Goal: Task Accomplishment & Management: Use online tool/utility

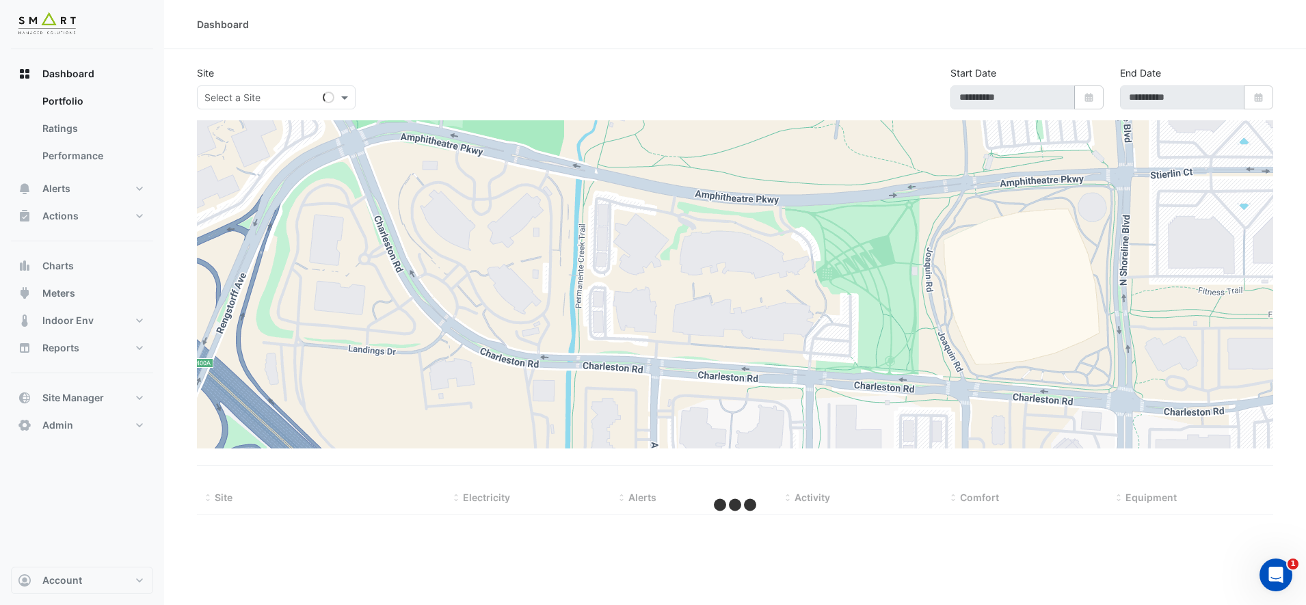
type input "**********"
select select "***"
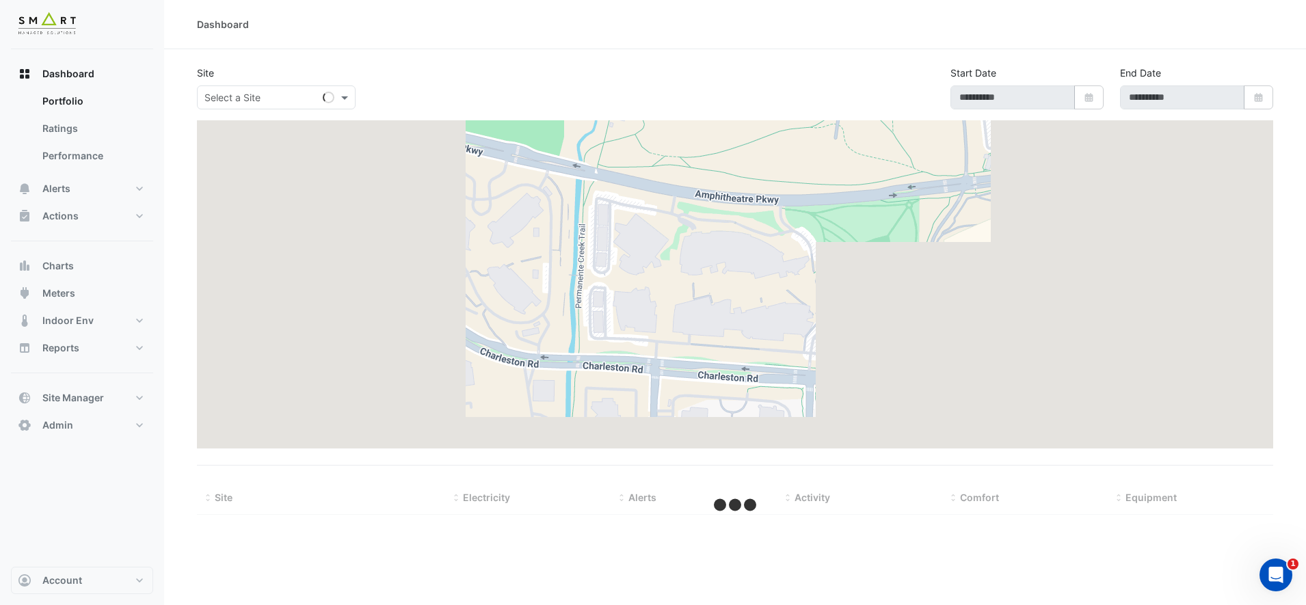
type input "**********"
select select "***"
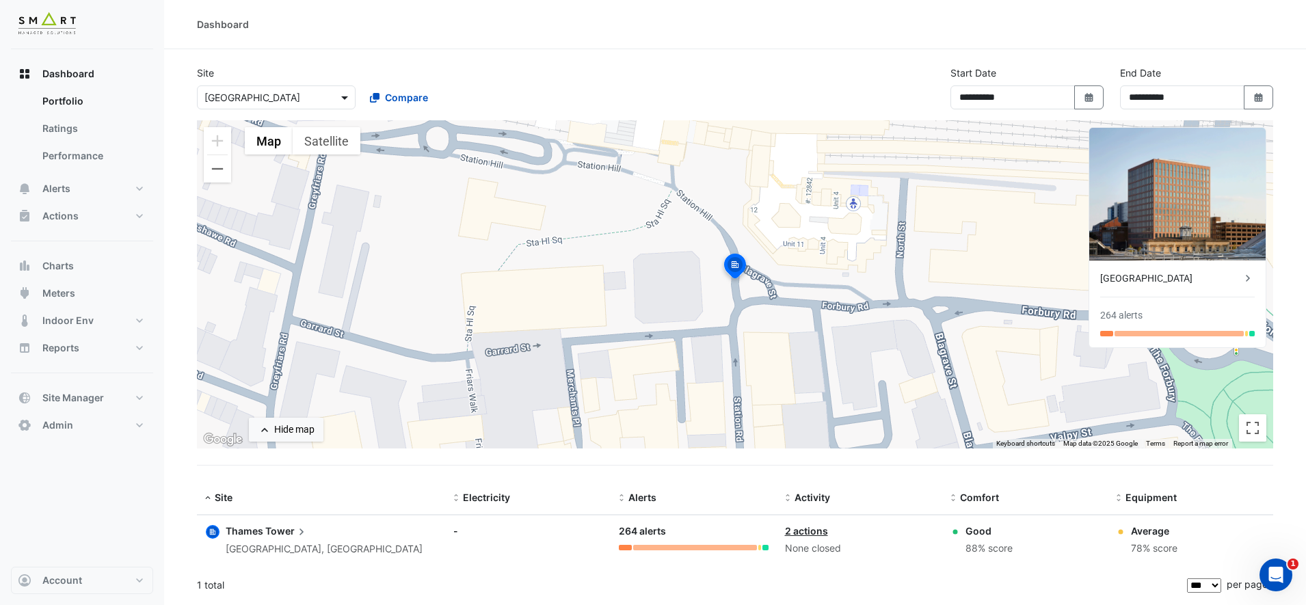
click at [350, 101] on span at bounding box center [346, 97] width 17 height 14
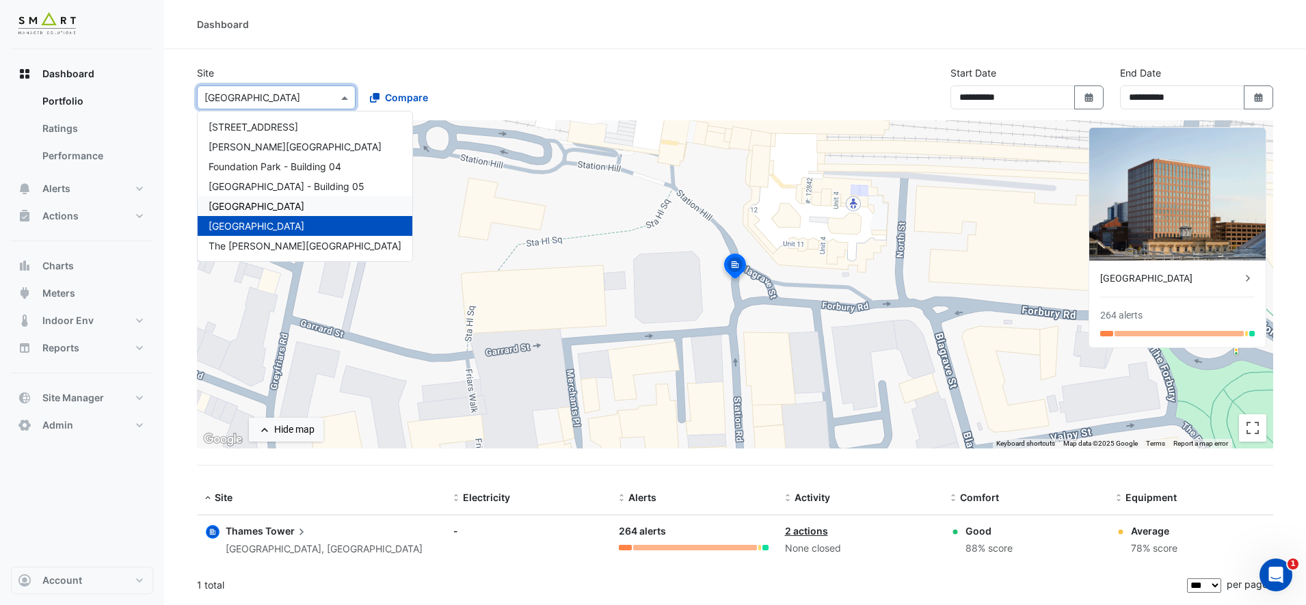
click at [283, 206] on span "Marble Arch Place" at bounding box center [257, 206] width 96 height 12
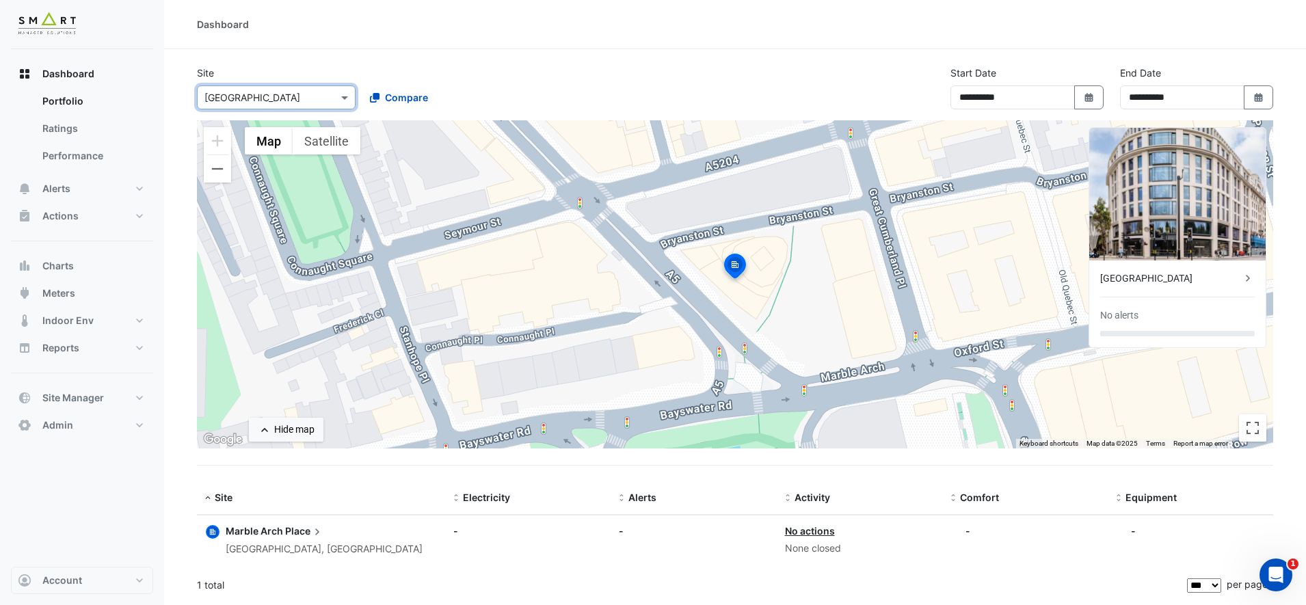
click at [269, 529] on span "Marble Arch" at bounding box center [254, 531] width 57 height 12
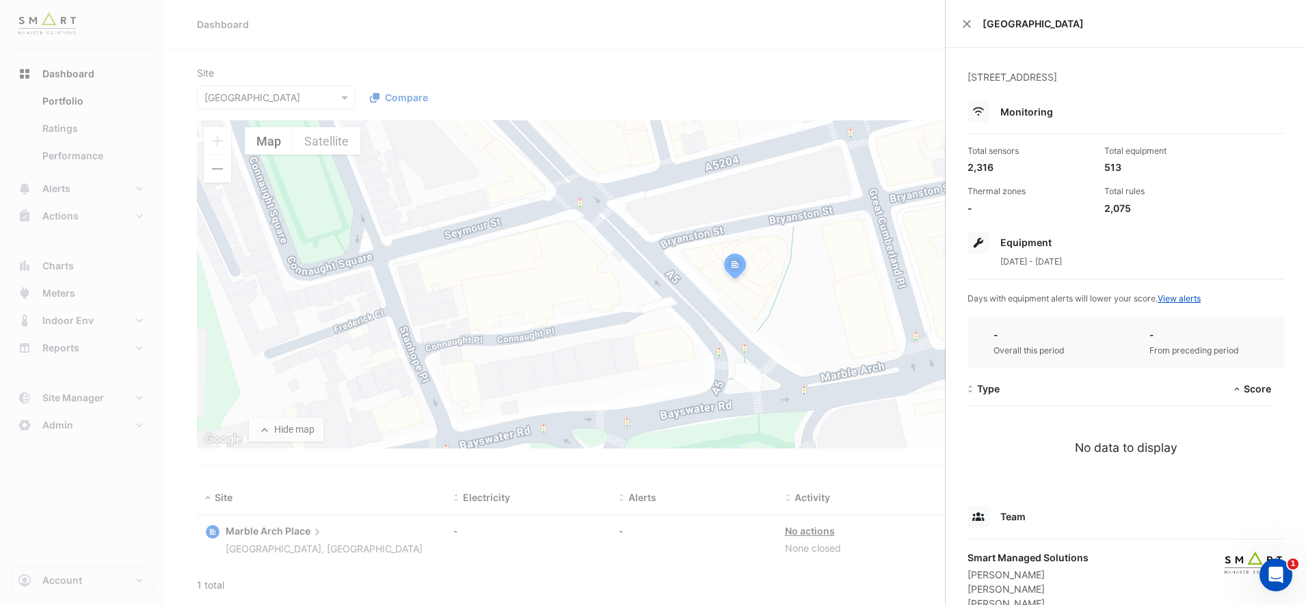
click at [1041, 261] on span "1 Jul 2025 - 30 Sep 2025" at bounding box center [1031, 261] width 62 height 10
click at [981, 245] on icon at bounding box center [978, 243] width 11 height 10
click at [975, 243] on icon at bounding box center [978, 243] width 11 height 10
click at [462, 68] on ngb-offcanvas-backdrop at bounding box center [653, 302] width 1306 height 605
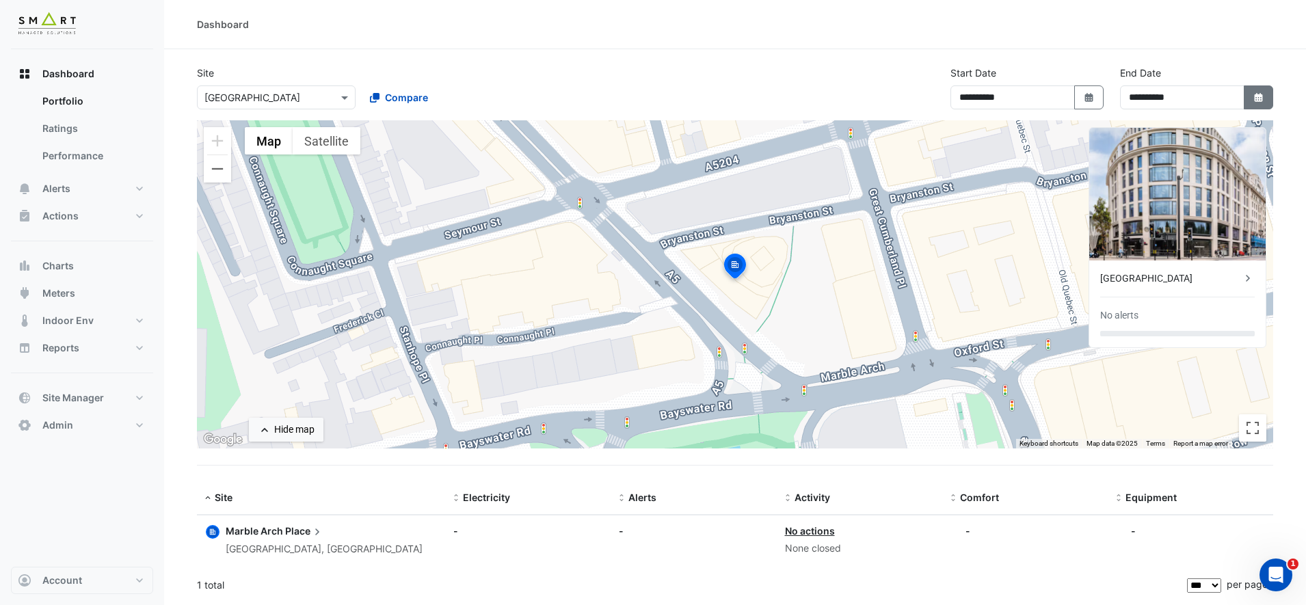
click at [1250, 103] on button "Select Date" at bounding box center [1259, 97] width 30 height 24
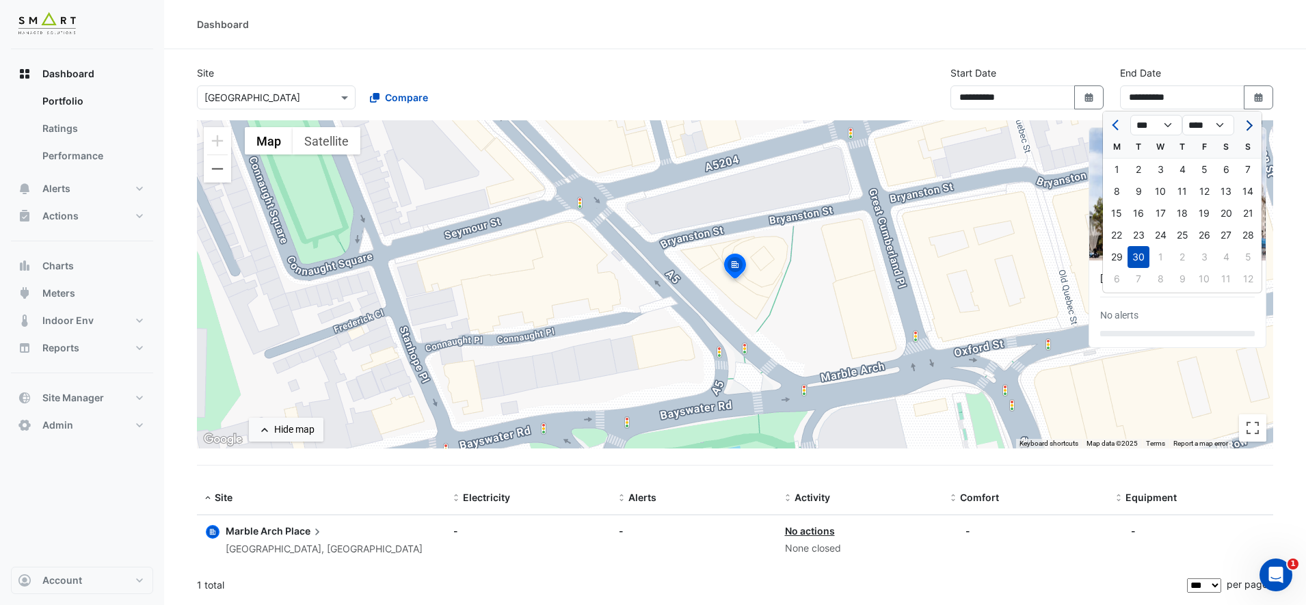
click at [1248, 123] on span "Next month" at bounding box center [1247, 125] width 10 height 10
click at [1121, 122] on button "Previous month" at bounding box center [1116, 125] width 16 height 22
select select "**"
click at [1158, 213] on div "15" at bounding box center [1160, 213] width 22 height 22
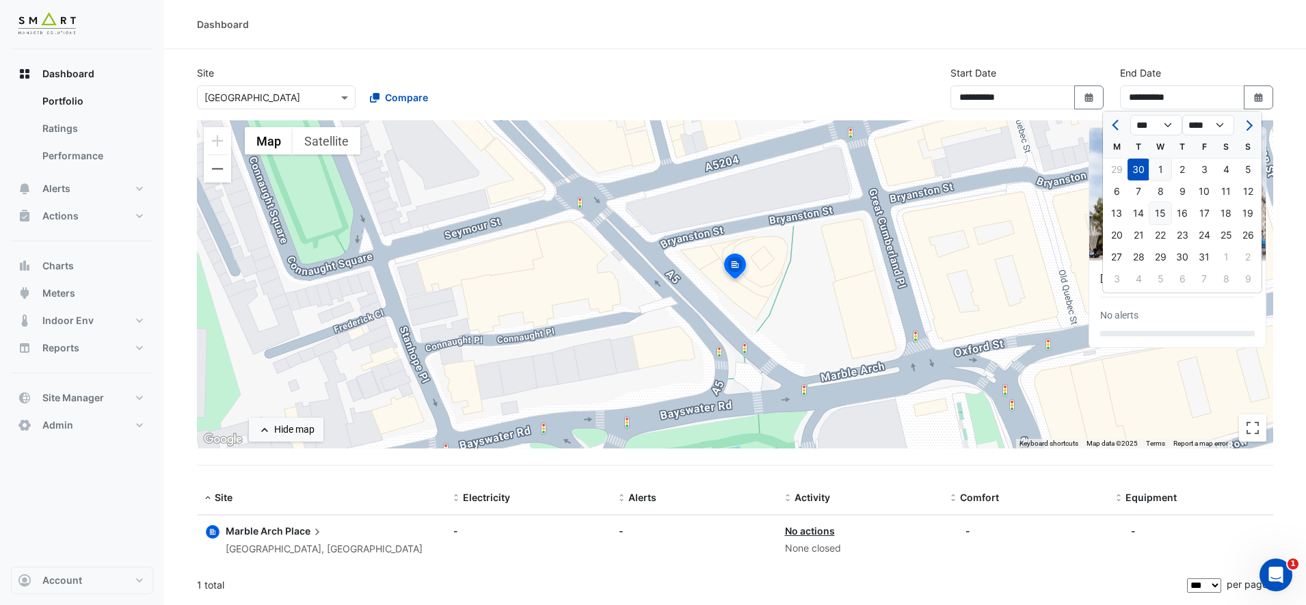
type input "**********"
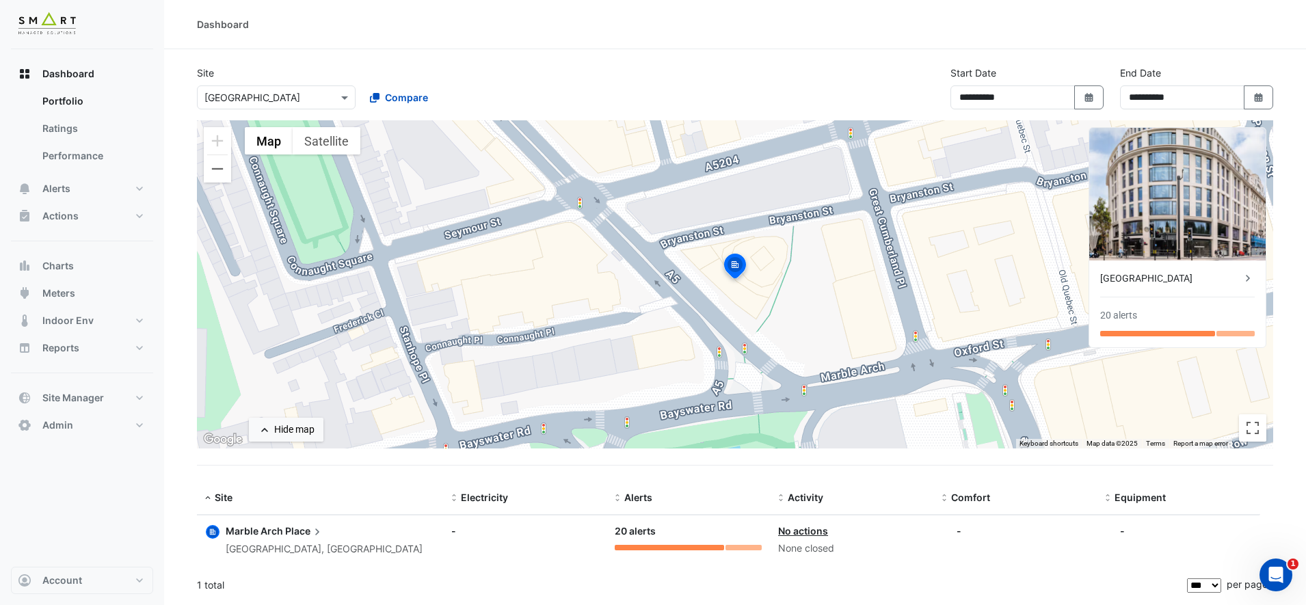
click at [402, 565] on datatable-selection "Site: Marble Arch Place London, England Electricity: - Alerts: 20 alerts Activi…" at bounding box center [817, 562] width 1240 height 12
click at [57, 191] on span "Alerts" at bounding box center [56, 189] width 28 height 14
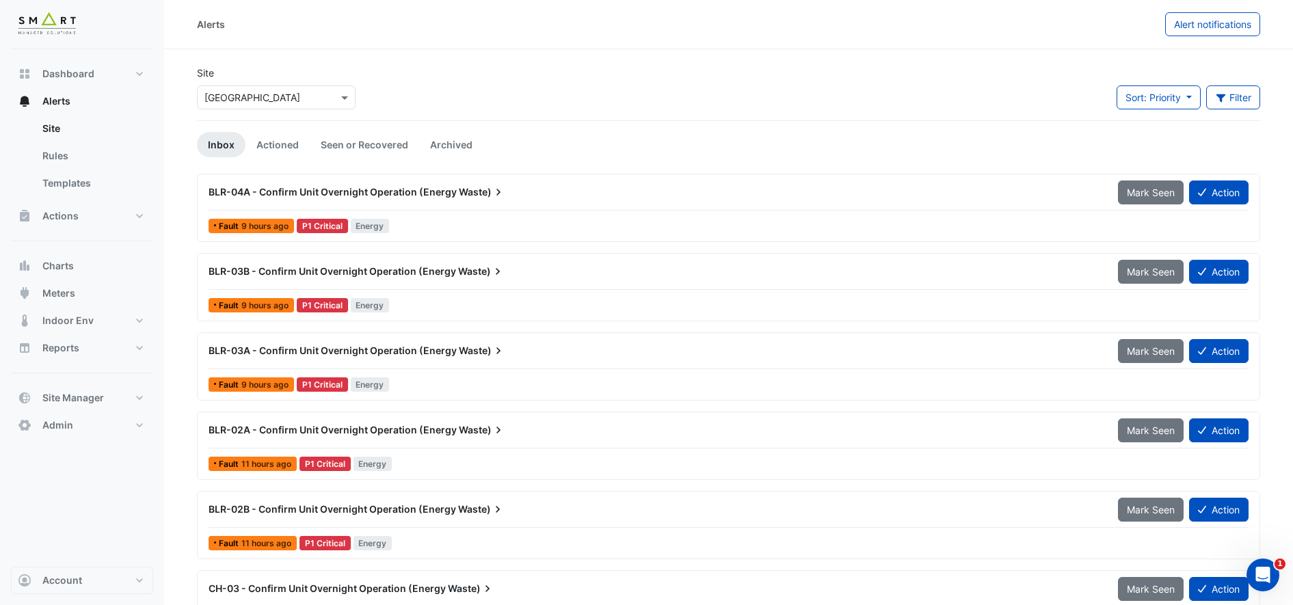
click at [524, 193] on div "BLR-04A - Confirm Unit Overnight Operation (Energy Waste)" at bounding box center [655, 192] width 893 height 14
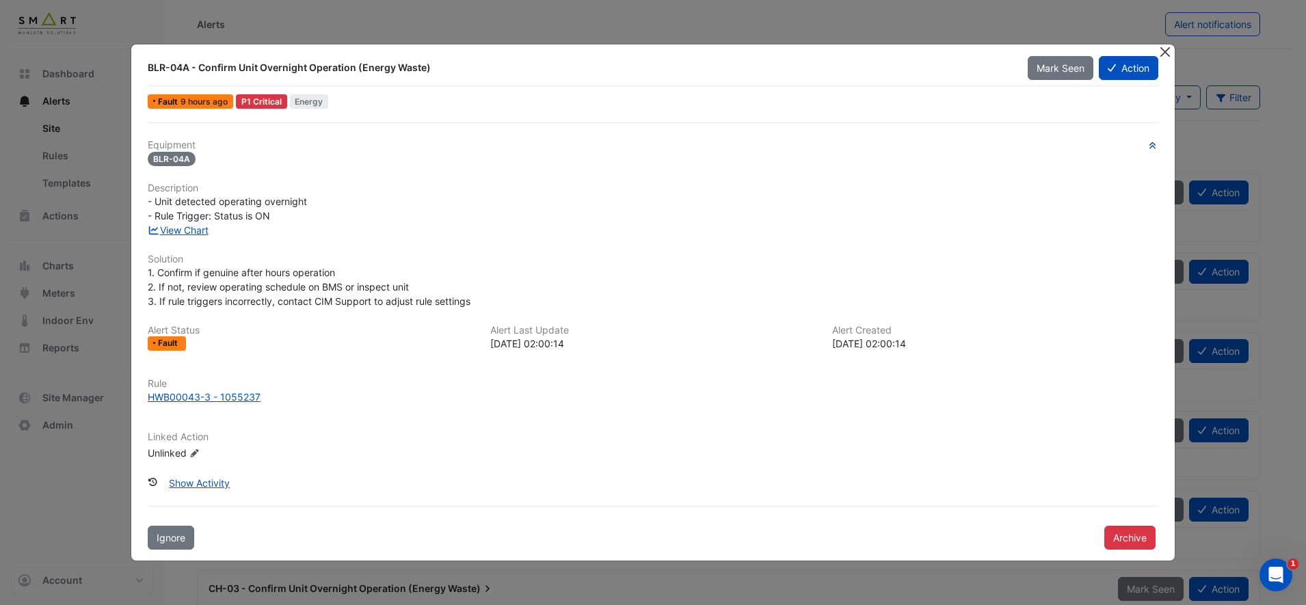
click at [1162, 55] on button "Close" at bounding box center [1165, 51] width 14 height 14
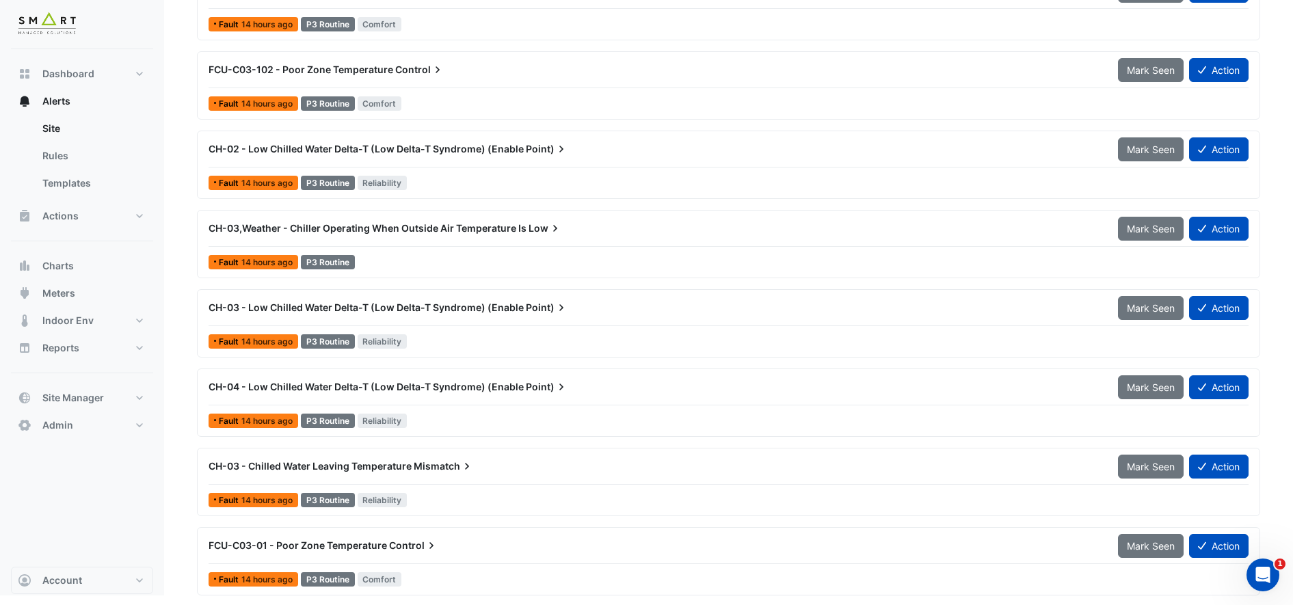
scroll to position [5249, 0]
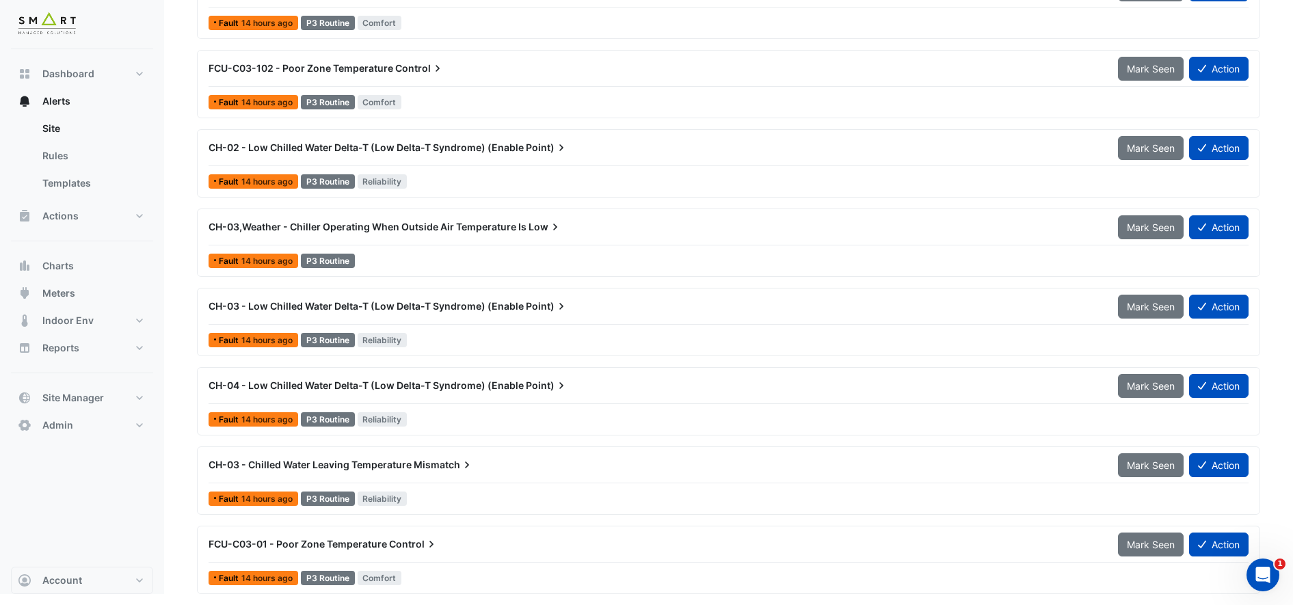
click at [293, 540] on span "FCU-C03-01 - Poor Zone Temperature" at bounding box center [298, 544] width 178 height 12
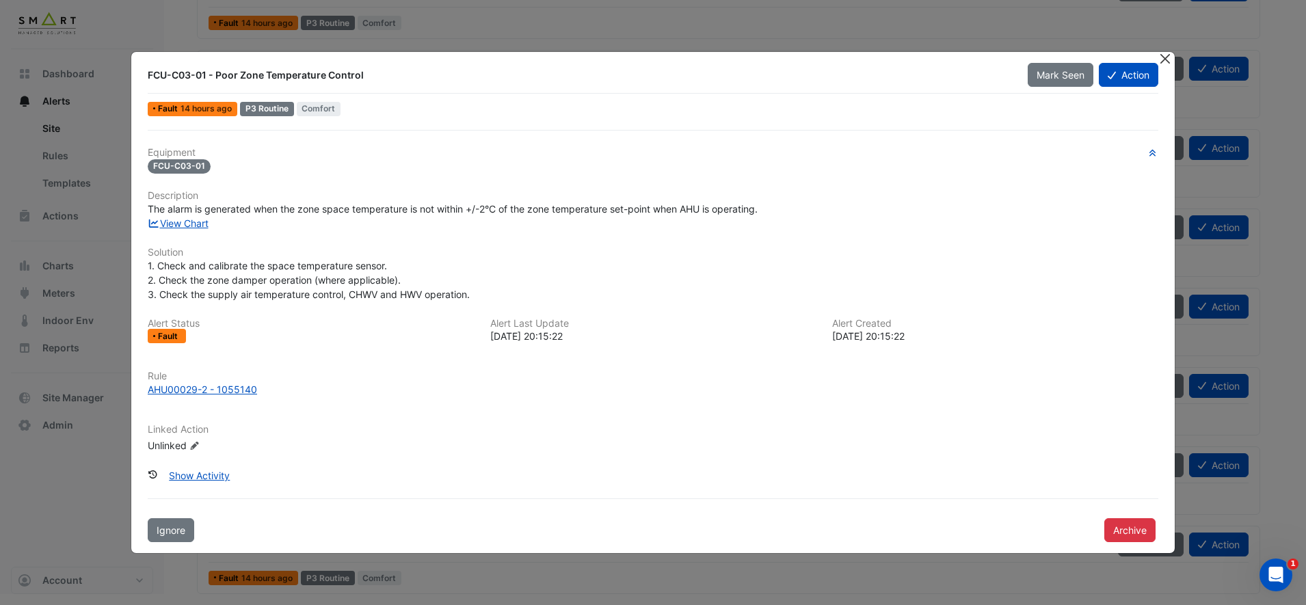
click at [1164, 62] on button "Close" at bounding box center [1165, 59] width 14 height 14
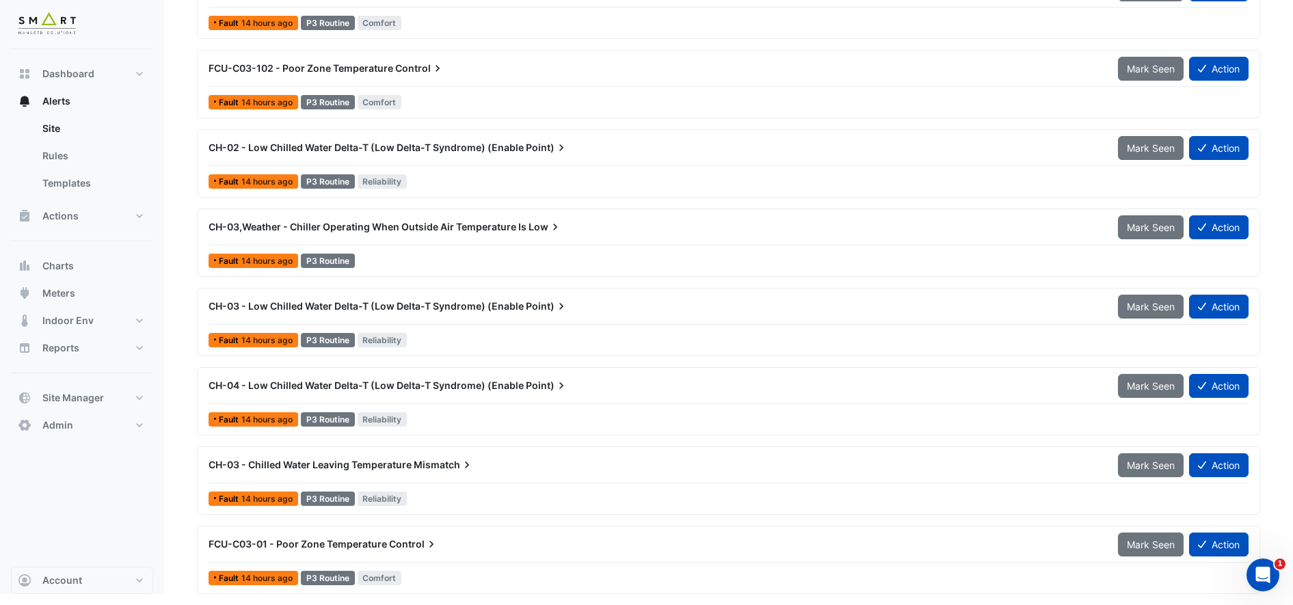
click at [328, 546] on span "FCU-C03-01 - Poor Zone Temperature" at bounding box center [298, 544] width 178 height 12
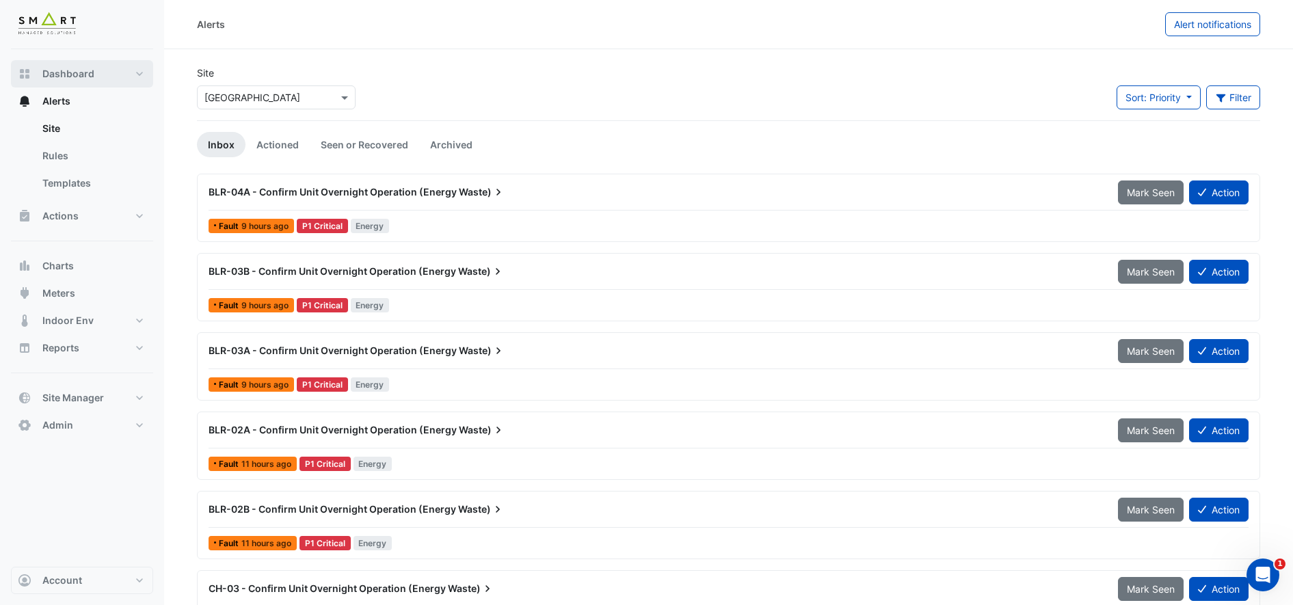
click at [71, 71] on span "Dashboard" at bounding box center [68, 74] width 52 height 14
select select "***"
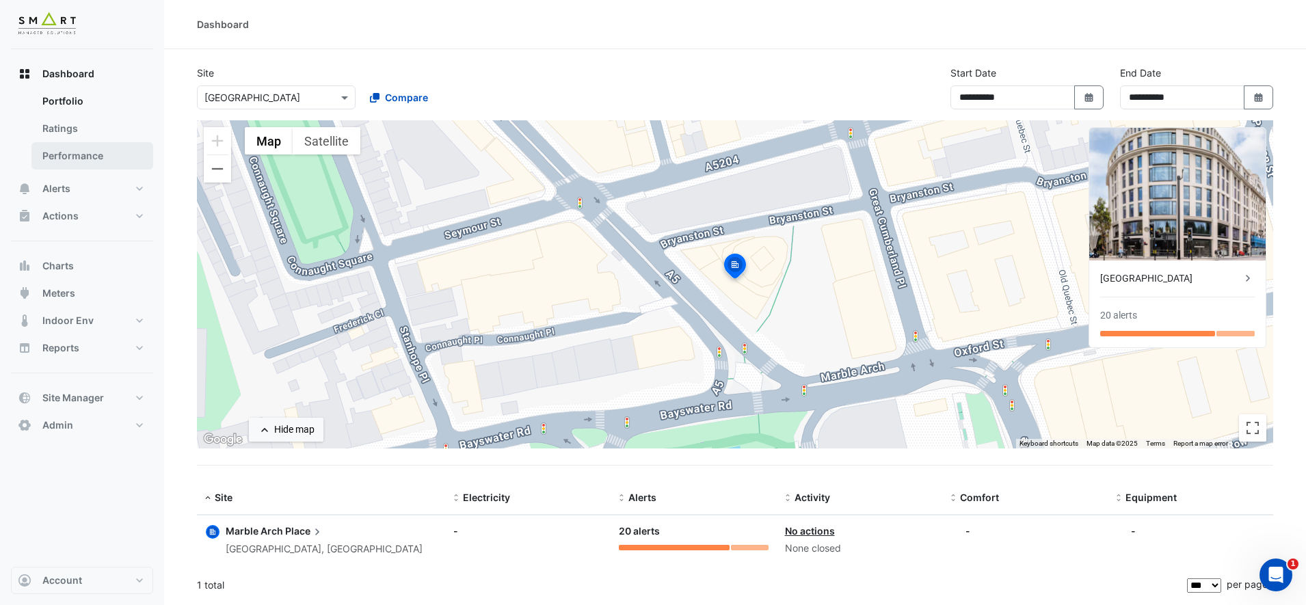
click at [76, 156] on link "Performance" at bounding box center [92, 155] width 122 height 27
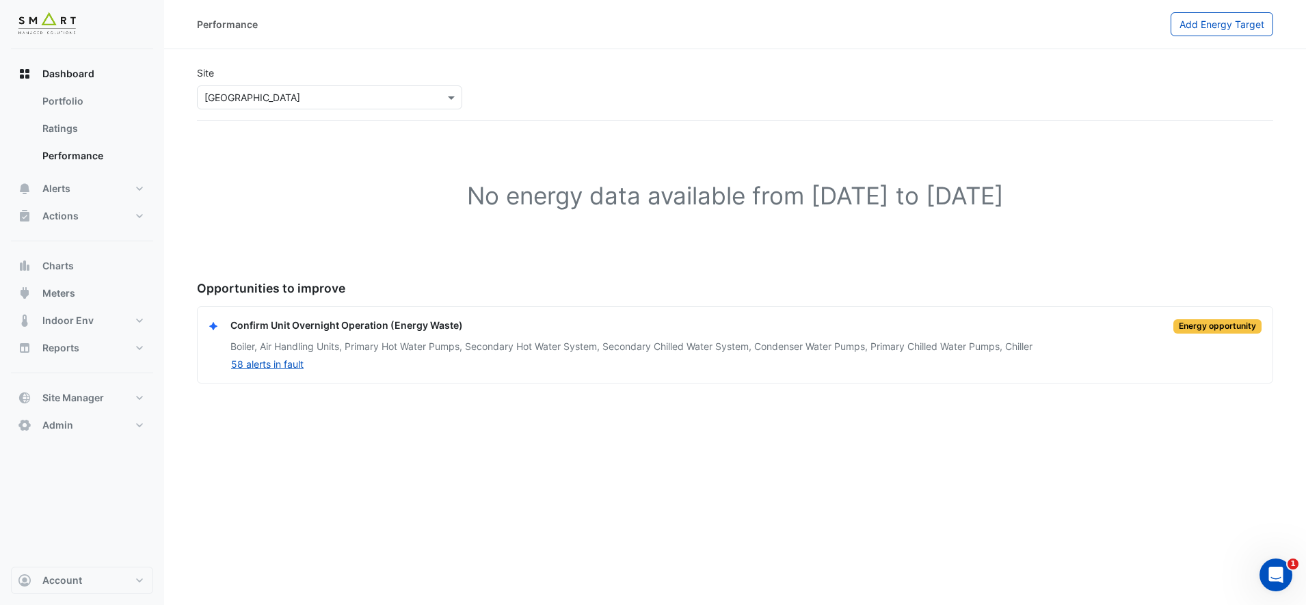
click at [446, 87] on div "× Marble Arch Place" at bounding box center [329, 97] width 265 height 24
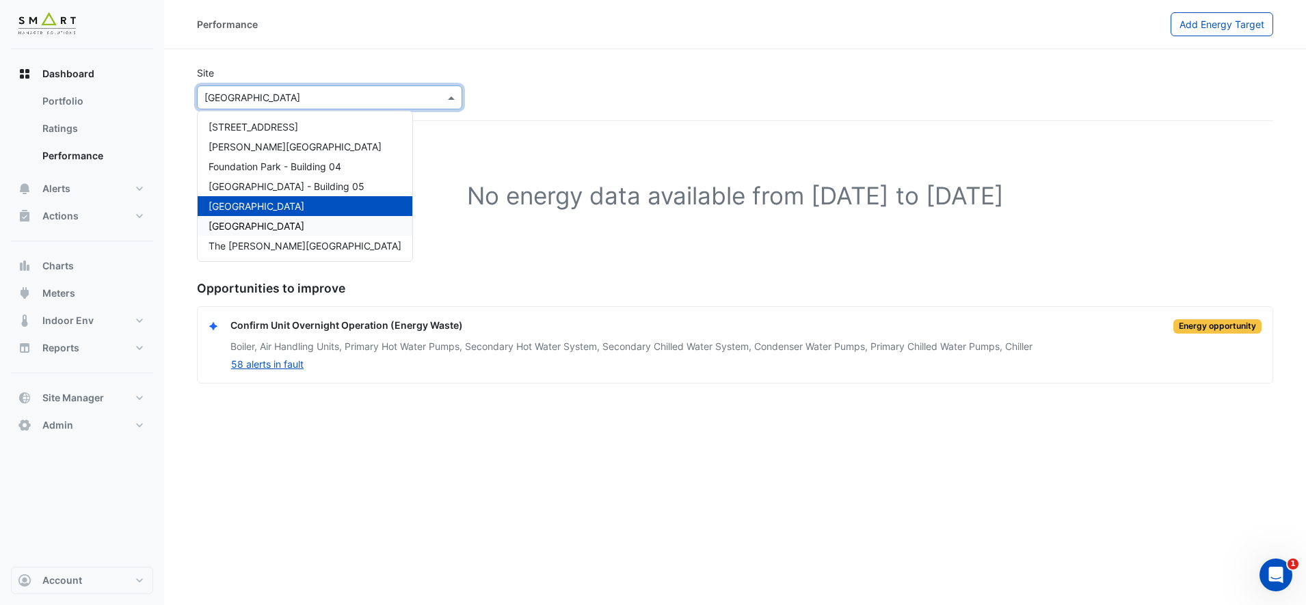
click at [269, 228] on span "Thames Tower" at bounding box center [257, 226] width 96 height 12
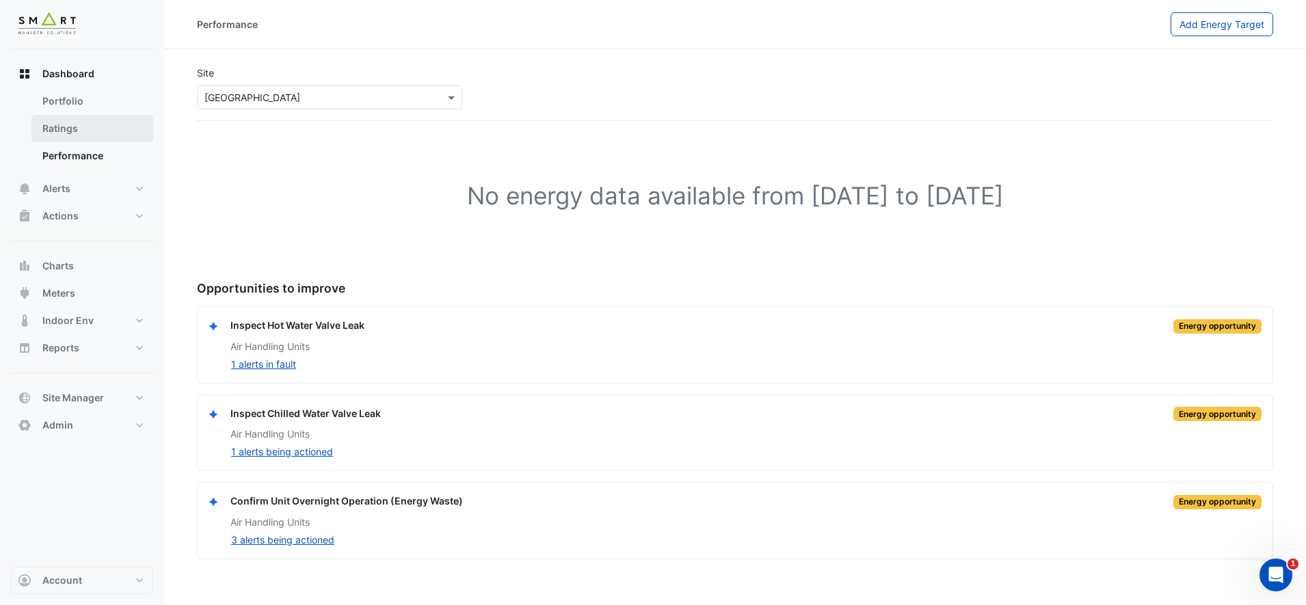
click at [88, 133] on link "Ratings" at bounding box center [92, 128] width 122 height 27
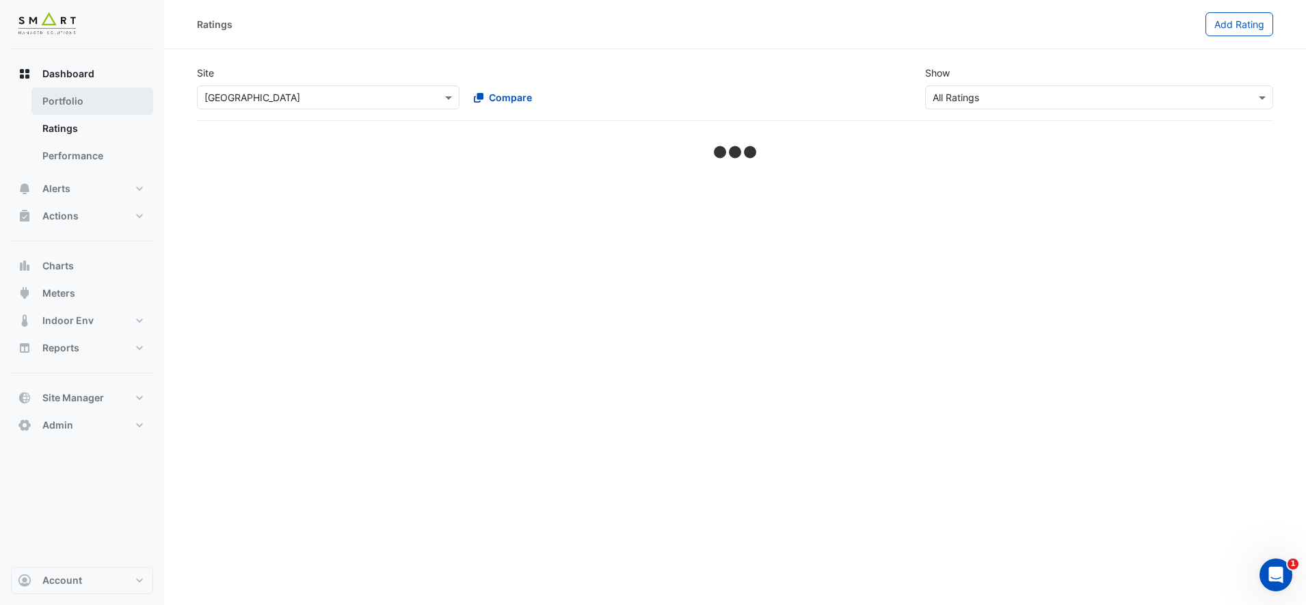
click at [94, 103] on link "Portfolio" at bounding box center [92, 101] width 122 height 27
select select "***"
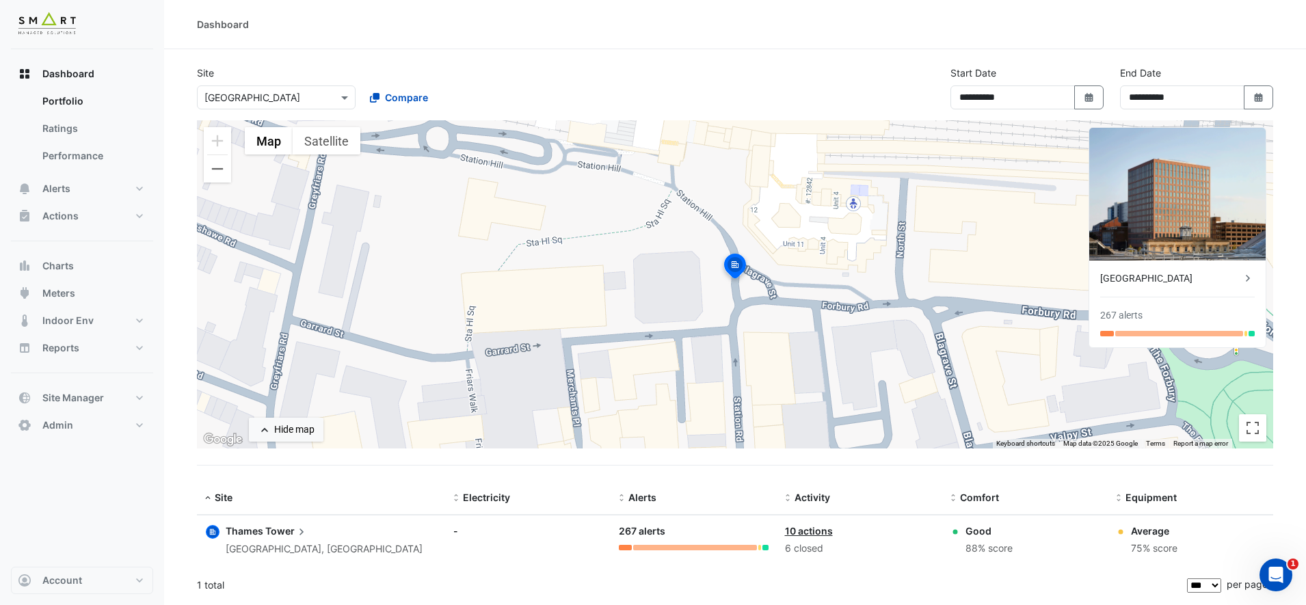
click at [321, 101] on div at bounding box center [276, 98] width 157 height 16
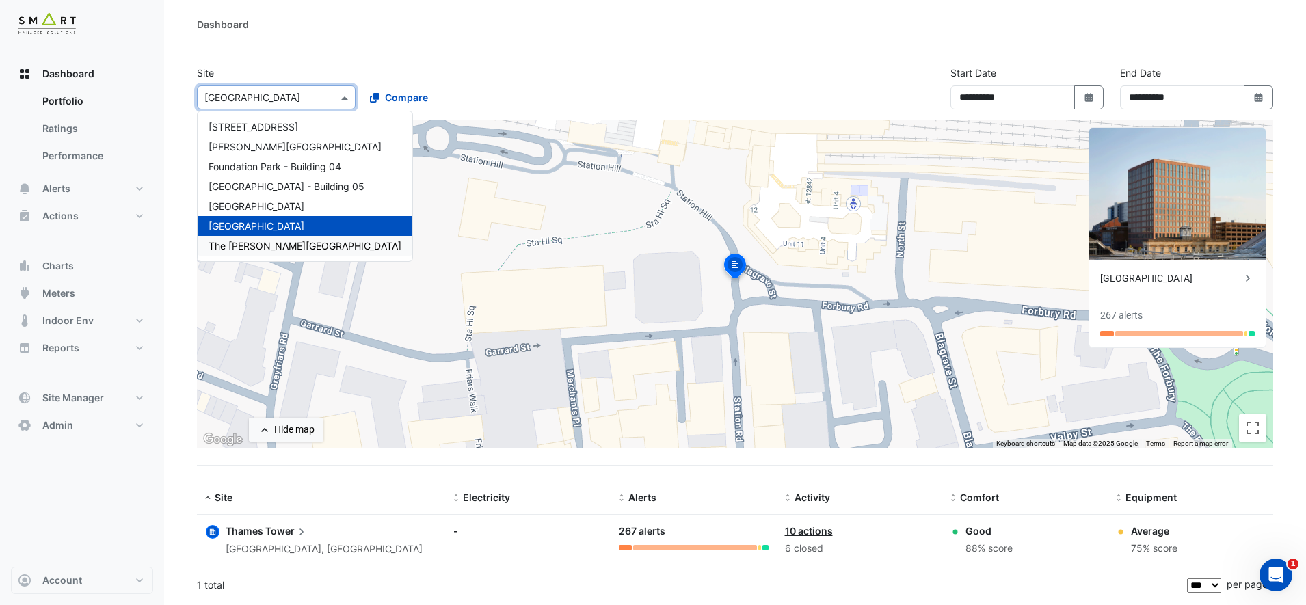
click at [285, 247] on span "The Porter Building" at bounding box center [305, 246] width 193 height 12
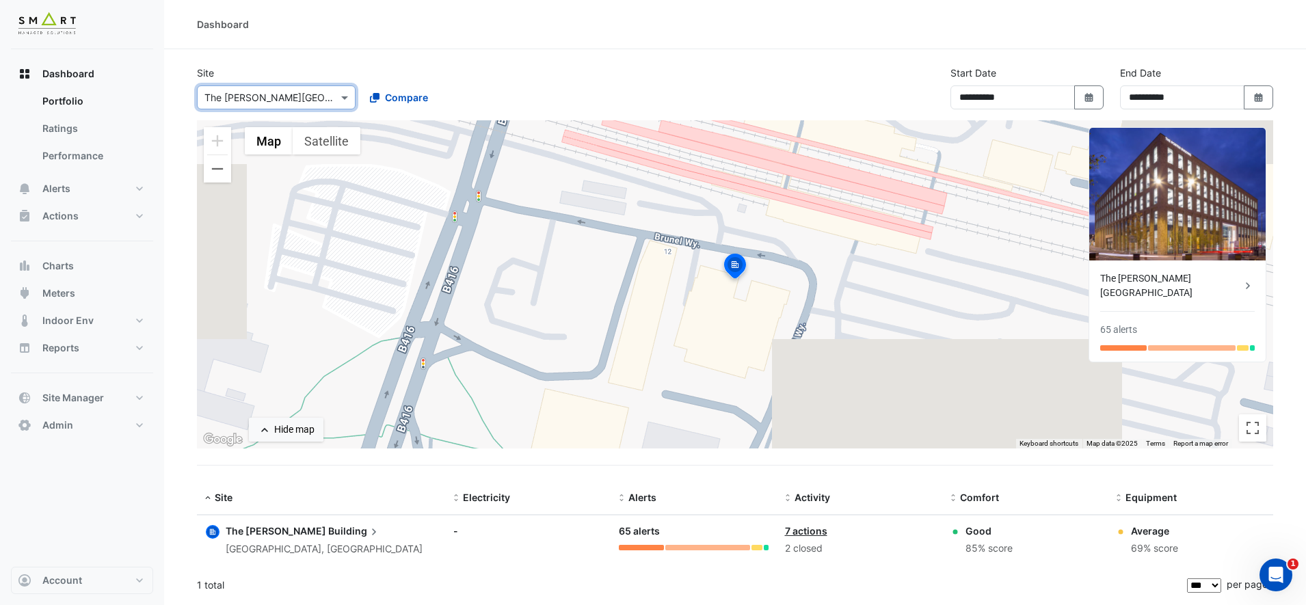
click at [304, 100] on input "text" at bounding box center [262, 98] width 116 height 14
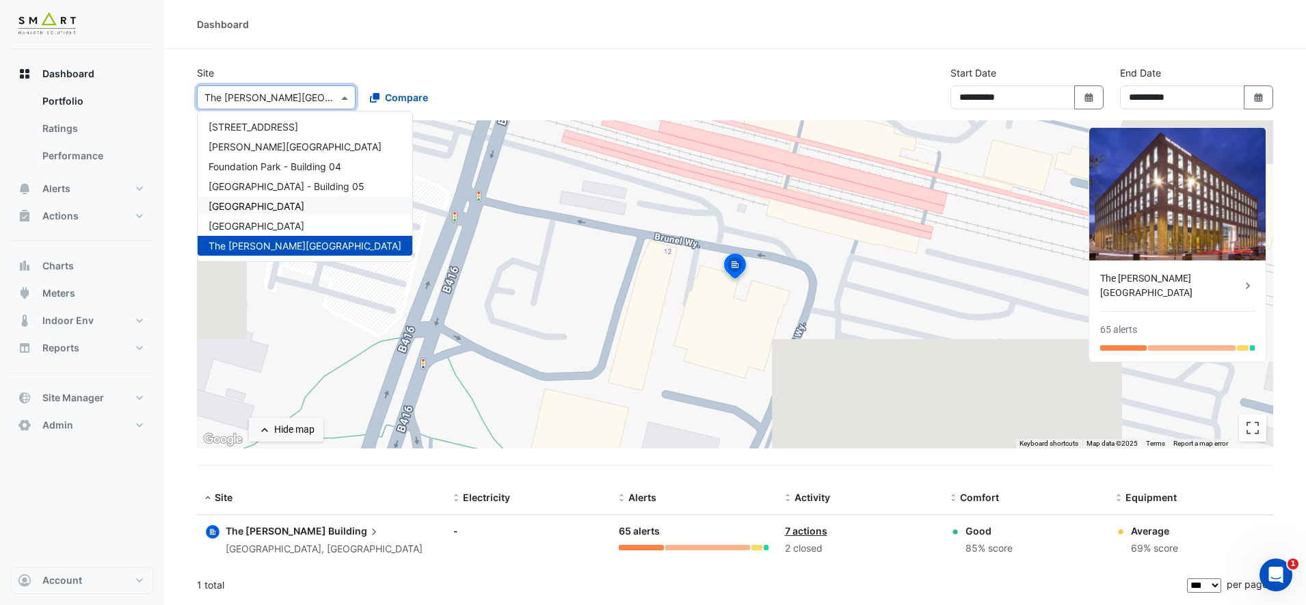
click at [289, 204] on span "Marble Arch Place" at bounding box center [257, 206] width 96 height 12
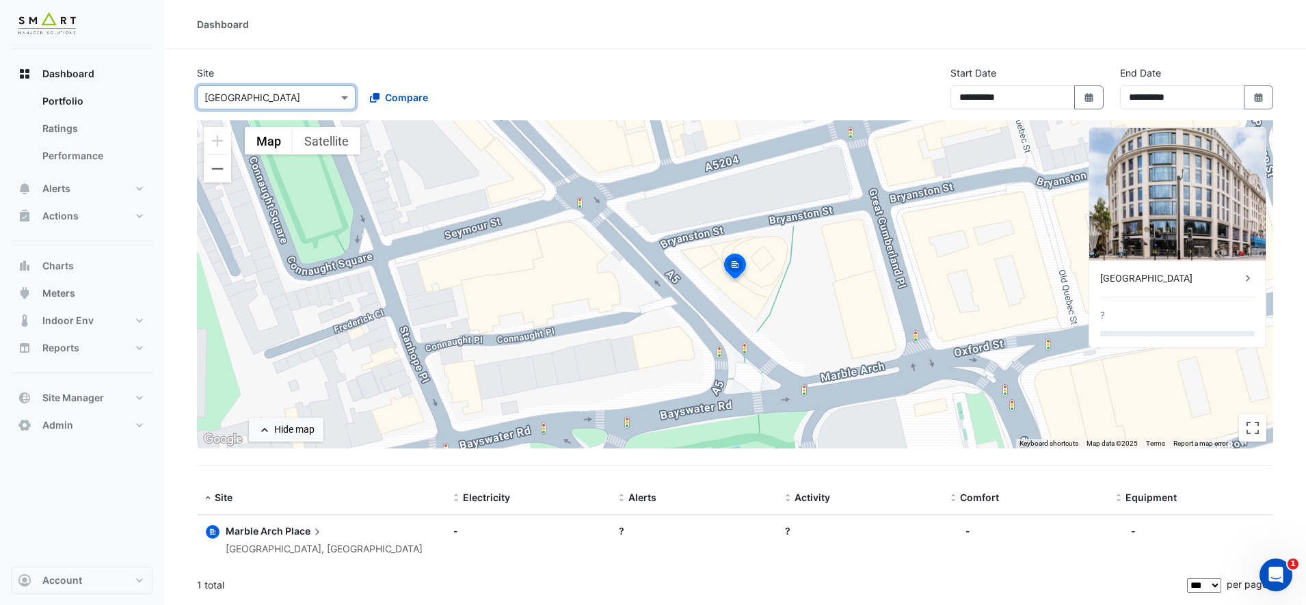
click at [298, 98] on input "text" at bounding box center [262, 98] width 116 height 14
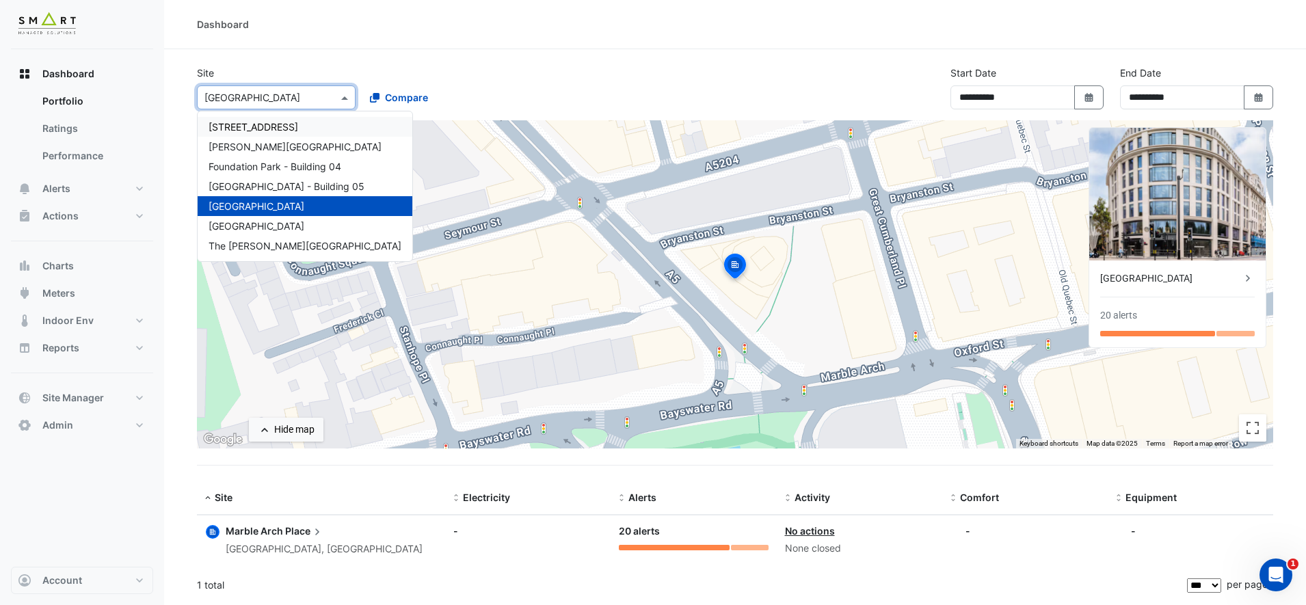
click at [298, 129] on span "[STREET_ADDRESS]" at bounding box center [254, 127] width 90 height 12
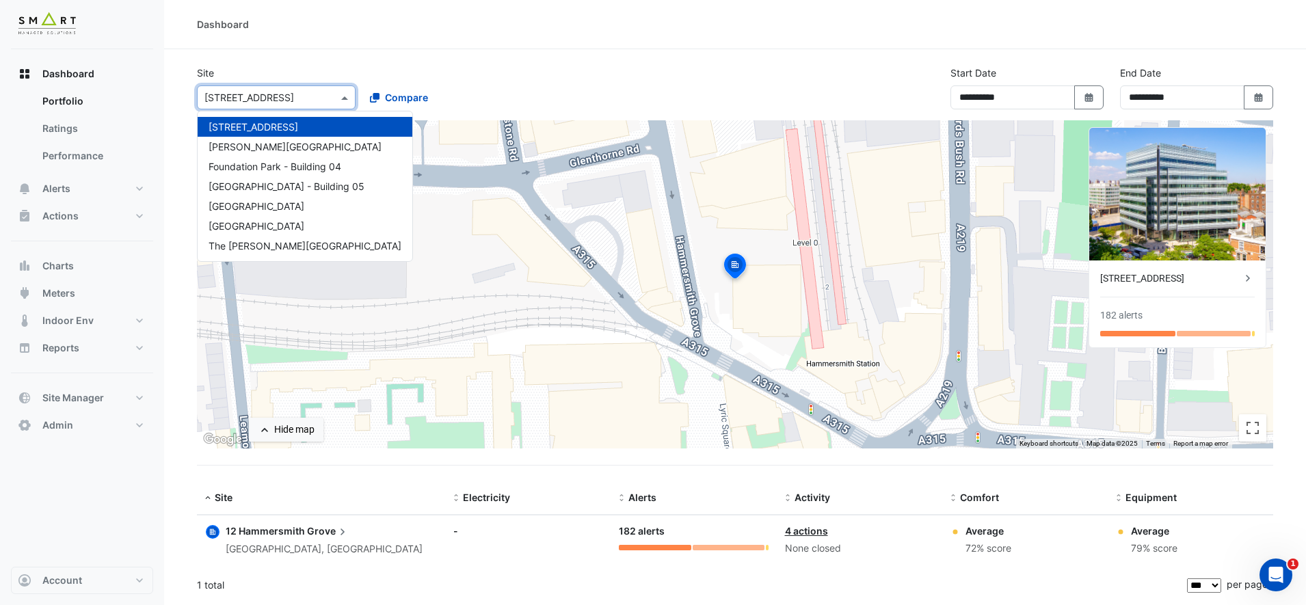
click at [350, 97] on span at bounding box center [346, 97] width 17 height 14
click at [311, 213] on div "Marble Arch Place" at bounding box center [305, 206] width 215 height 20
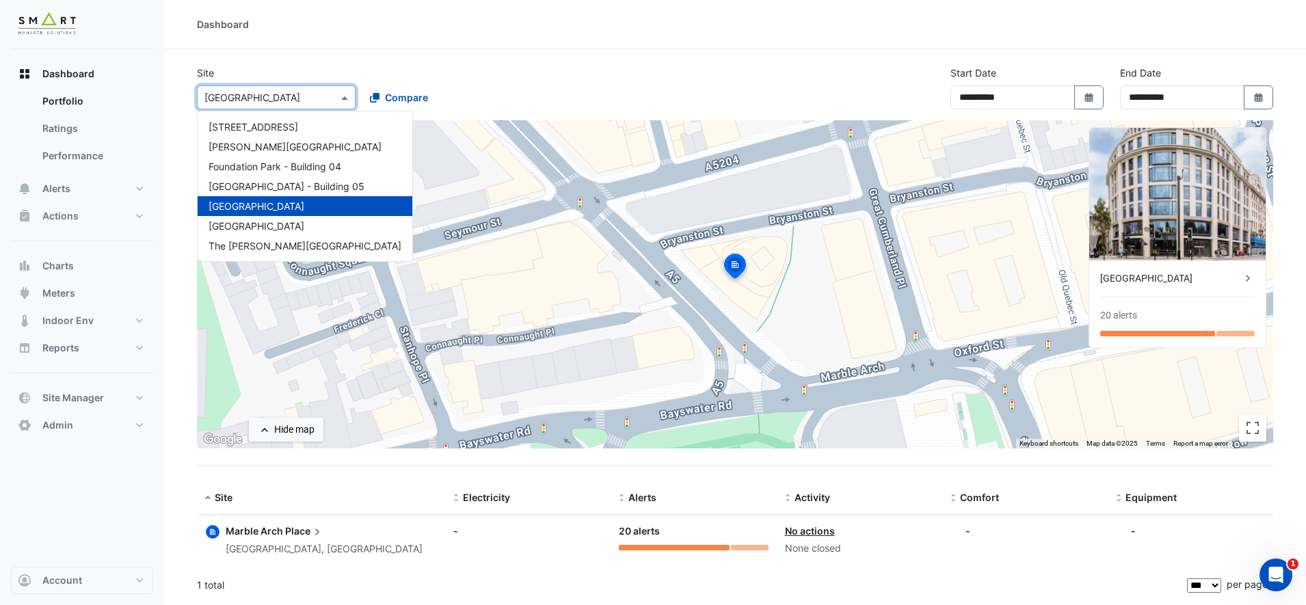
click at [345, 98] on span at bounding box center [346, 97] width 17 height 14
click at [298, 124] on span "[STREET_ADDRESS]" at bounding box center [254, 127] width 90 height 12
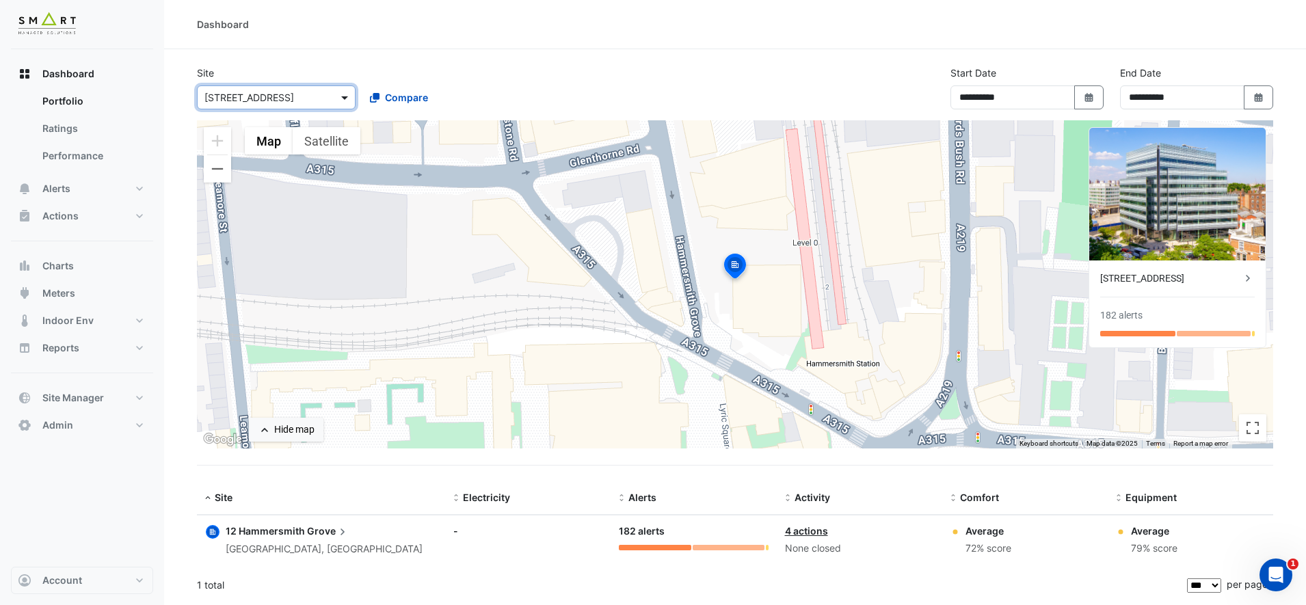
click at [345, 90] on span at bounding box center [346, 97] width 17 height 14
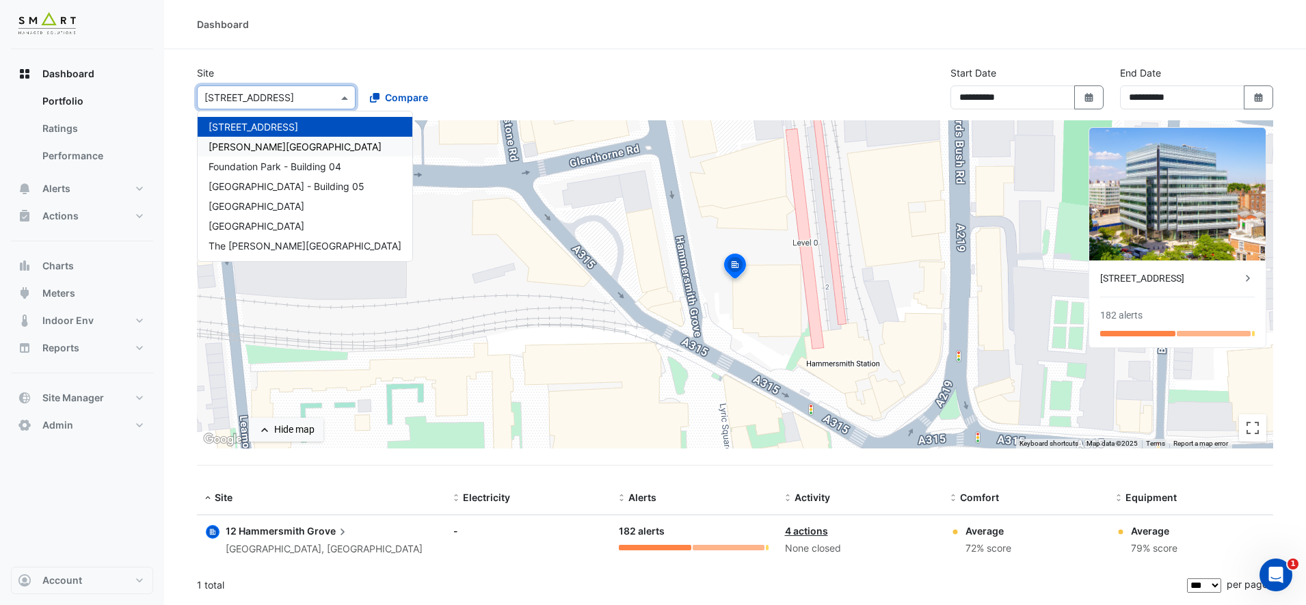
click at [293, 143] on div "Bidwell House" at bounding box center [305, 147] width 215 height 20
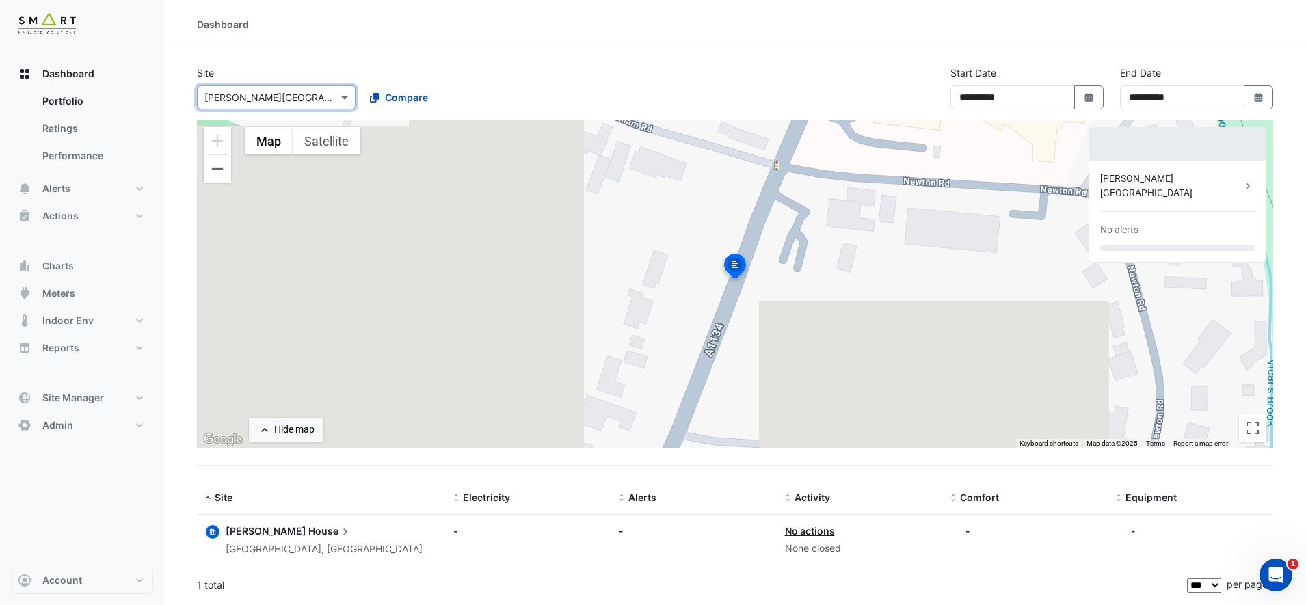
click at [308, 531] on span "House" at bounding box center [330, 531] width 44 height 15
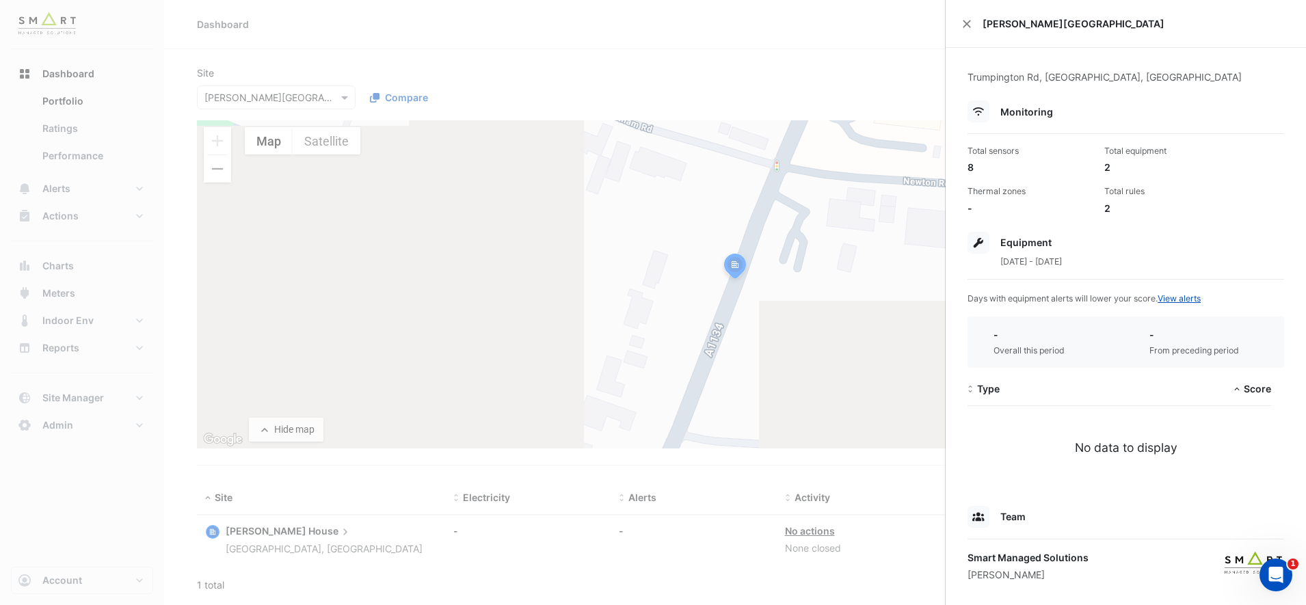
click at [333, 98] on ngb-offcanvas-backdrop at bounding box center [653, 302] width 1306 height 605
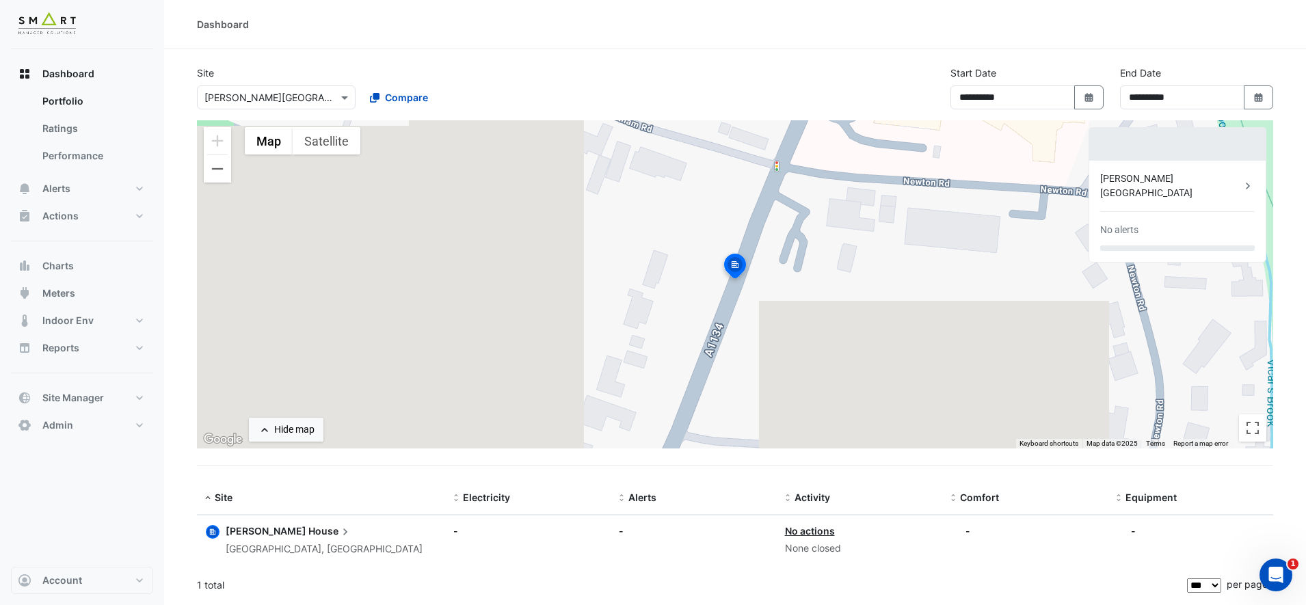
click at [329, 96] on div at bounding box center [276, 98] width 157 height 16
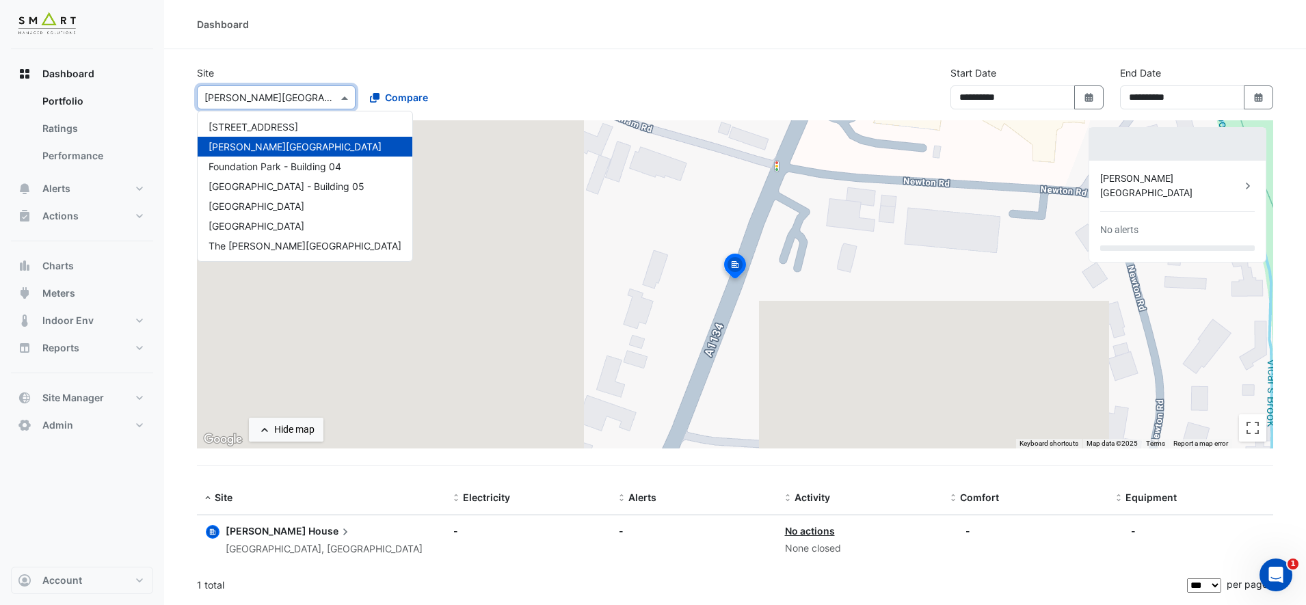
click at [329, 96] on div at bounding box center [276, 98] width 157 height 16
click at [456, 68] on div "Site × Bidwell House 12 Hammersmith Grove Bidwell House Foundation Park - Build…" at bounding box center [358, 88] width 339 height 44
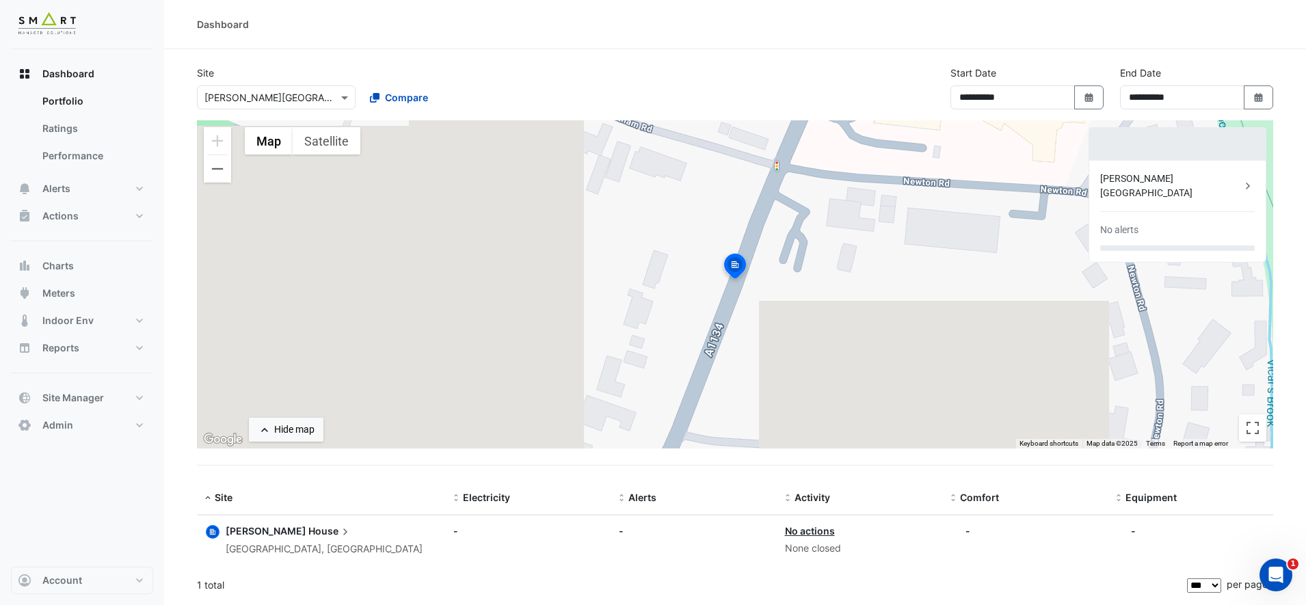
click at [325, 98] on div at bounding box center [276, 98] width 157 height 16
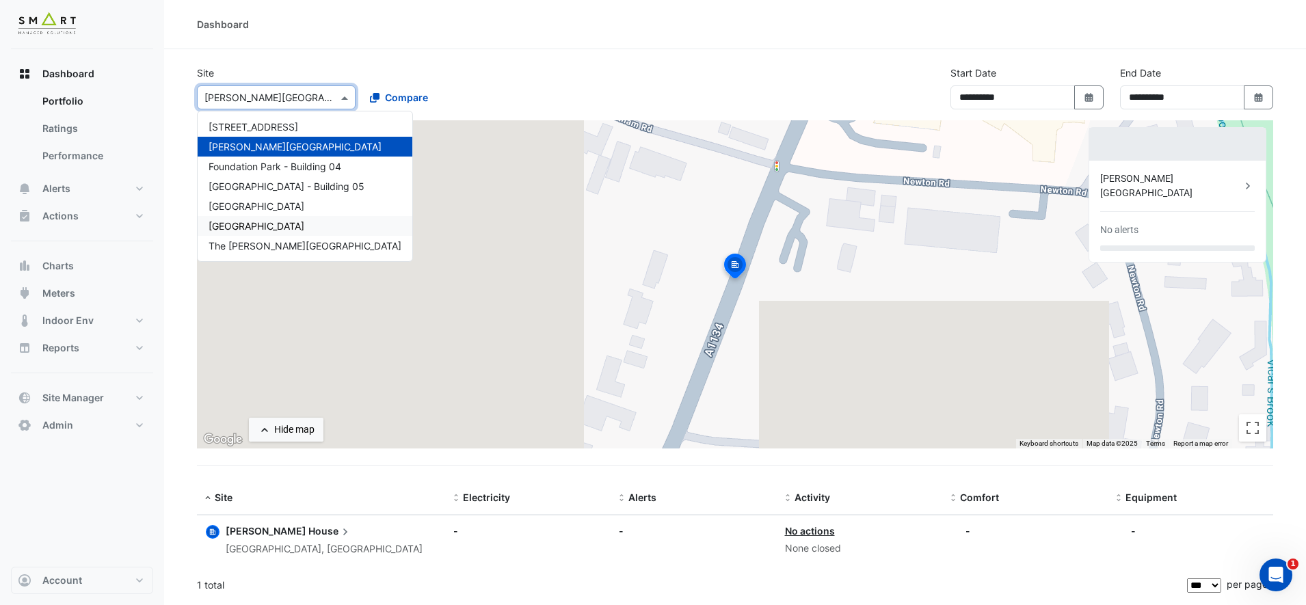
click at [286, 222] on div "Thames Tower" at bounding box center [305, 226] width 215 height 20
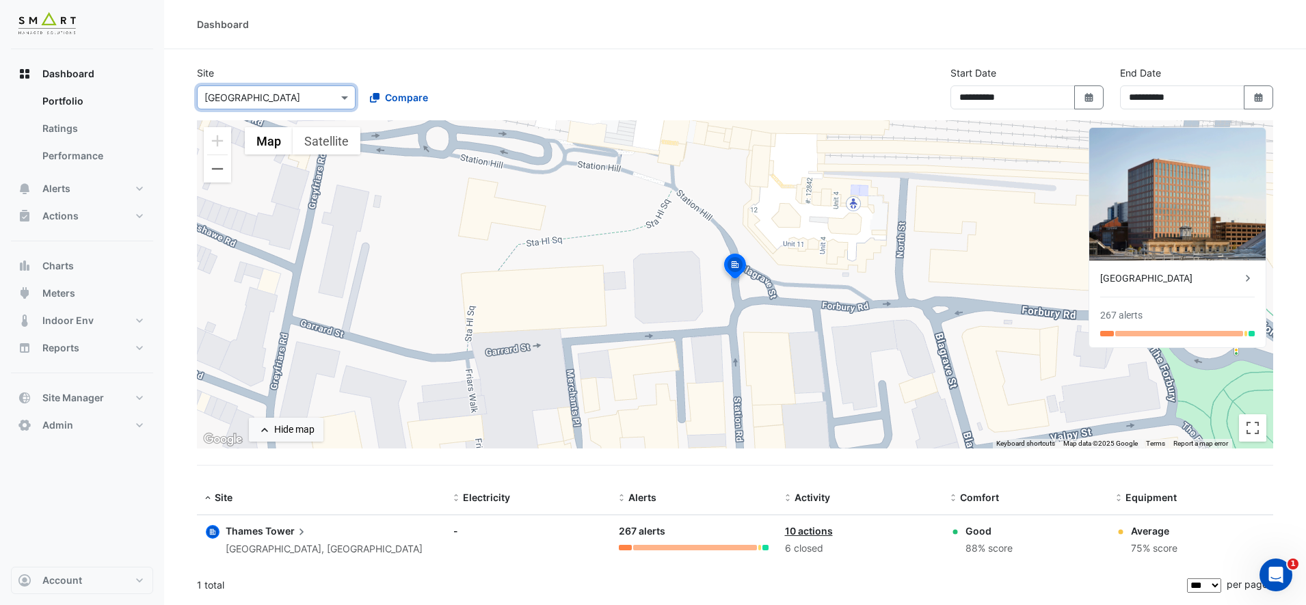
click at [241, 535] on span "Thames" at bounding box center [245, 531] width 38 height 12
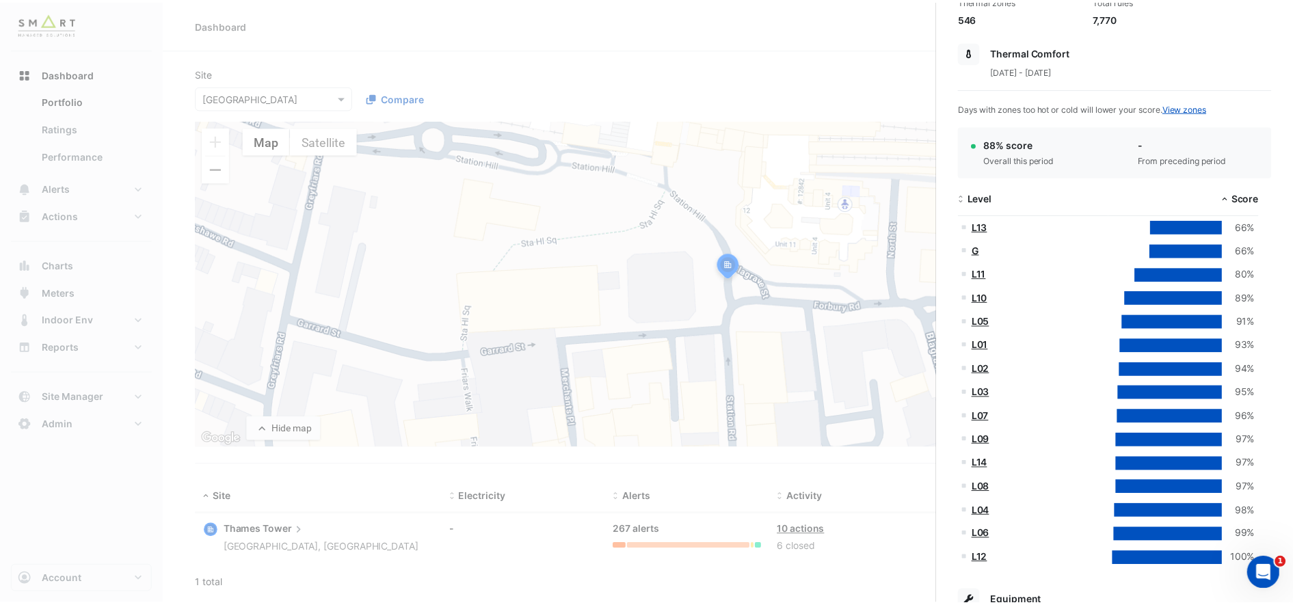
scroll to position [256, 0]
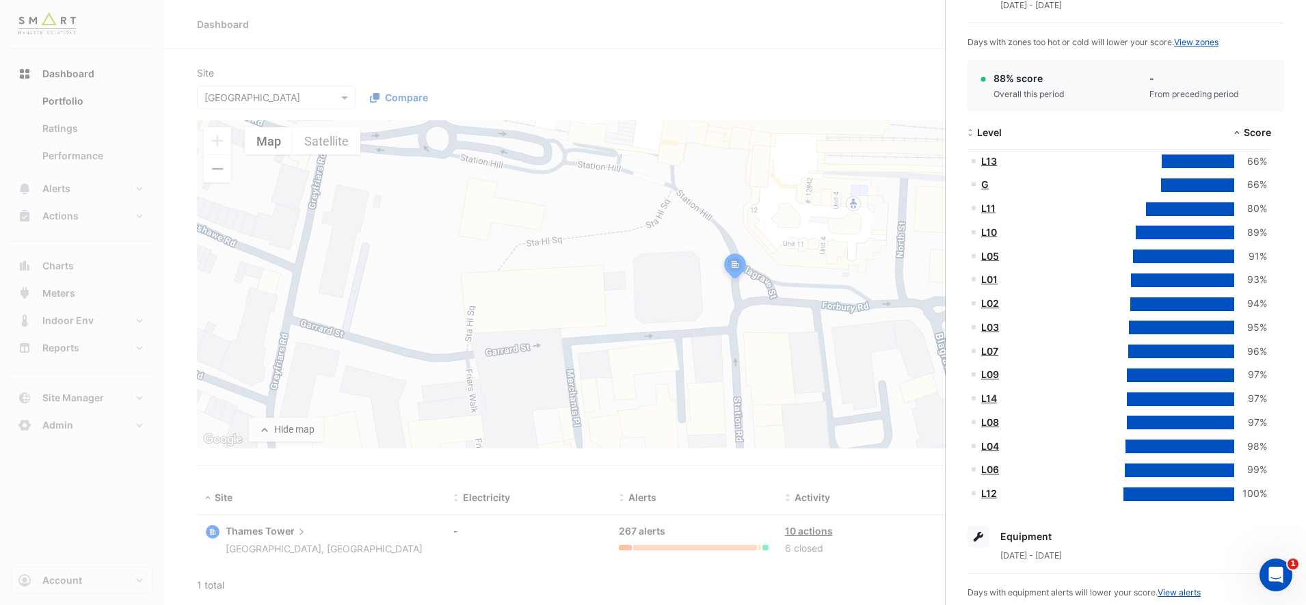
click at [983, 498] on link "L12" at bounding box center [989, 494] width 16 height 12
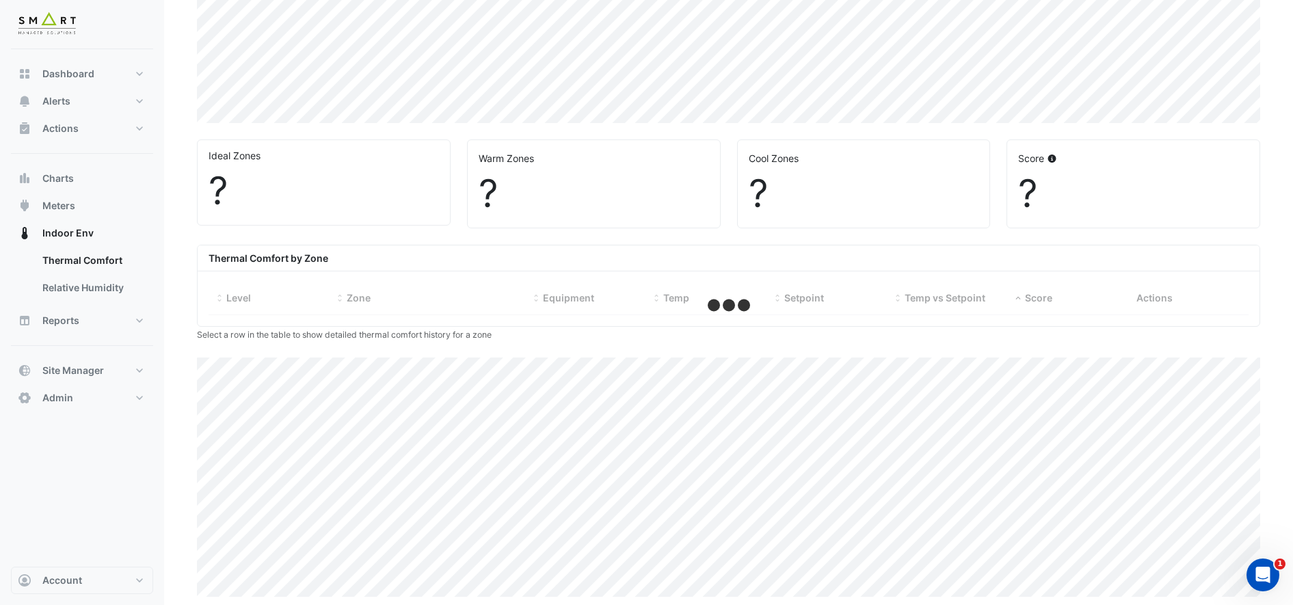
scroll to position [302, 0]
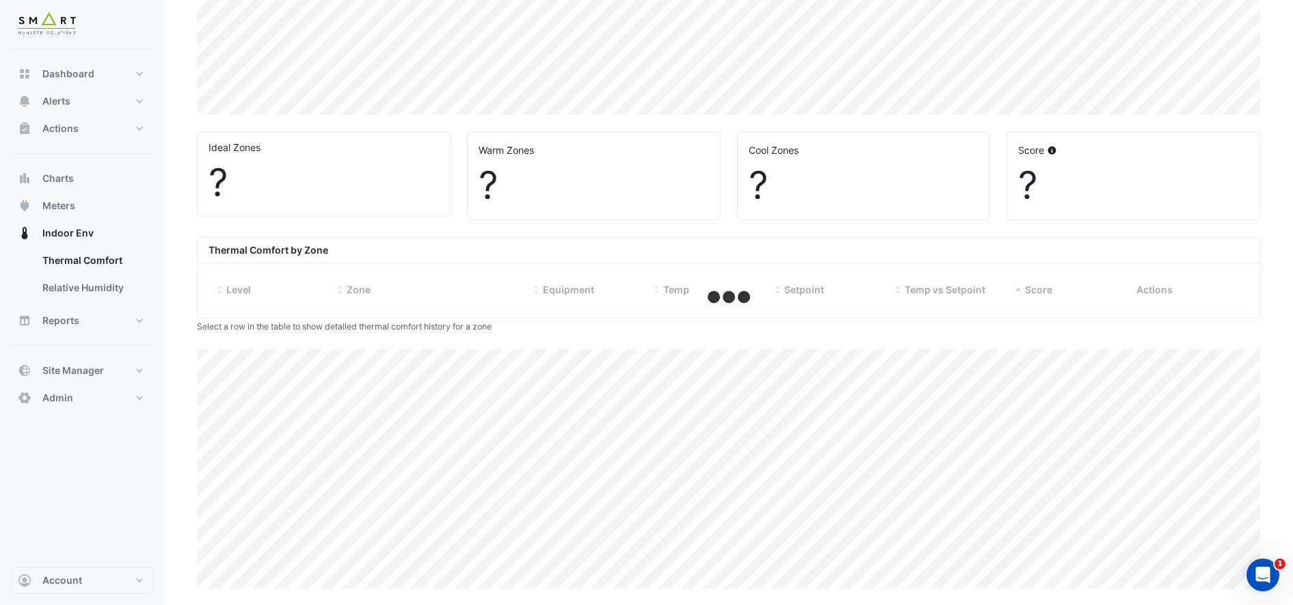
select select "***"
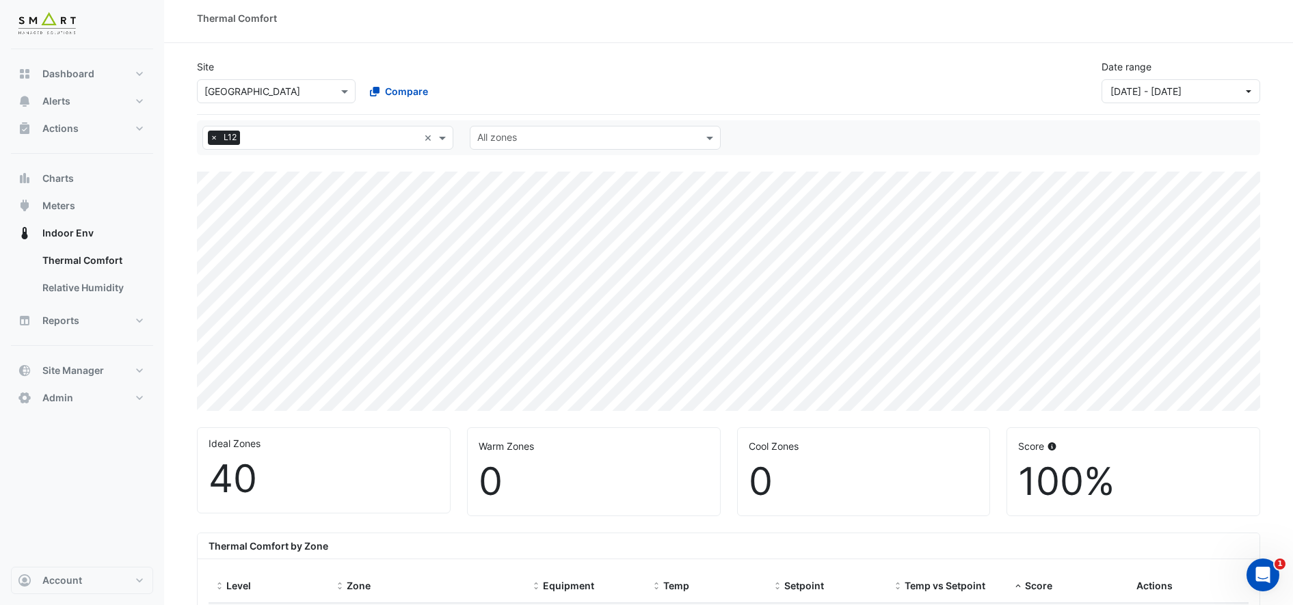
scroll to position [0, 0]
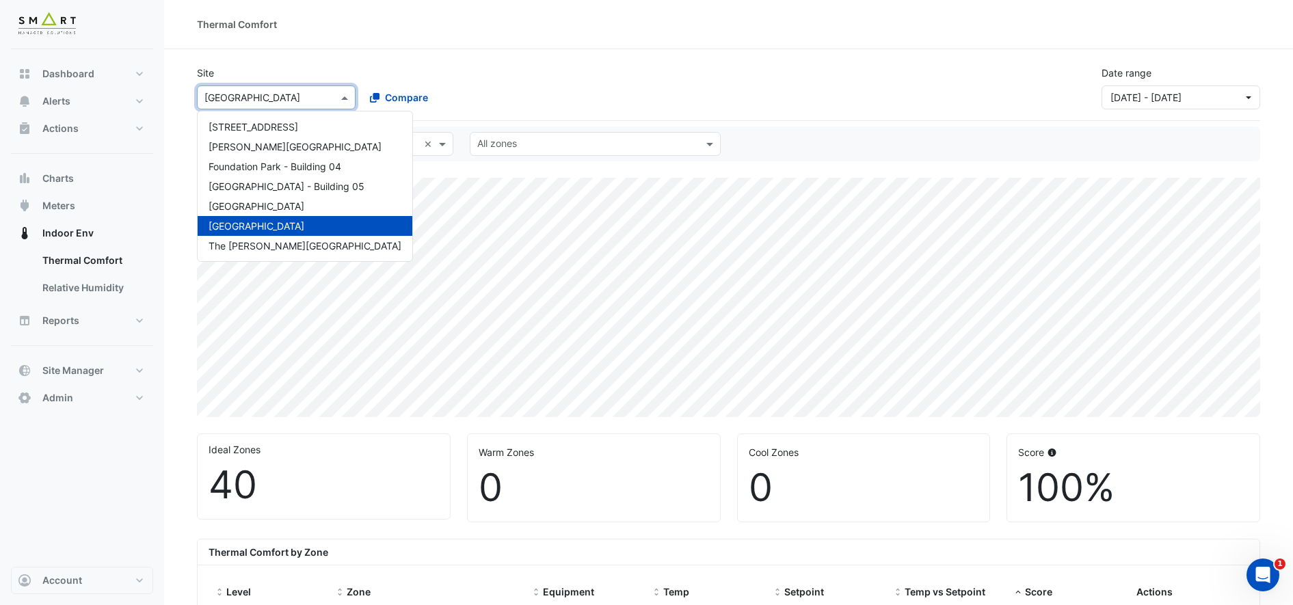
click at [271, 92] on input "text" at bounding box center [262, 98] width 116 height 14
click at [295, 245] on span "The Porter Building" at bounding box center [305, 246] width 193 height 12
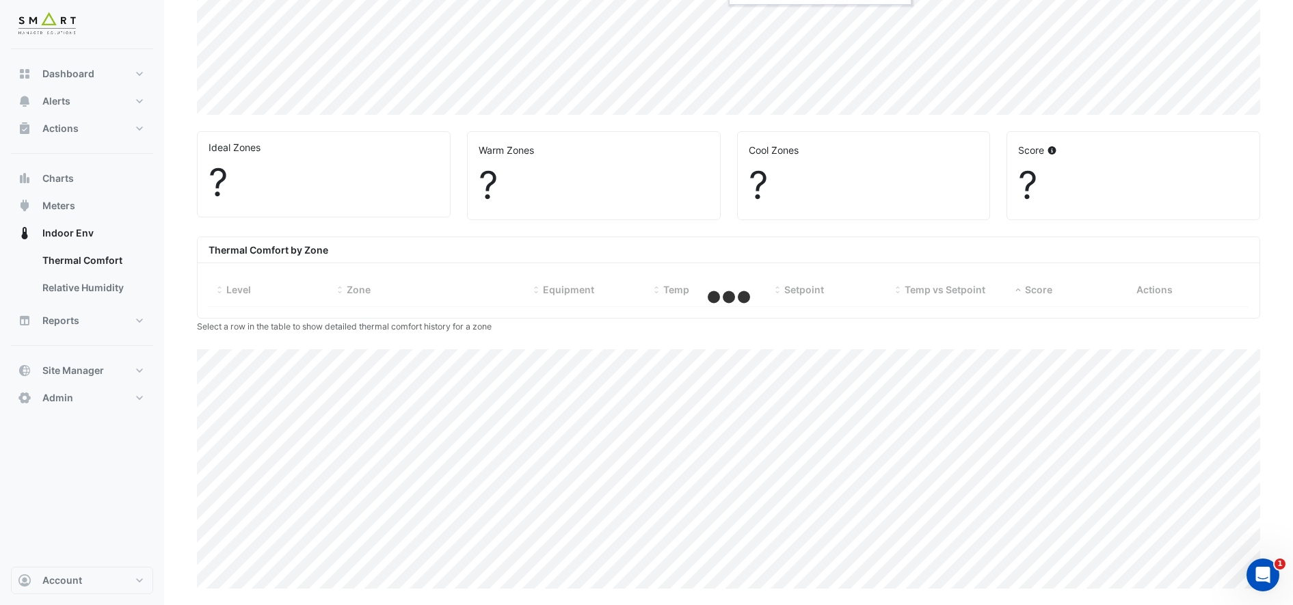
select select "***"
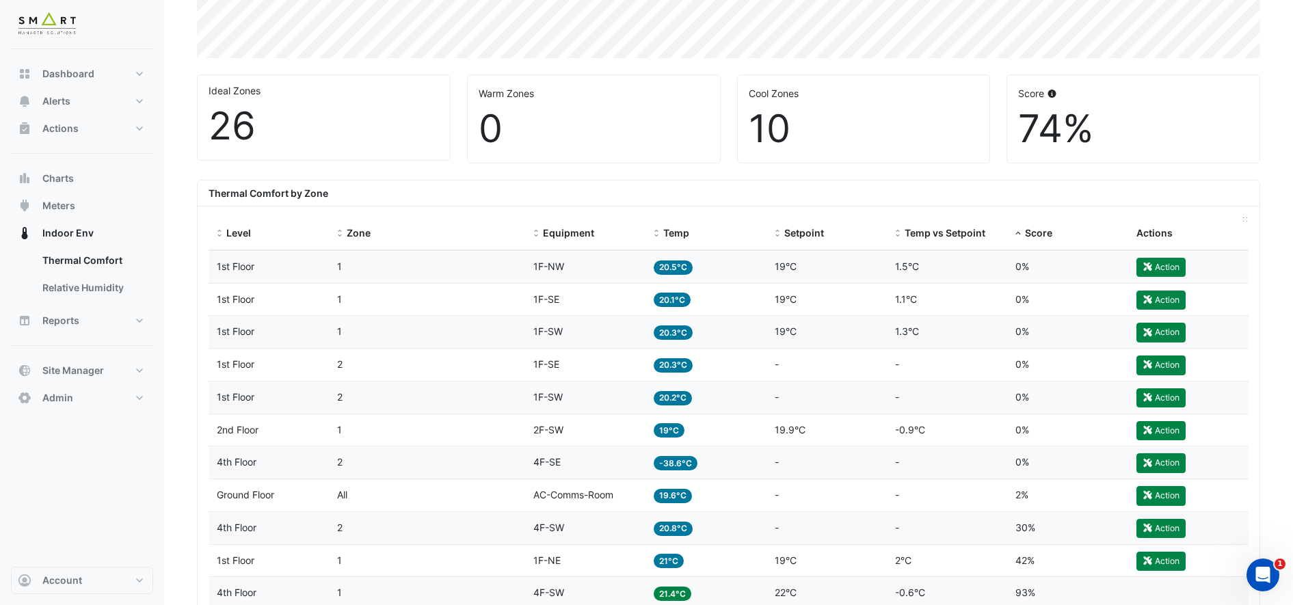
scroll to position [351, 0]
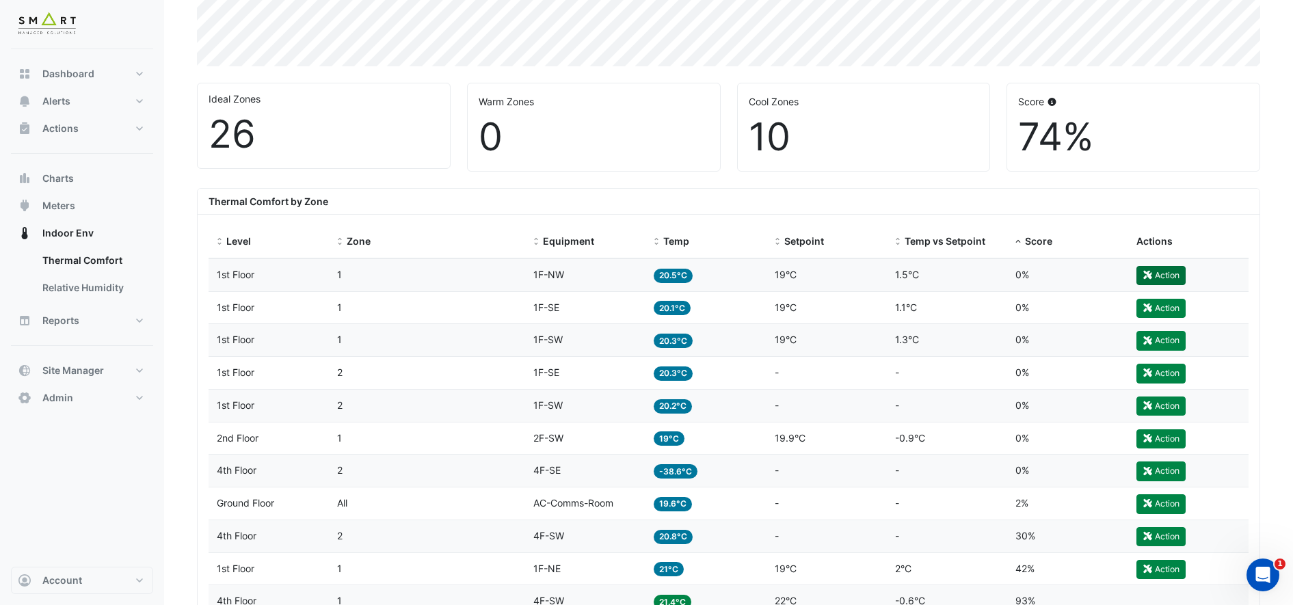
click at [1161, 273] on button "Action" at bounding box center [1160, 275] width 49 height 19
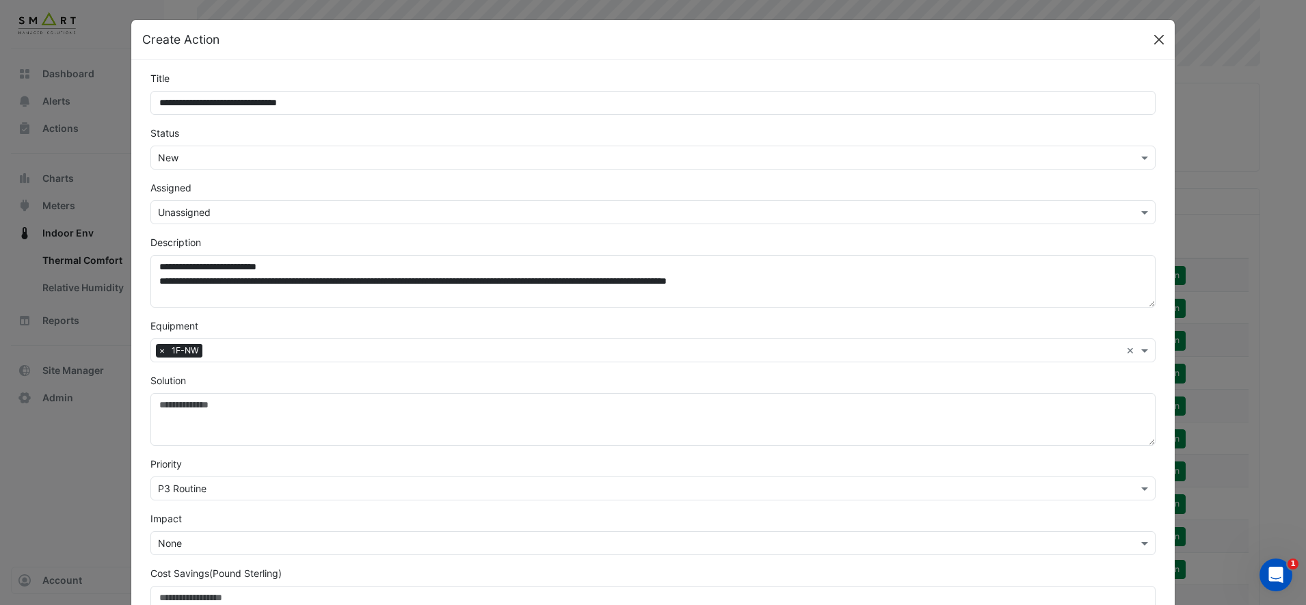
click at [1160, 43] on button "Close" at bounding box center [1159, 39] width 21 height 21
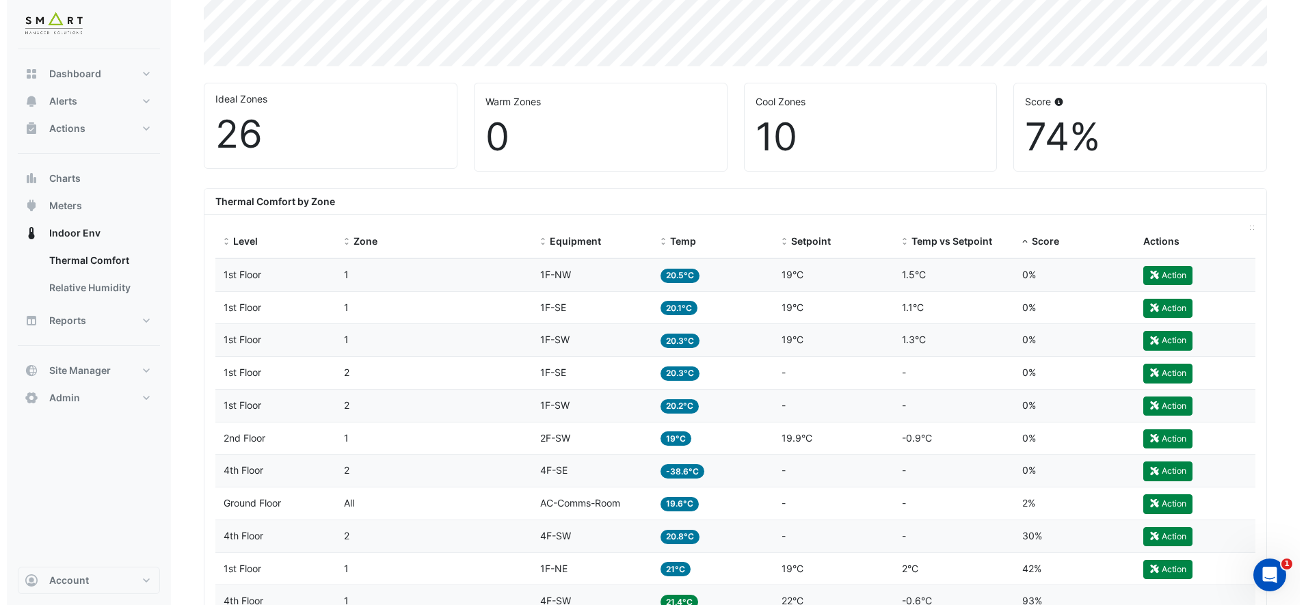
scroll to position [522, 0]
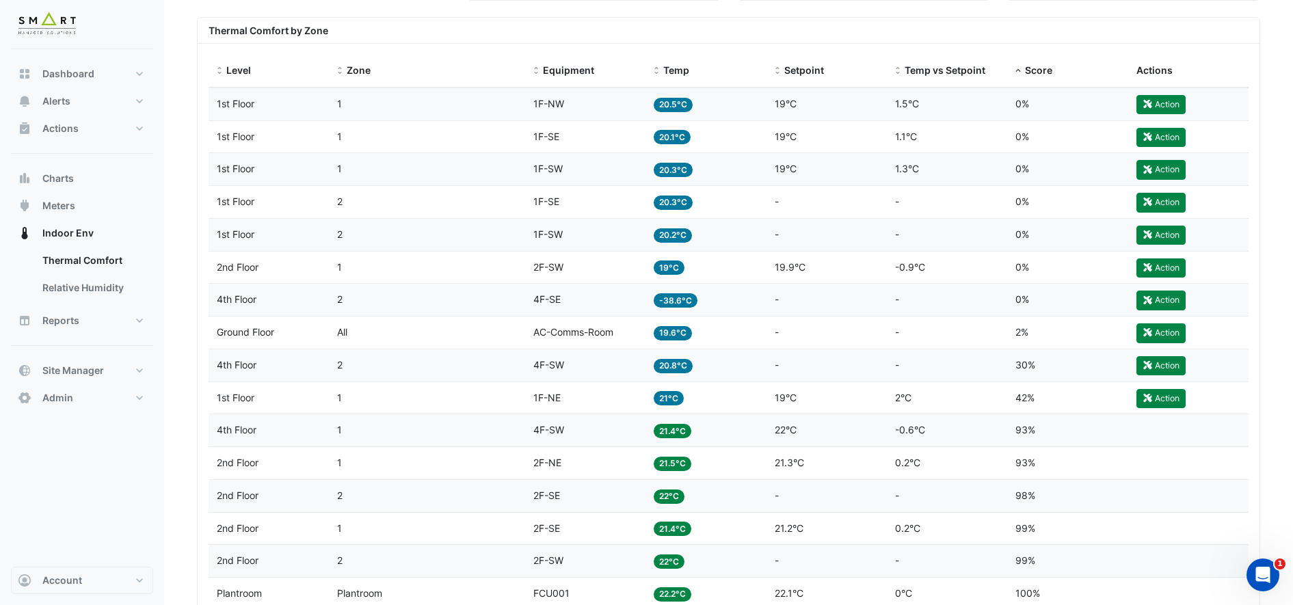
click at [682, 302] on span "-38.6°C" at bounding box center [676, 300] width 44 height 14
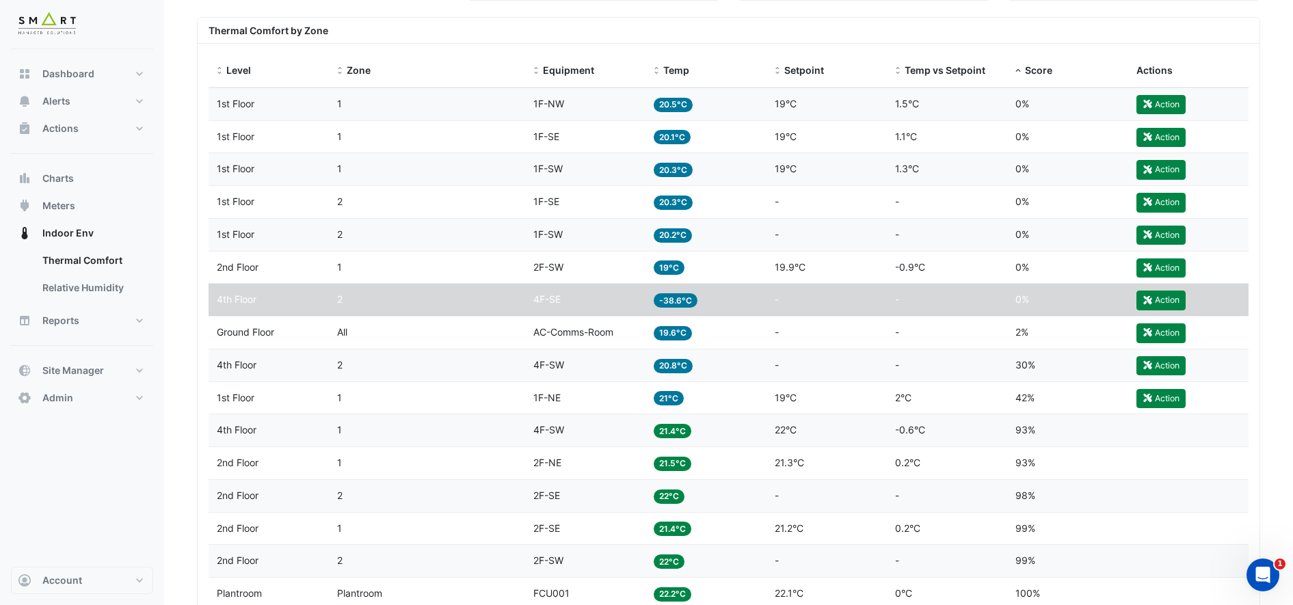
click at [668, 297] on span "-38.6°C" at bounding box center [676, 300] width 44 height 14
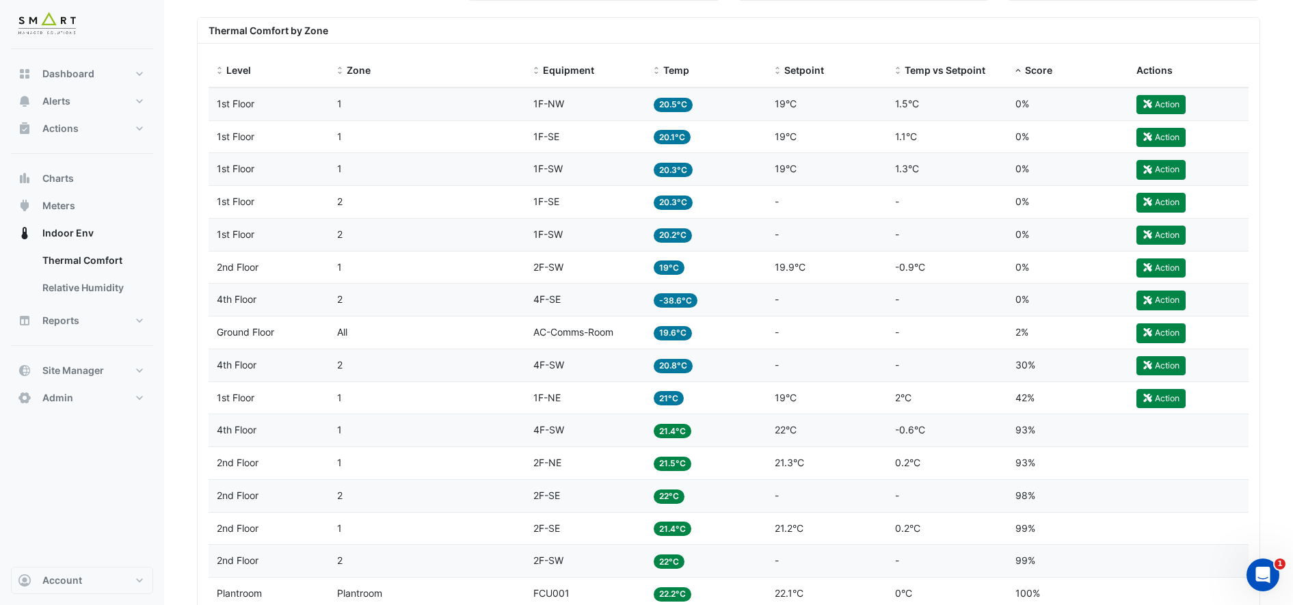
click at [544, 298] on span "4F-SE" at bounding box center [546, 299] width 27 height 12
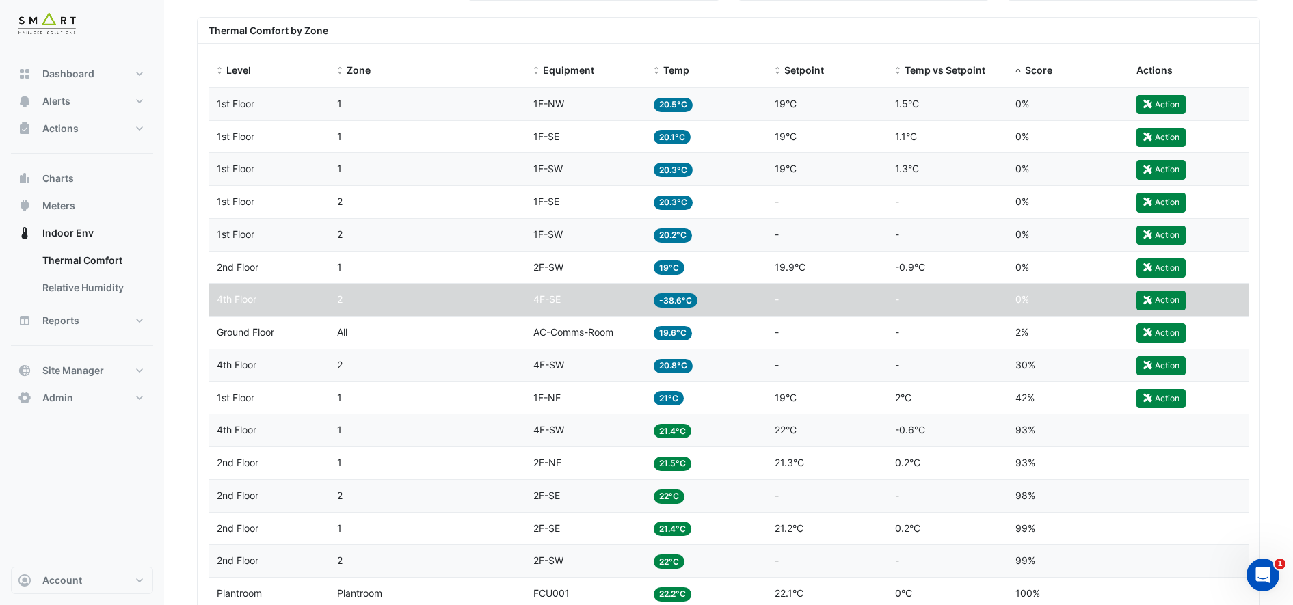
click at [544, 298] on span "4F-SE" at bounding box center [546, 299] width 27 height 12
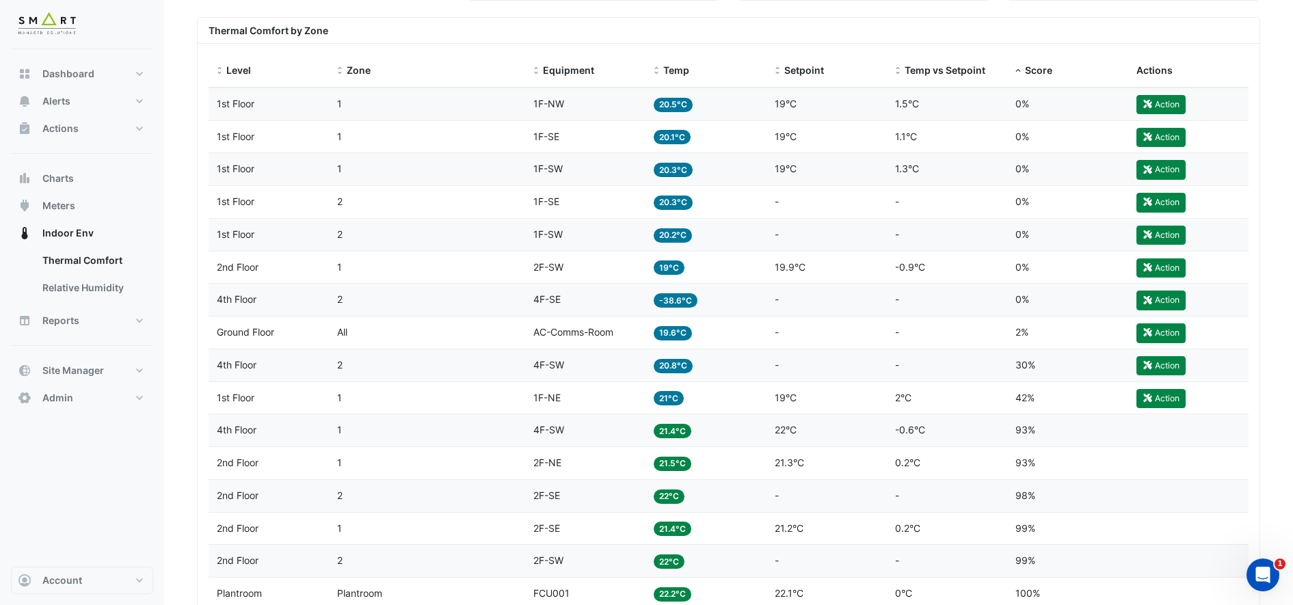
click at [544, 298] on span "4F-SE" at bounding box center [546, 299] width 27 height 12
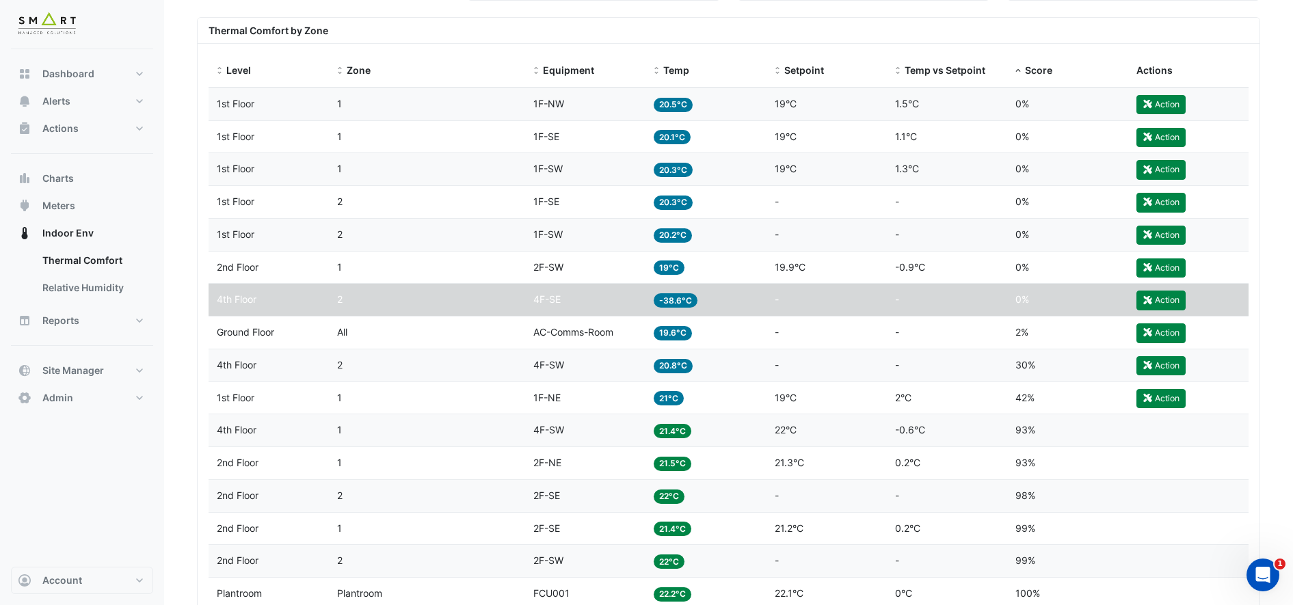
drag, startPoint x: 544, startPoint y: 298, endPoint x: 1068, endPoint y: 274, distance: 524.3
click at [1068, 274] on div "Score 0%" at bounding box center [1067, 268] width 104 height 16
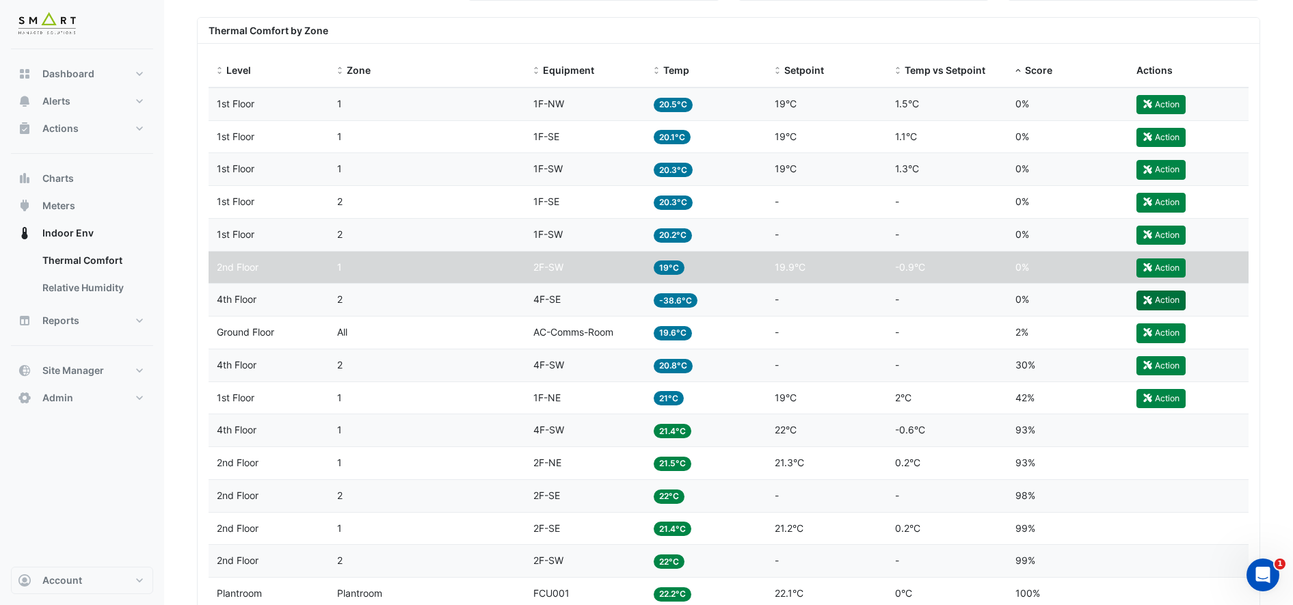
click at [1160, 304] on button "Action" at bounding box center [1160, 300] width 49 height 19
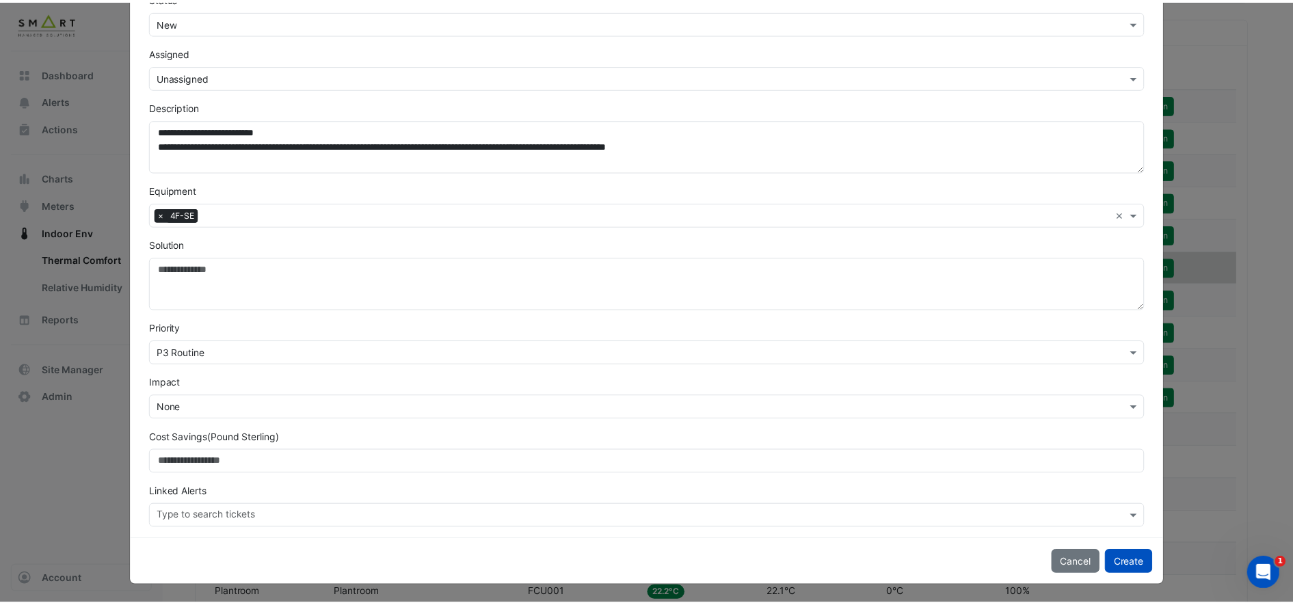
scroll to position [137, 0]
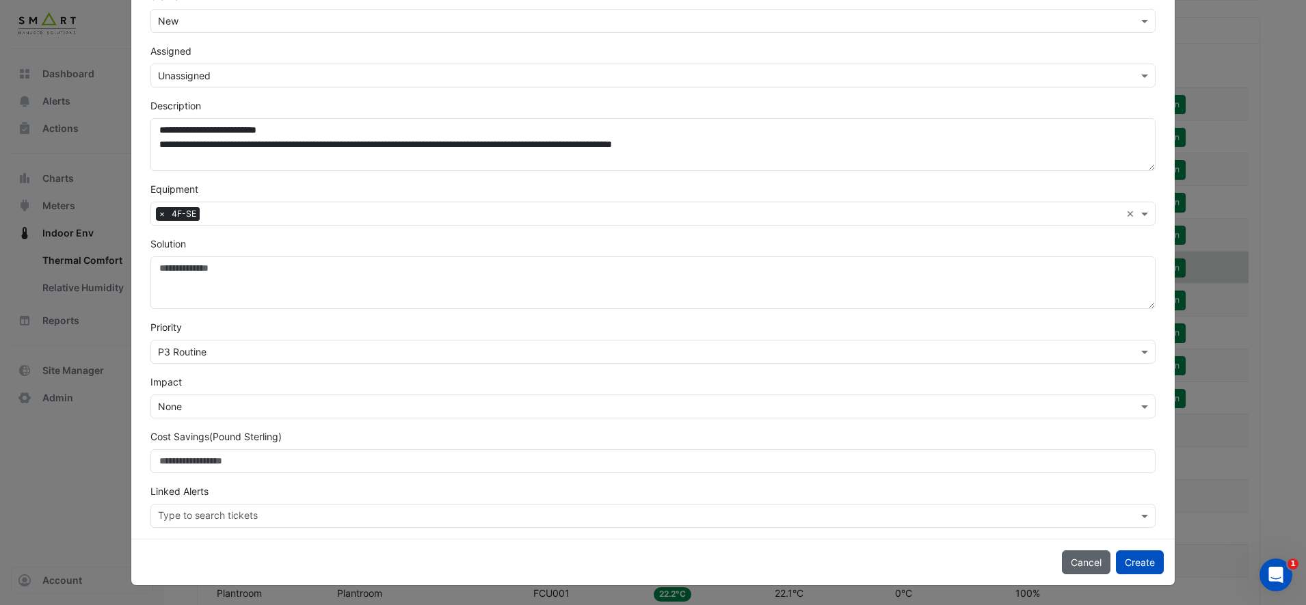
click at [1090, 567] on button "Cancel" at bounding box center [1086, 562] width 49 height 24
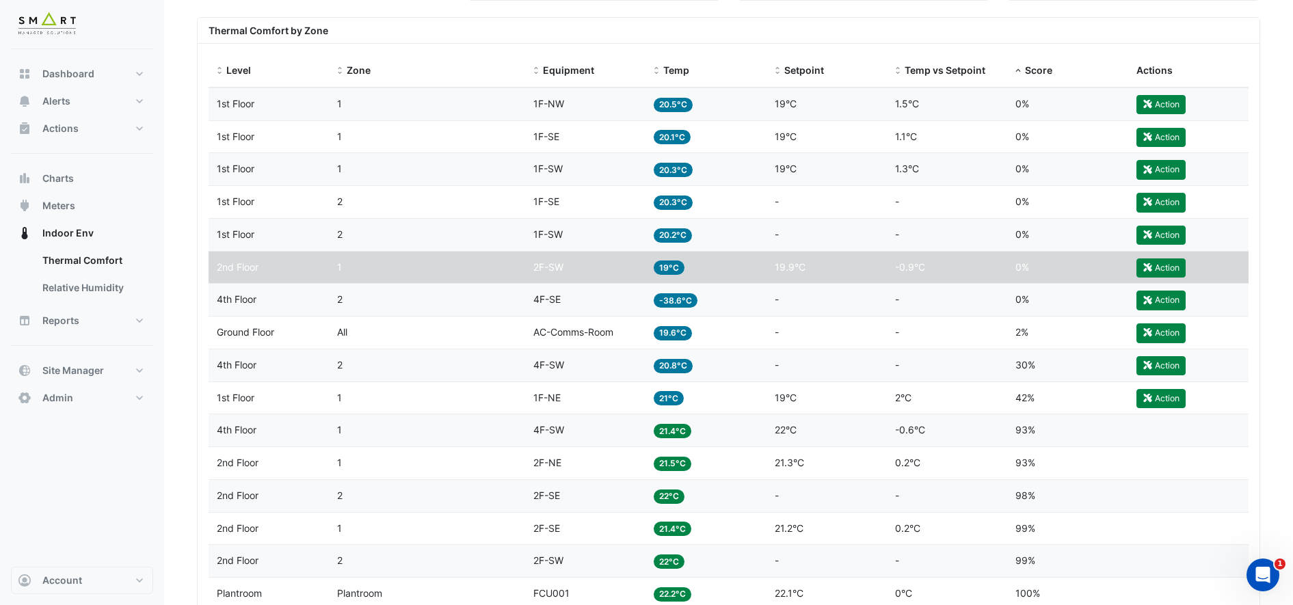
click at [583, 302] on div "Equipment 4F-SE" at bounding box center [585, 300] width 104 height 16
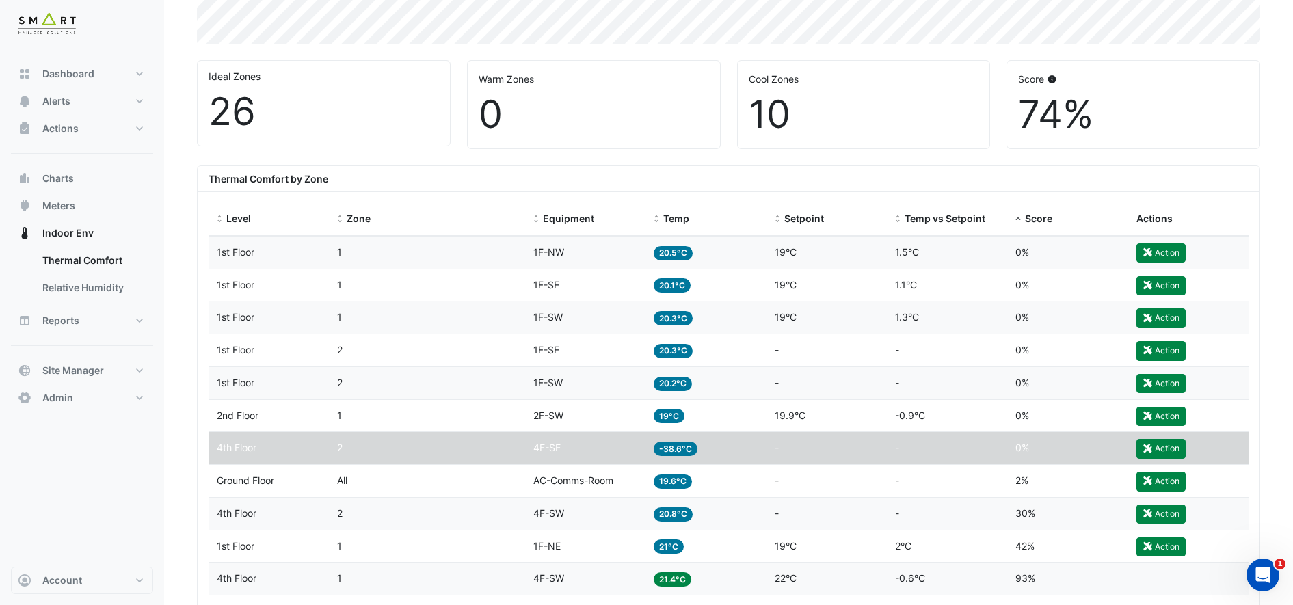
scroll to position [778, 0]
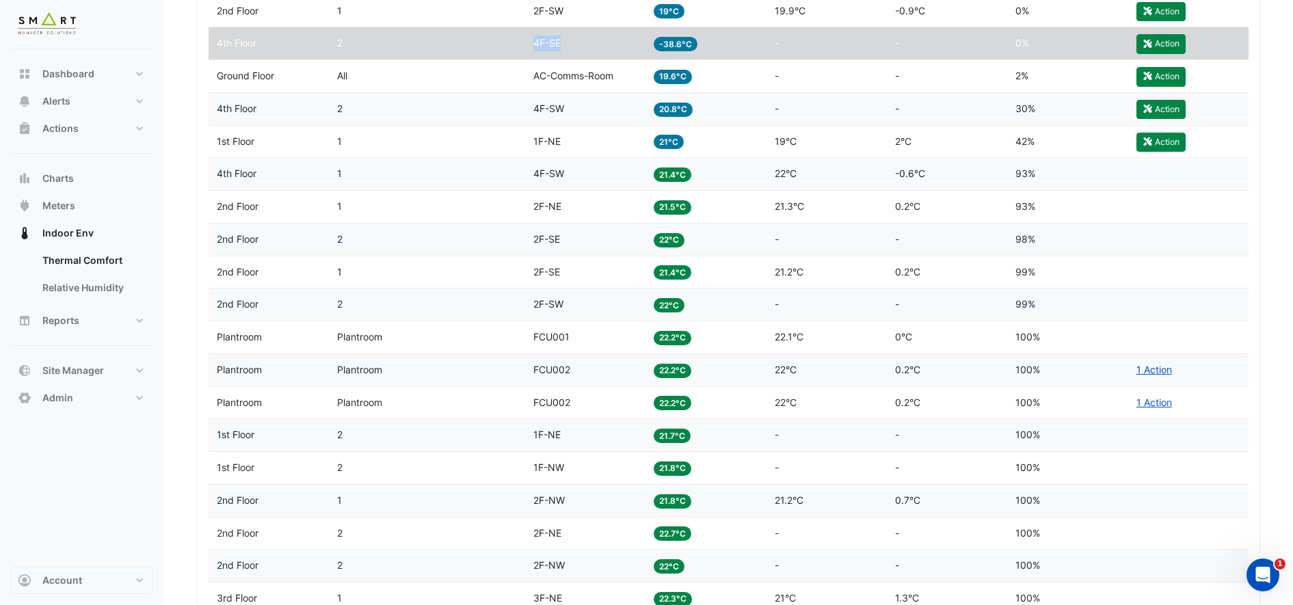
drag, startPoint x: 560, startPoint y: 46, endPoint x: 535, endPoint y: 43, distance: 25.5
click at [535, 43] on span "4F-SE" at bounding box center [546, 43] width 27 height 12
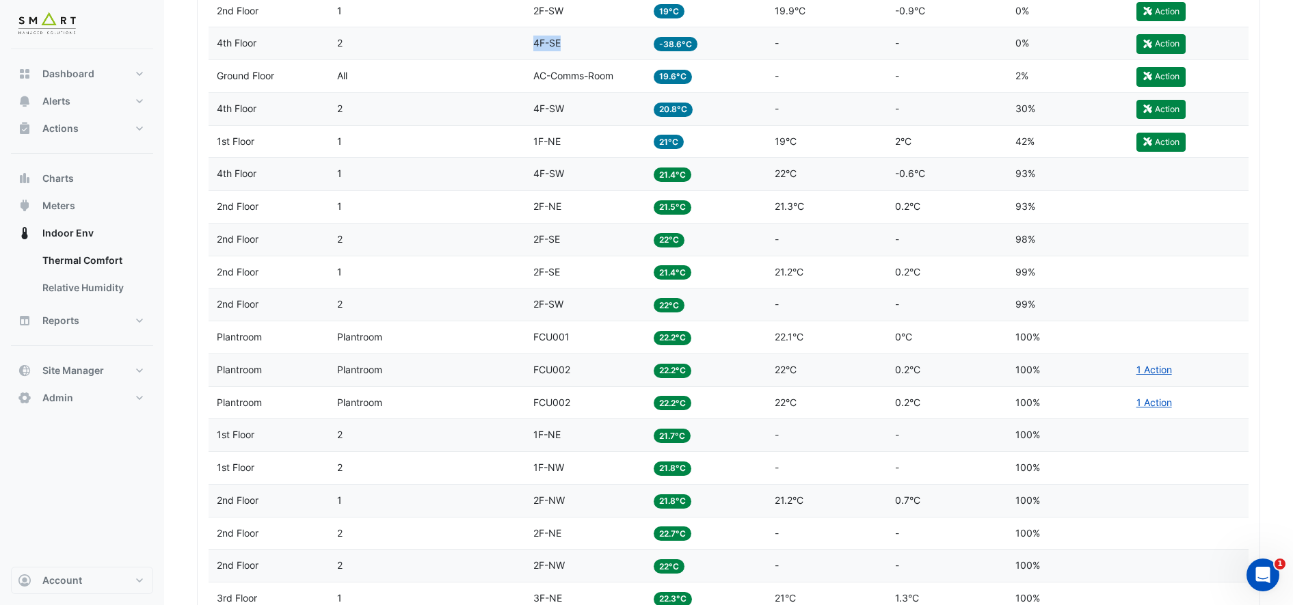
copy span "4F-SE"
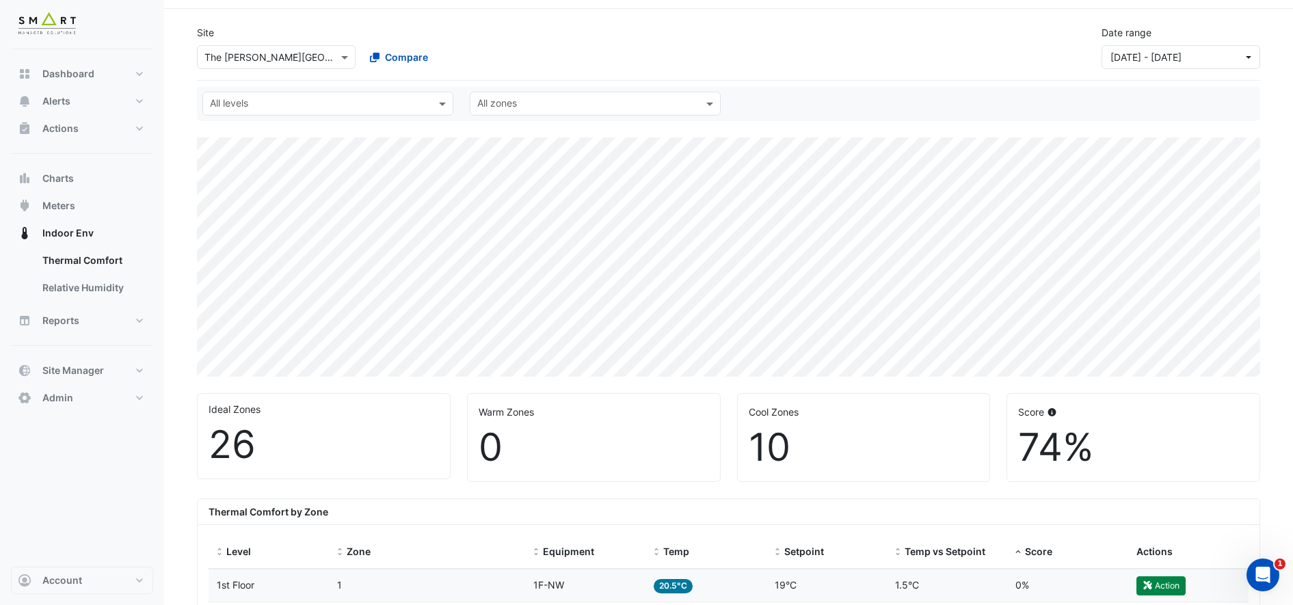
scroll to position [0, 0]
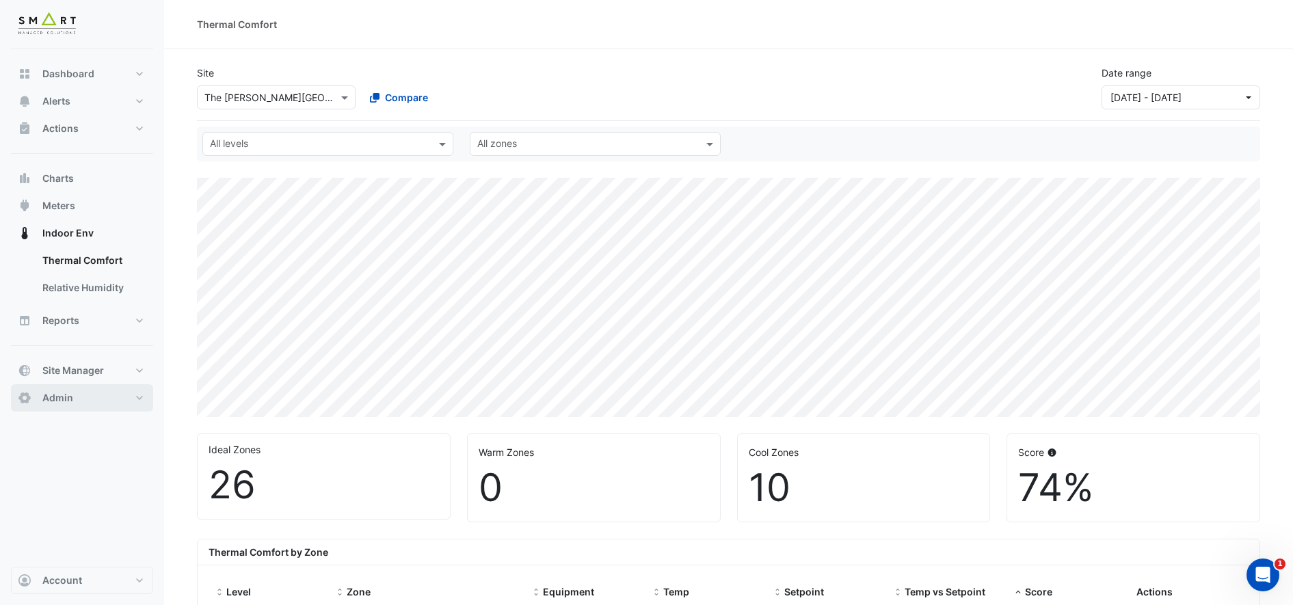
click at [66, 401] on span "Admin" at bounding box center [57, 398] width 31 height 14
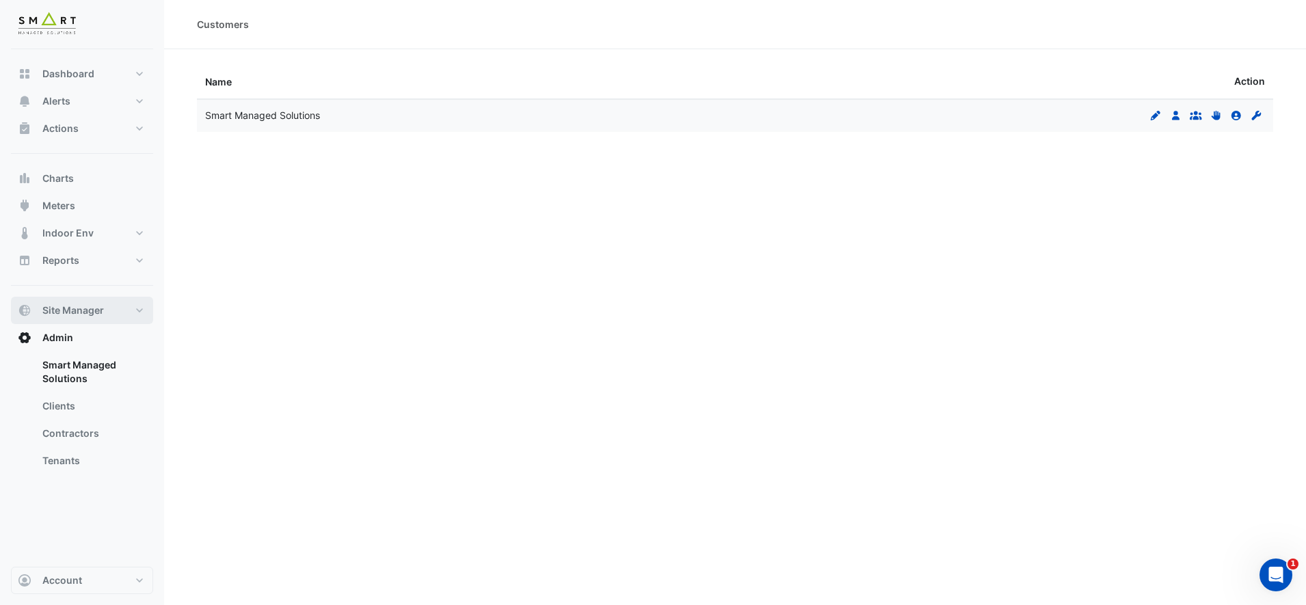
click at [138, 310] on button "Site Manager" at bounding box center [82, 310] width 142 height 27
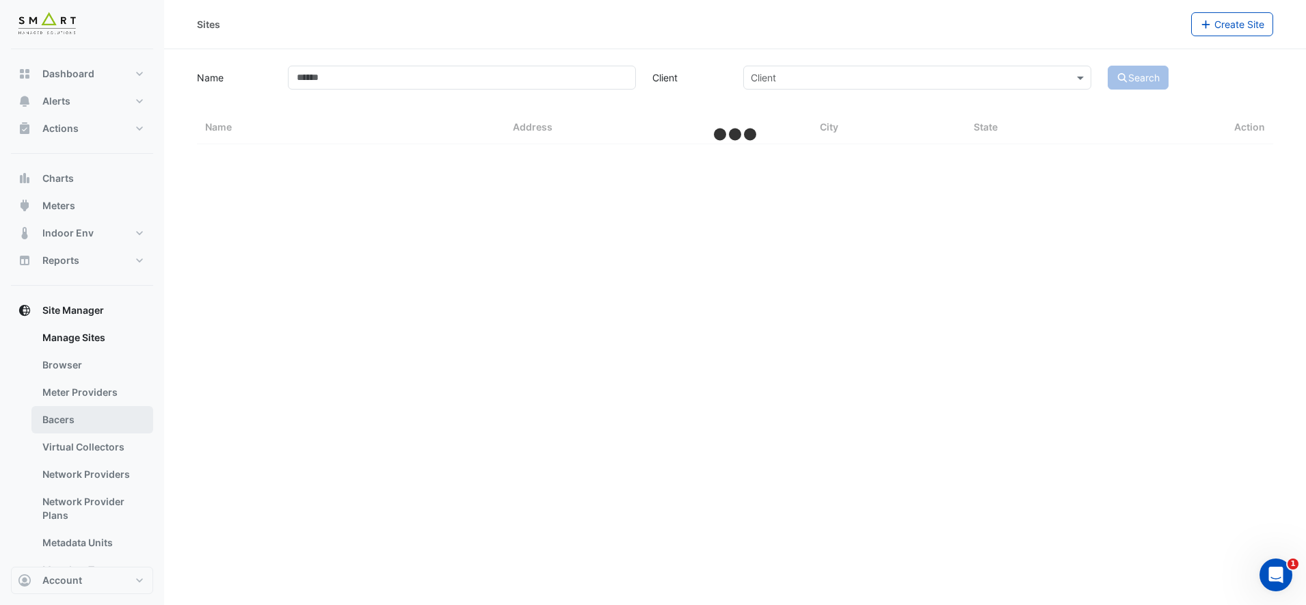
select select "***"
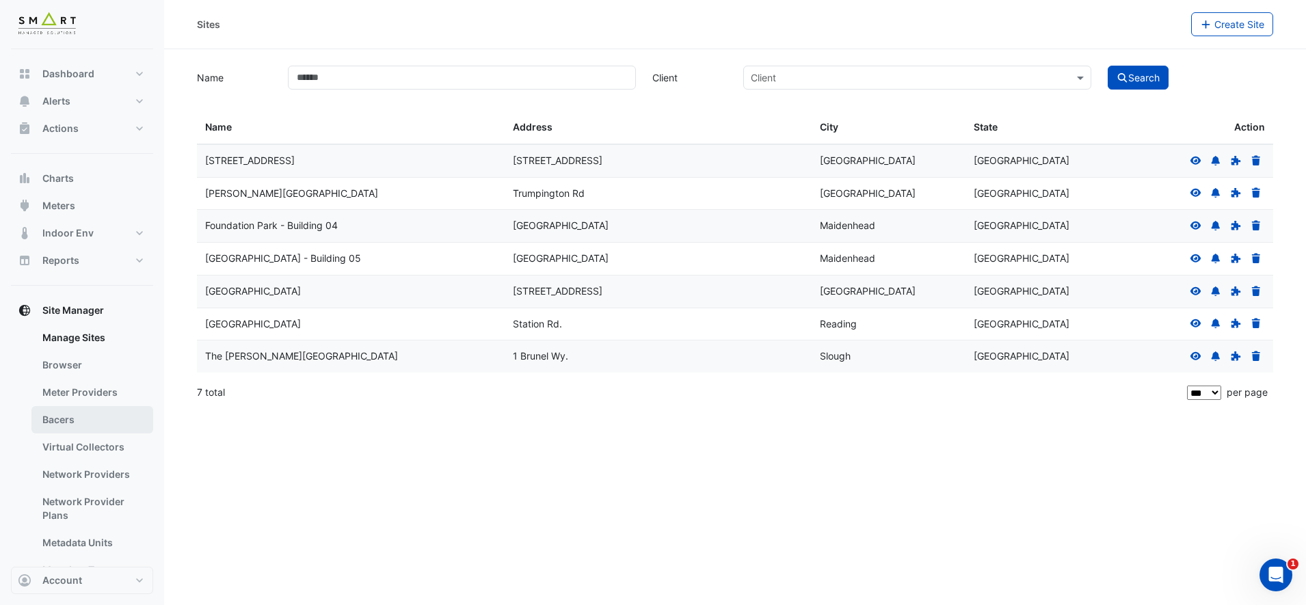
click at [98, 418] on link "Bacers" at bounding box center [92, 419] width 122 height 27
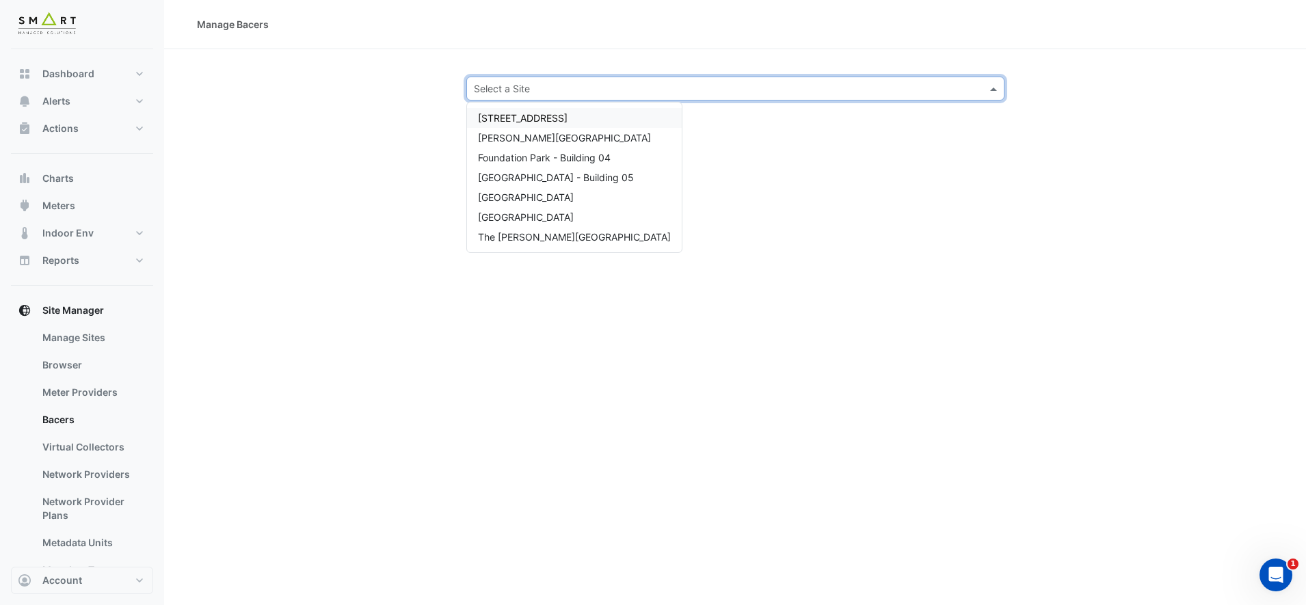
drag, startPoint x: 953, startPoint y: 93, endPoint x: 973, endPoint y: 95, distance: 19.9
click at [954, 93] on input "text" at bounding box center [722, 89] width 496 height 14
click at [529, 244] on div "The Porter Building" at bounding box center [574, 237] width 215 height 20
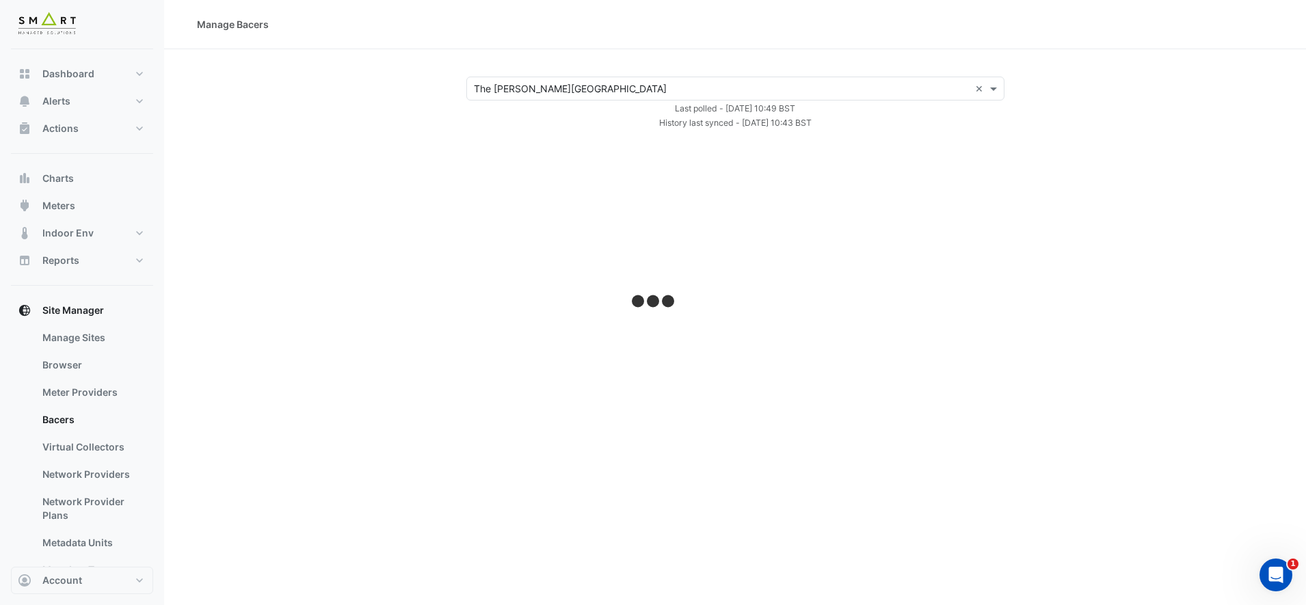
select select "***"
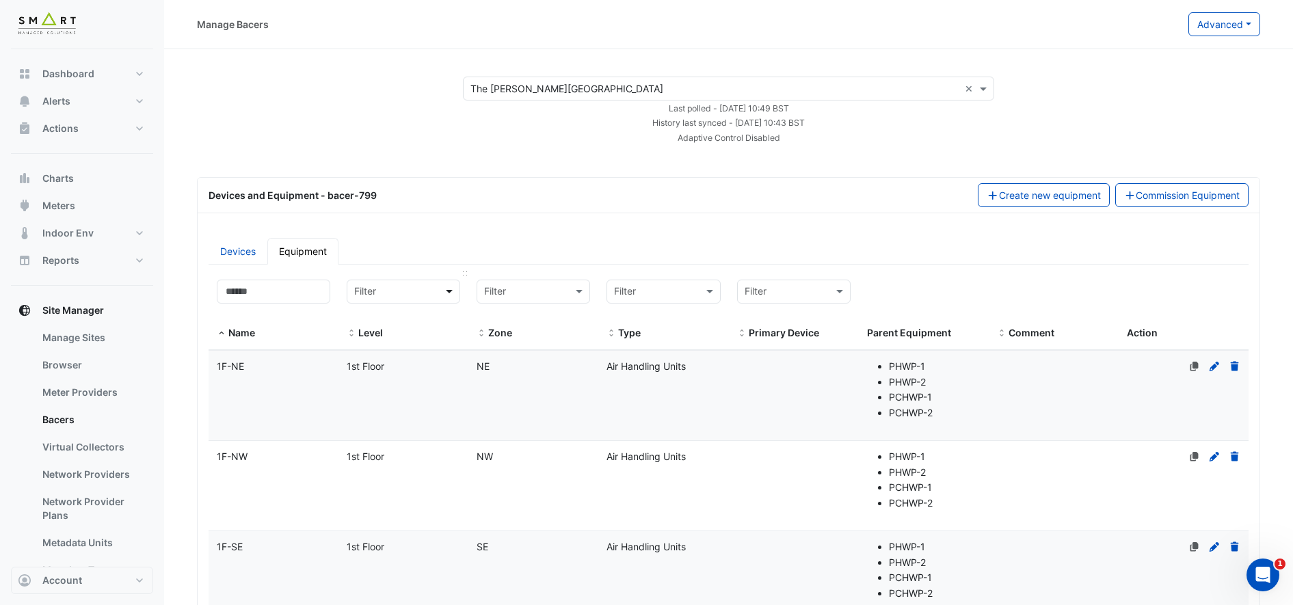
click at [451, 297] on span at bounding box center [450, 292] width 17 height 16
click at [310, 291] on input at bounding box center [274, 292] width 114 height 24
paste input "*****"
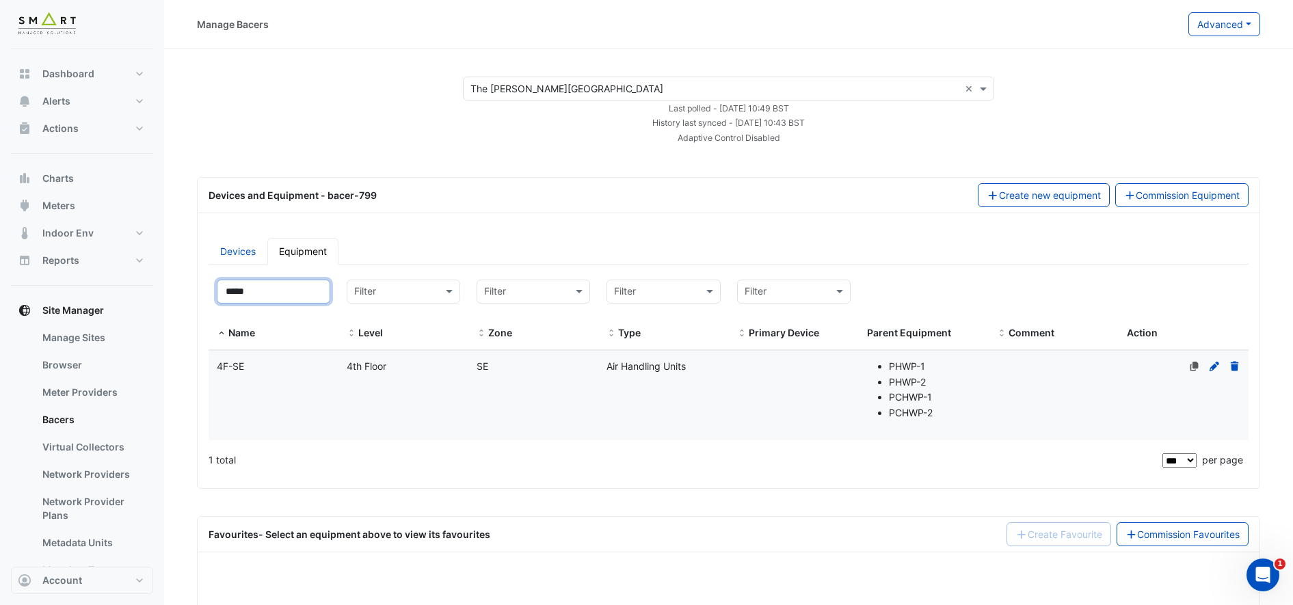
type input "*****"
click at [243, 370] on span "4F-SE" at bounding box center [230, 366] width 27 height 12
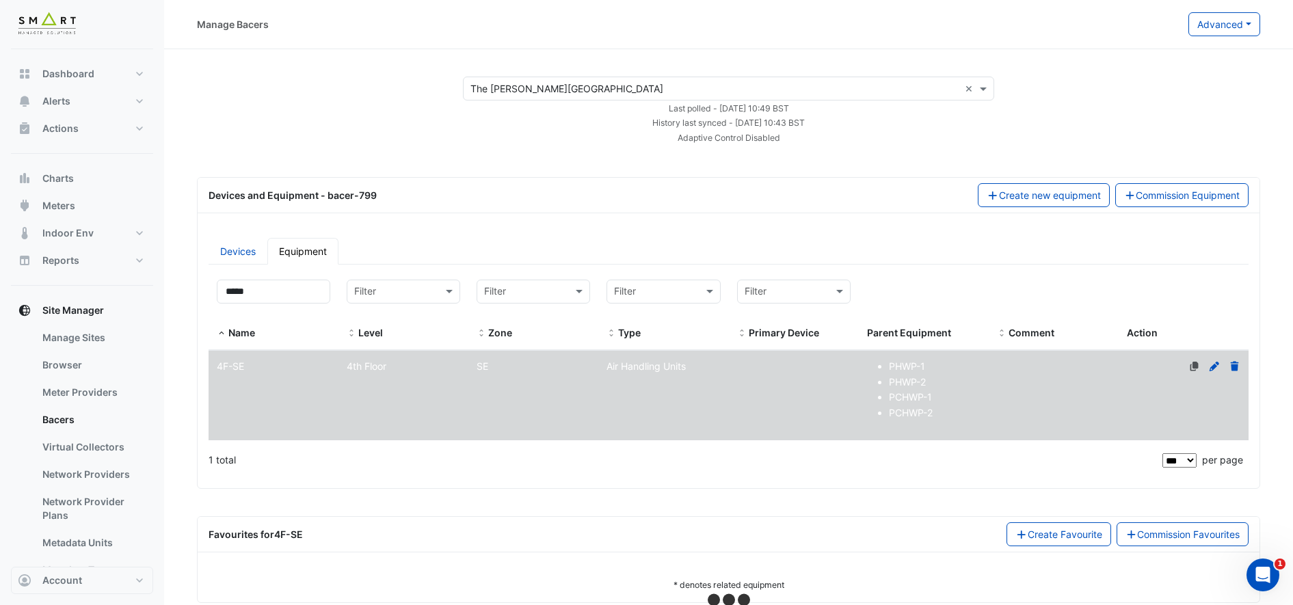
select select "***"
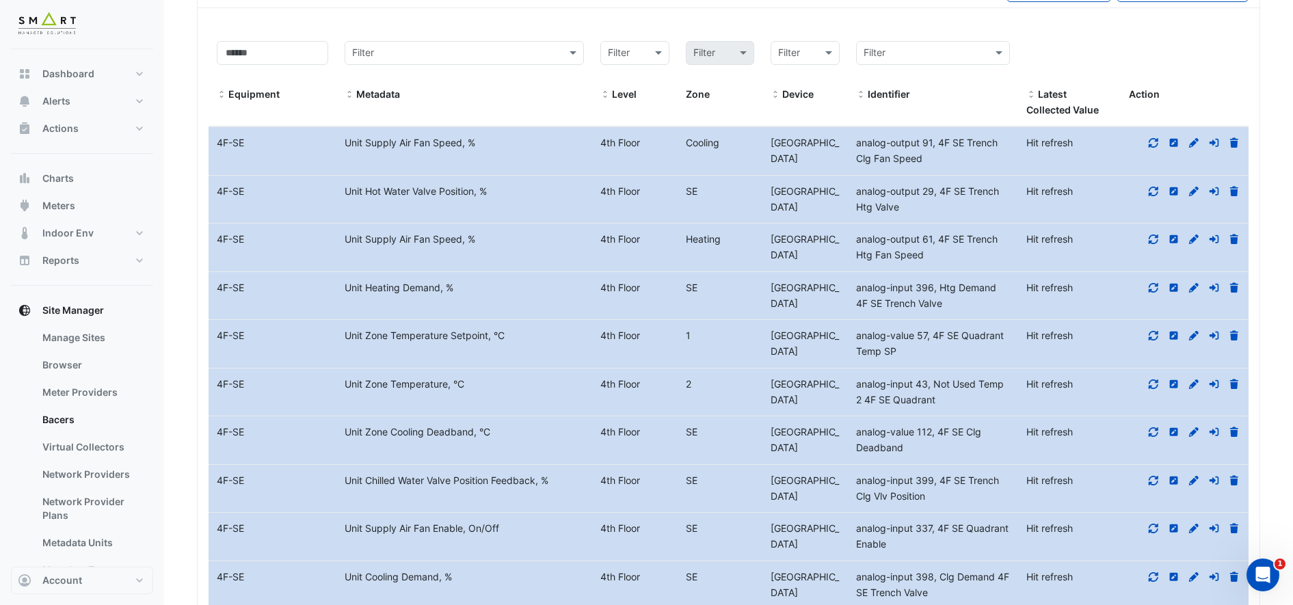
scroll to position [598, 0]
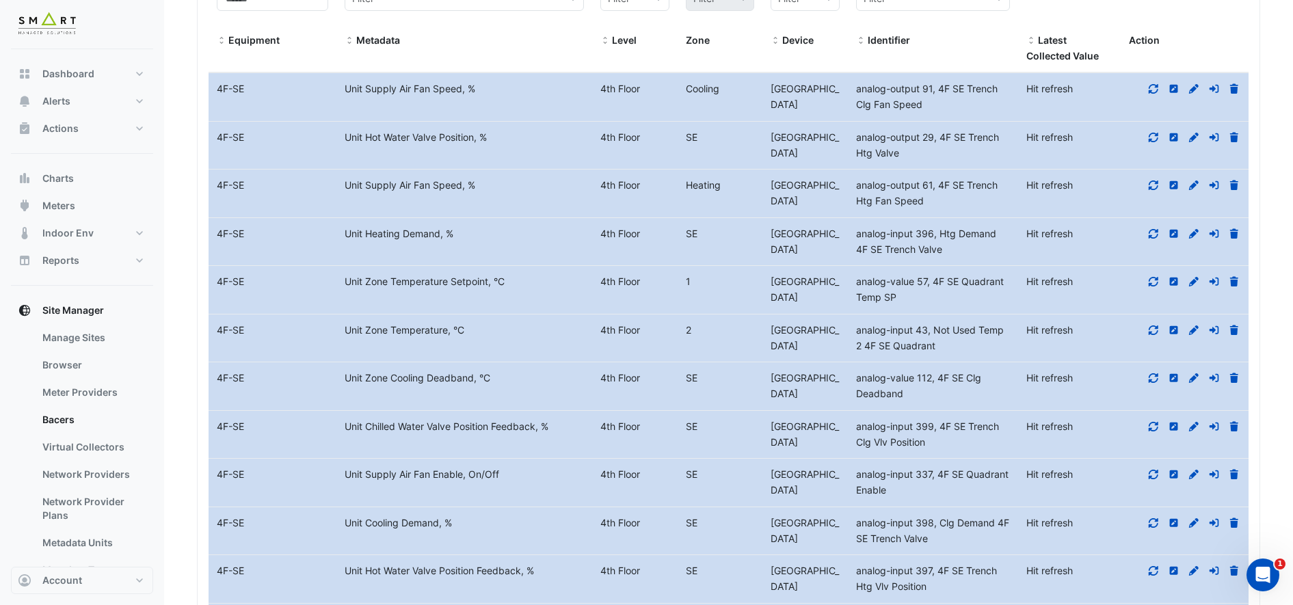
click at [1151, 85] on icon at bounding box center [1153, 89] width 12 height 10
drag, startPoint x: 1153, startPoint y: 149, endPoint x: 1154, endPoint y: 161, distance: 11.6
click at [1153, 142] on icon at bounding box center [1153, 138] width 12 height 10
click at [1152, 190] on icon at bounding box center [1153, 186] width 12 height 10
click at [1153, 239] on icon at bounding box center [1153, 234] width 12 height 10
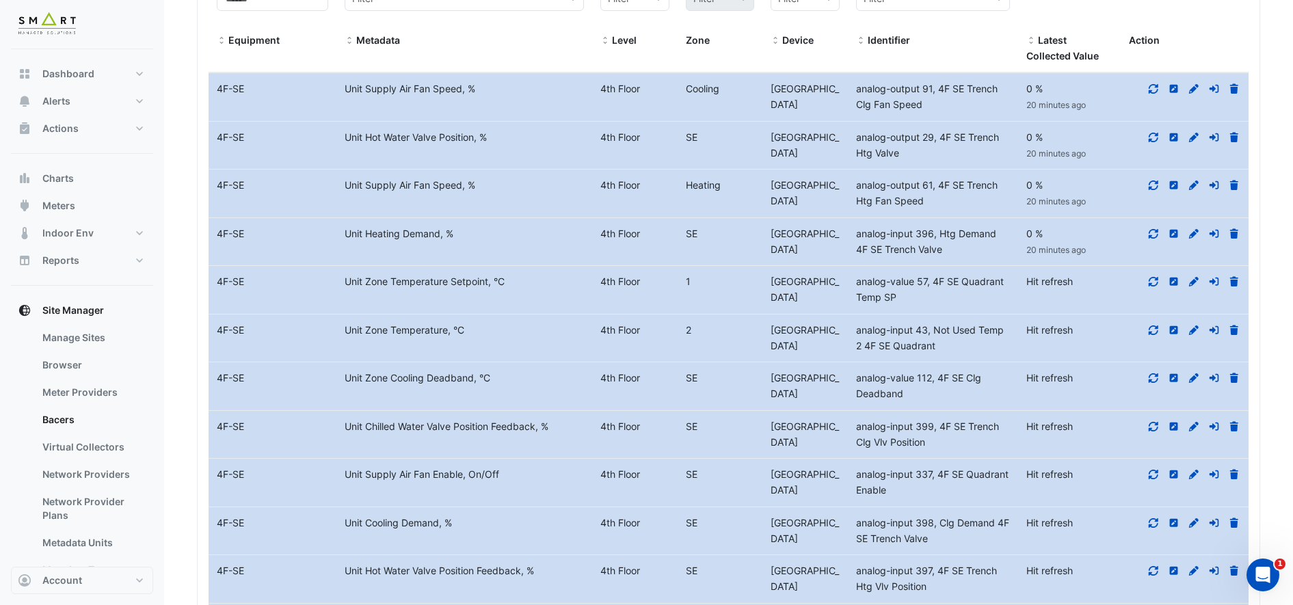
drag, startPoint x: 1152, startPoint y: 342, endPoint x: 1152, endPoint y: 355, distance: 13.0
click at [1152, 286] on icon at bounding box center [1153, 282] width 12 height 10
click at [1153, 335] on icon at bounding box center [1153, 330] width 12 height 10
click at [1153, 383] on icon at bounding box center [1153, 378] width 12 height 10
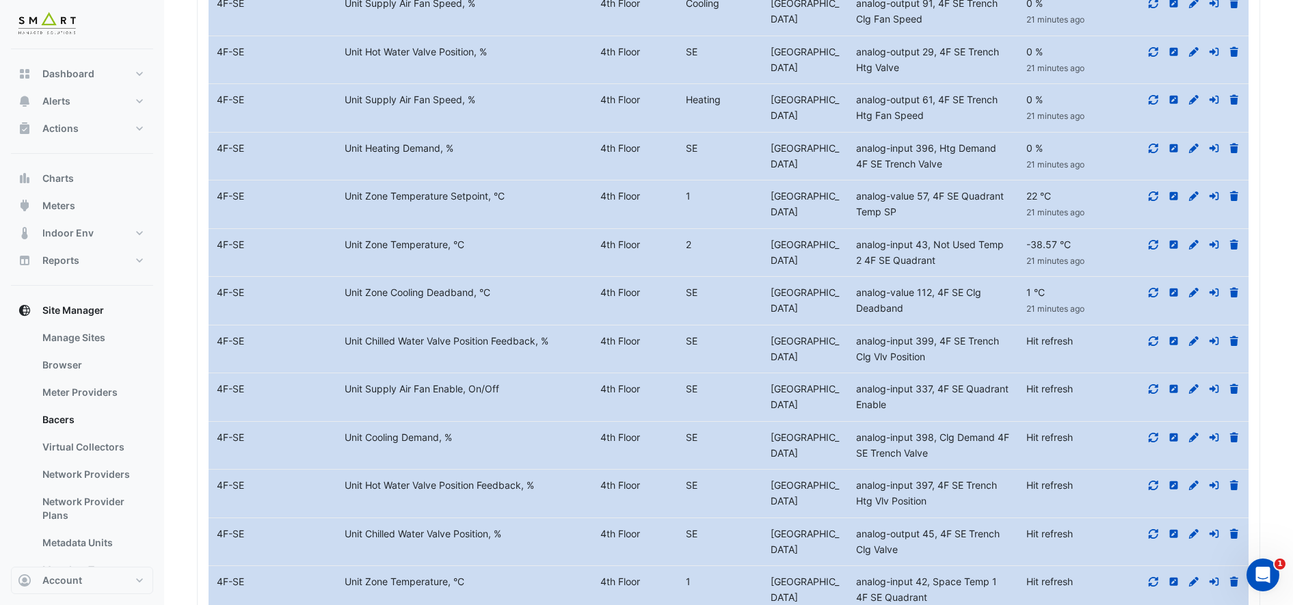
click at [1151, 297] on icon at bounding box center [1153, 293] width 12 height 10
click at [1151, 349] on div at bounding box center [1185, 342] width 128 height 16
click at [1153, 346] on icon at bounding box center [1153, 341] width 12 height 10
click at [1154, 394] on icon at bounding box center [1153, 389] width 12 height 10
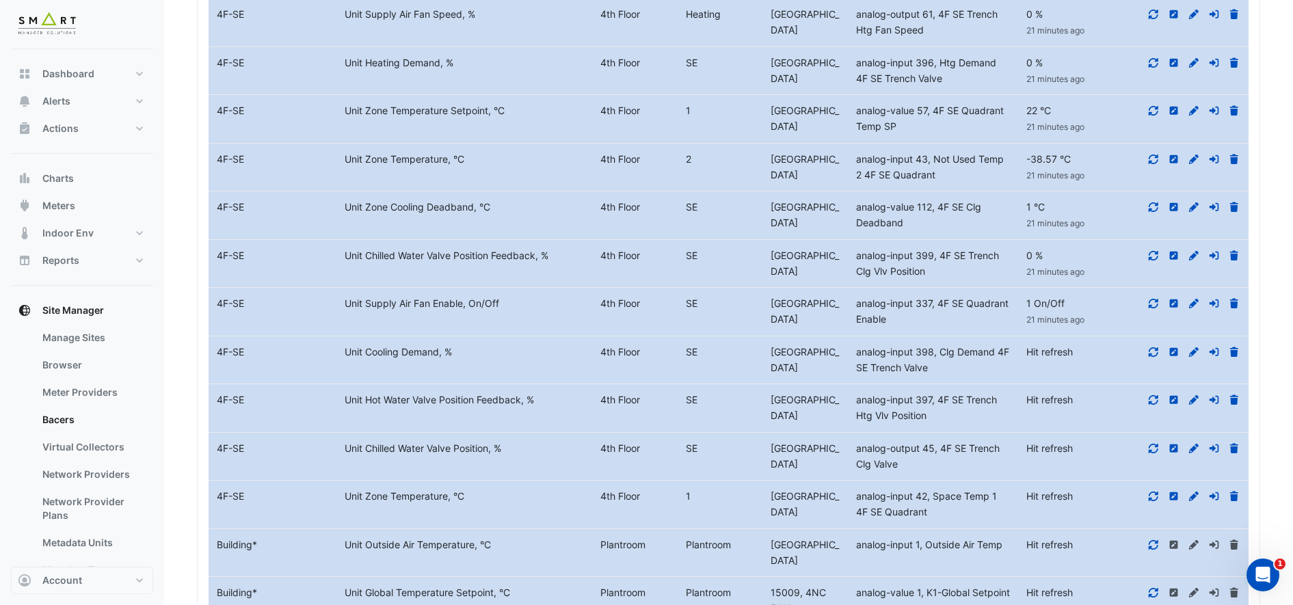
click at [1152, 308] on icon at bounding box center [1153, 304] width 12 height 10
click at [1150, 357] on icon at bounding box center [1154, 352] width 10 height 10
click at [1153, 405] on icon at bounding box center [1153, 400] width 12 height 10
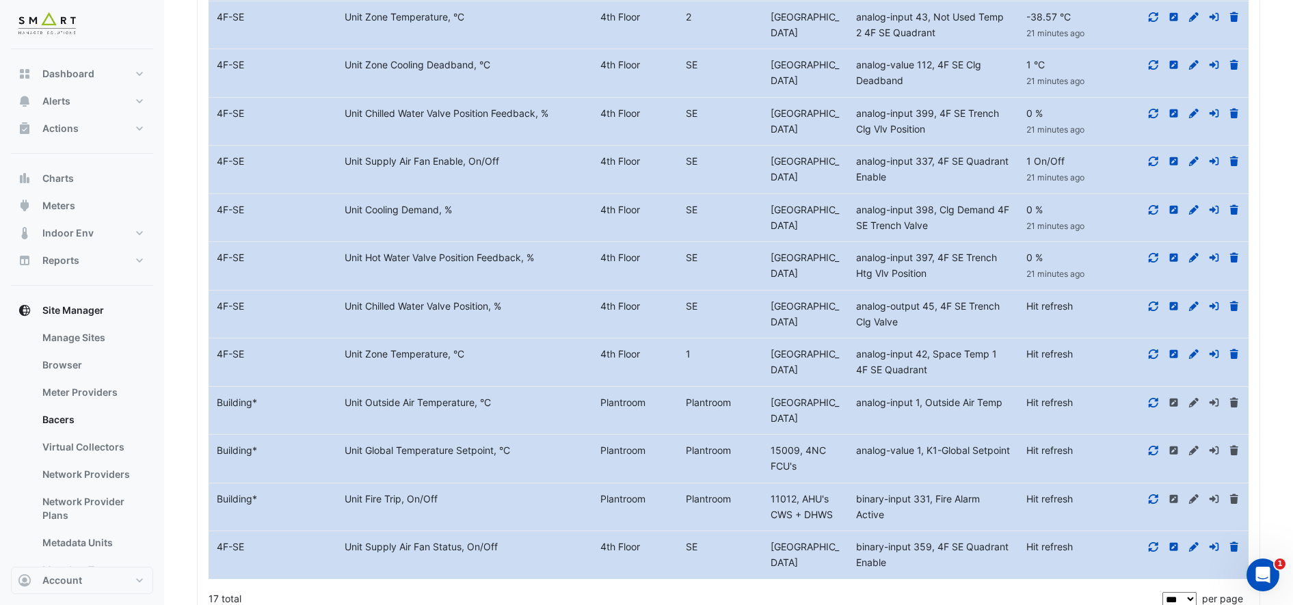
scroll to position [940, 0]
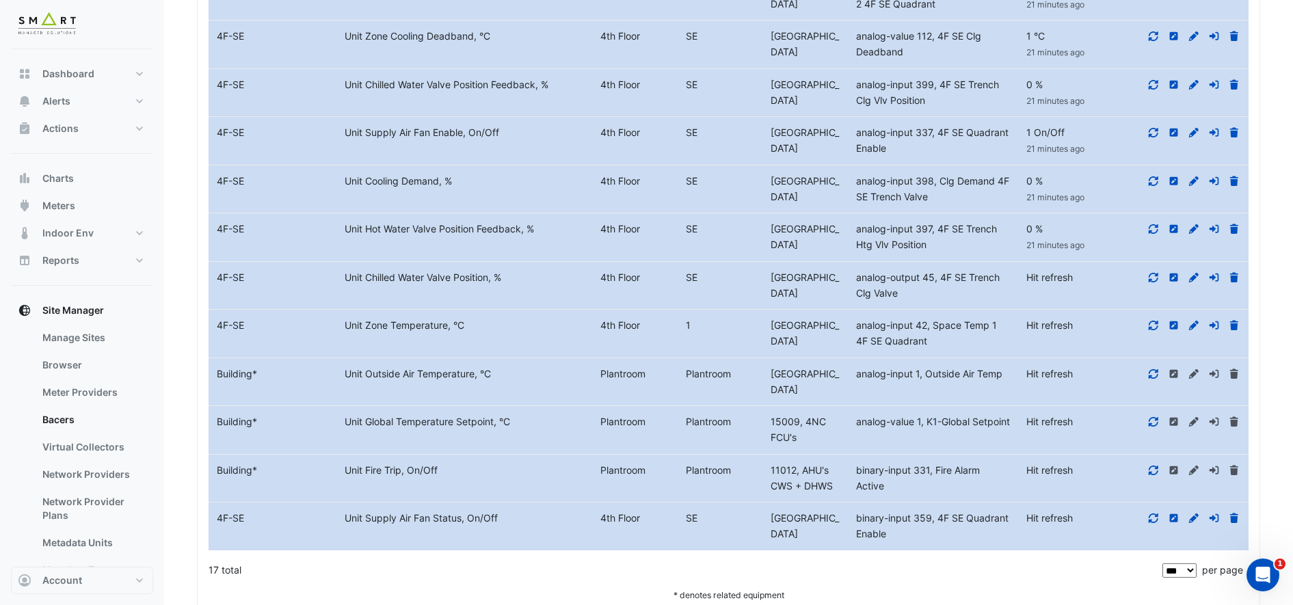
click at [1154, 282] on icon at bounding box center [1153, 278] width 12 height 10
click at [1149, 330] on icon at bounding box center [1153, 326] width 12 height 10
click at [1151, 379] on icon at bounding box center [1153, 374] width 12 height 10
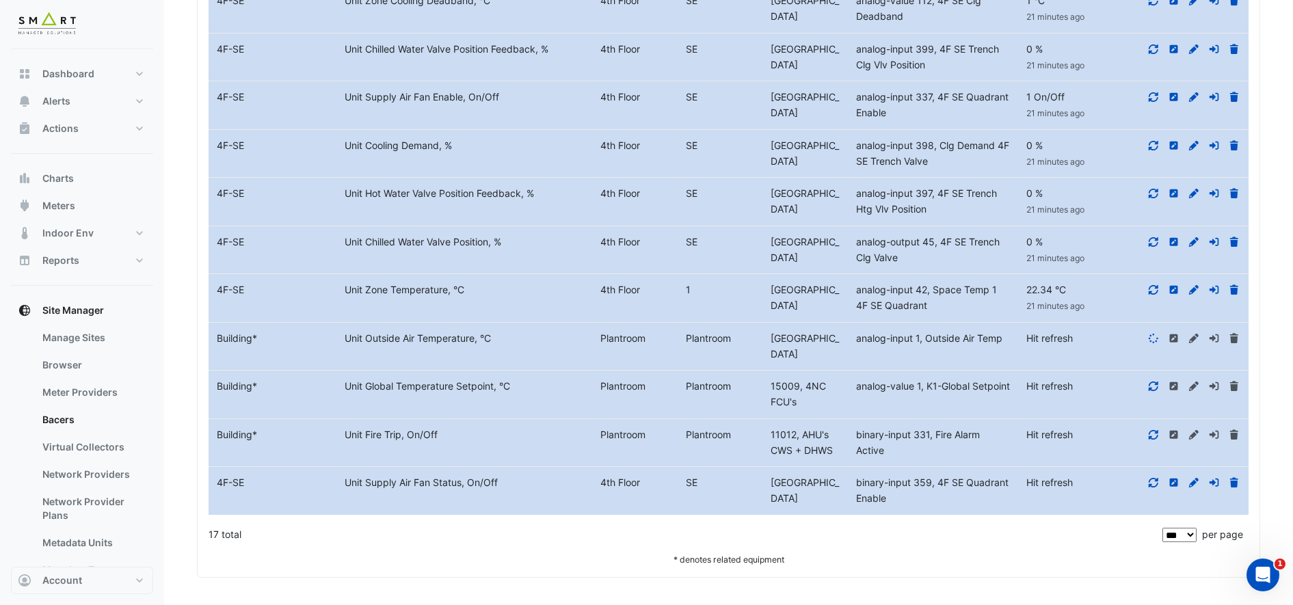
scroll to position [1111, 0]
click at [1151, 391] on icon at bounding box center [1154, 387] width 10 height 10
drag, startPoint x: 1156, startPoint y: 520, endPoint x: 1159, endPoint y: 537, distance: 17.3
click at [1156, 440] on fa-icon at bounding box center [1153, 435] width 12 height 12
click at [1157, 488] on icon at bounding box center [1153, 483] width 12 height 10
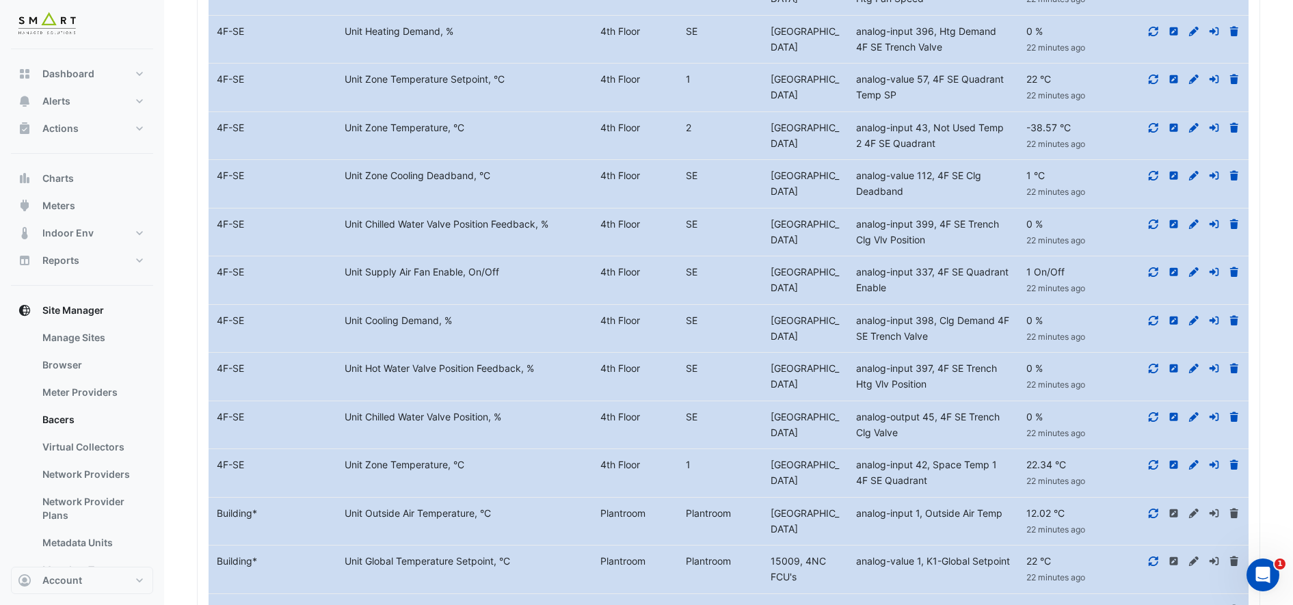
scroll to position [697, 0]
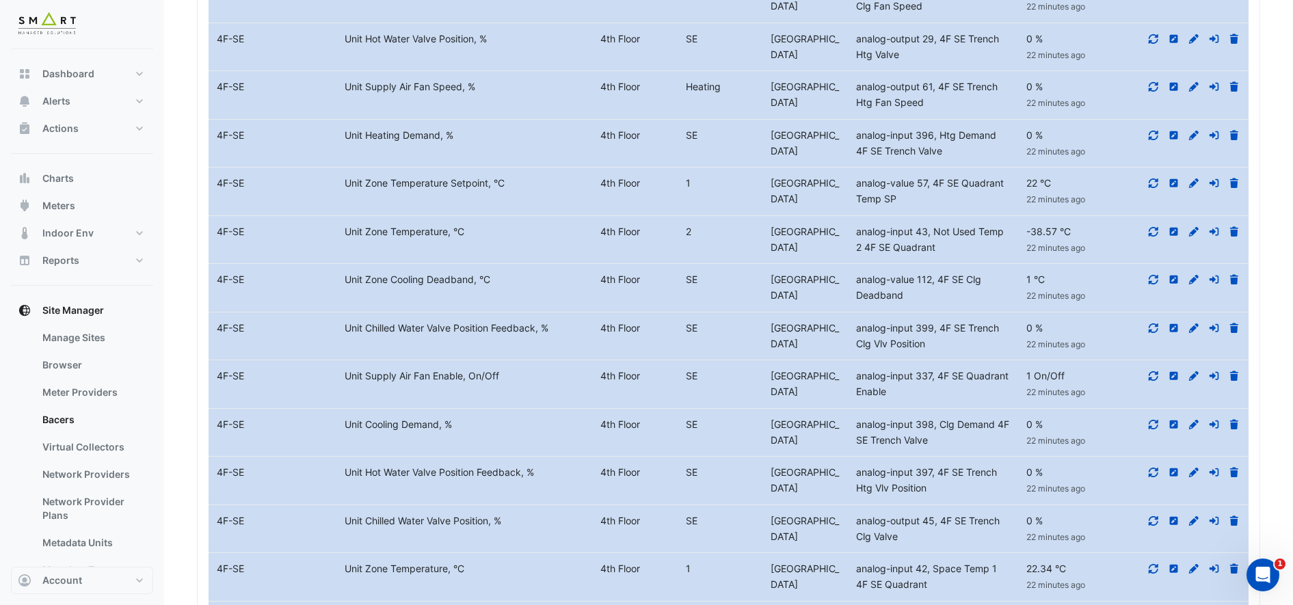
click at [413, 240] on div "Unit Zone Temperature, °C" at bounding box center [464, 232] width 256 height 16
drag, startPoint x: 855, startPoint y: 310, endPoint x: 927, endPoint y: 312, distance: 72.5
click at [927, 256] on div "analog-input 43, Not Used Temp 2 4F SE Quadrant" at bounding box center [933, 239] width 170 height 31
copy span "analog-input 43"
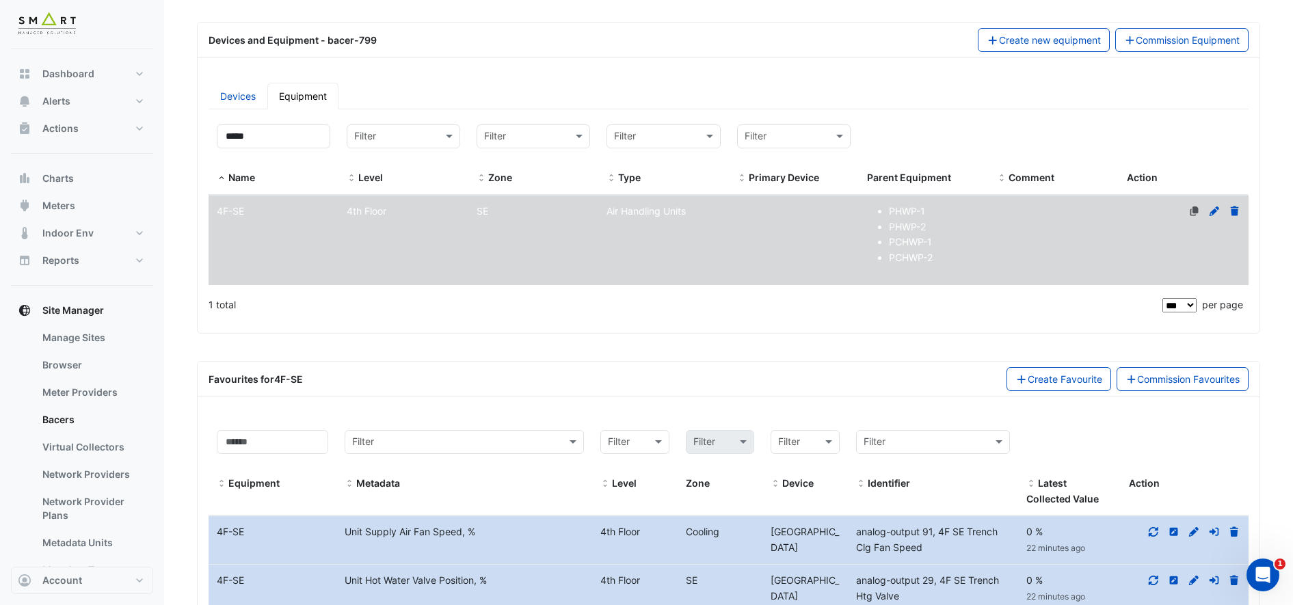
scroll to position [171, 0]
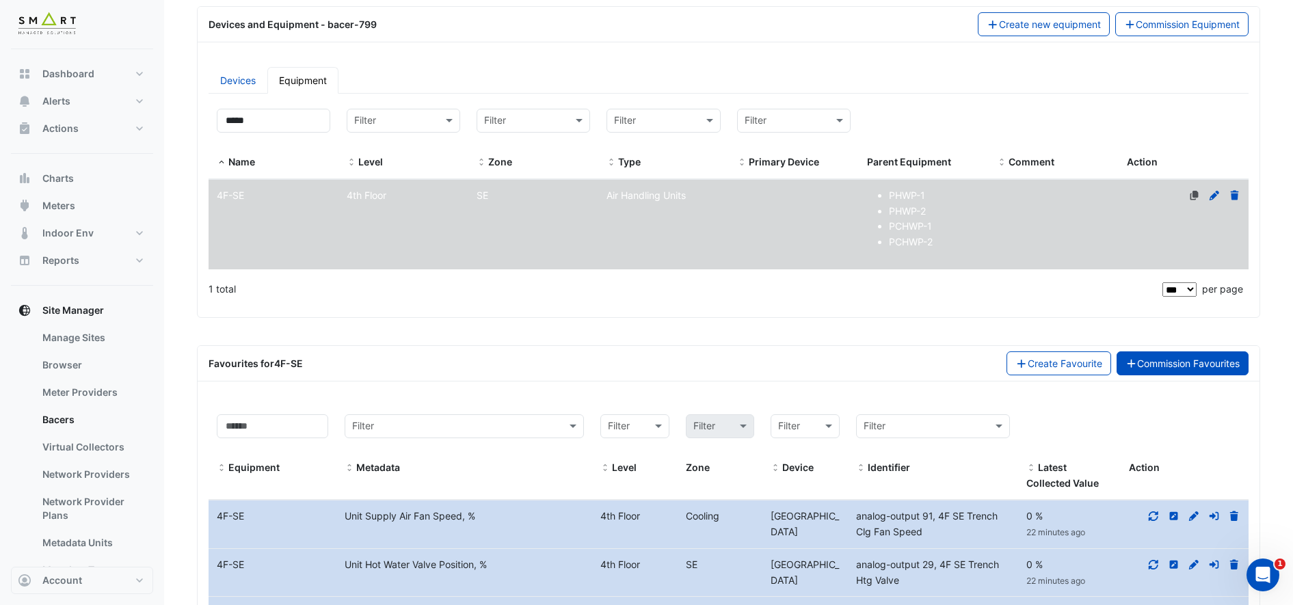
click at [1167, 362] on link "Commission Favourites" at bounding box center [1183, 363] width 133 height 24
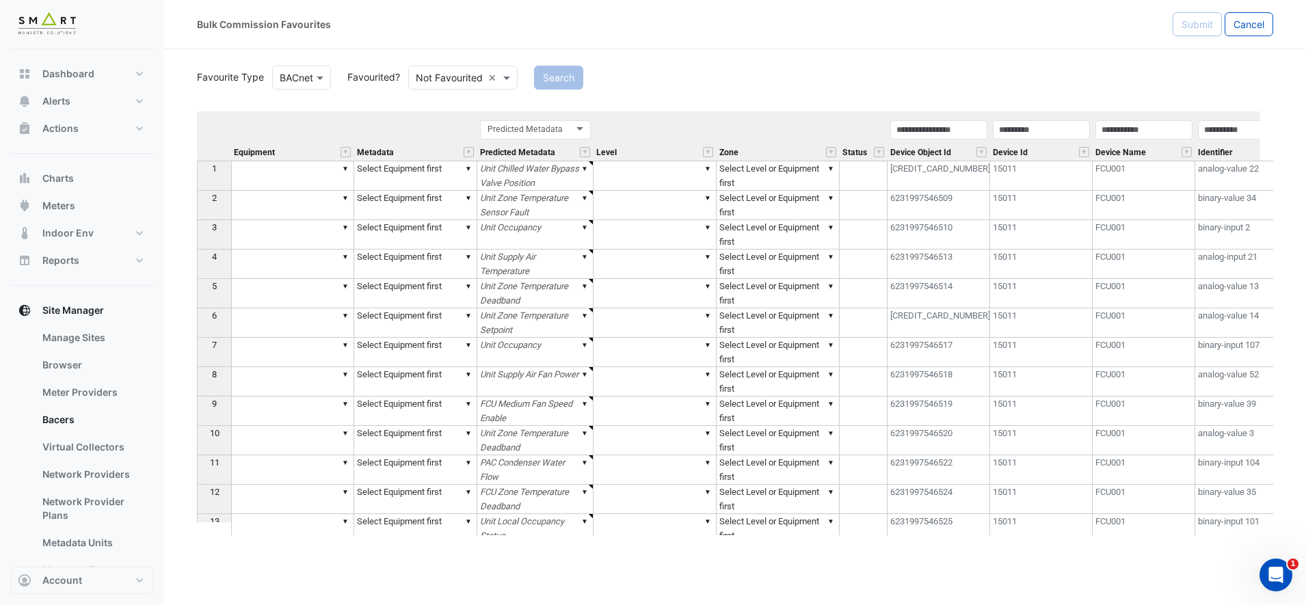
type textarea "******"
click at [507, 78] on span at bounding box center [508, 77] width 17 height 14
click at [463, 102] on div "Favourited" at bounding box center [453, 107] width 89 height 20
click at [538, 74] on button "Search" at bounding box center [539, 78] width 49 height 24
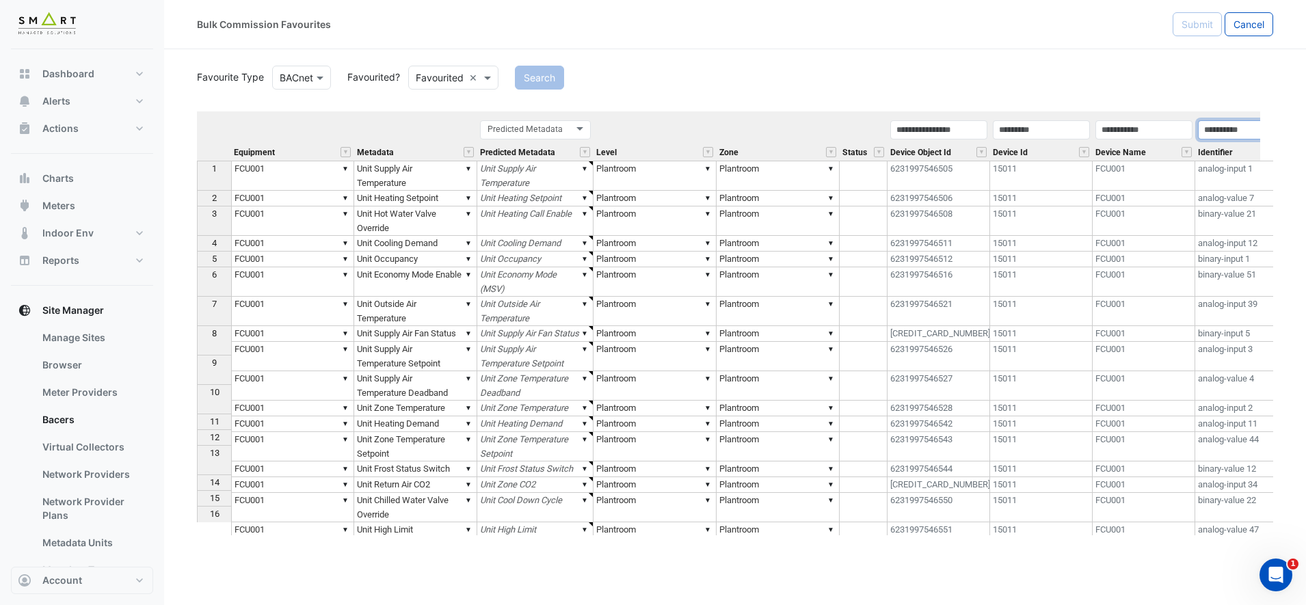
click at [1227, 133] on input "text" at bounding box center [1246, 129] width 97 height 19
paste input "**********"
type input "**********"
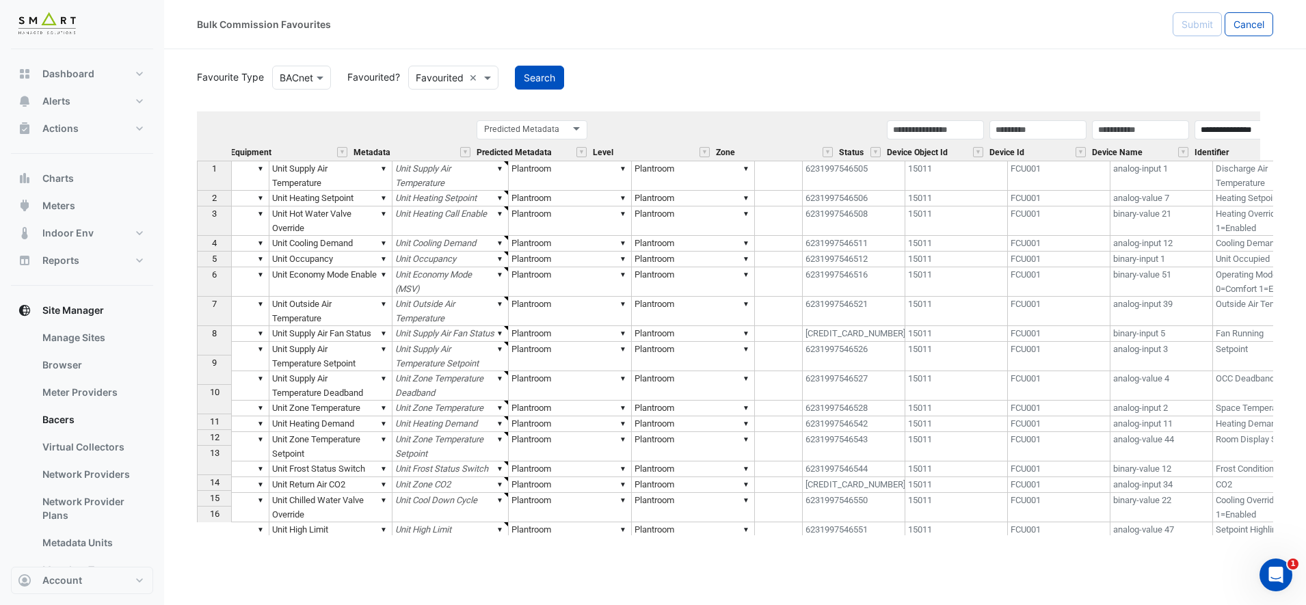
scroll to position [0, 85]
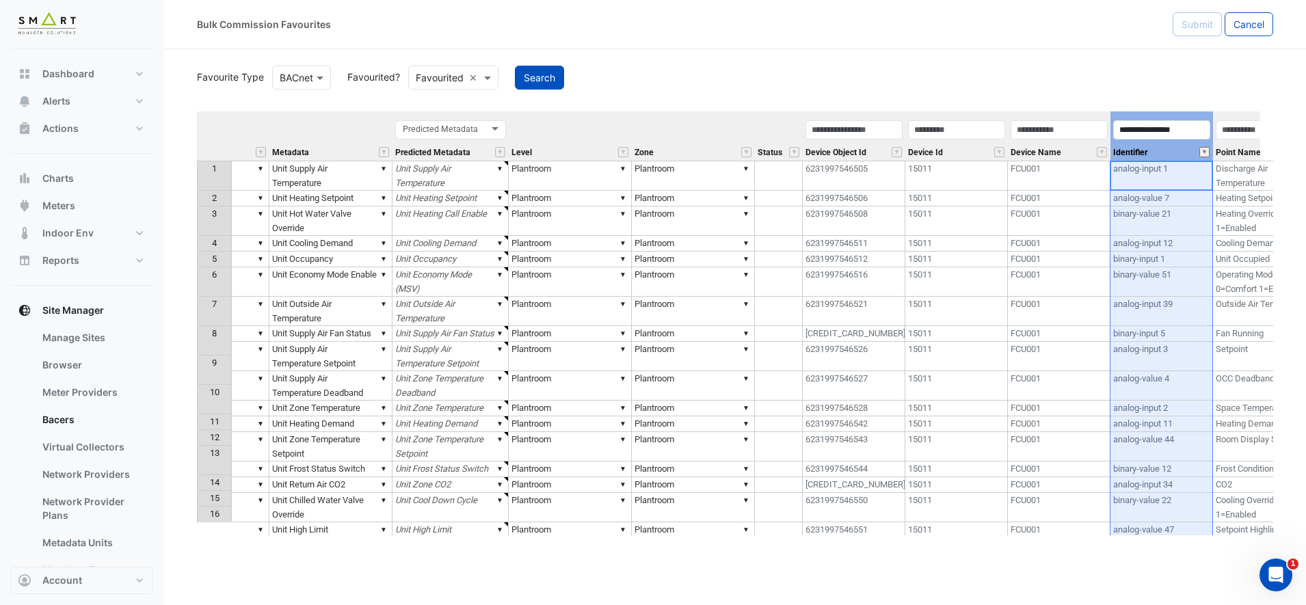
click at [1205, 151] on button "" at bounding box center [1204, 152] width 10 height 10
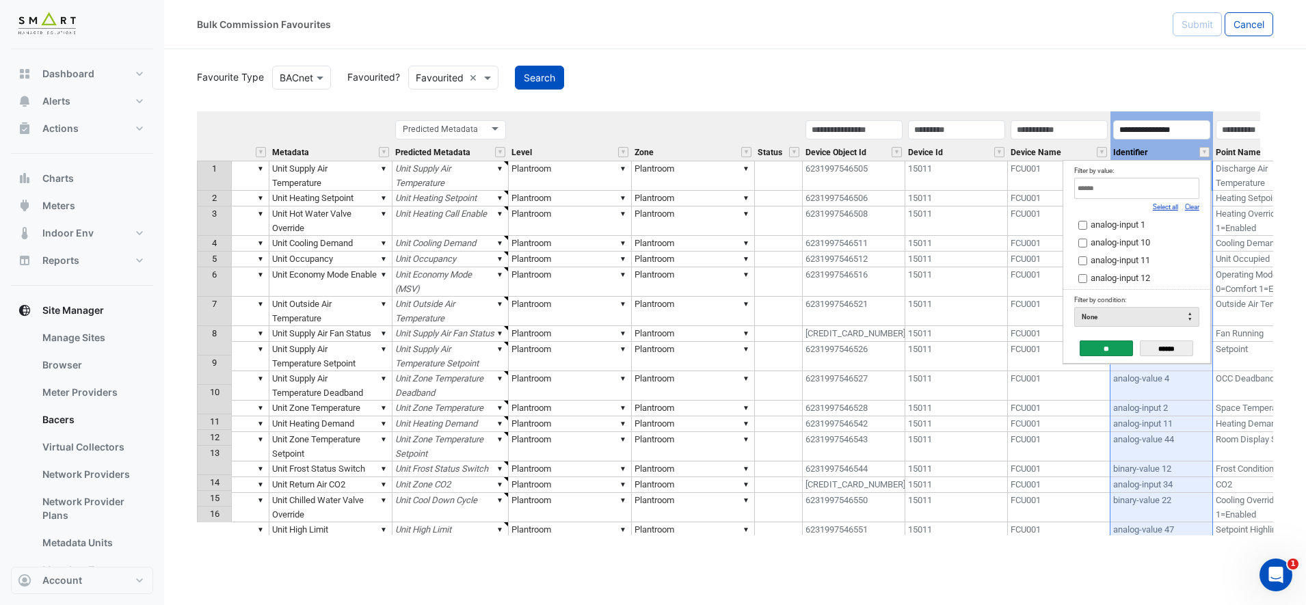
click at [1144, 194] on input "Filter by value:" at bounding box center [1136, 188] width 125 height 21
paste input "**********"
type input "**********"
click at [1113, 344] on input "**" at bounding box center [1106, 349] width 53 height 16
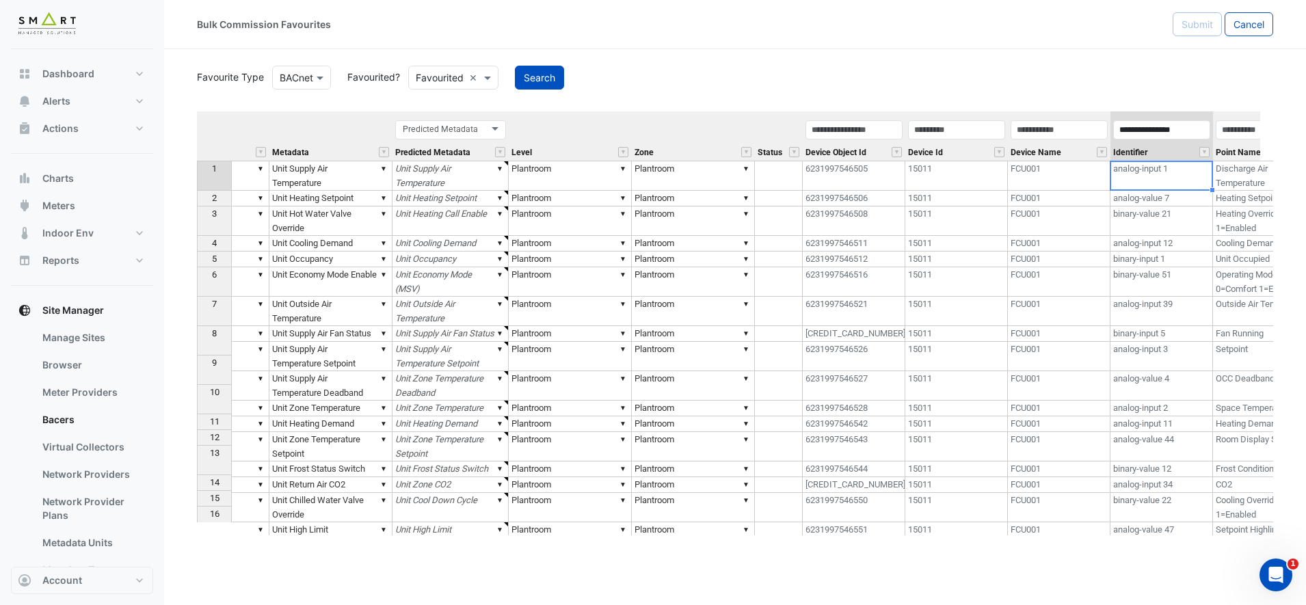
click at [1188, 139] on div "**********" at bounding box center [1161, 140] width 103 height 42
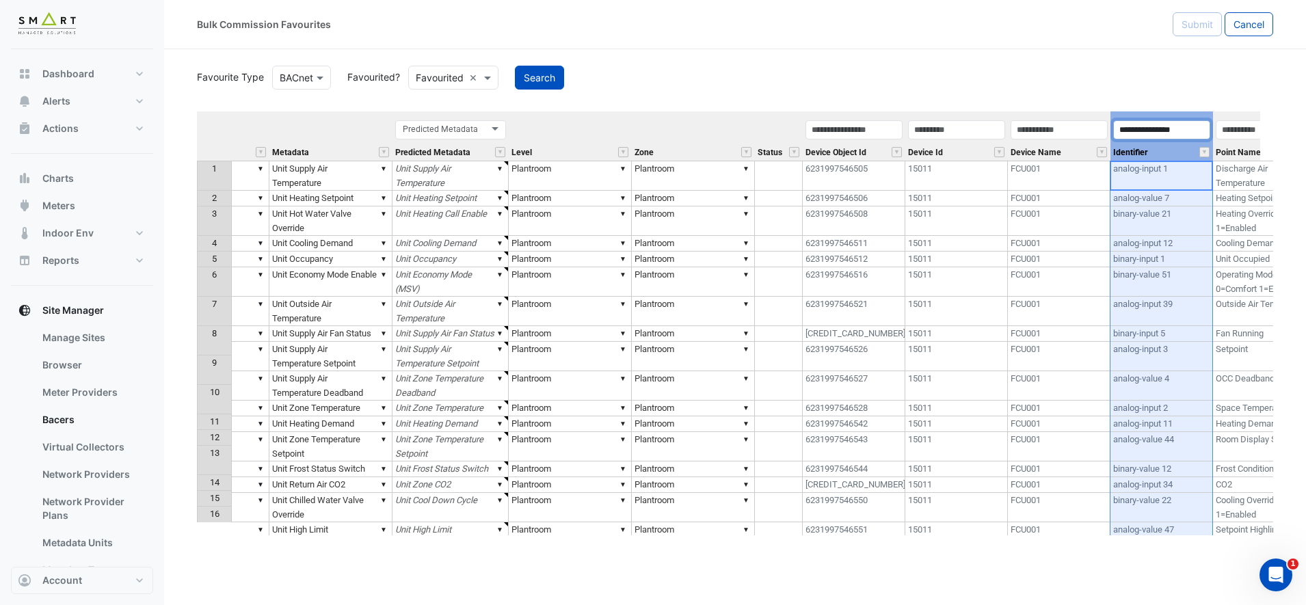
click at [1190, 134] on input "**********" at bounding box center [1161, 129] width 97 height 19
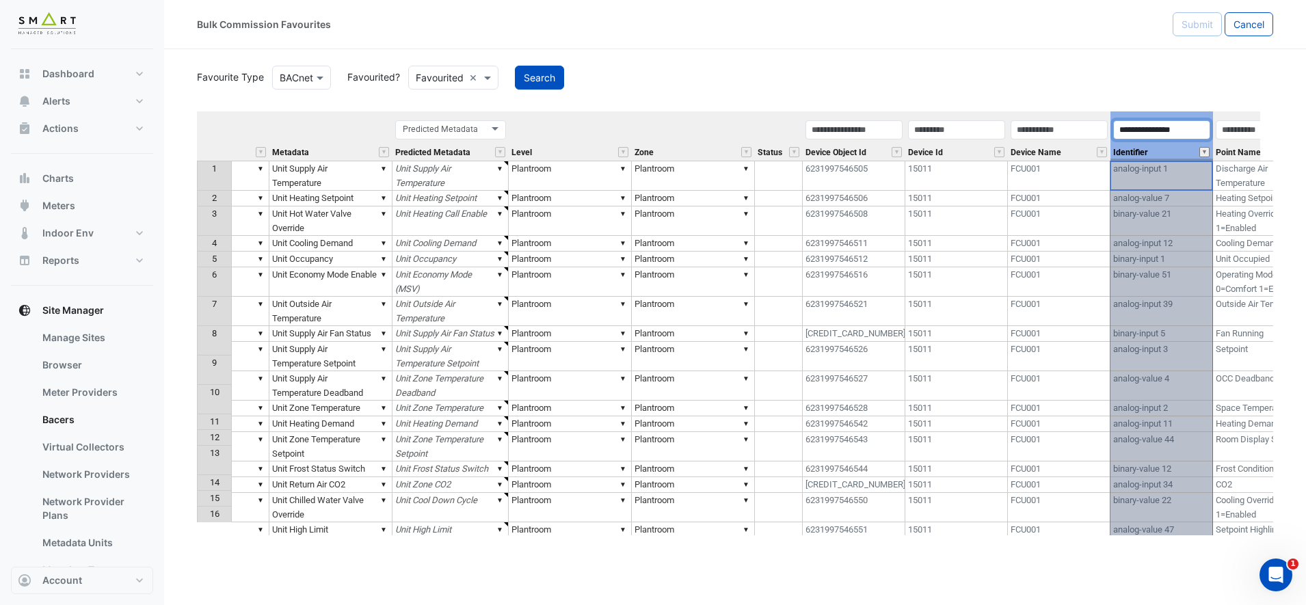
click at [1207, 156] on button "" at bounding box center [1204, 152] width 10 height 10
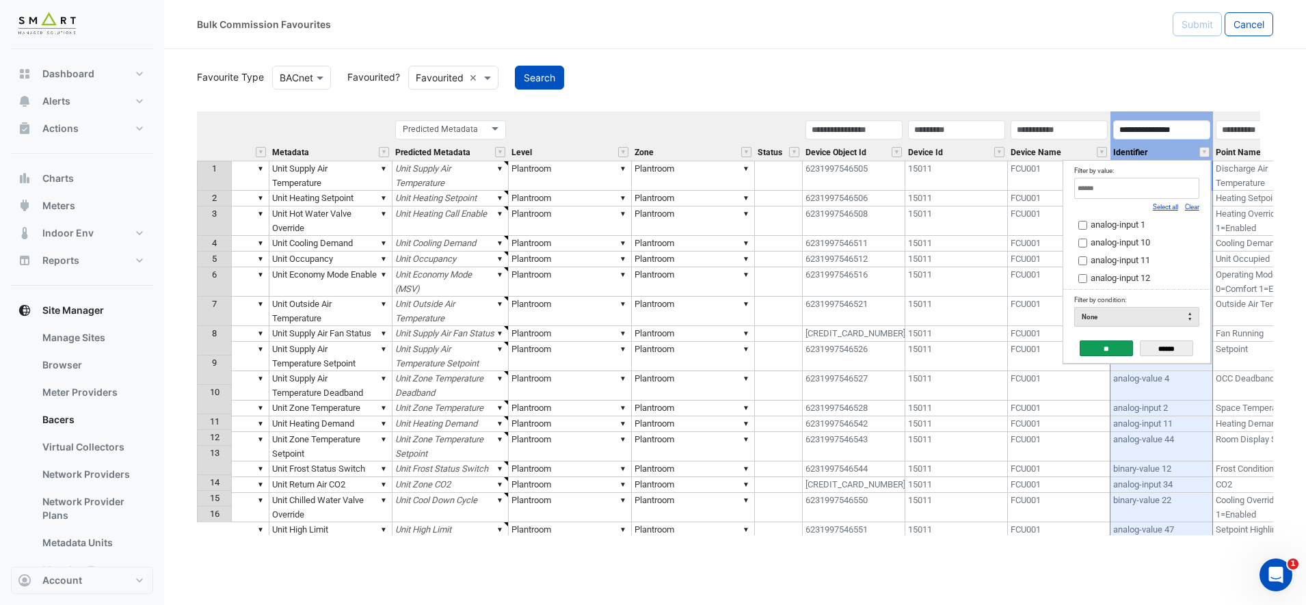
click at [1137, 197] on input "Filter by value:" at bounding box center [1136, 188] width 125 height 21
paste input "**********"
click at [1194, 206] on link "Clear" at bounding box center [1192, 207] width 14 height 8
type input "**********"
click at [1128, 226] on span "analog-input 43" at bounding box center [1120, 224] width 59 height 10
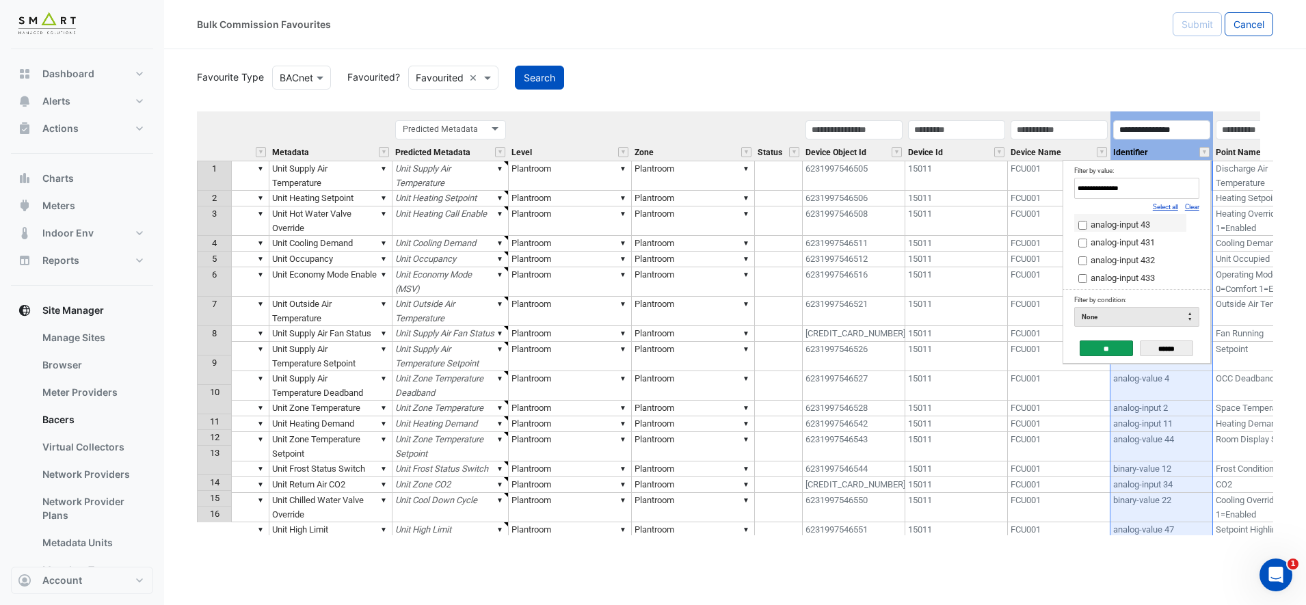
click at [1112, 342] on input "**" at bounding box center [1106, 349] width 53 height 16
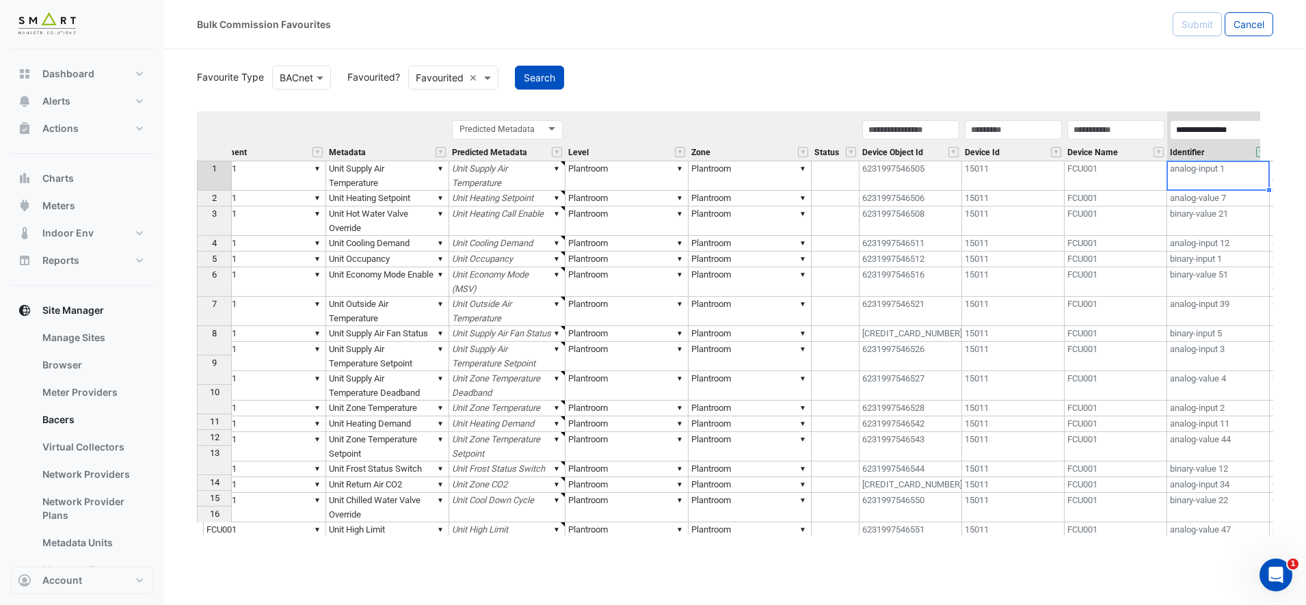
scroll to position [0, 0]
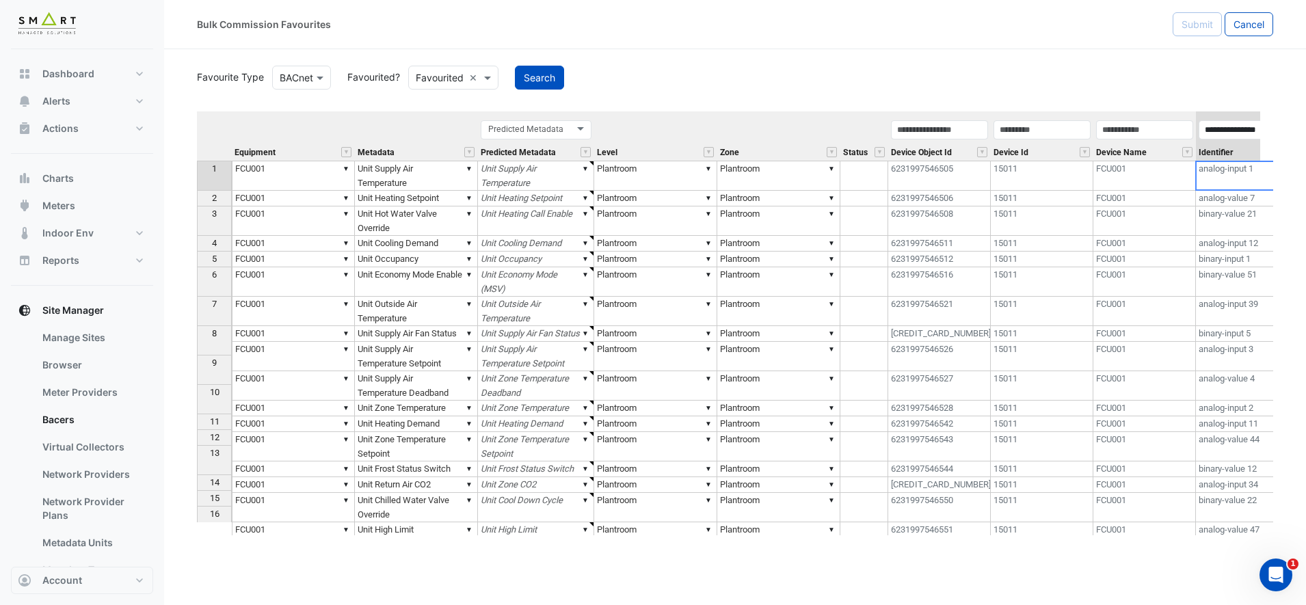
type textarea "******"
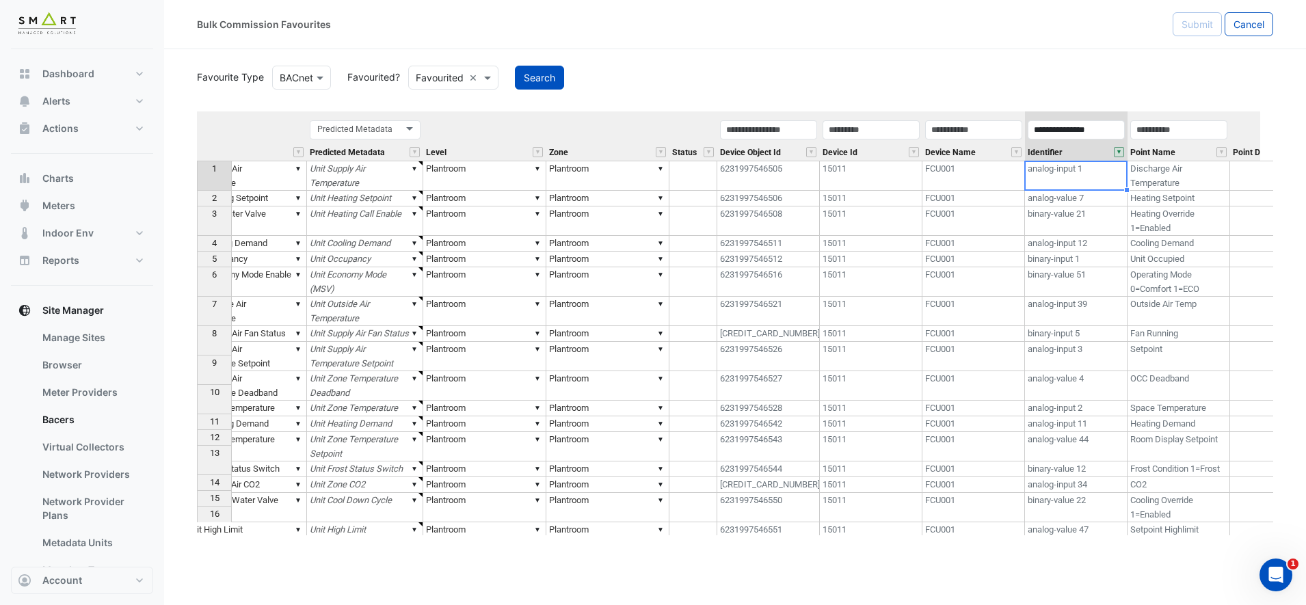
click at [1092, 213] on td "binary-value 21" at bounding box center [1076, 220] width 103 height 29
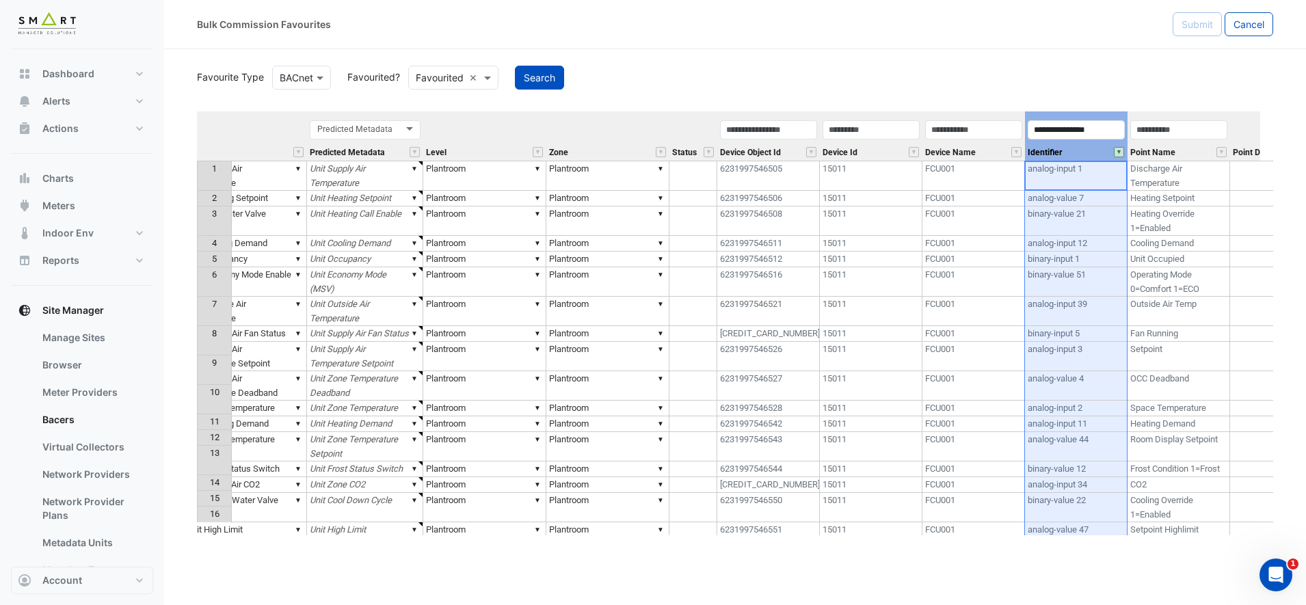
click at [1087, 157] on div "**********" at bounding box center [1076, 140] width 103 height 42
click at [1120, 153] on button "" at bounding box center [1119, 152] width 10 height 10
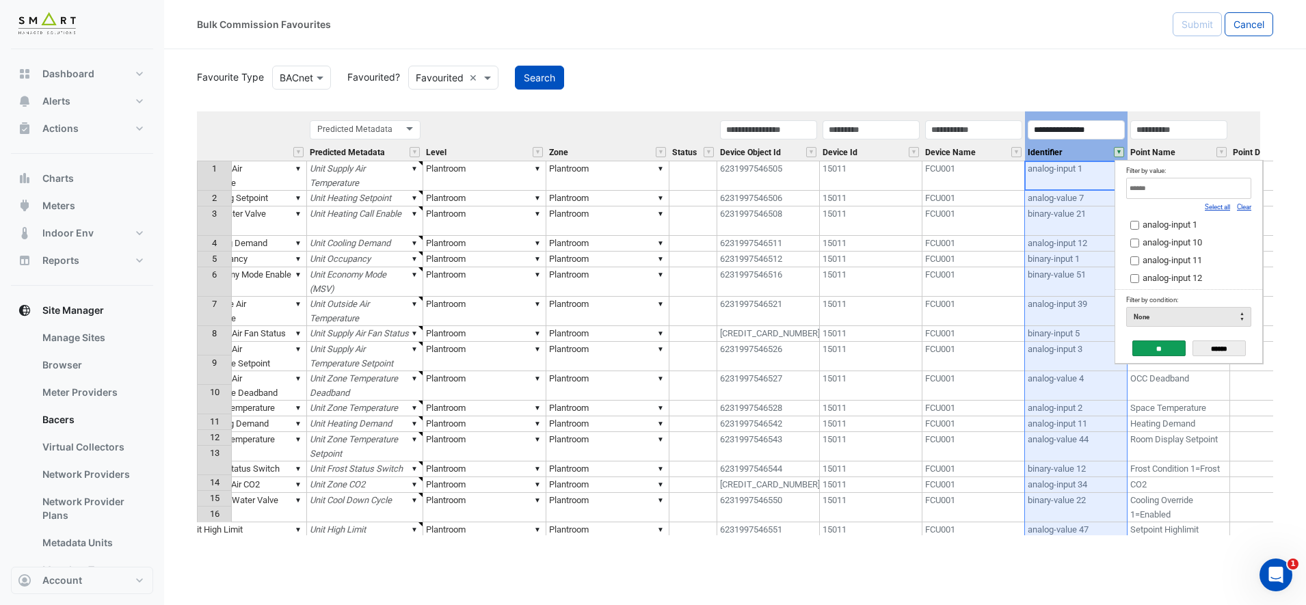
click at [1183, 184] on input "Filter by value:" at bounding box center [1188, 188] width 125 height 21
paste input "**********"
click at [1179, 320] on div "None" at bounding box center [1188, 317] width 125 height 20
type input "**********"
click at [1179, 317] on div "None" at bounding box center [1188, 317] width 125 height 20
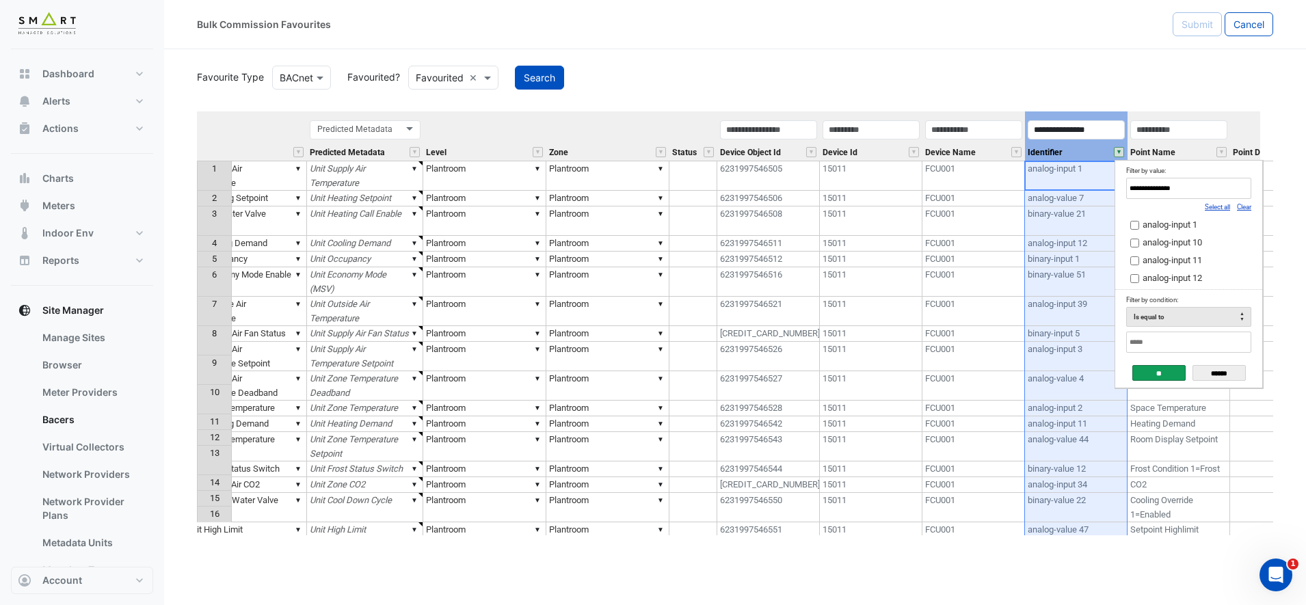
click at [1174, 374] on input "**" at bounding box center [1158, 373] width 53 height 16
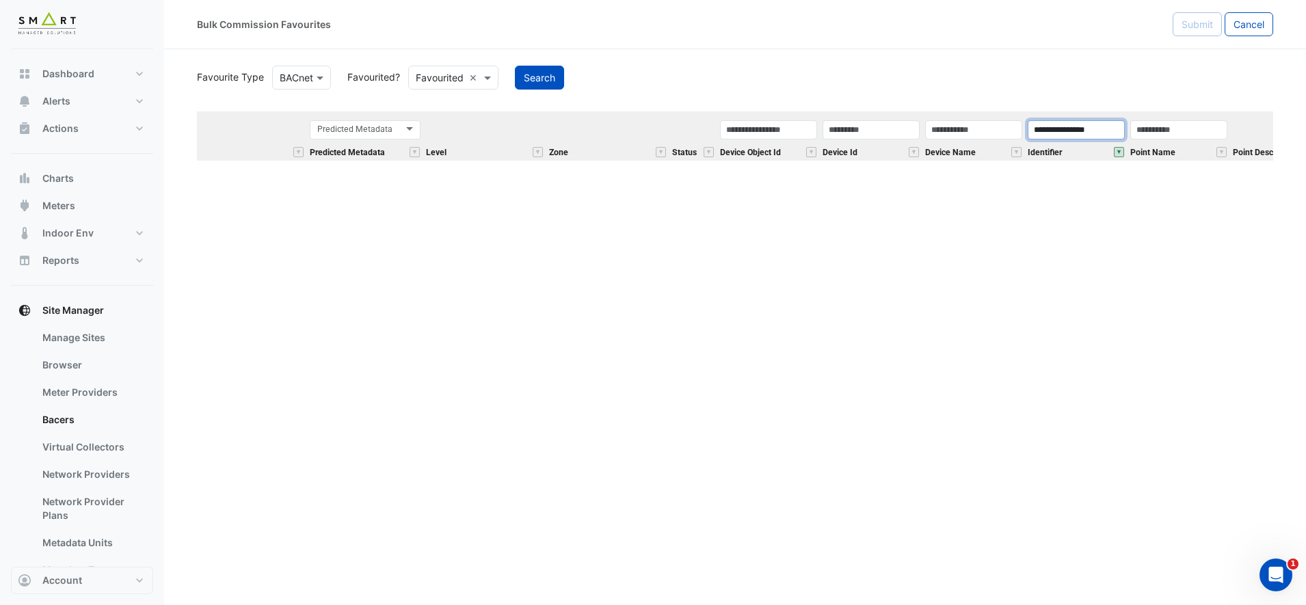
click at [1093, 122] on input "**********" at bounding box center [1076, 129] width 97 height 19
click at [1065, 133] on input "**********" at bounding box center [1076, 129] width 97 height 19
click at [1119, 152] on button "" at bounding box center [1119, 152] width 10 height 10
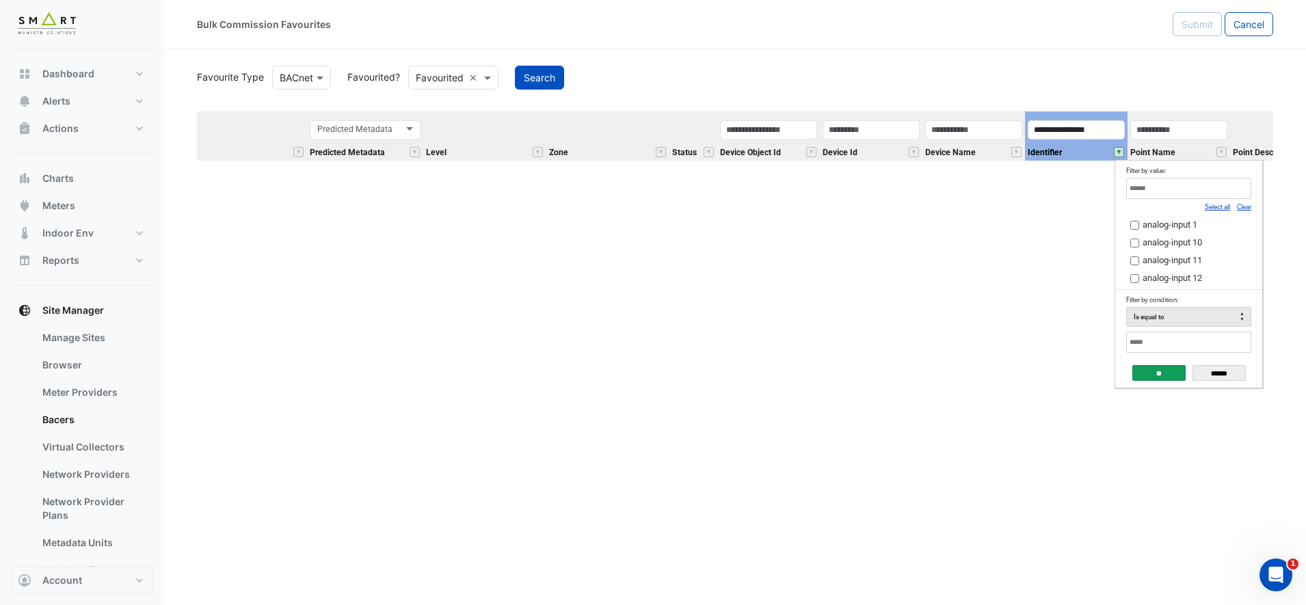
click at [1152, 179] on input "Filter by value:" at bounding box center [1188, 188] width 125 height 21
paste input "**********"
type input "**********"
click at [1179, 227] on span "analog-input 43" at bounding box center [1172, 224] width 59 height 10
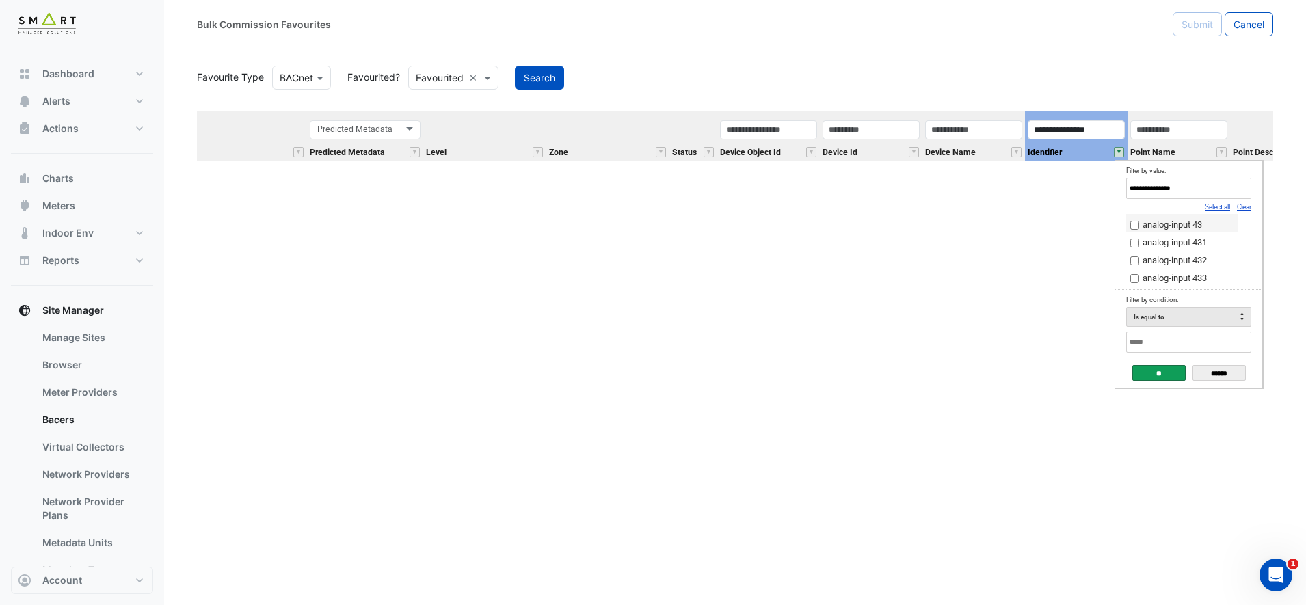
click at [1169, 367] on input "**" at bounding box center [1158, 373] width 53 height 16
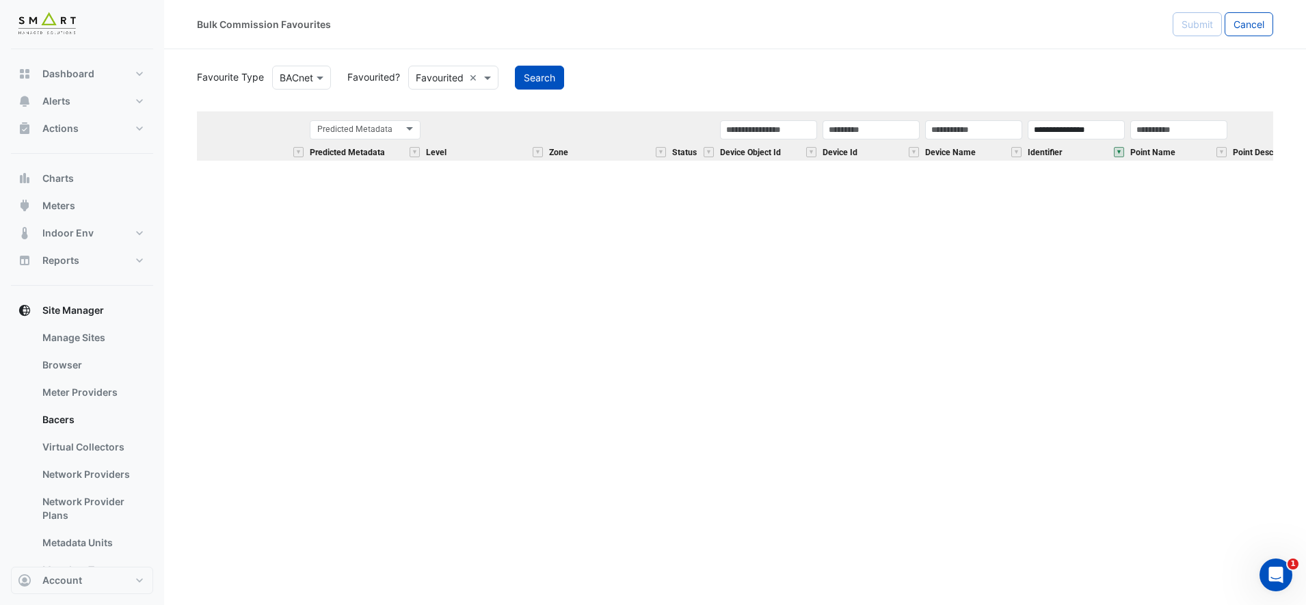
click at [1155, 141] on div "Point Name" at bounding box center [1178, 140] width 103 height 42
click at [1099, 131] on input "**********" at bounding box center [1076, 129] width 97 height 19
click at [1119, 152] on button "" at bounding box center [1119, 152] width 10 height 10
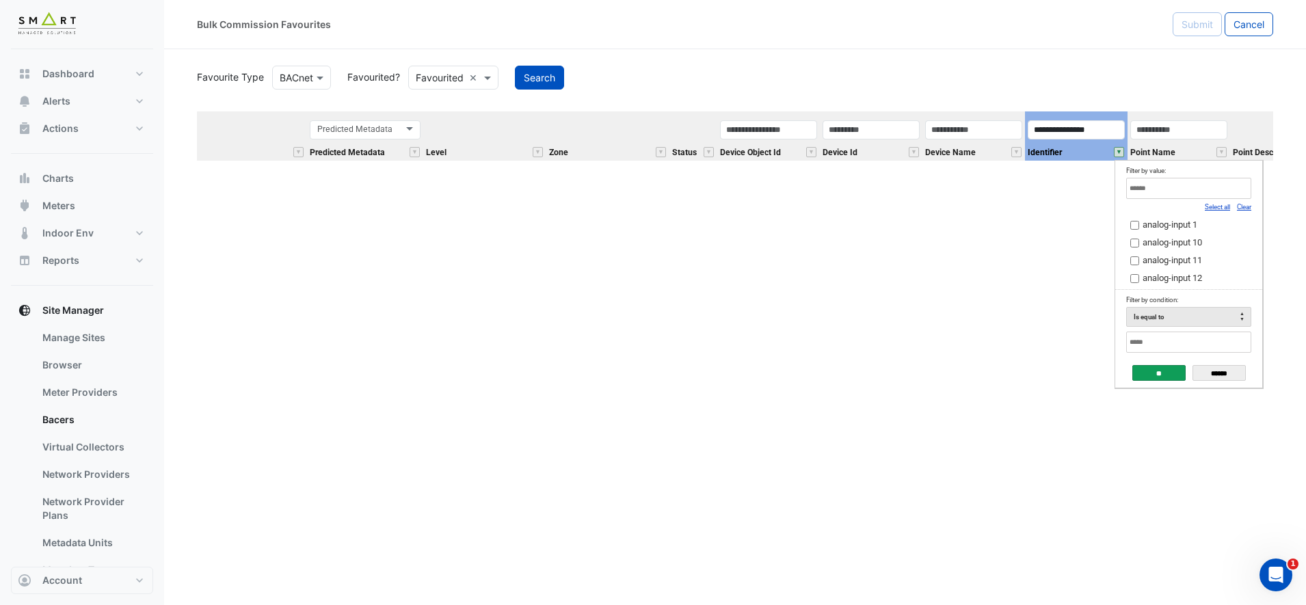
click at [1177, 338] on input "Filter by condition:" at bounding box center [1188, 342] width 125 height 21
type input "**********"
click at [1172, 366] on input "**" at bounding box center [1158, 373] width 53 height 16
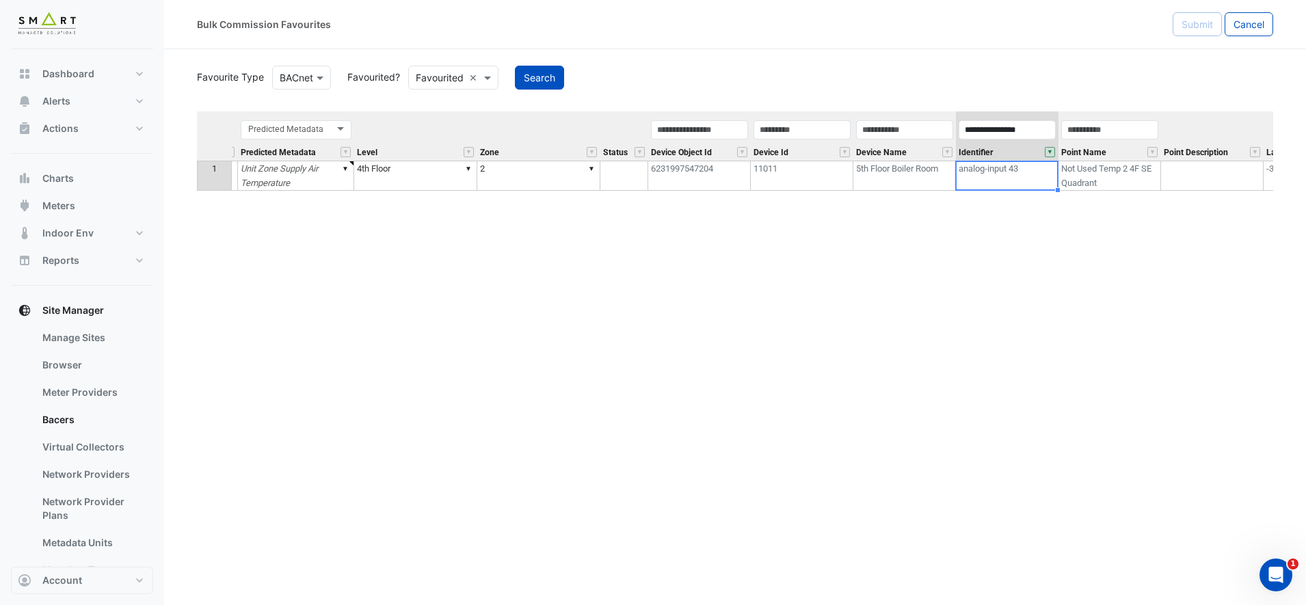
scroll to position [0, 342]
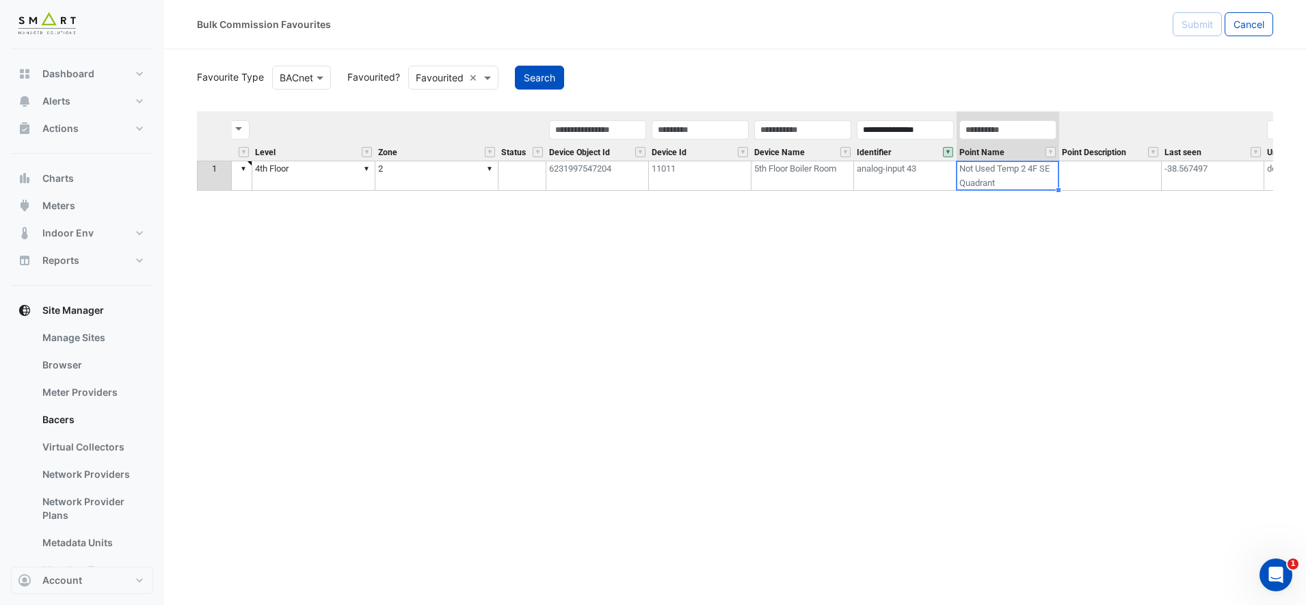
click at [989, 178] on td "Not Used Temp 2 4F SE Quadrant" at bounding box center [1008, 176] width 103 height 30
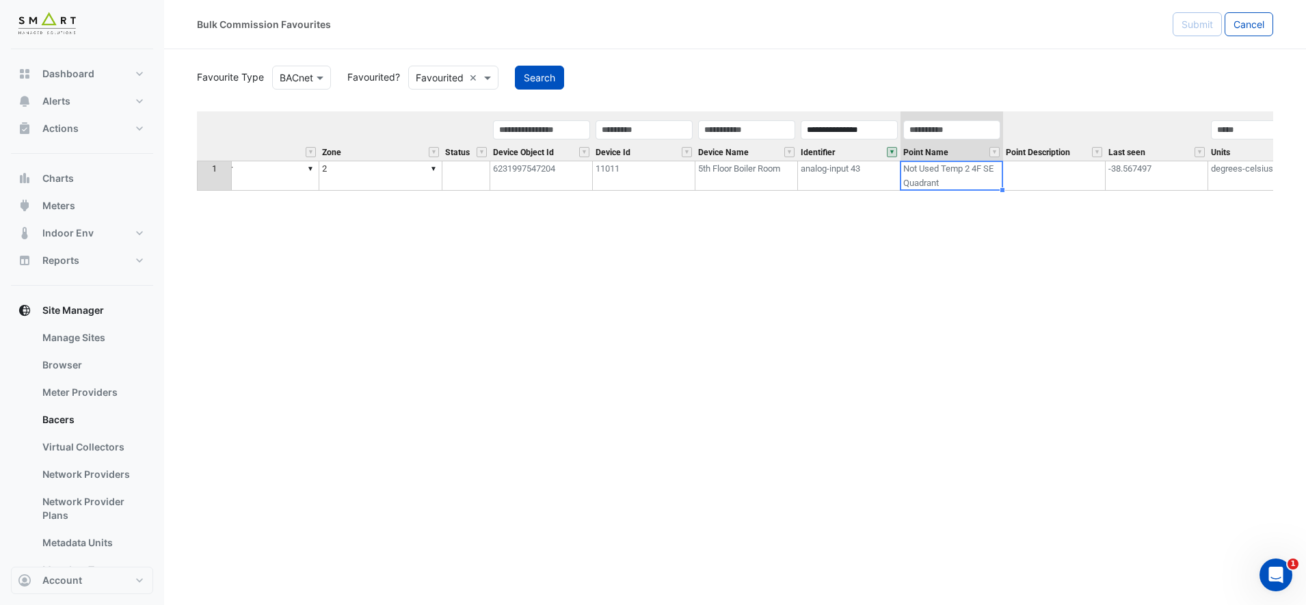
scroll to position [0, 427]
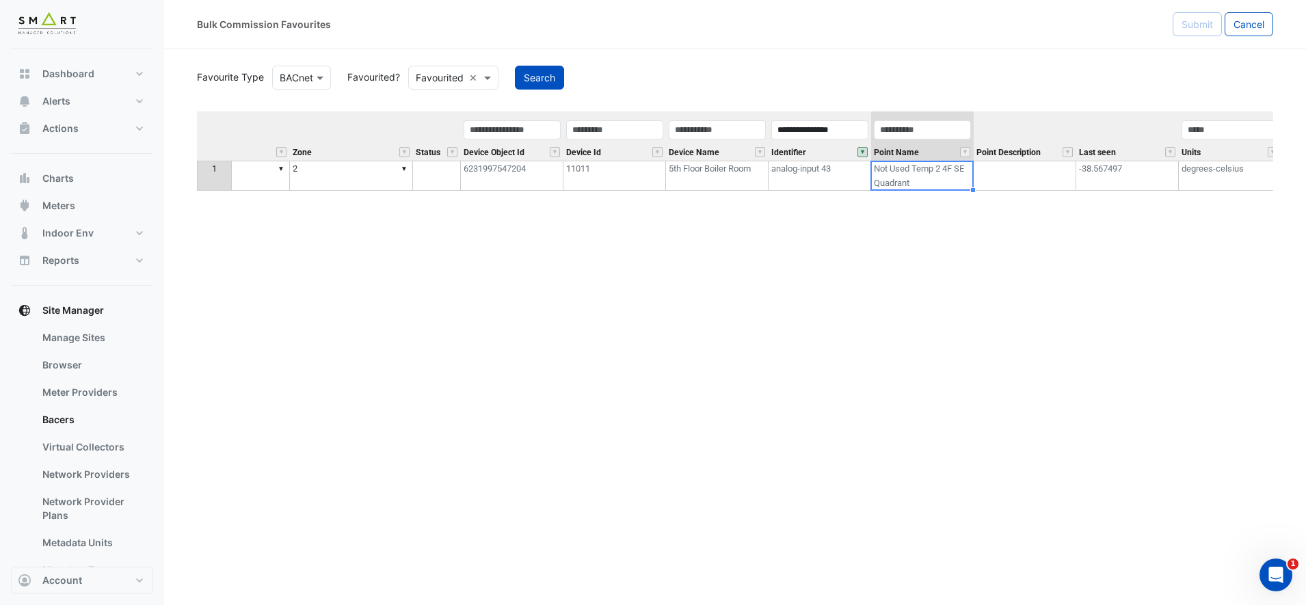
click at [1119, 178] on td "-38.567497" at bounding box center [1127, 176] width 103 height 30
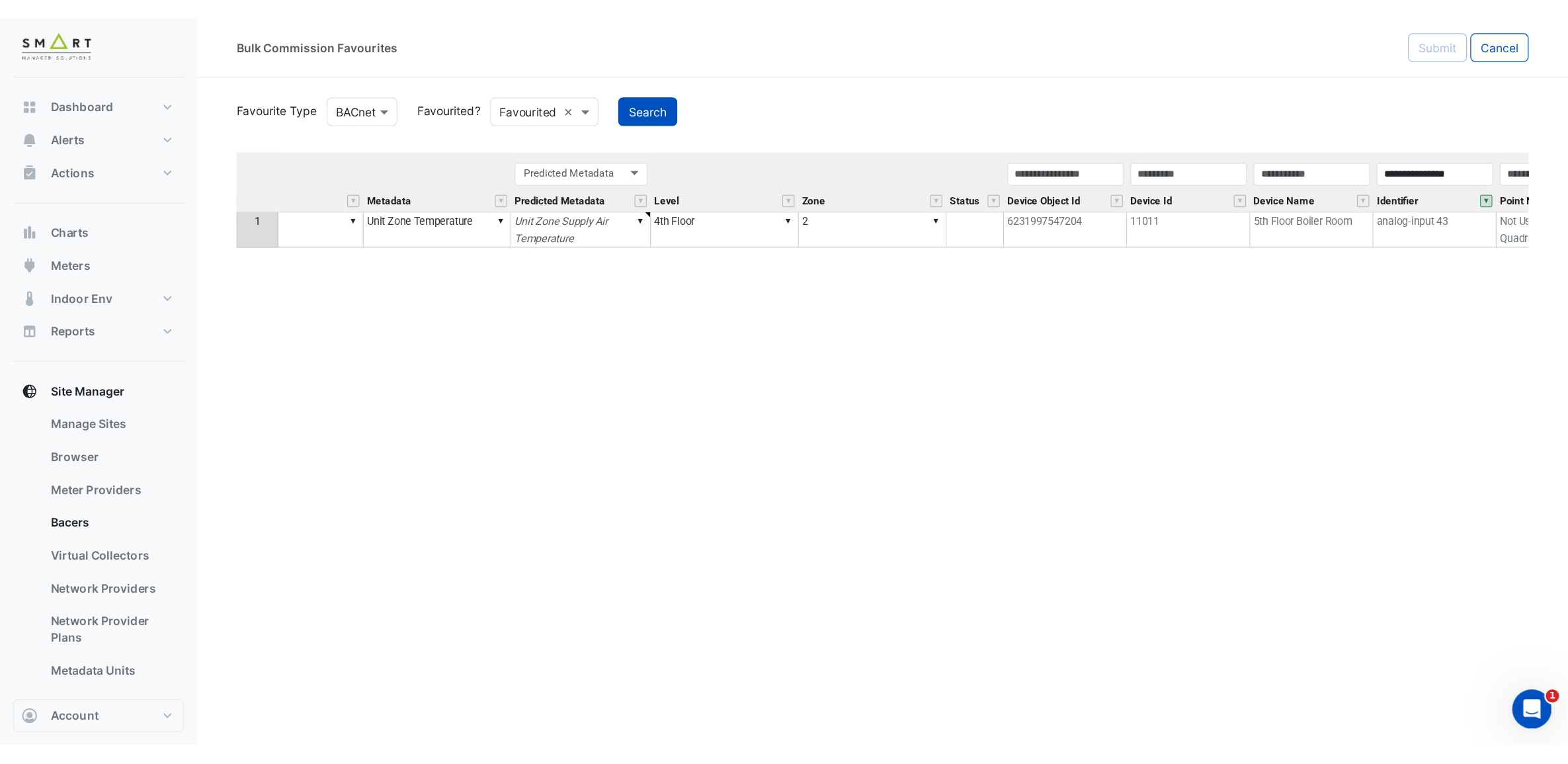
scroll to position [0, 0]
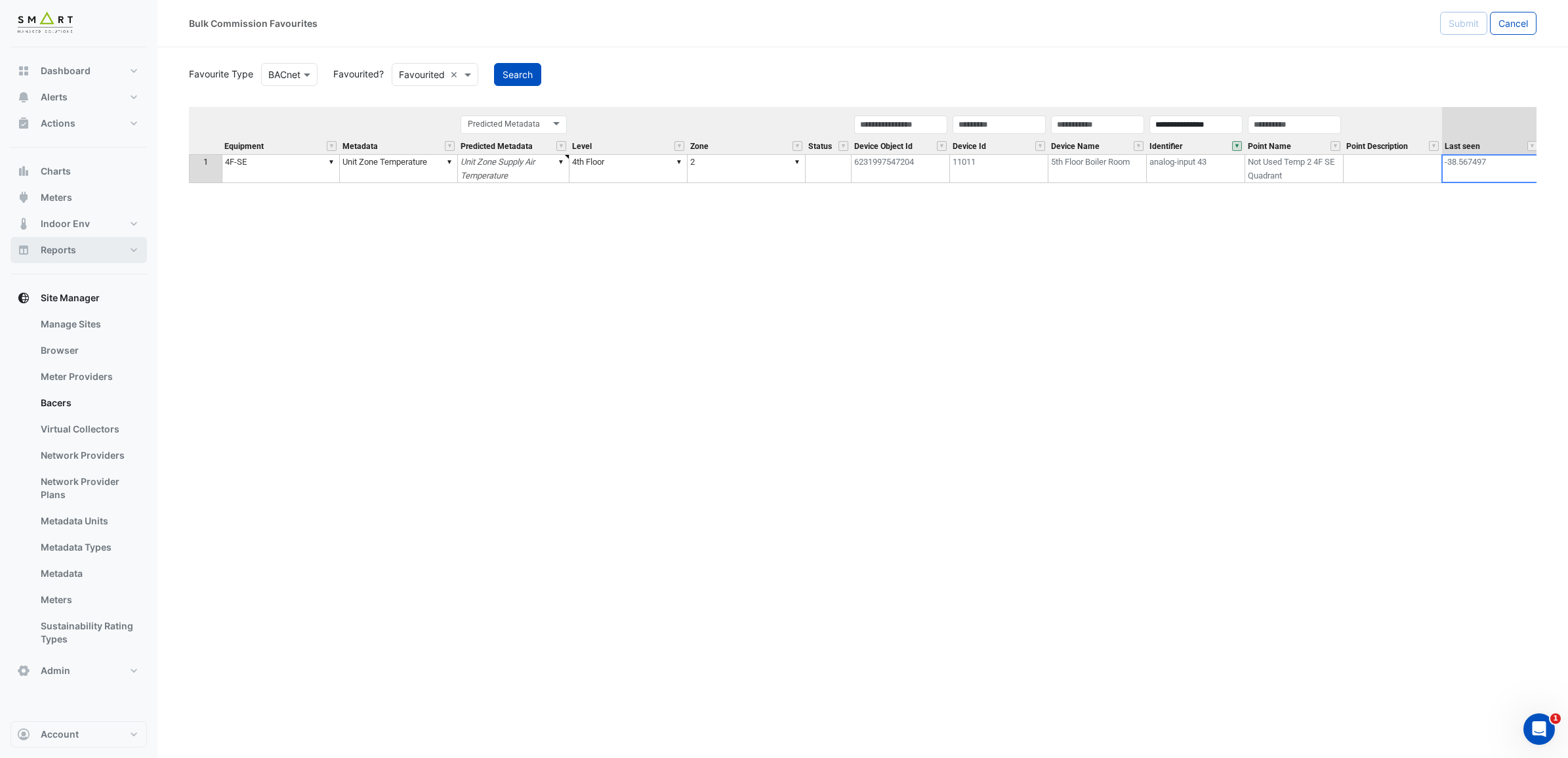
click at [136, 247] on button "Reports" at bounding box center [79, 249] width 136 height 26
select select "***"
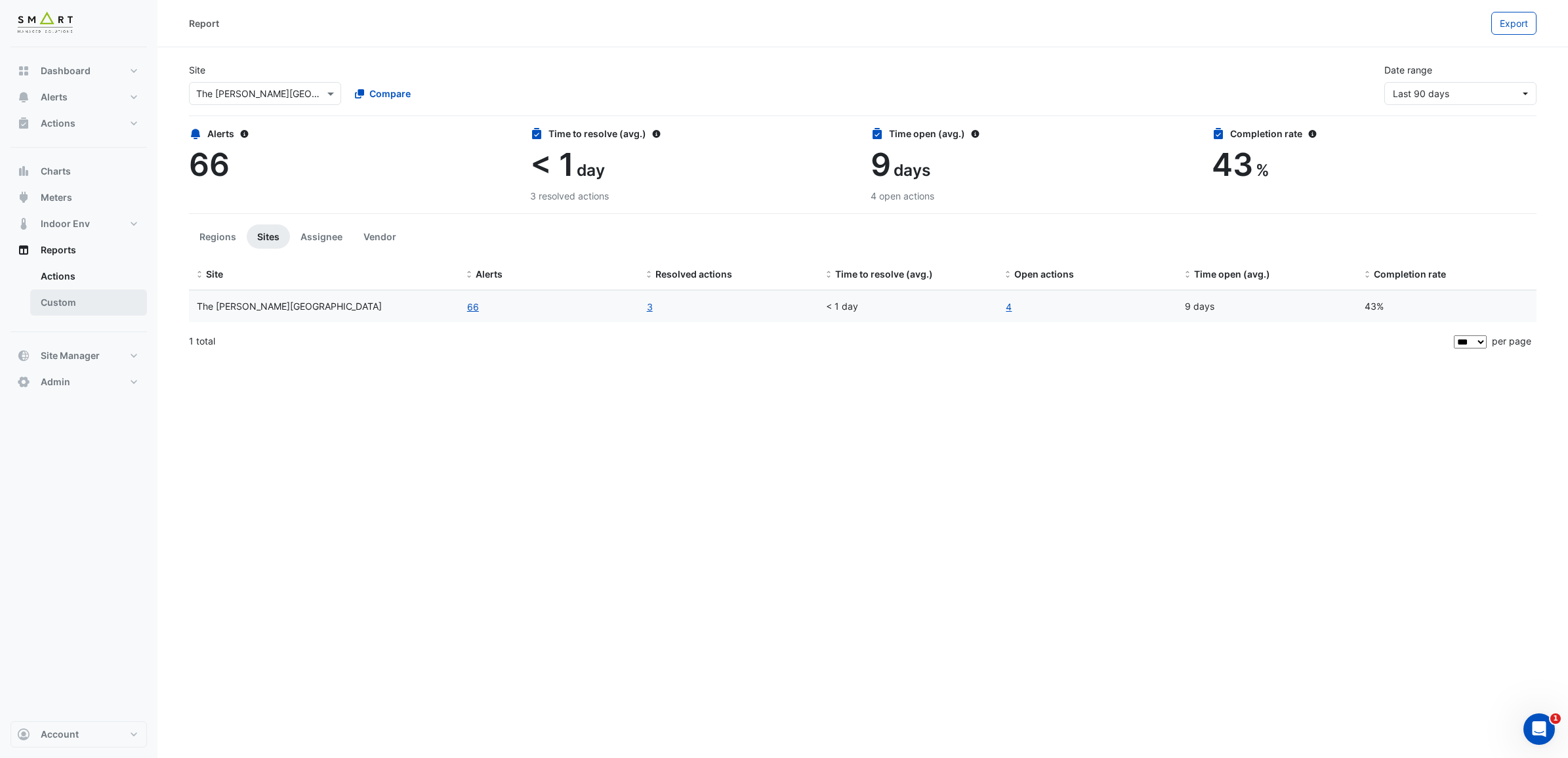
click at [64, 306] on link "Custom" at bounding box center [88, 302] width 117 height 26
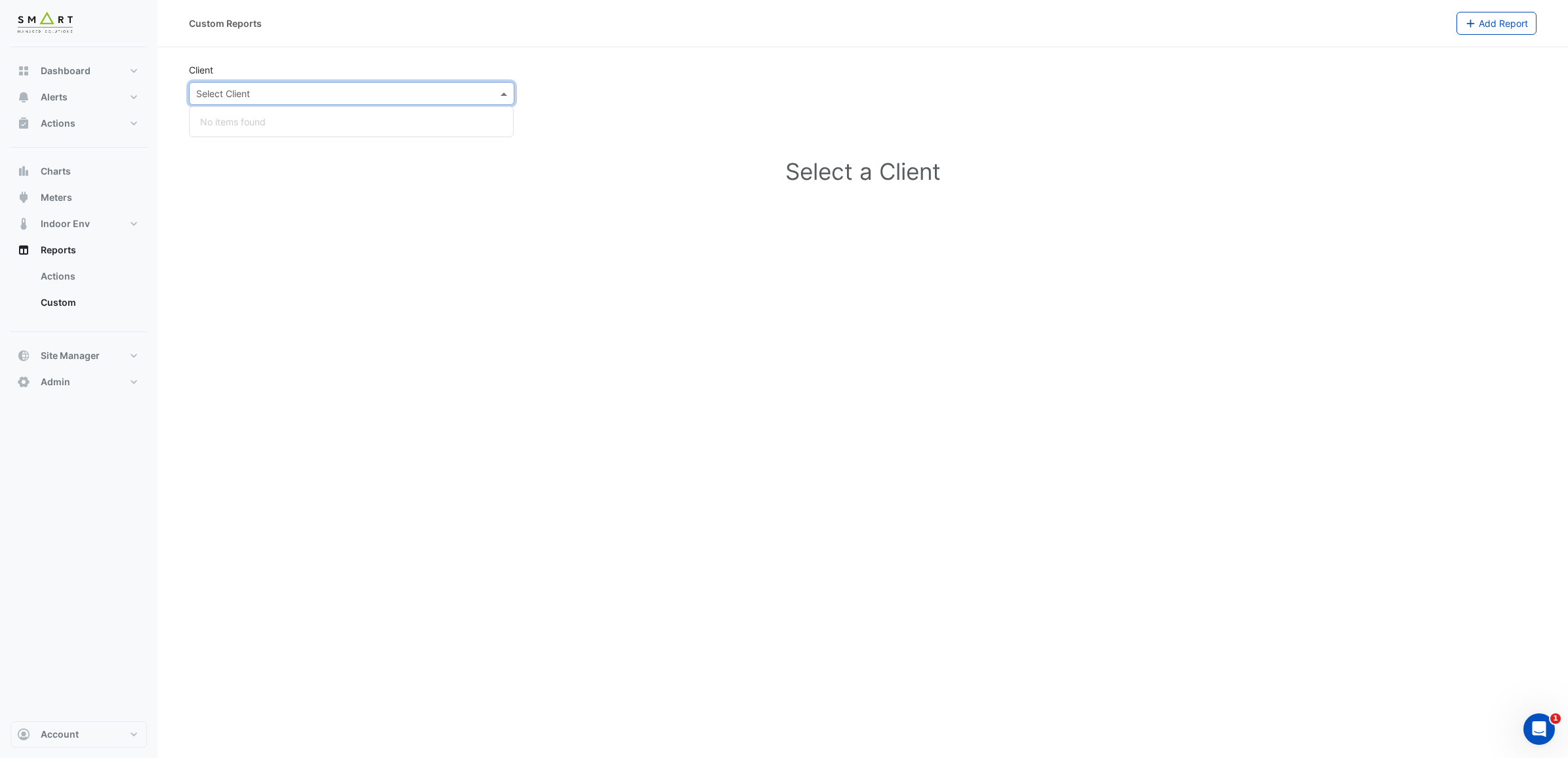
click at [427, 93] on input "text" at bounding box center [338, 94] width 285 height 13
click at [92, 276] on link "Actions" at bounding box center [88, 275] width 117 height 26
select select "***"
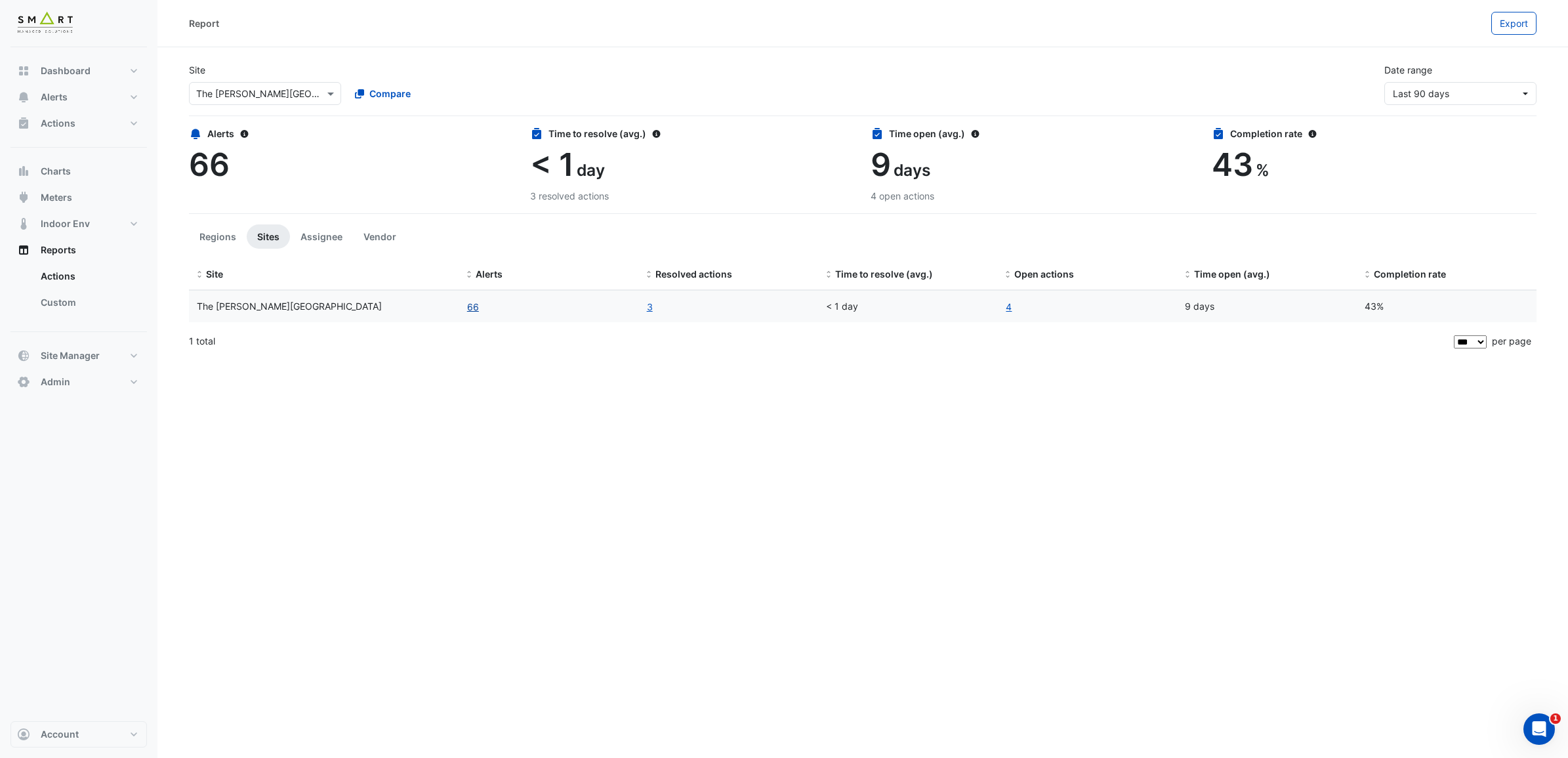
click at [476, 310] on button "66" at bounding box center [473, 307] width 13 height 15
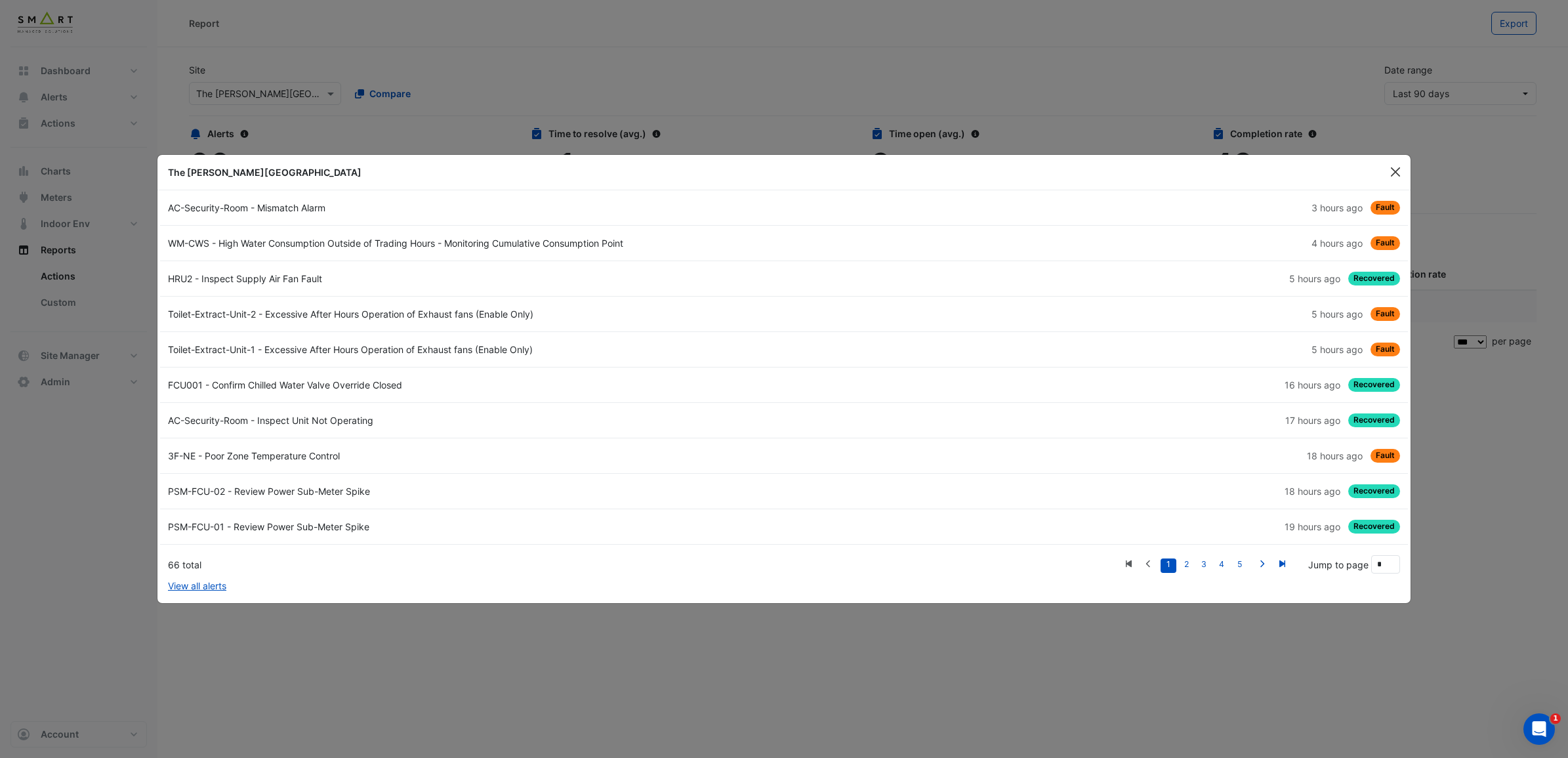
click at [1252, 173] on button "Close" at bounding box center [1395, 172] width 20 height 20
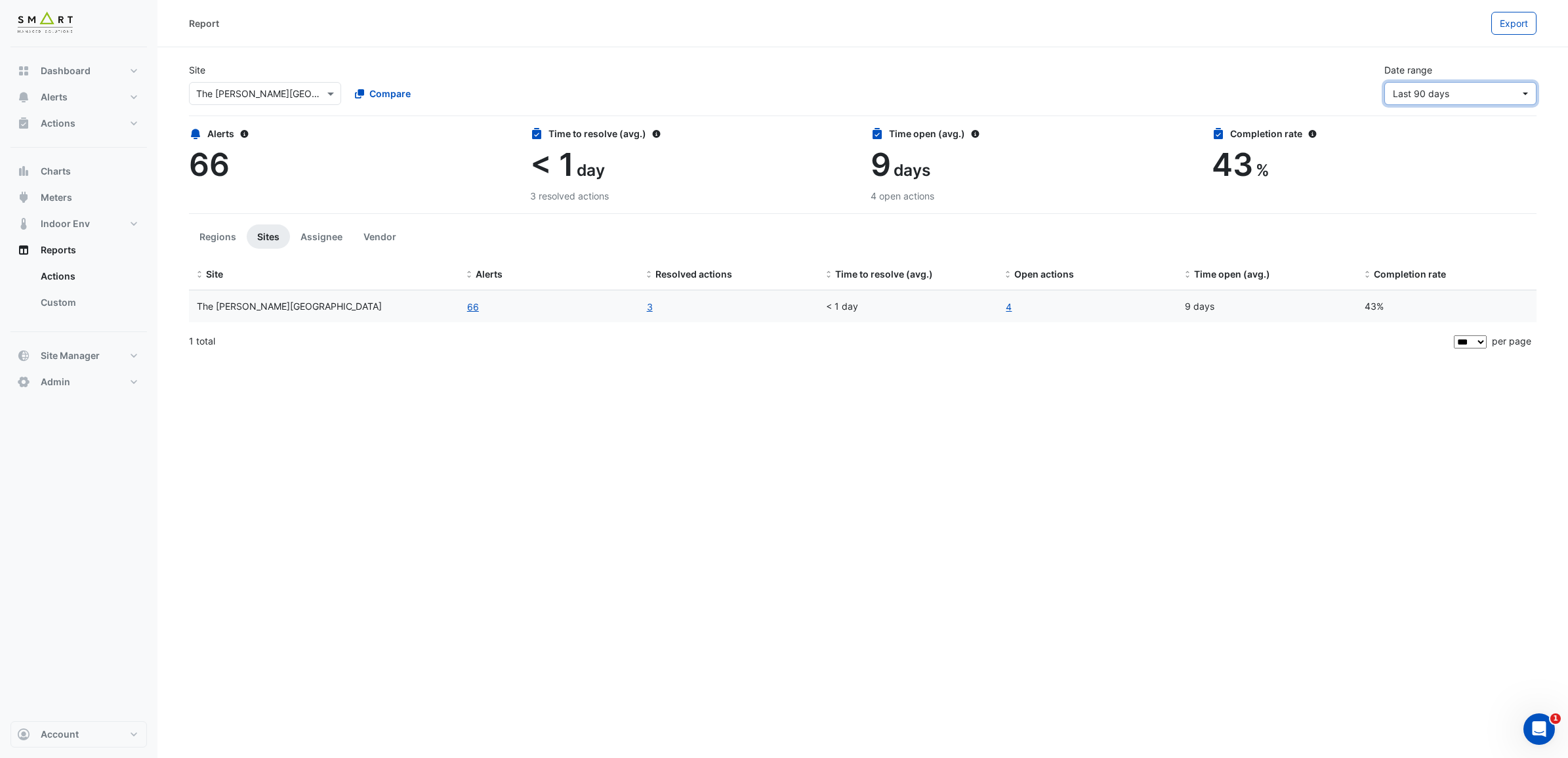
click at [1252, 99] on button "Last 90 days" at bounding box center [1461, 93] width 153 height 23
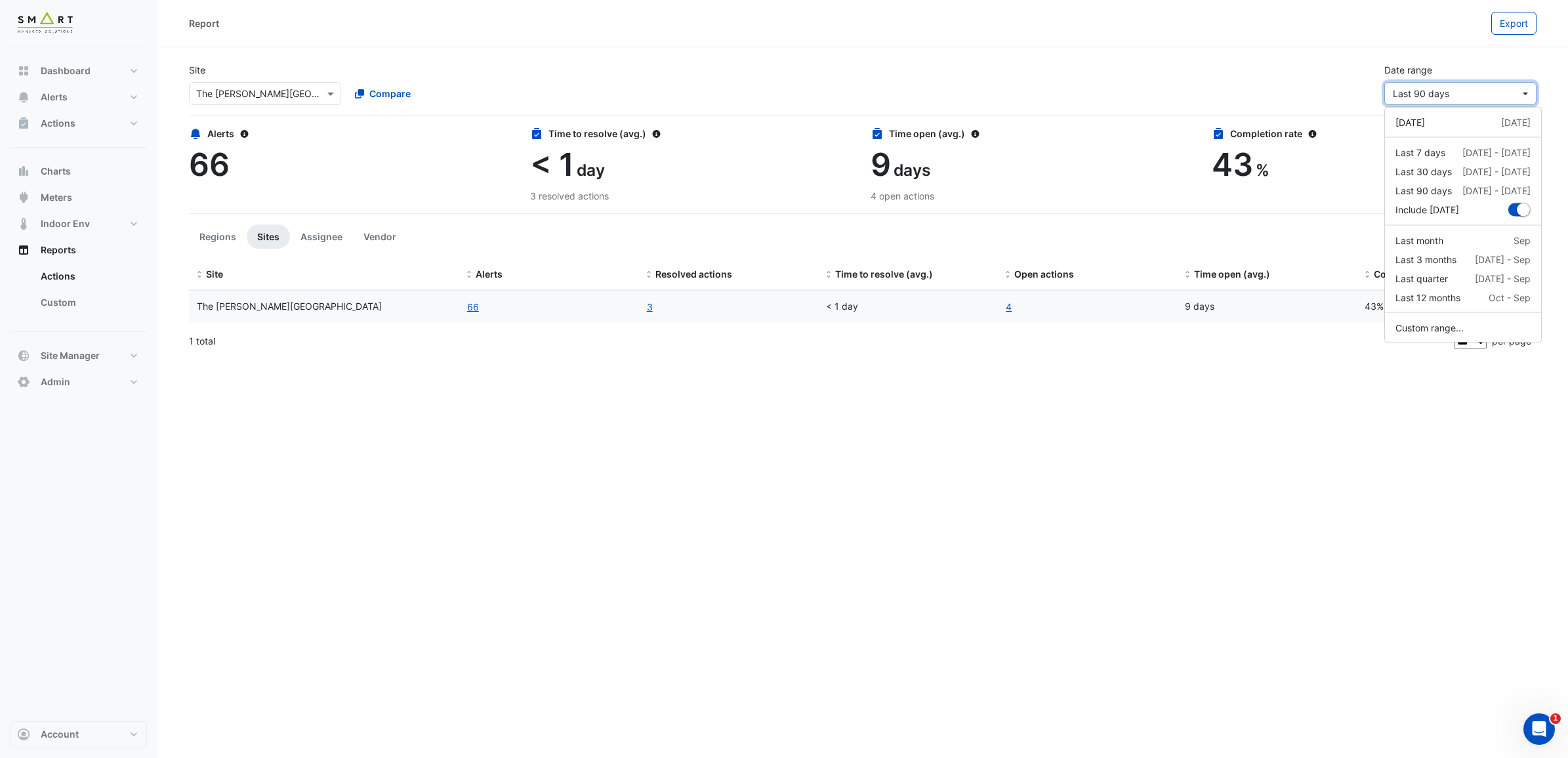
click at [1252, 93] on button "Last 90 days" at bounding box center [1461, 93] width 153 height 23
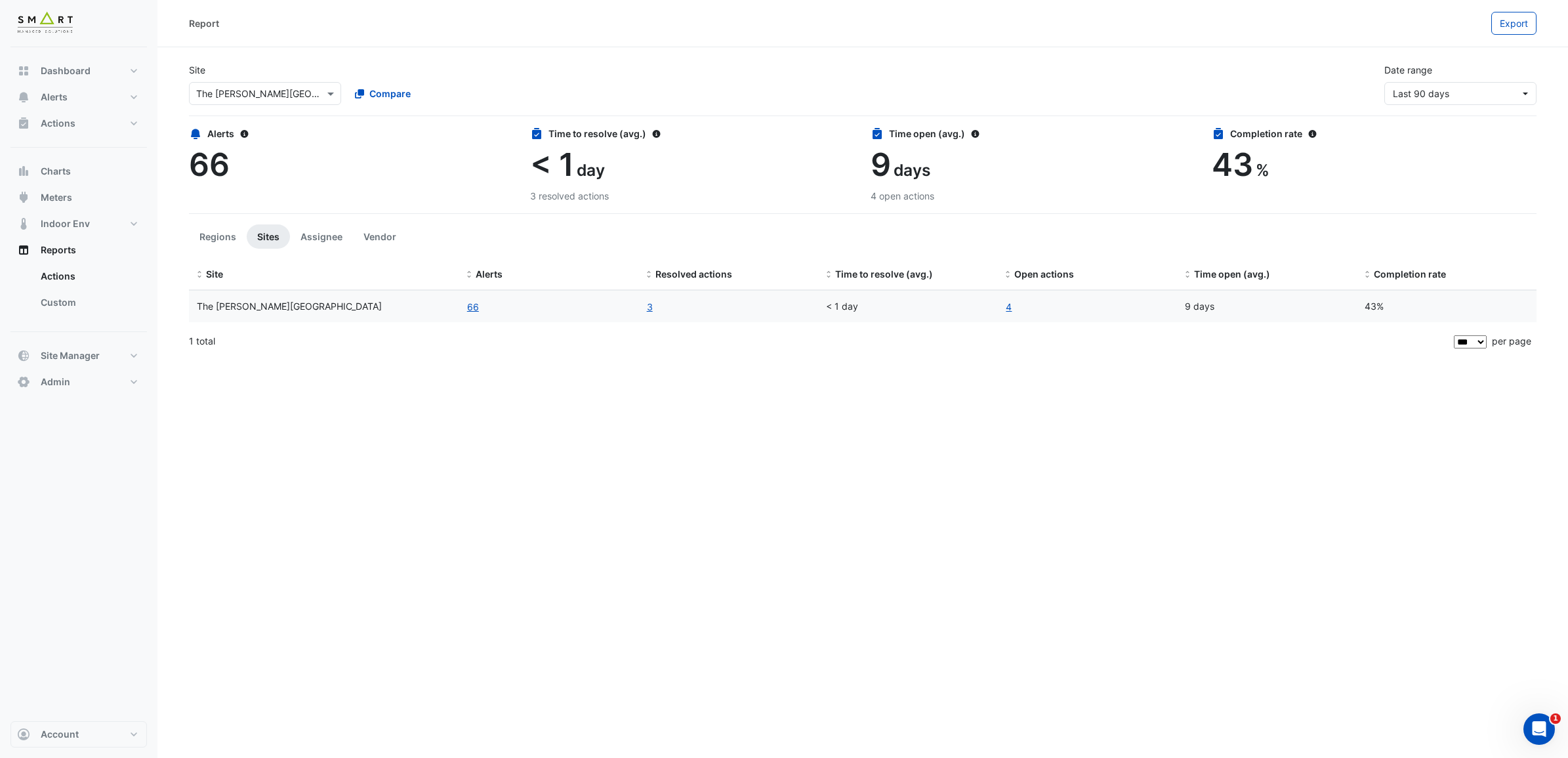
click at [481, 444] on div "Report Export Site × The Porter Building Compare Date range Last 90 days Alerts…" at bounding box center [863, 379] width 1411 height 758
click at [653, 307] on link "3" at bounding box center [650, 307] width 8 height 15
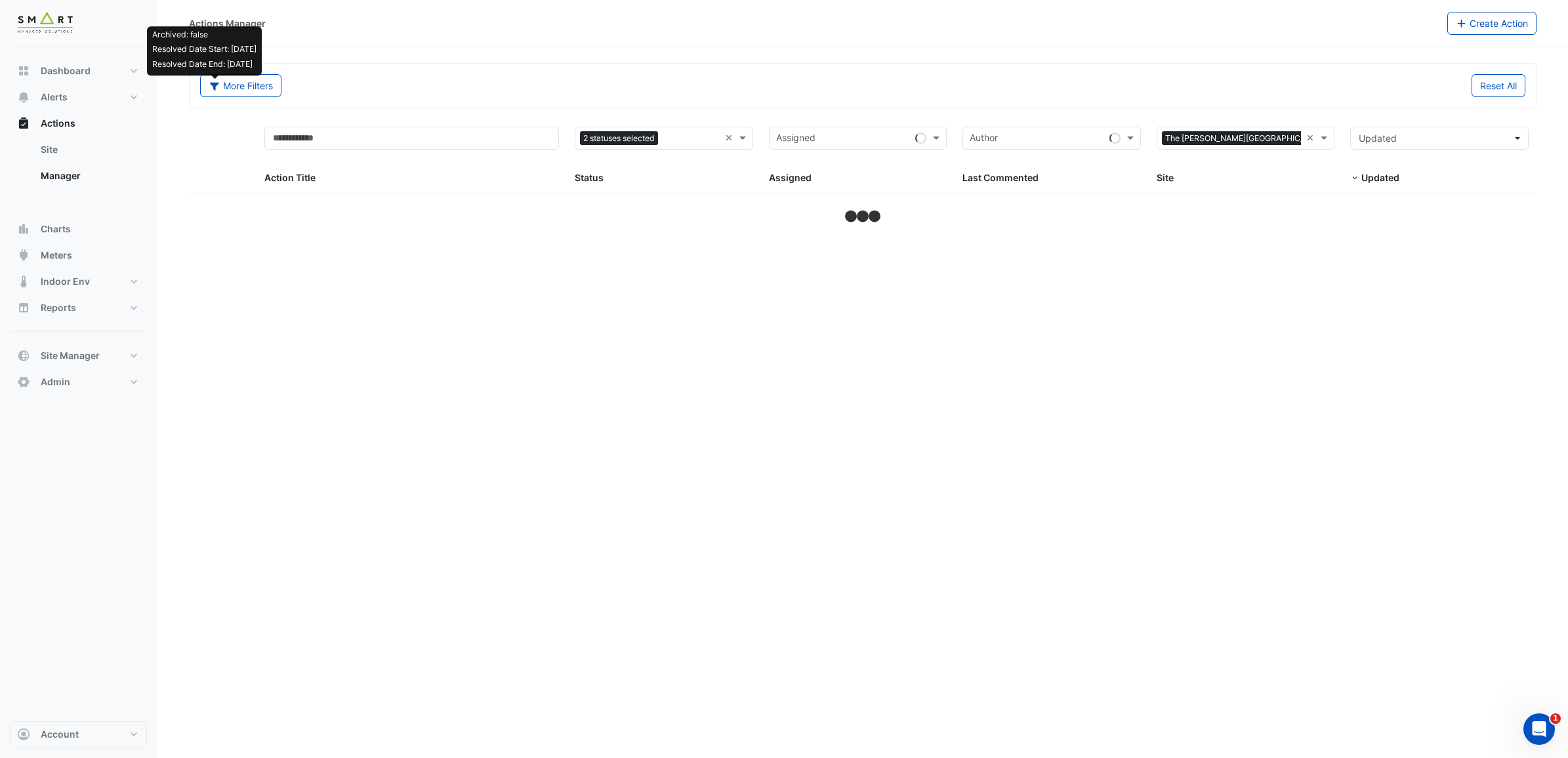
select select "***"
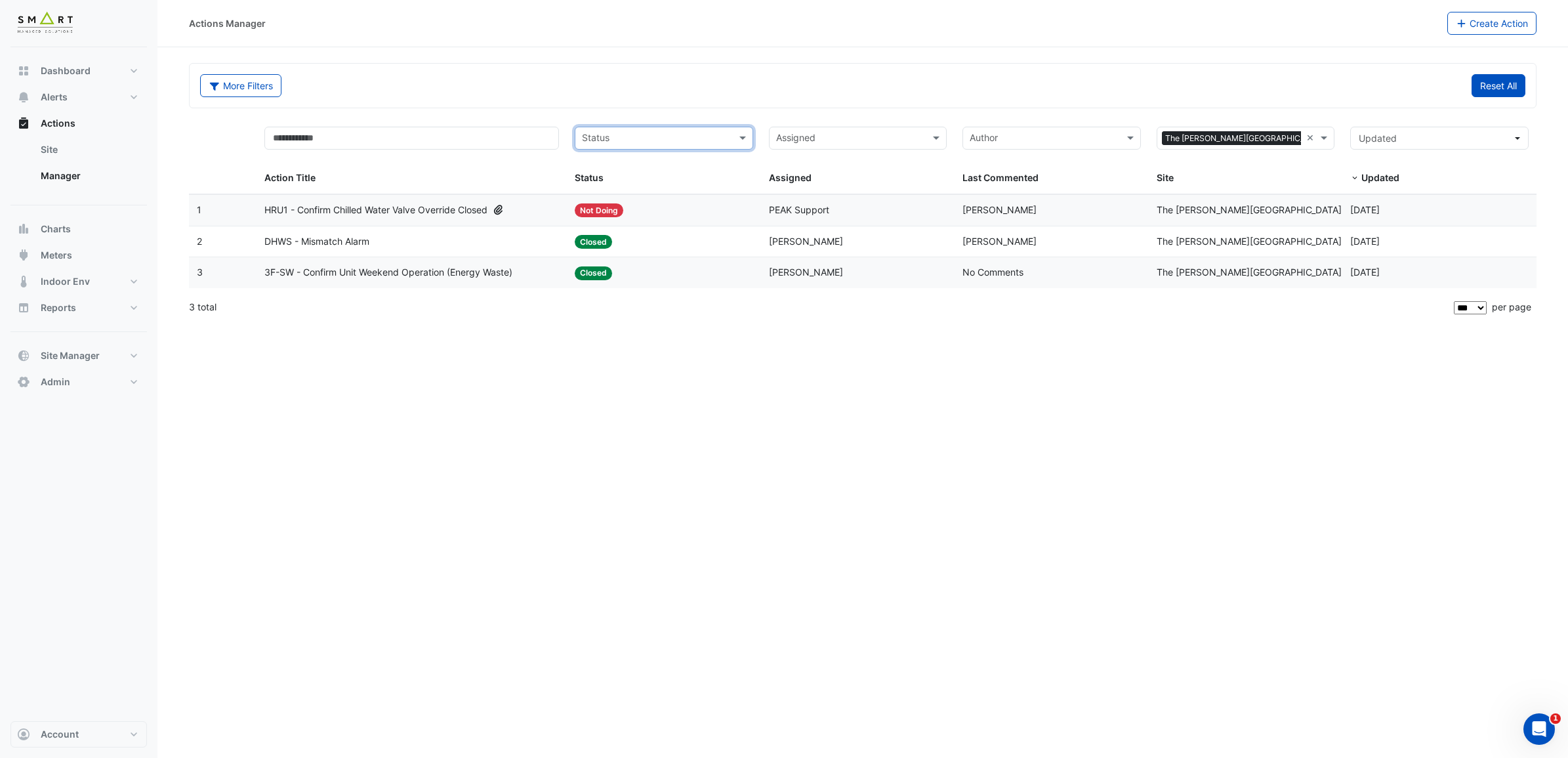
drag, startPoint x: 1486, startPoint y: 87, endPoint x: 1493, endPoint y: 89, distance: 7.3
click at [1252, 87] on button "Reset All" at bounding box center [1499, 85] width 54 height 23
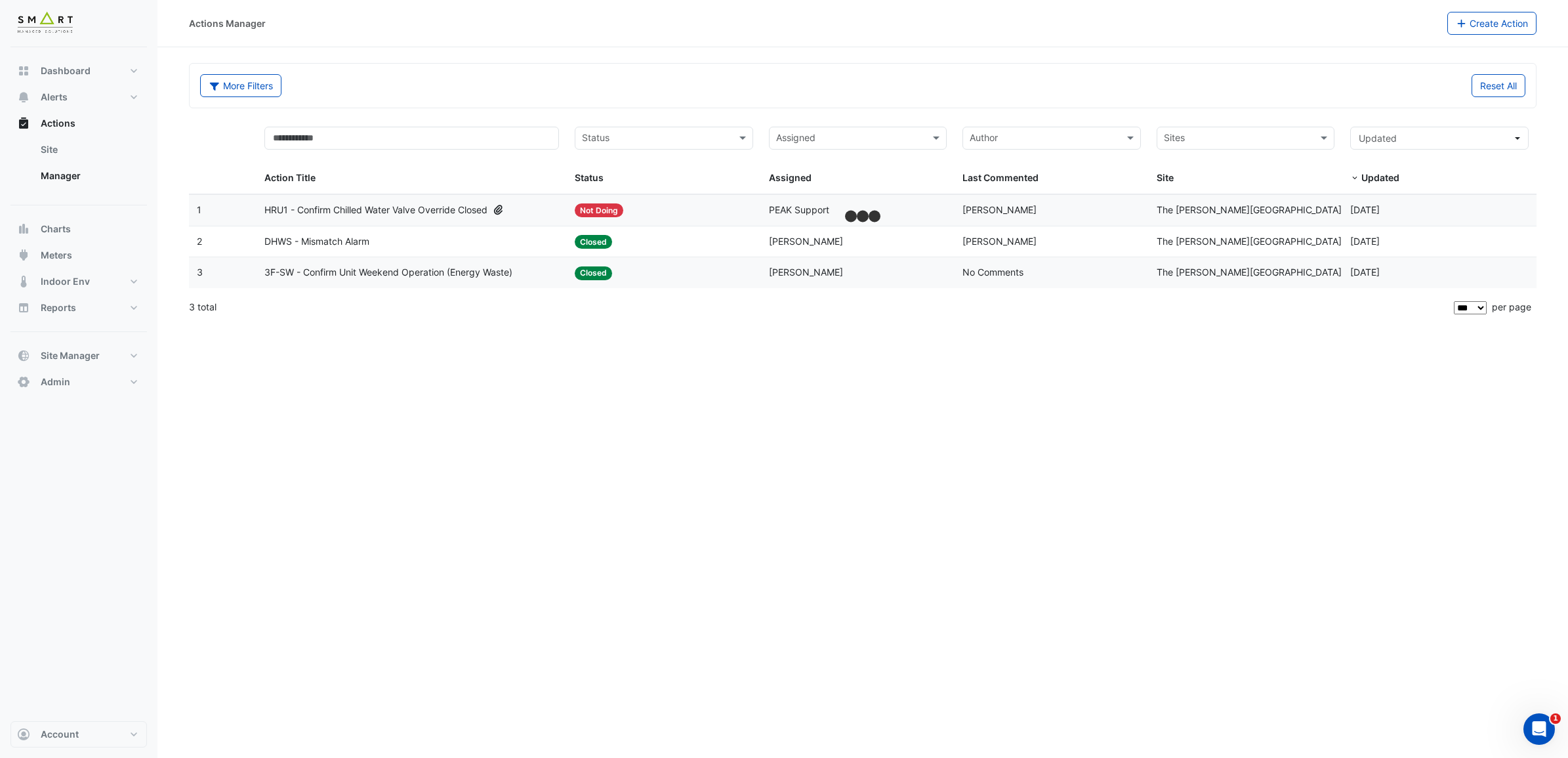
click at [1252, 481] on div "Actions Manager Create Action More Filters Reset All Status Assigned Sites Acti…" at bounding box center [863, 379] width 1411 height 758
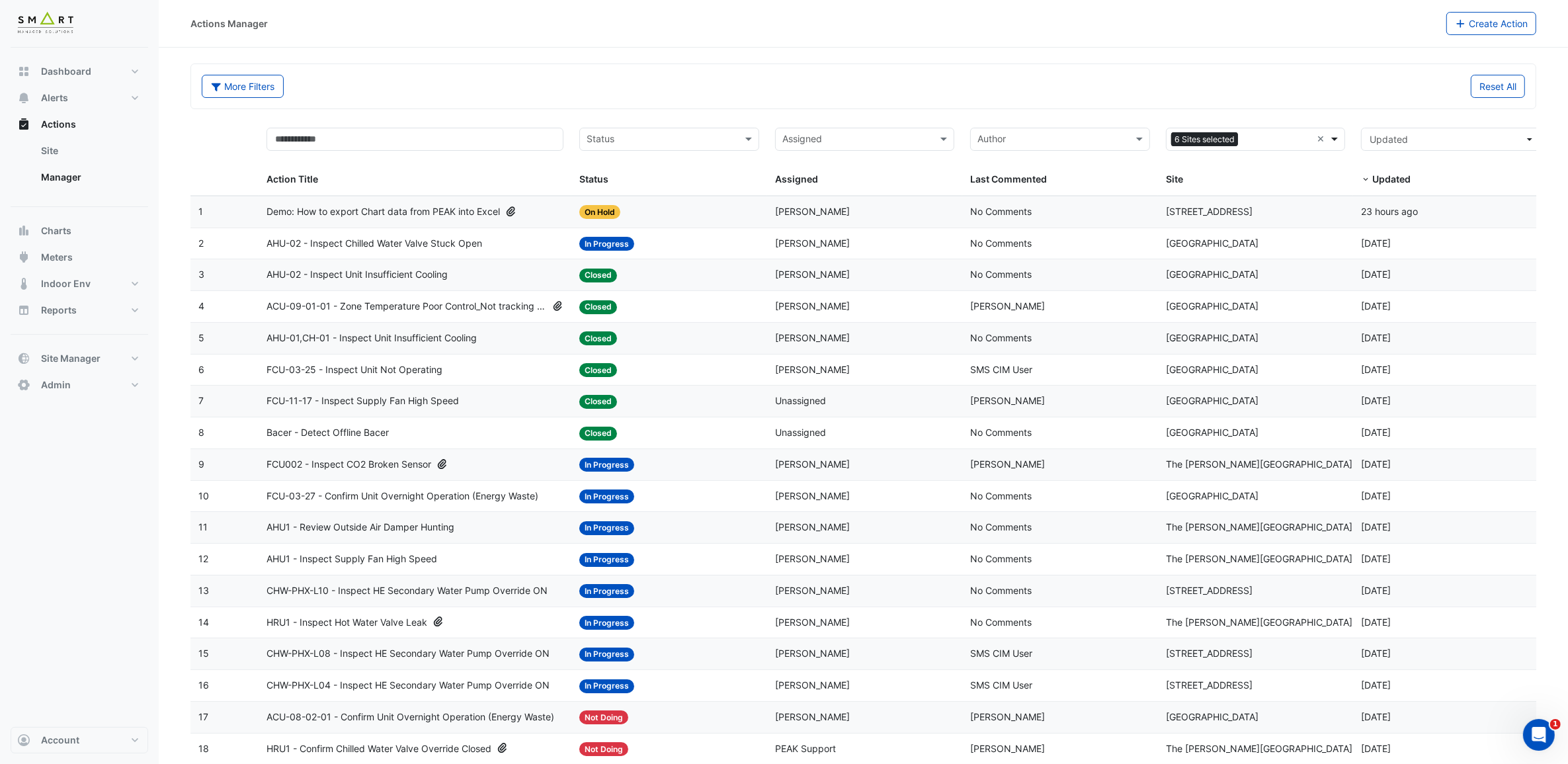
click at [1262, 145] on span at bounding box center [1336, 139] width 16 height 15
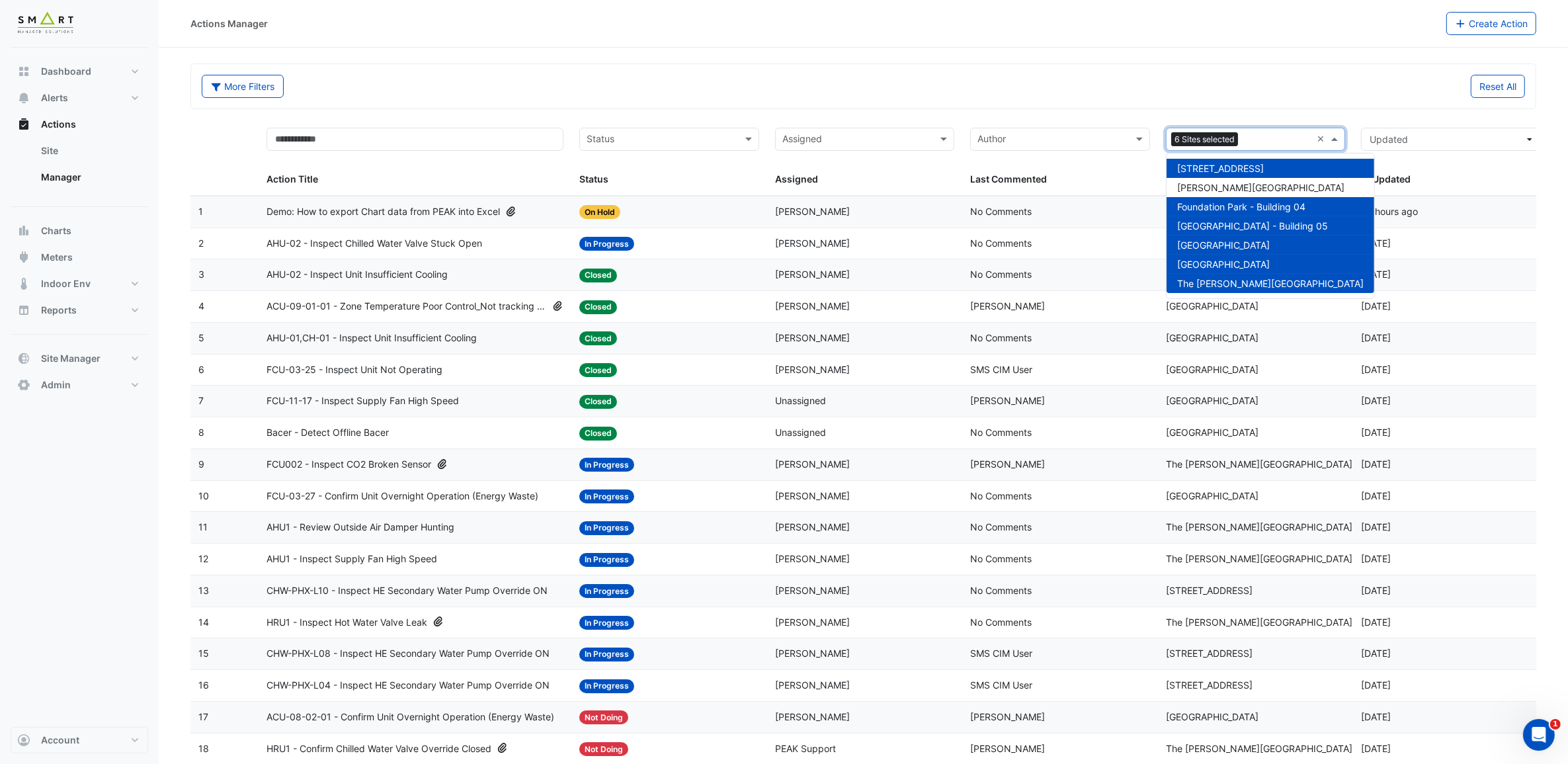
click at [1262, 162] on div "[STREET_ADDRESS]" at bounding box center [1270, 168] width 208 height 19
click at [1251, 198] on div "Foundation Park - Building 04" at bounding box center [1270, 207] width 208 height 19
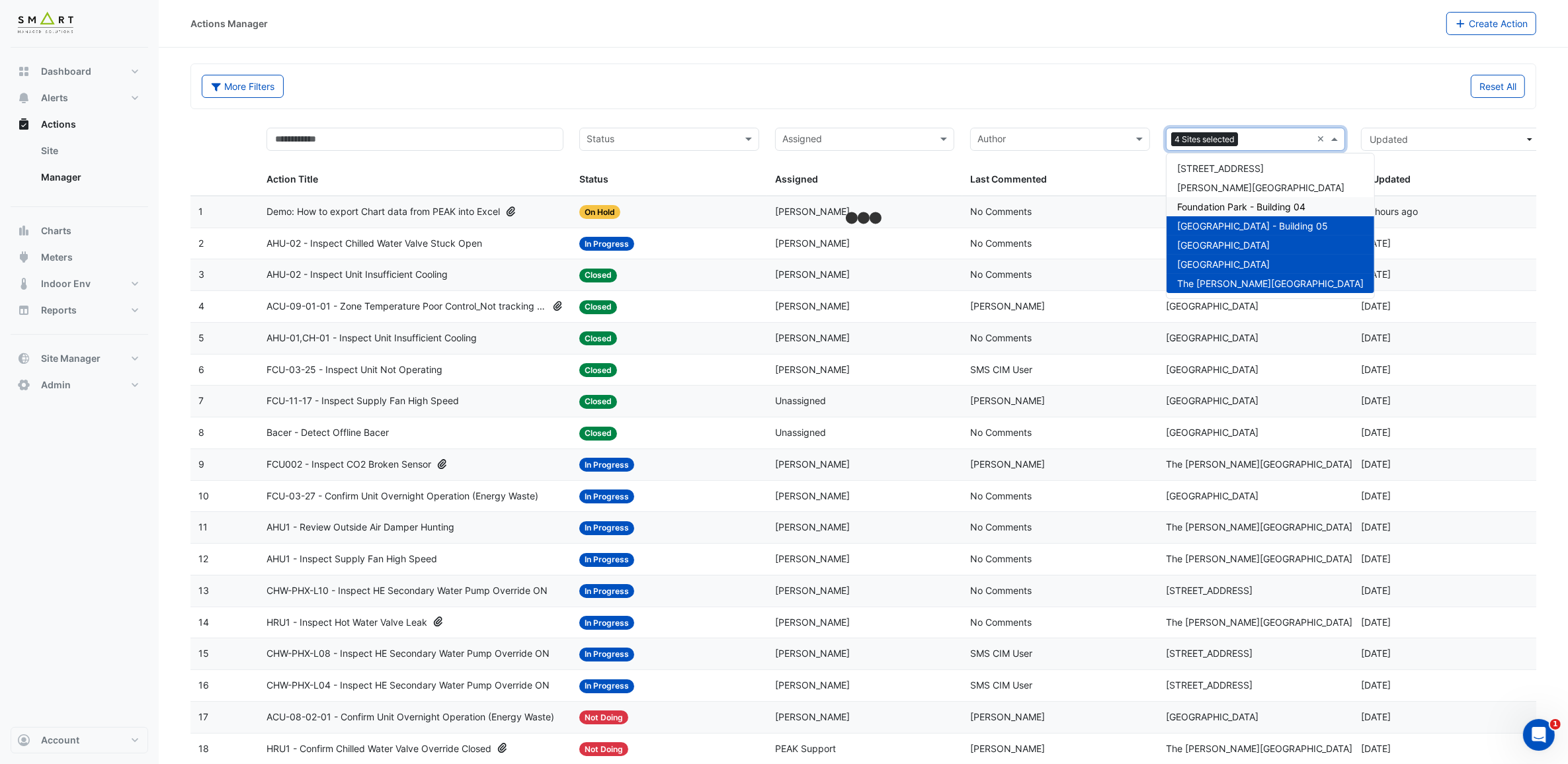
click at [1254, 217] on div "Foundation Park - Building 05" at bounding box center [1270, 226] width 208 height 19
click at [1239, 240] on span "Marble Arch Place" at bounding box center [1224, 246] width 93 height 12
drag, startPoint x: 1234, startPoint y: 256, endPoint x: 1234, endPoint y: 269, distance: 13.0
click at [1233, 258] on div "Thames Tower" at bounding box center [1270, 264] width 208 height 19
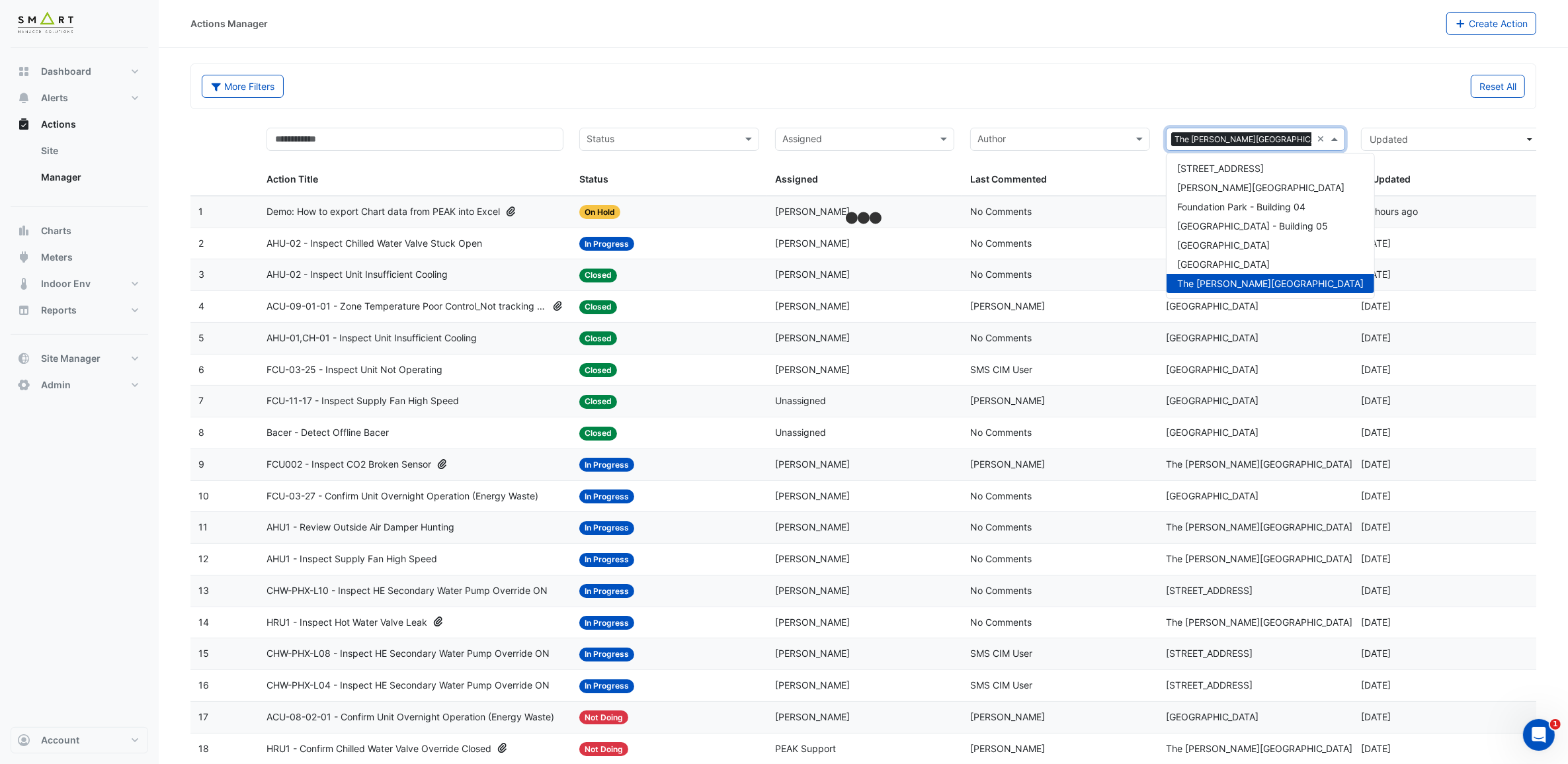
click at [1235, 281] on span "The Porter Building" at bounding box center [1270, 283] width 187 height 12
click at [1230, 173] on span "[STREET_ADDRESS]" at bounding box center [1221, 168] width 87 height 12
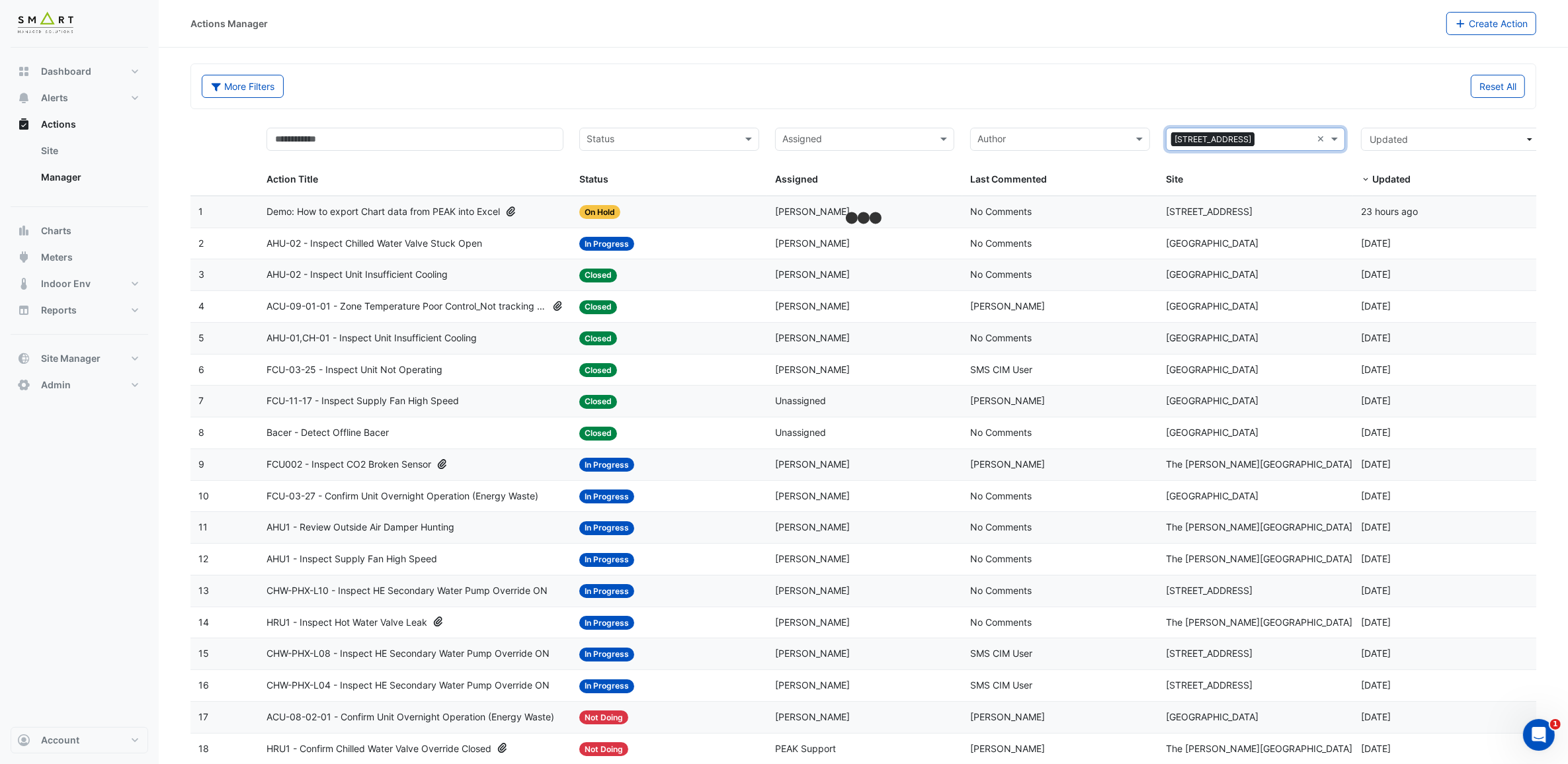
click at [1240, 85] on div "Reset All" at bounding box center [1198, 86] width 670 height 23
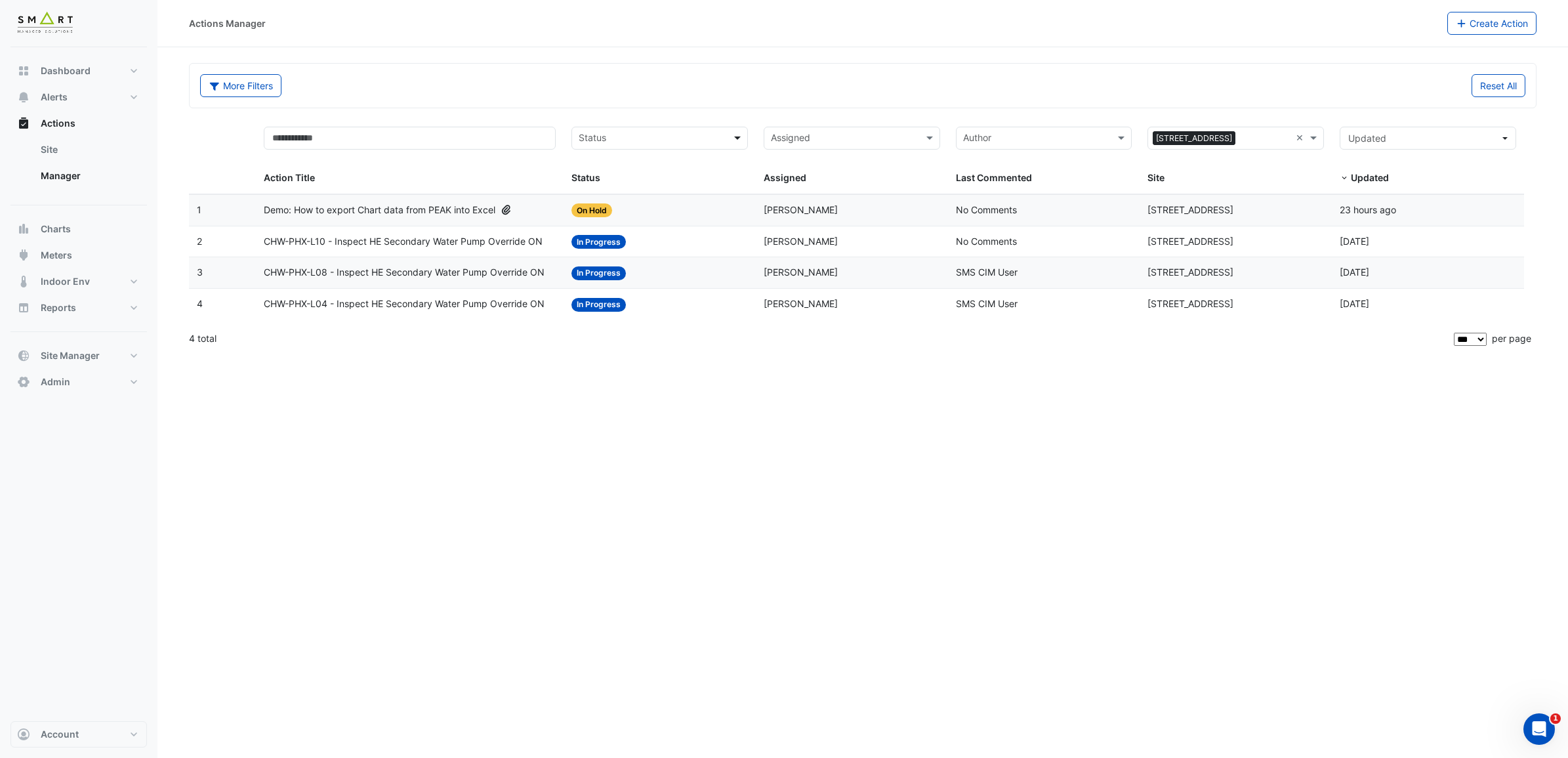
click at [735, 140] on span at bounding box center [739, 138] width 16 height 15
click at [680, 109] on form "More Filters Reset All Status Assigned × 12 Hammersmith Grove × Action Title St…" at bounding box center [863, 209] width 1347 height 292
click at [144, 308] on button "Reports" at bounding box center [79, 307] width 136 height 26
select select "***"
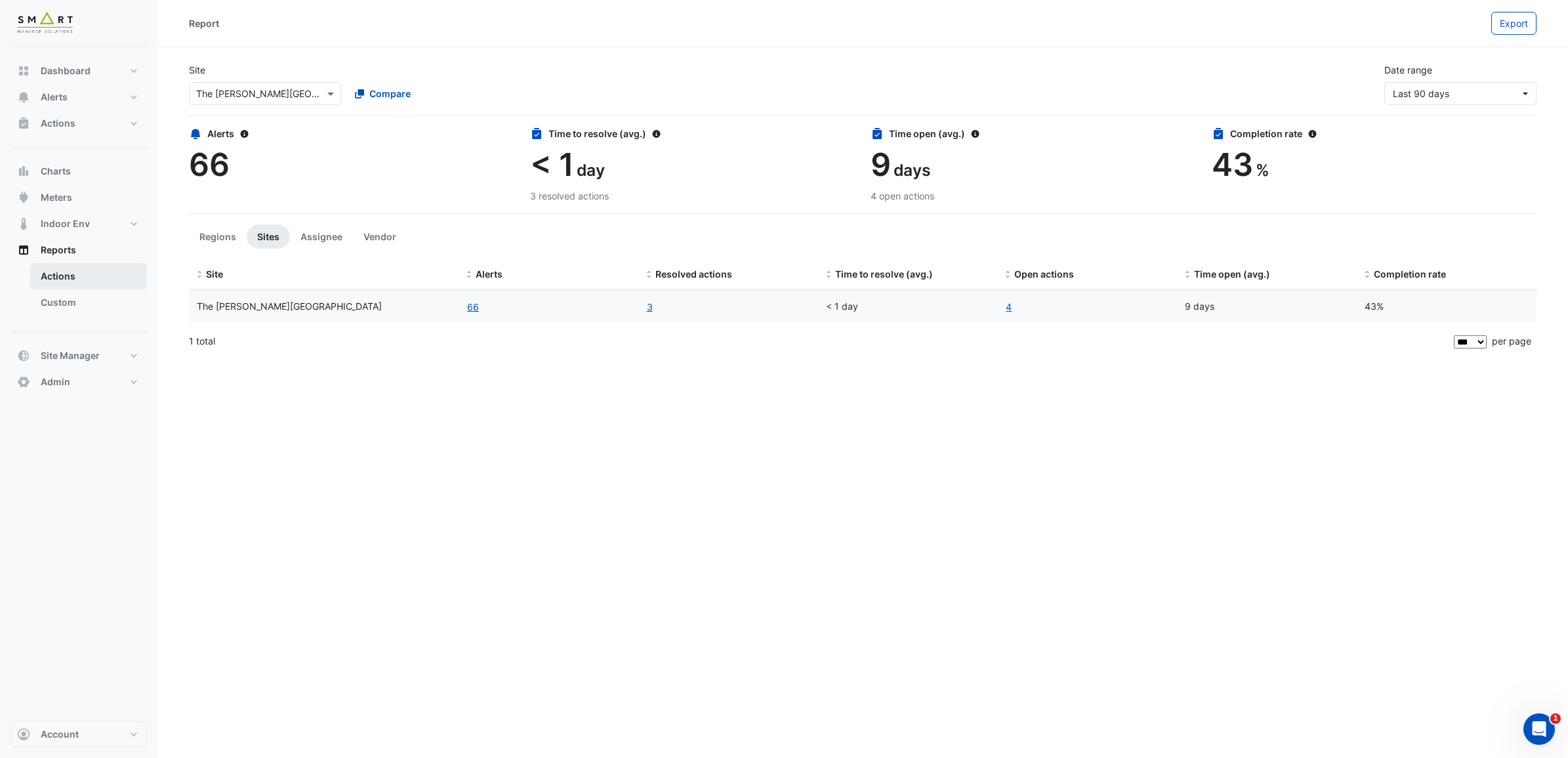
click at [66, 277] on link "Actions" at bounding box center [88, 275] width 117 height 26
click at [471, 309] on button "66" at bounding box center [473, 307] width 13 height 15
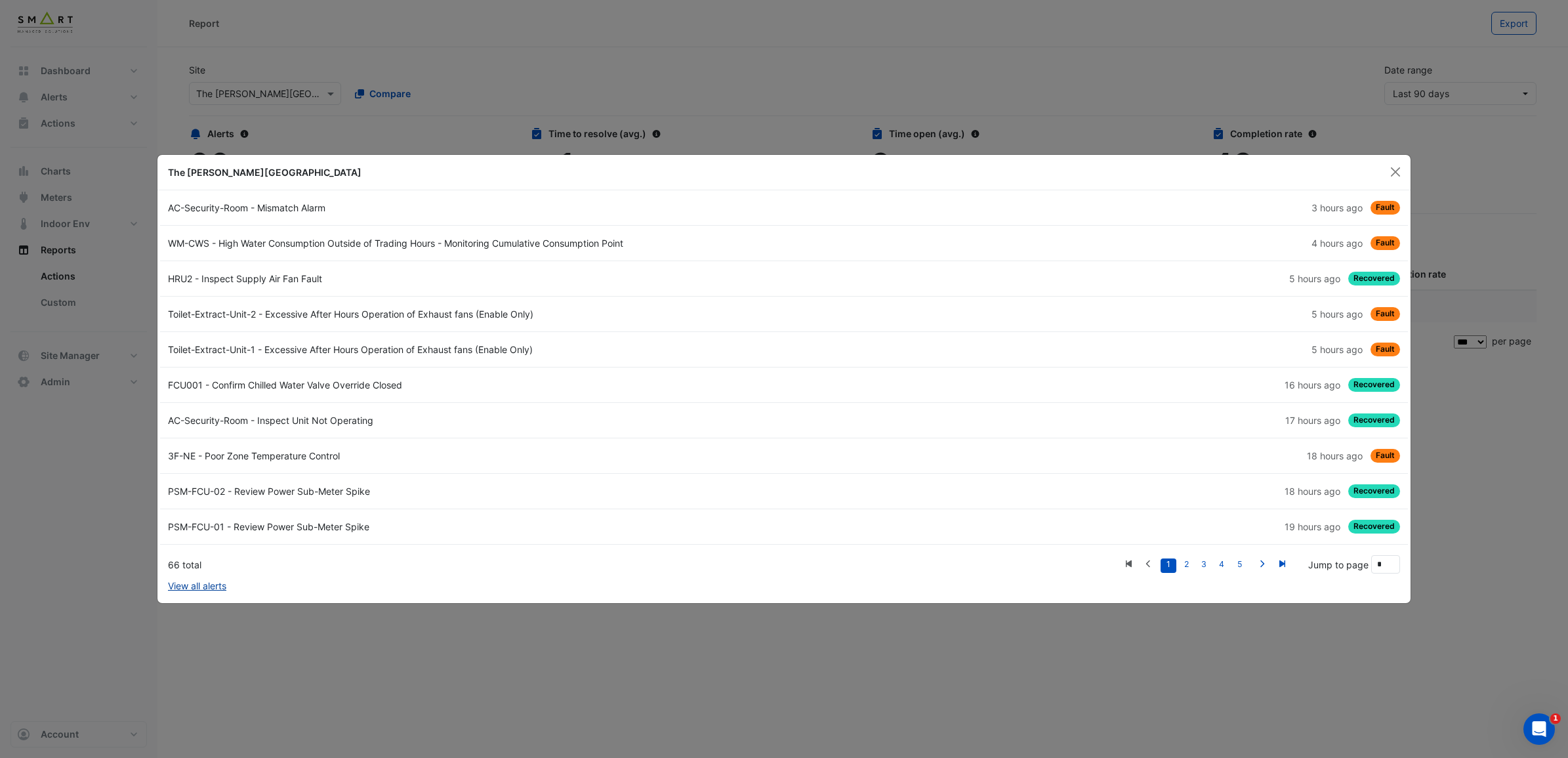
click at [190, 580] on link "View all alerts" at bounding box center [197, 585] width 59 height 13
click at [1252, 169] on button "Close" at bounding box center [1395, 172] width 20 height 20
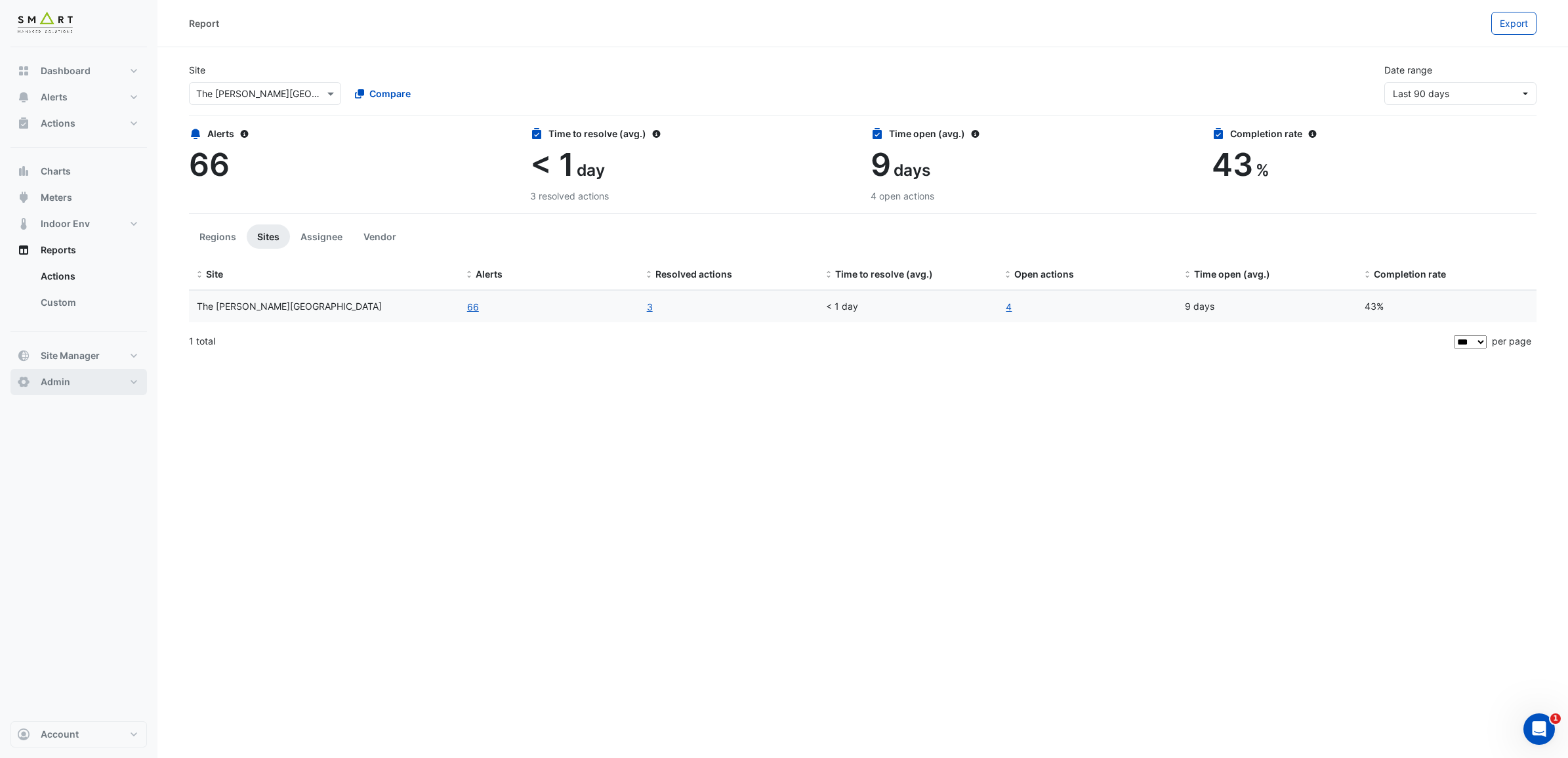
click at [123, 379] on button "Admin" at bounding box center [79, 381] width 136 height 26
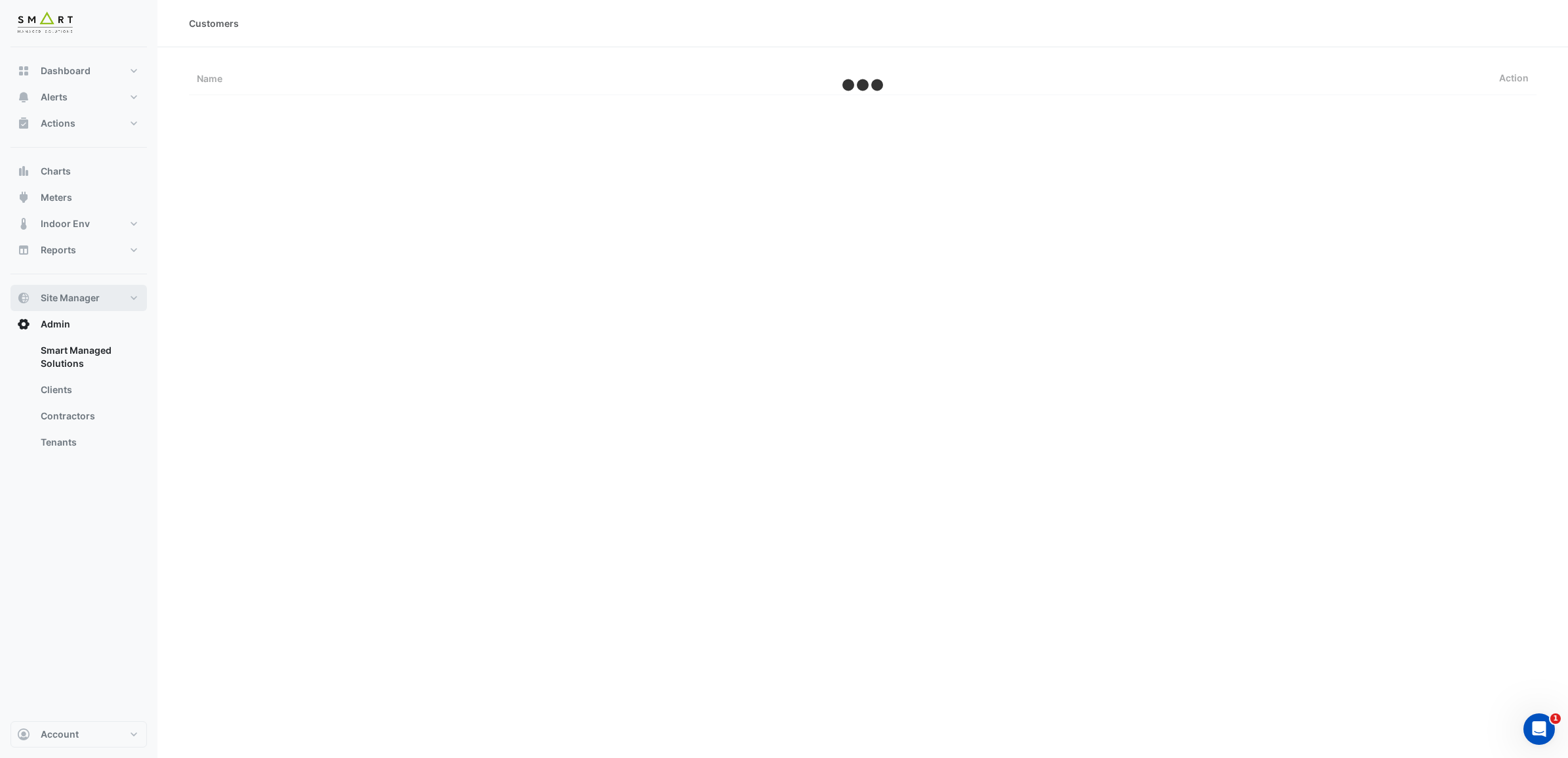
click at [131, 299] on button "Site Manager" at bounding box center [79, 297] width 136 height 26
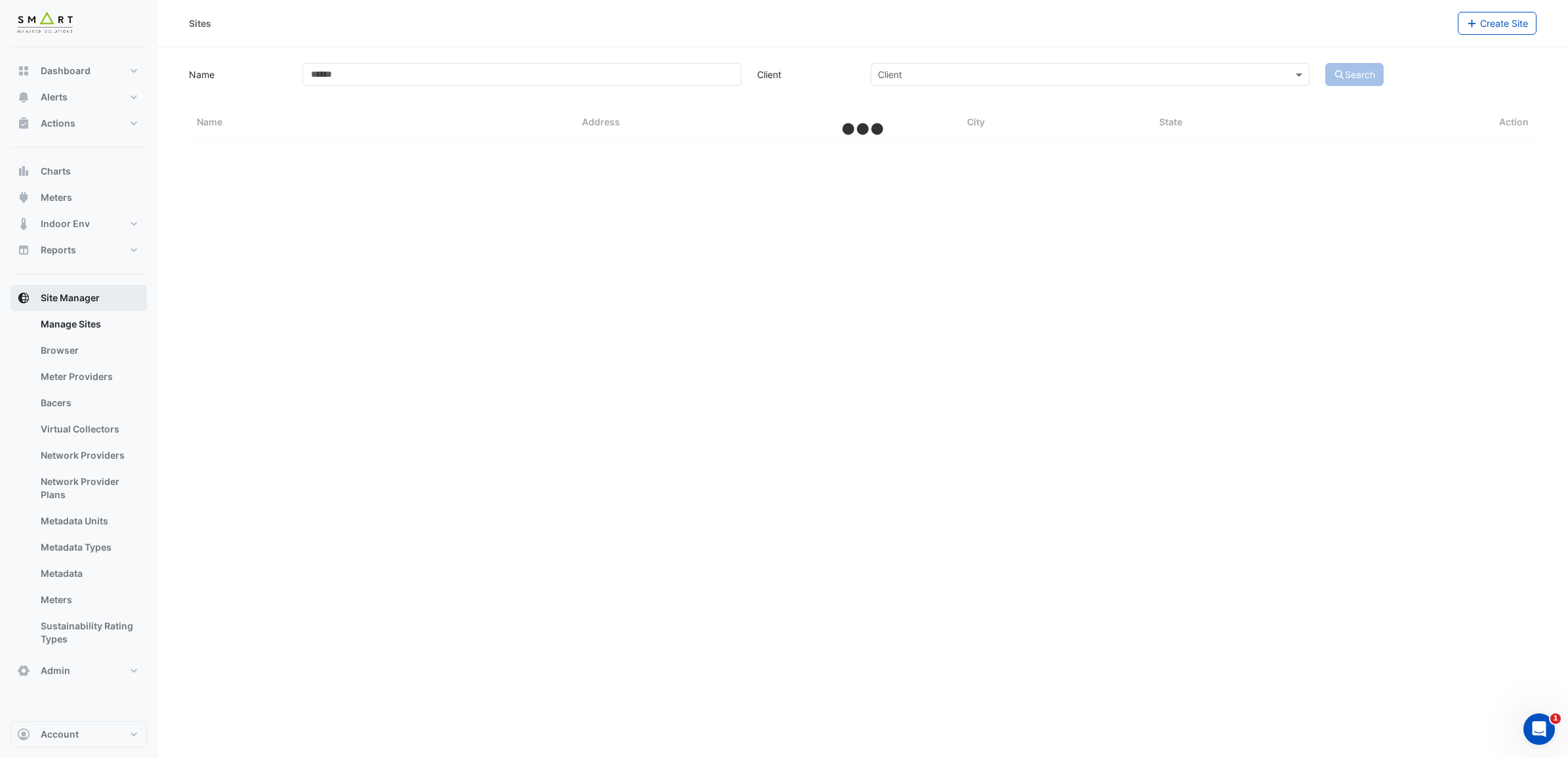
select select "***"
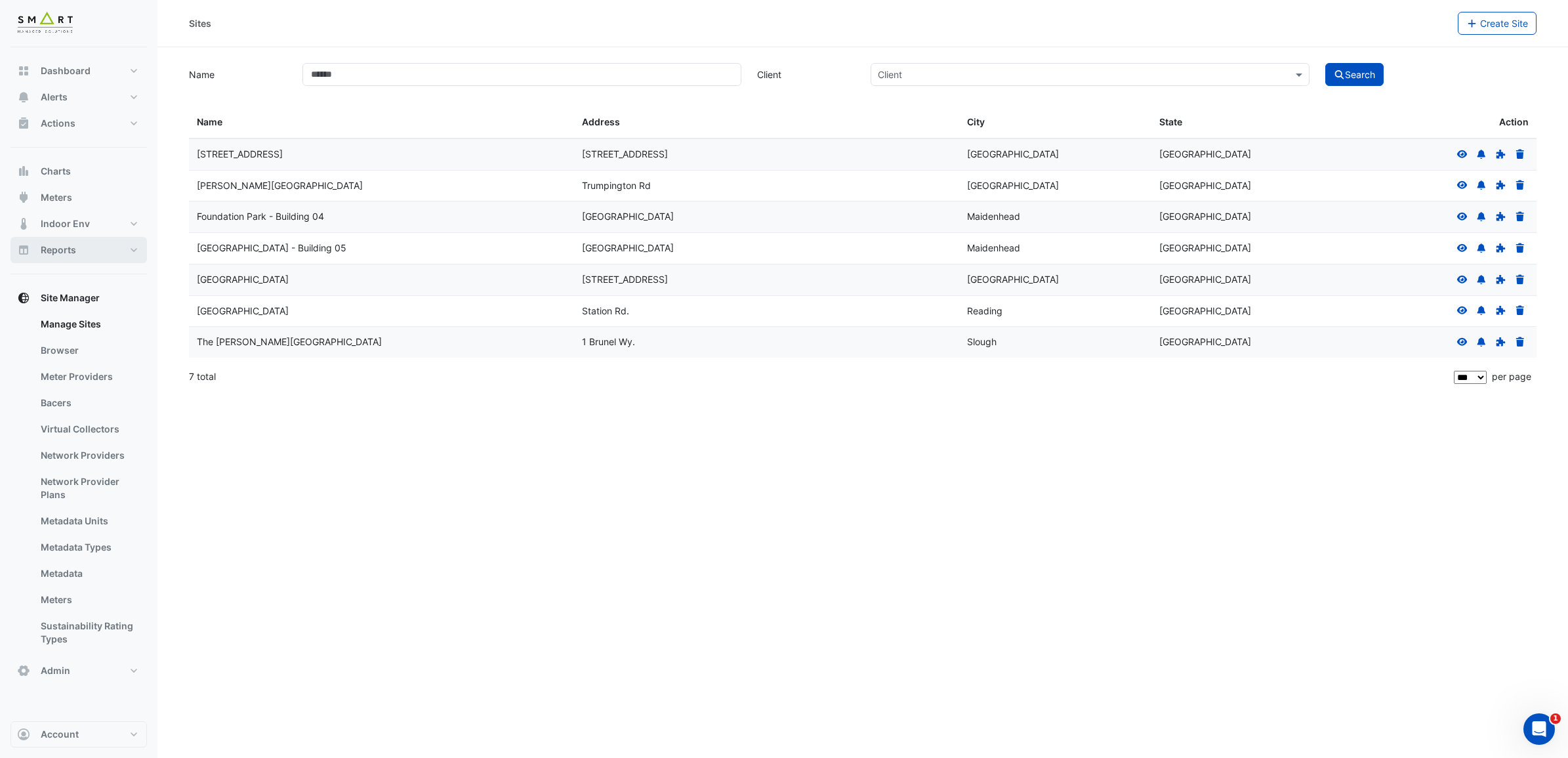
click at [134, 250] on button "Reports" at bounding box center [79, 249] width 136 height 26
select select "***"
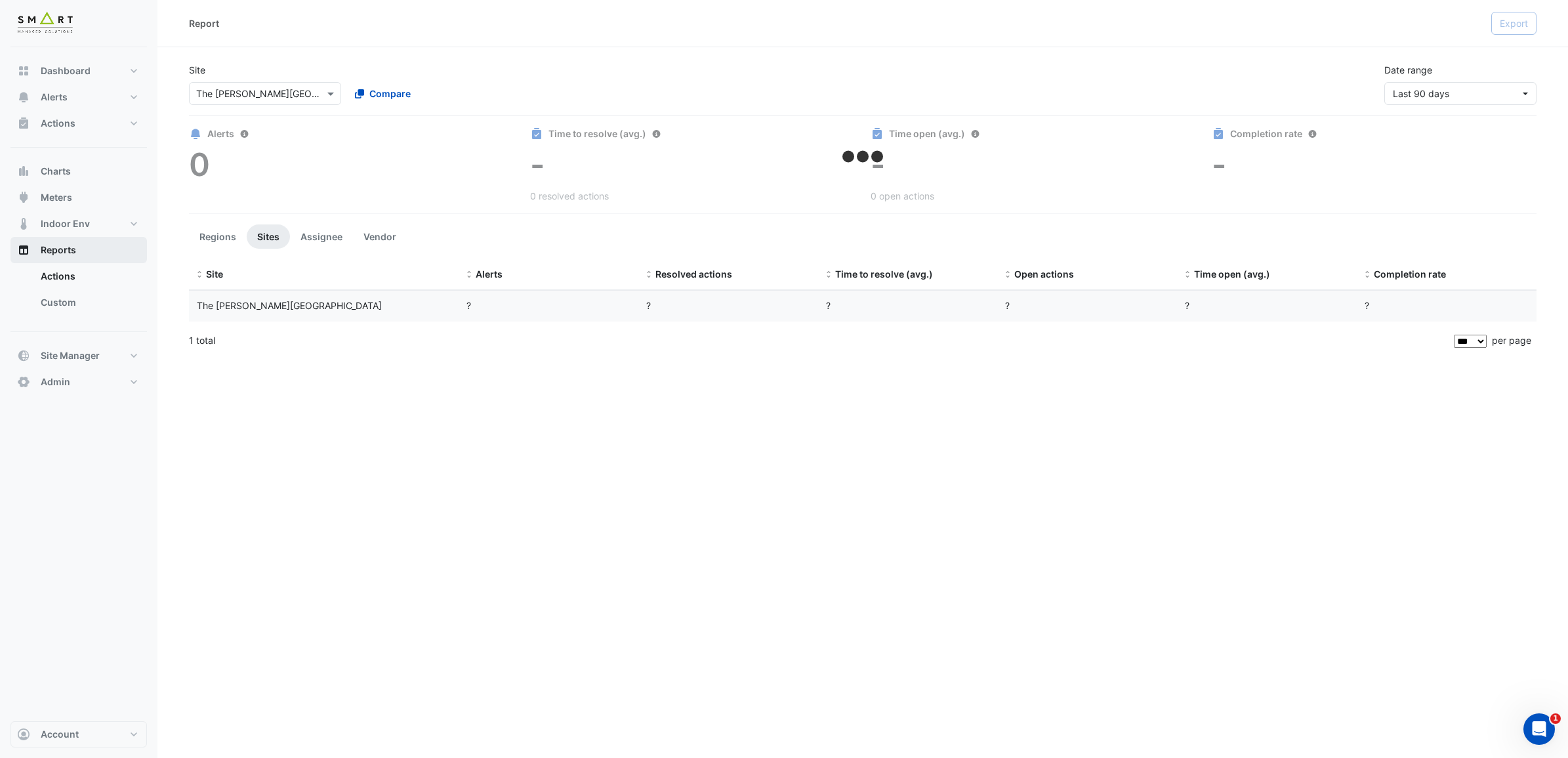
click at [60, 247] on span "Reports" at bounding box center [58, 250] width 36 height 13
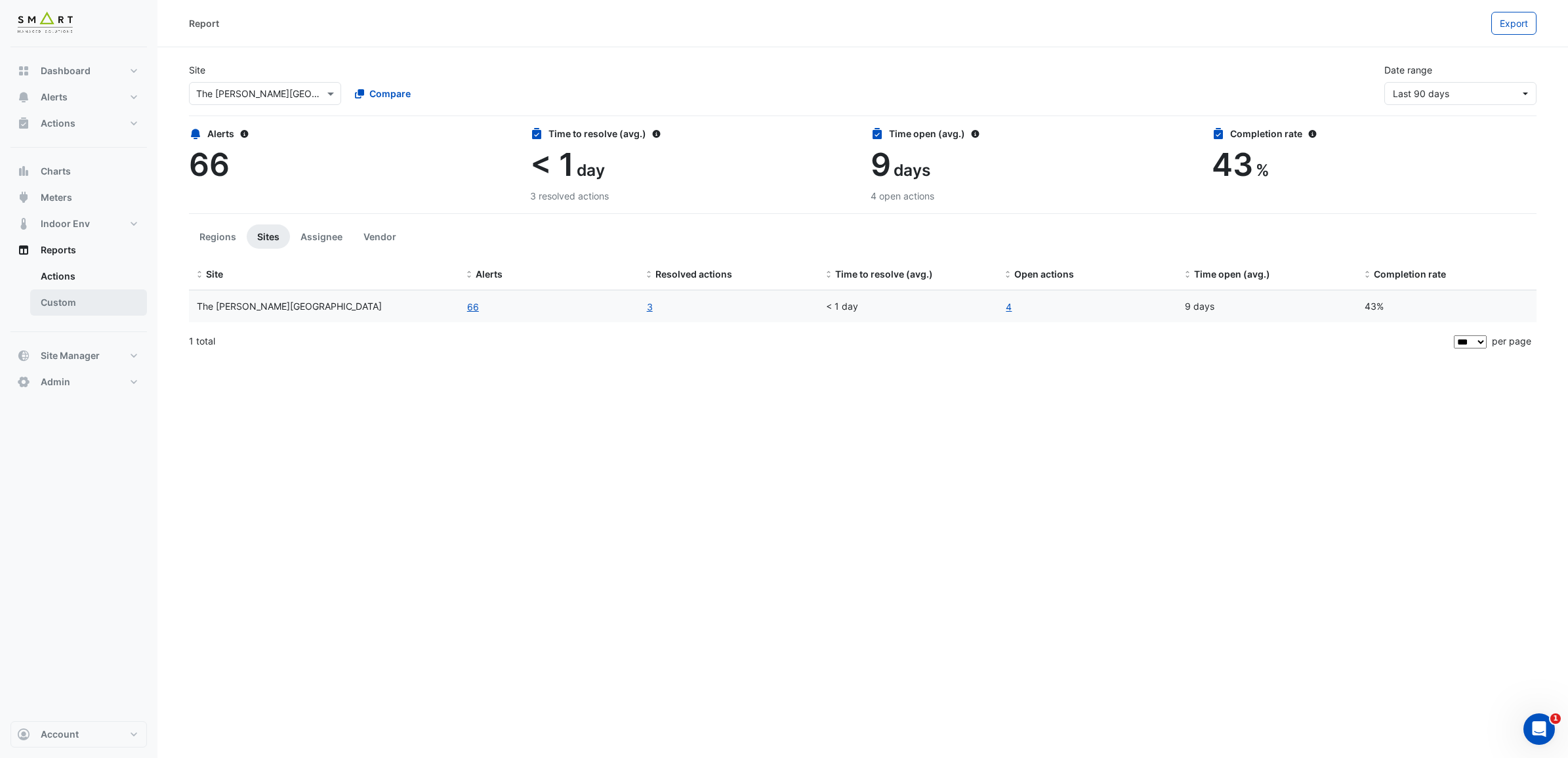
click at [65, 297] on link "Custom" at bounding box center [88, 302] width 117 height 26
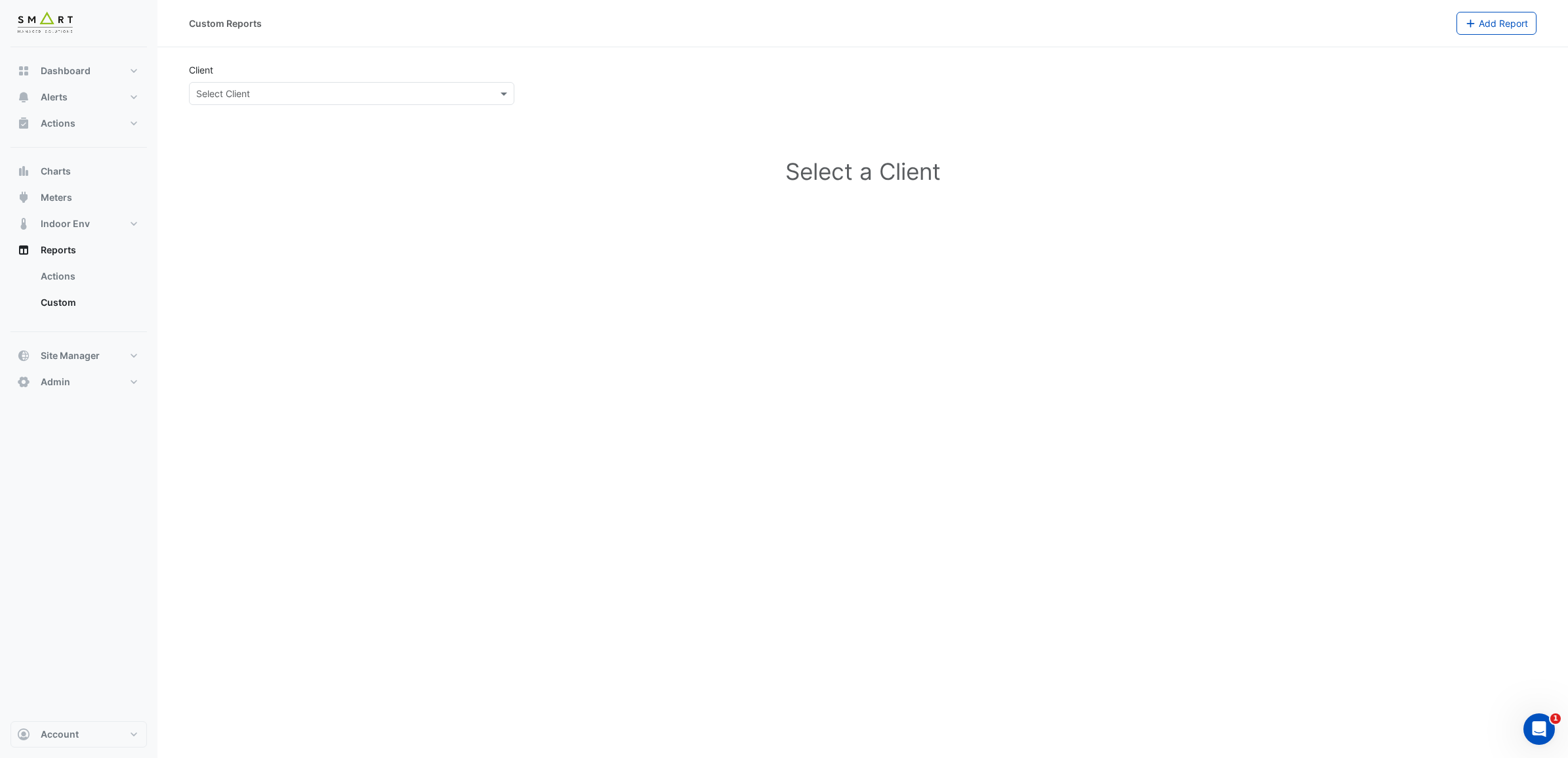
click at [470, 90] on input "text" at bounding box center [338, 94] width 285 height 13
click at [135, 391] on button "Admin" at bounding box center [79, 381] width 136 height 26
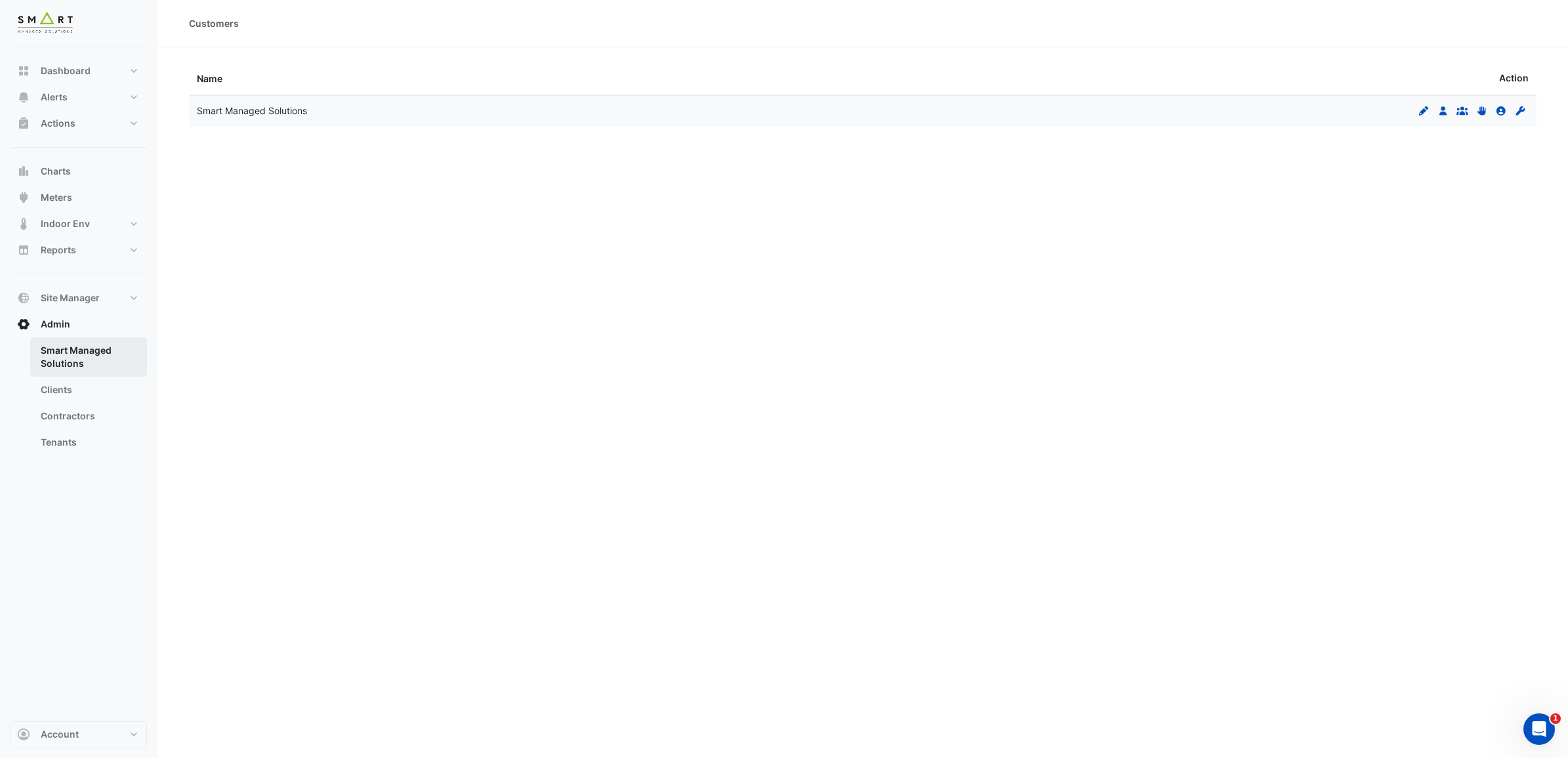
click at [115, 359] on link "Smart Managed Solutions" at bounding box center [88, 356] width 117 height 39
click at [1252, 113] on link "Edit" at bounding box center [1424, 110] width 17 height 12
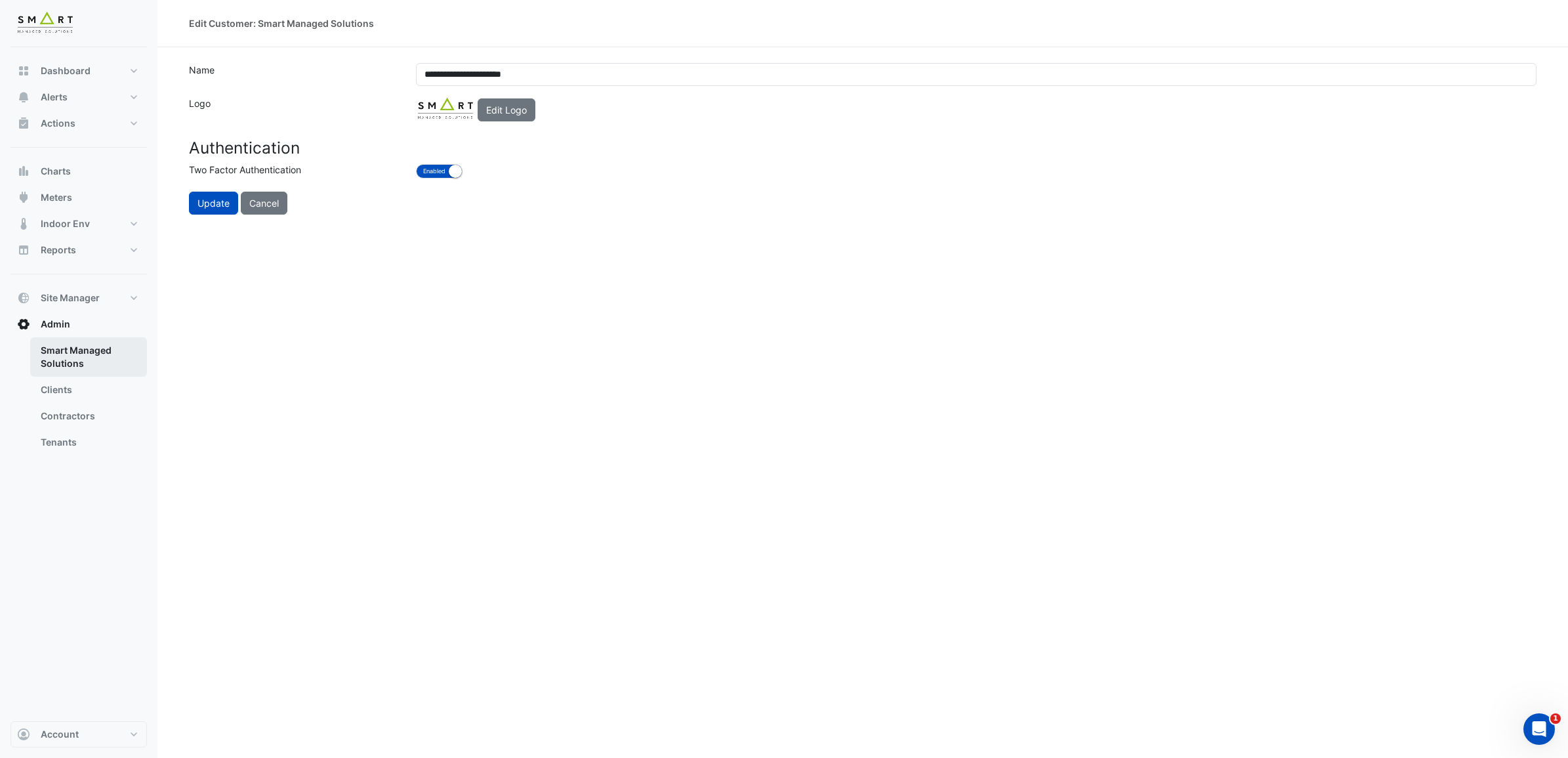
click at [88, 351] on link "Smart Managed Solutions" at bounding box center [88, 356] width 117 height 39
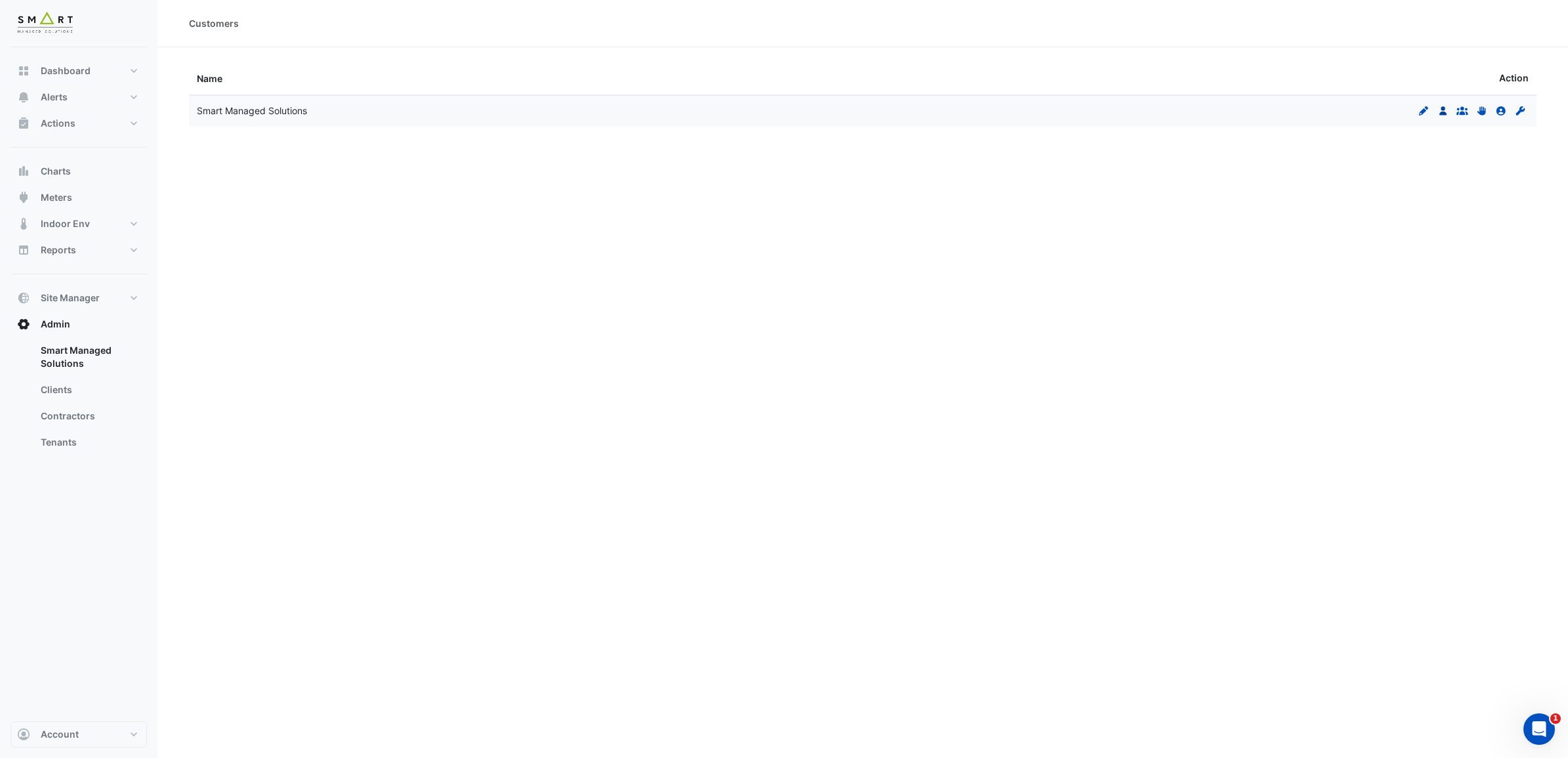
click at [1252, 113] on icon at bounding box center [1443, 111] width 8 height 10
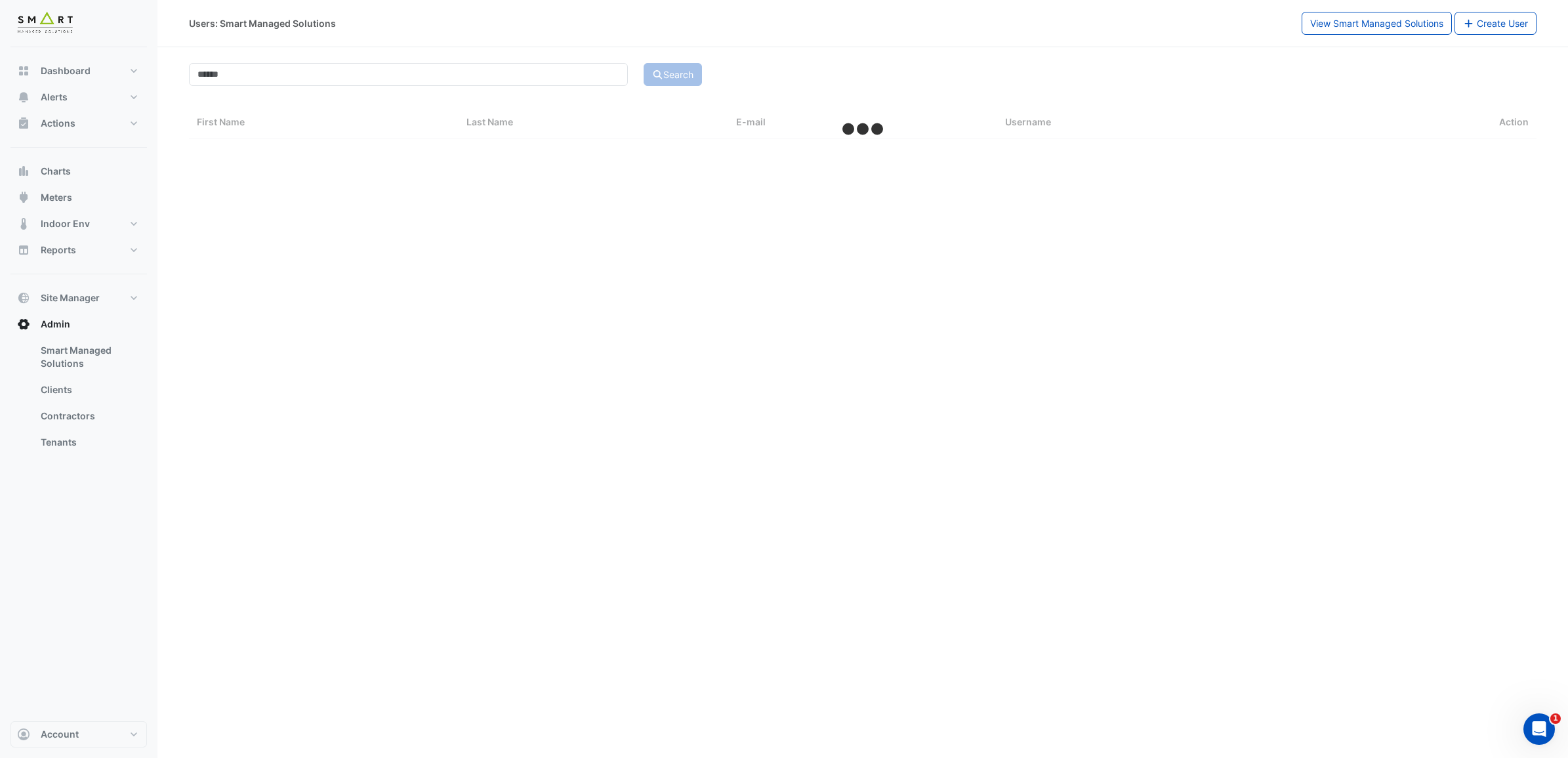
select select "***"
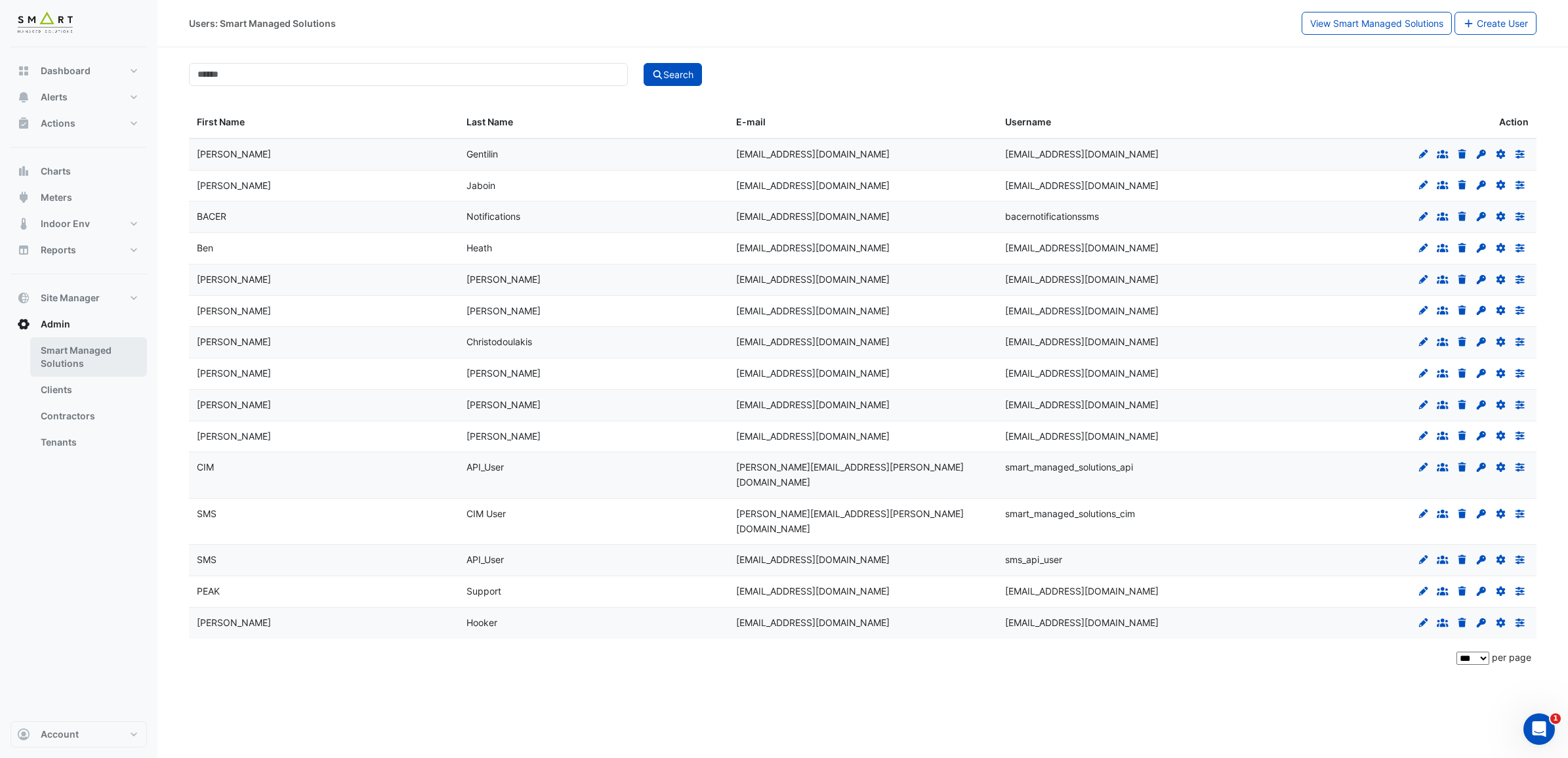
click at [74, 361] on link "Smart Managed Solutions" at bounding box center [88, 356] width 117 height 39
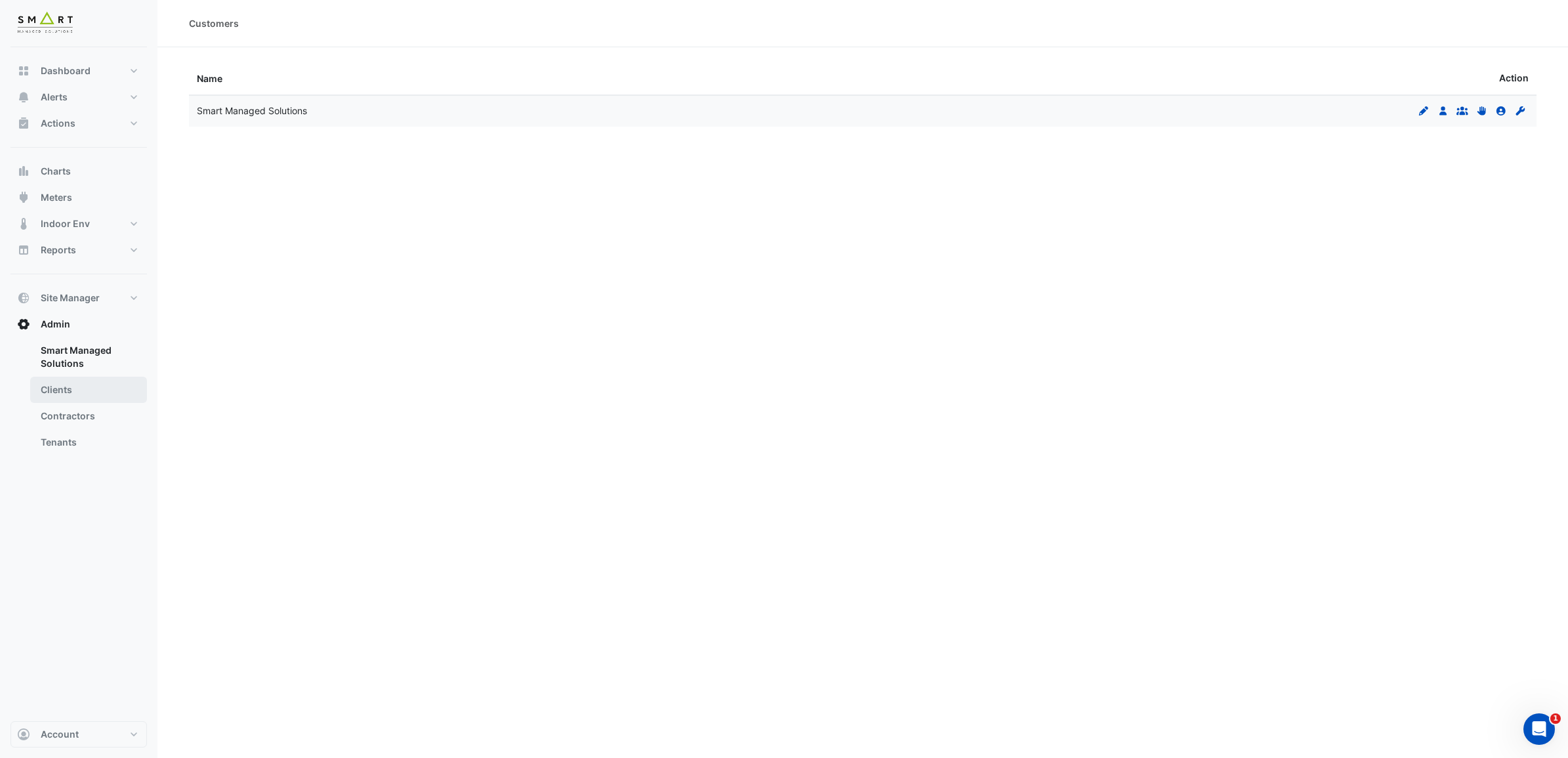
click at [63, 395] on link "Clients" at bounding box center [88, 389] width 117 height 26
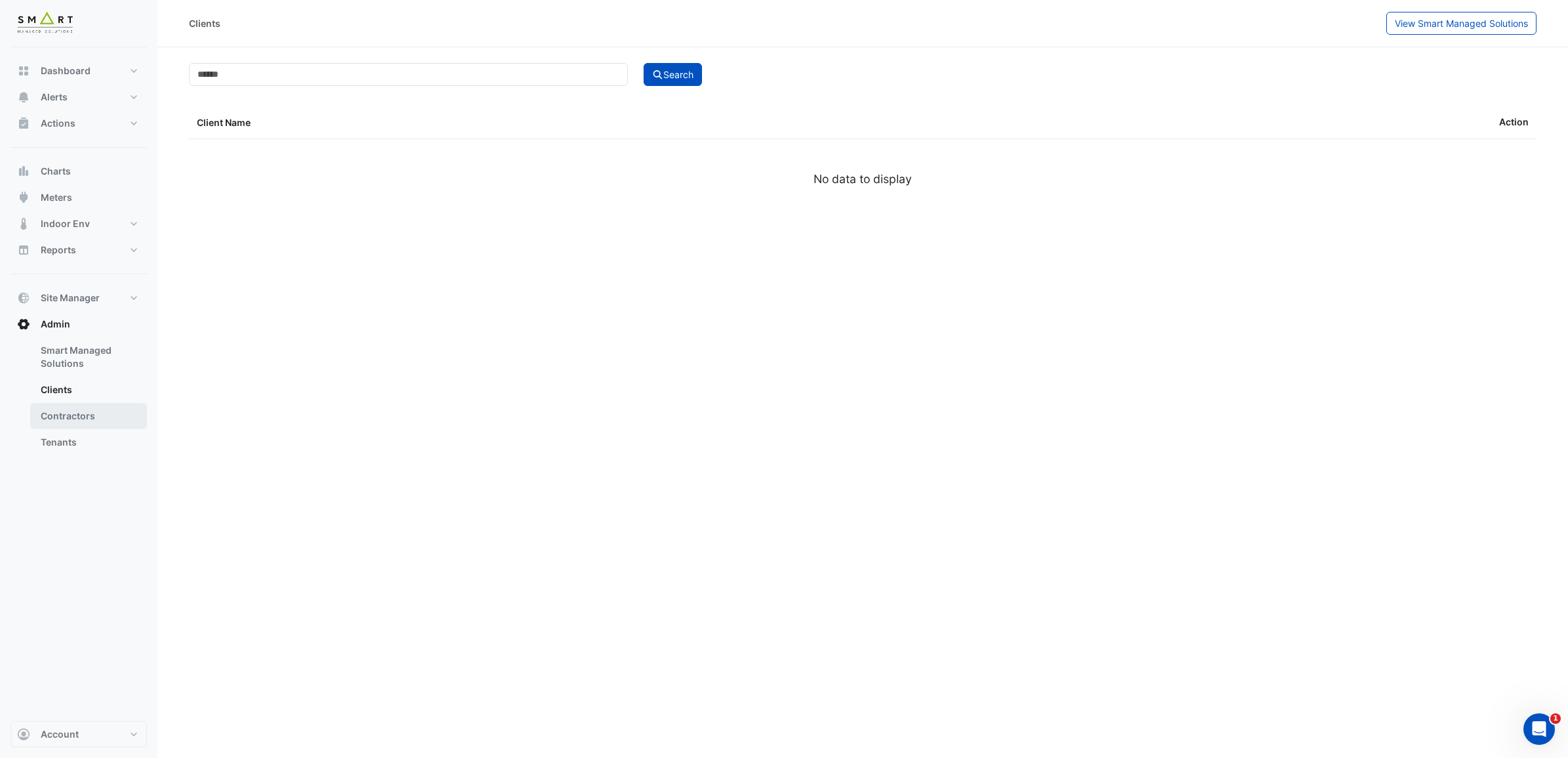
click at [60, 415] on link "Contractors" at bounding box center [88, 415] width 117 height 26
click at [62, 446] on link "Tenants" at bounding box center [88, 441] width 117 height 26
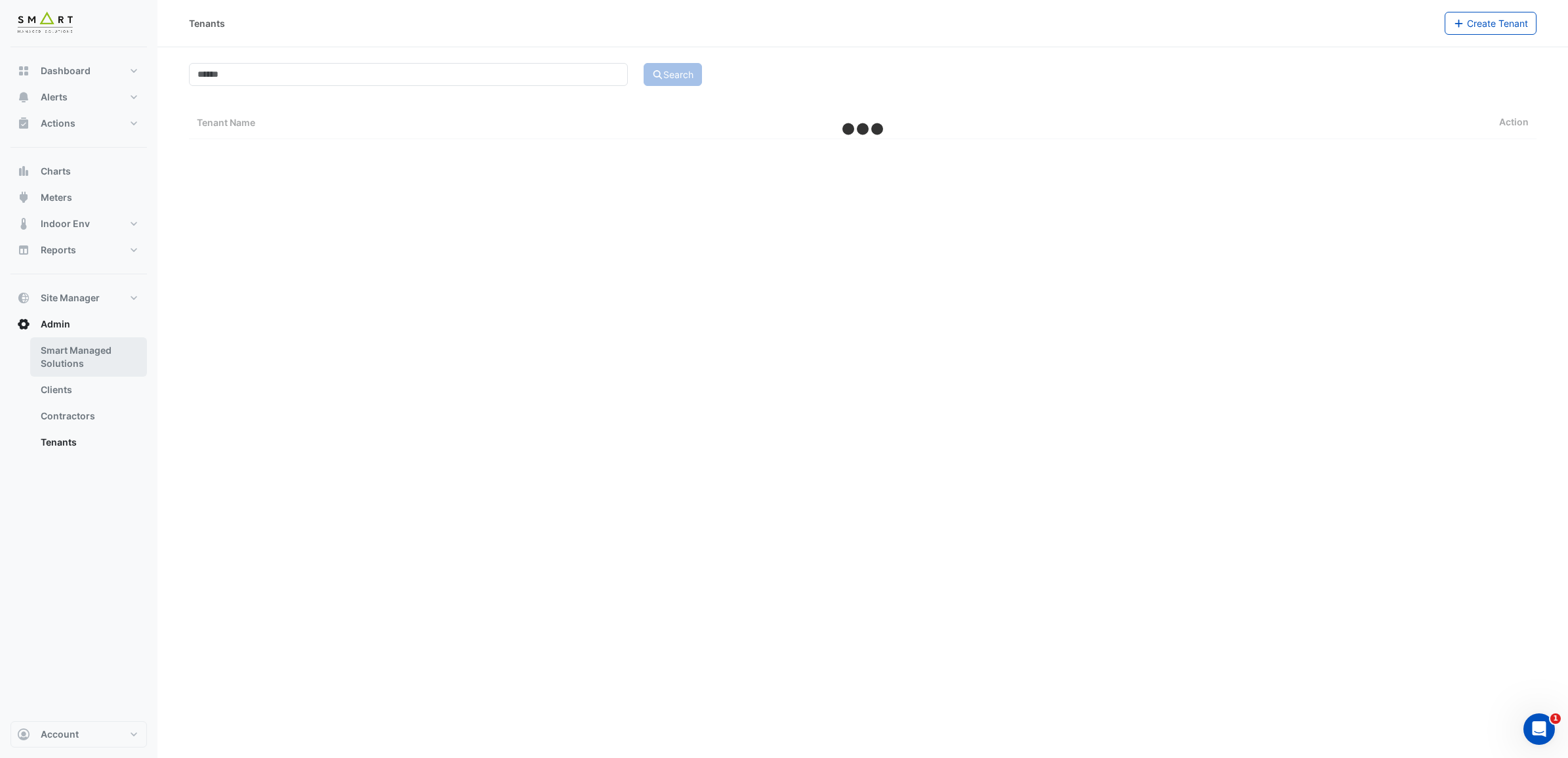
click at [51, 351] on link "Smart Managed Solutions" at bounding box center [88, 356] width 117 height 39
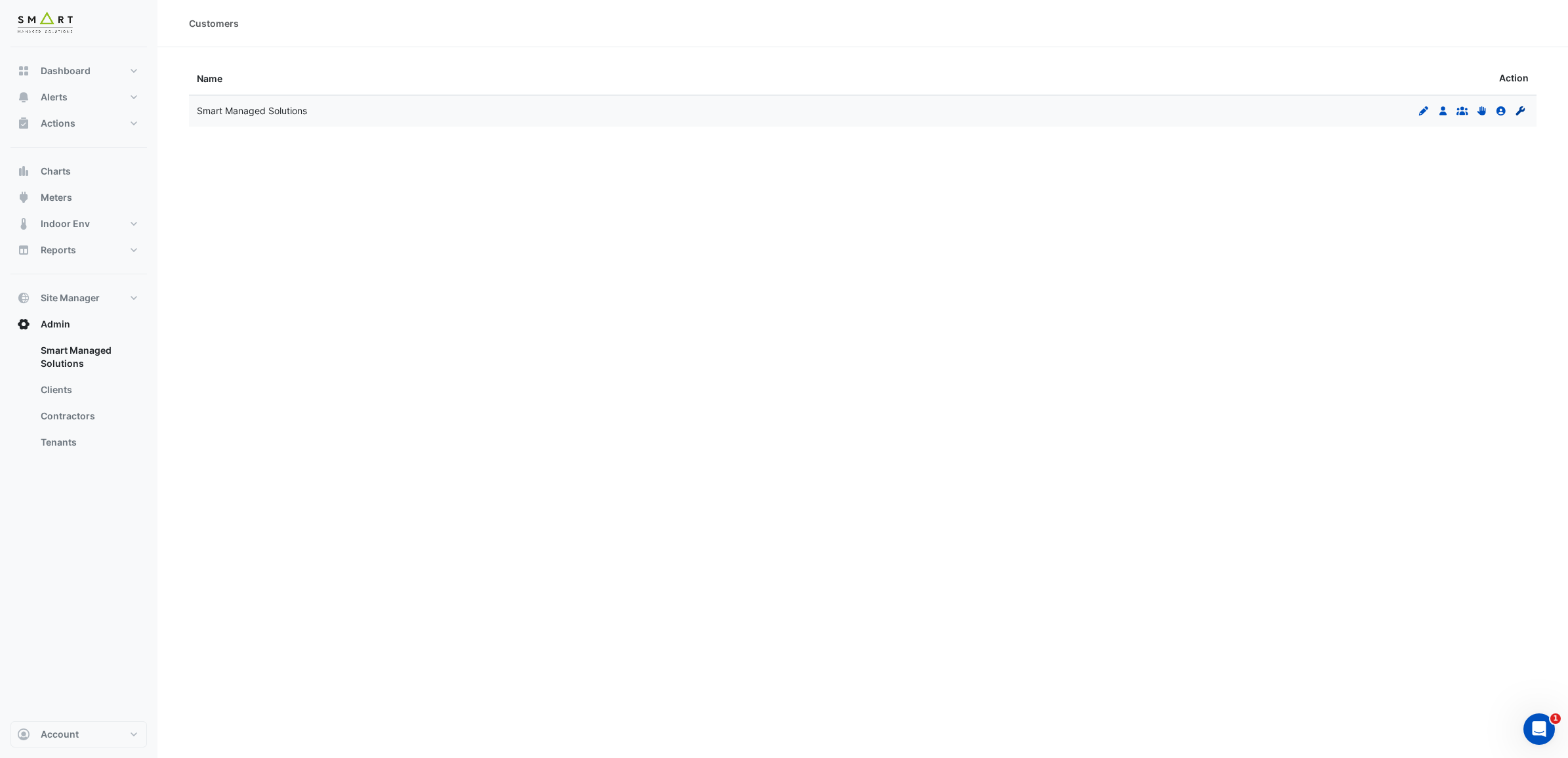
click at [1252, 109] on icon at bounding box center [1520, 111] width 10 height 10
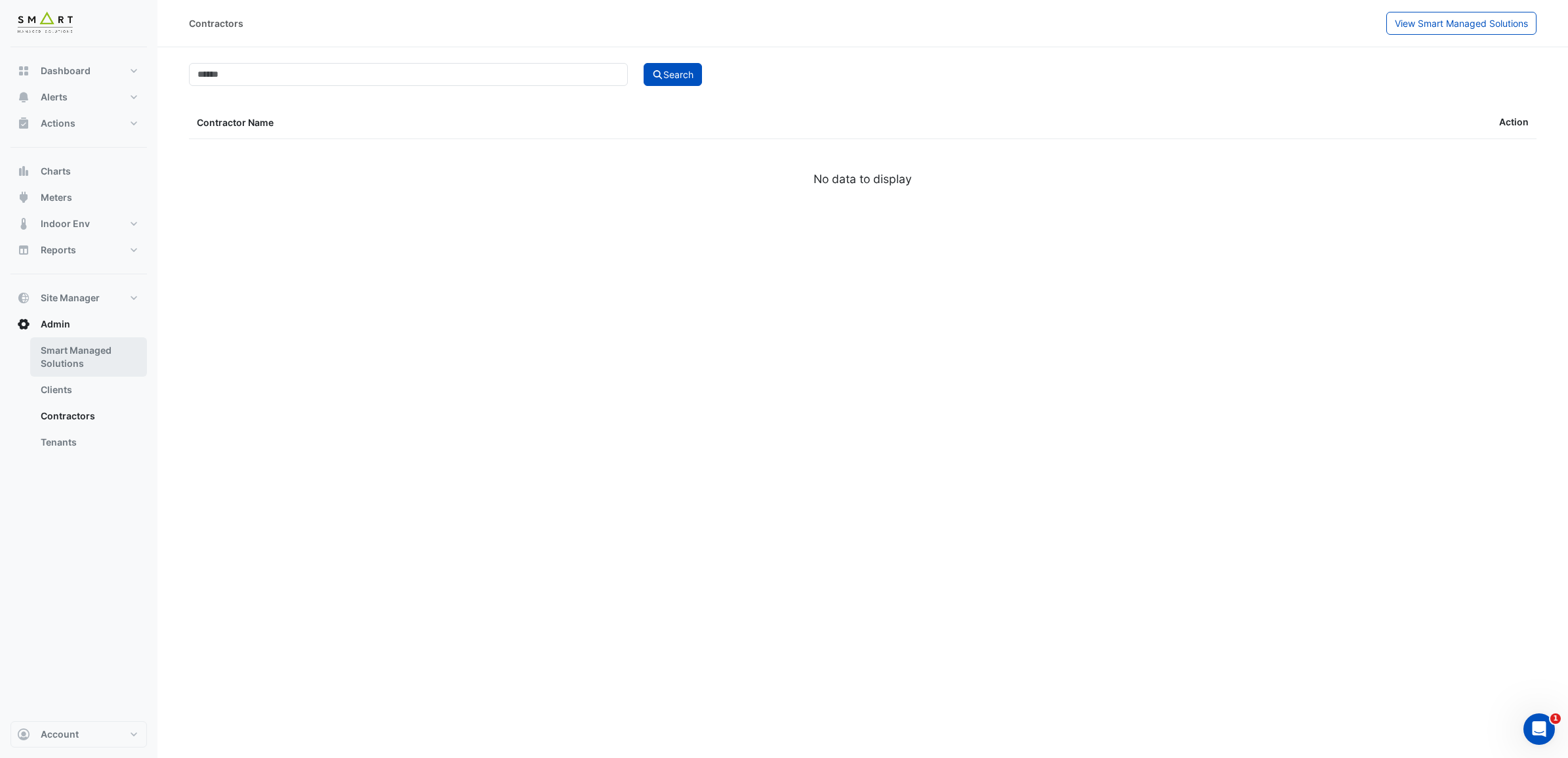
click at [86, 349] on link "Smart Managed Solutions" at bounding box center [88, 356] width 117 height 39
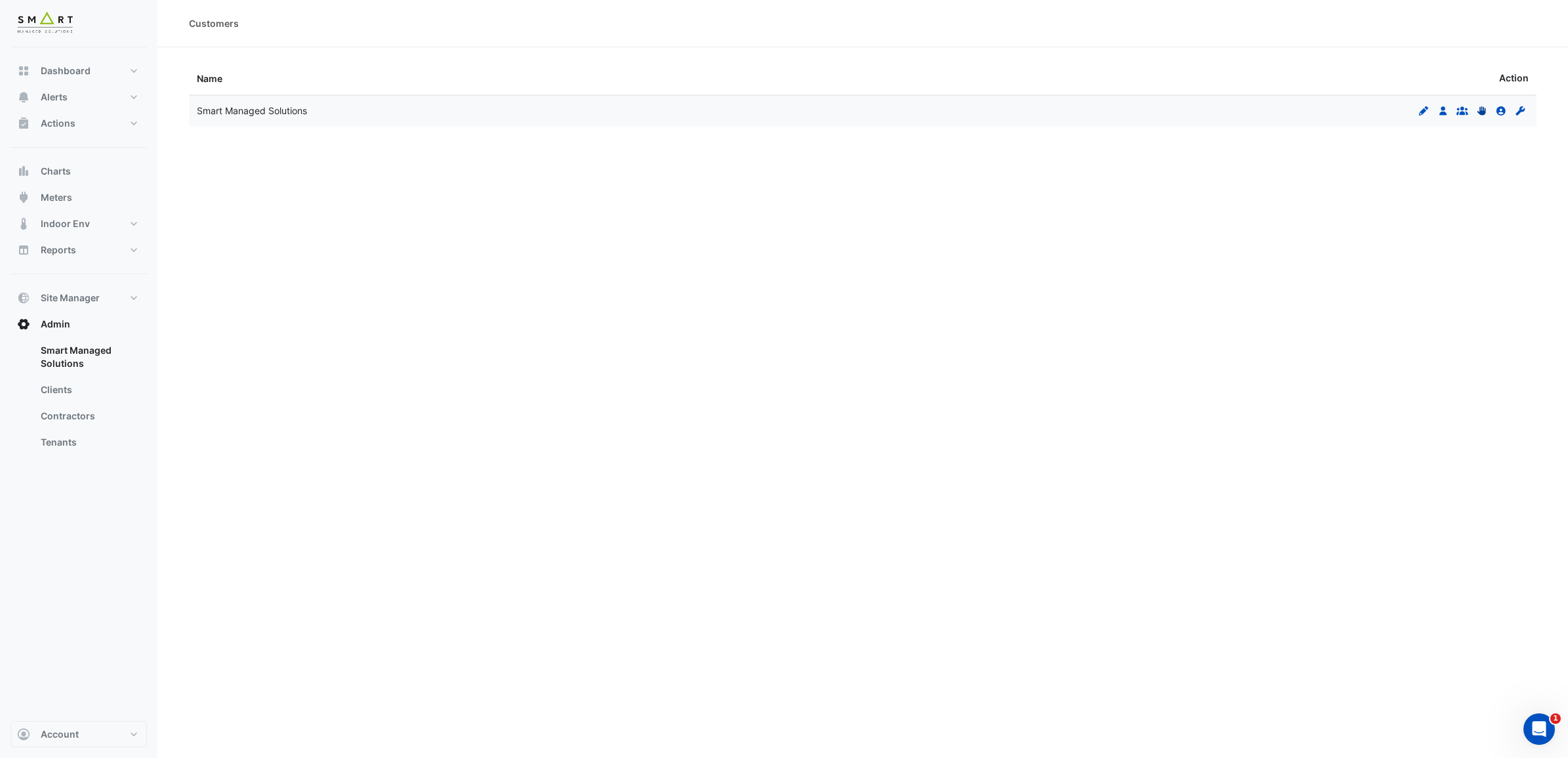
click at [1252, 112] on icon at bounding box center [1481, 111] width 9 height 10
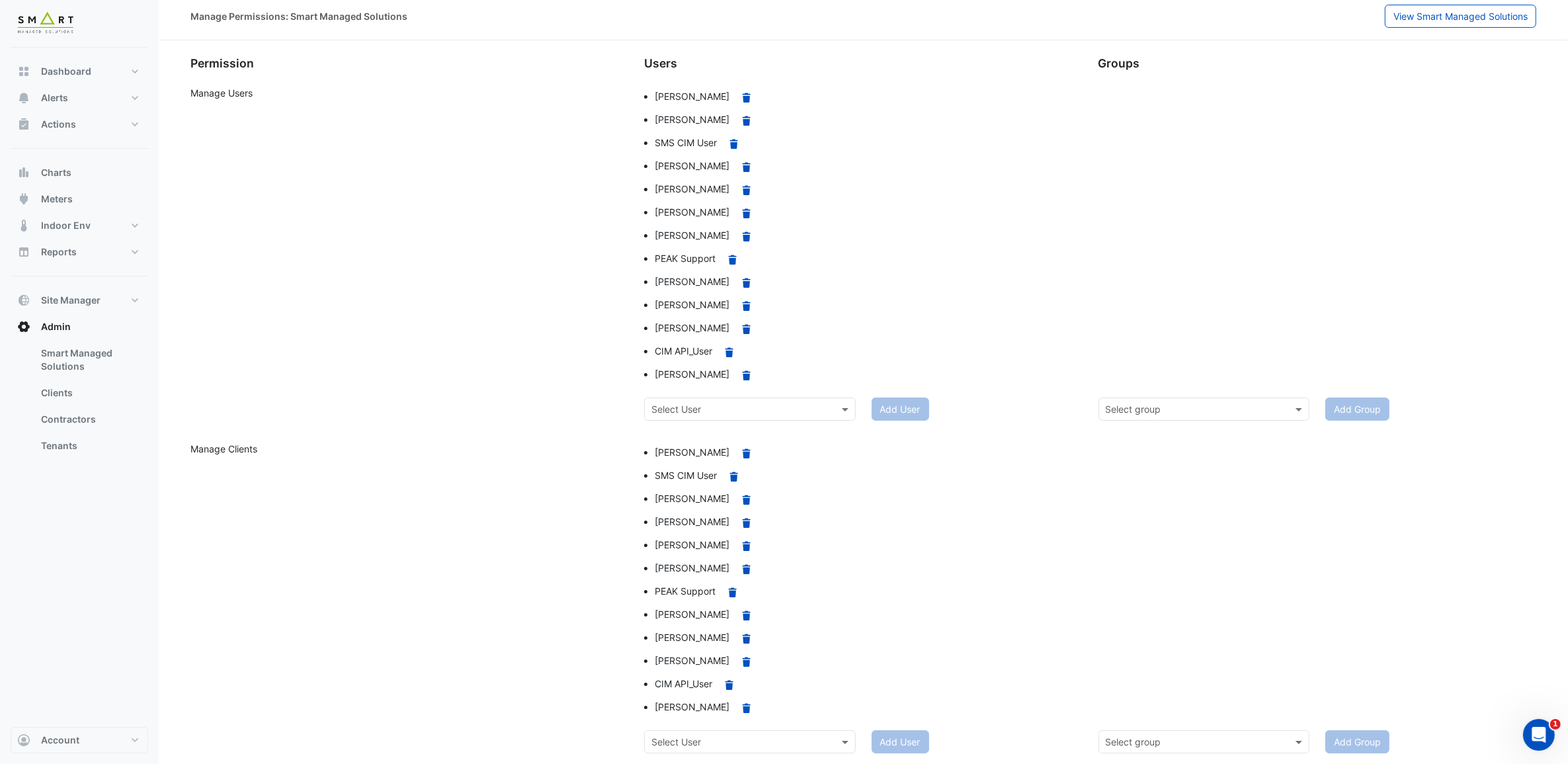
scroll to position [15, 0]
click at [64, 163] on button "Charts" at bounding box center [79, 172] width 137 height 26
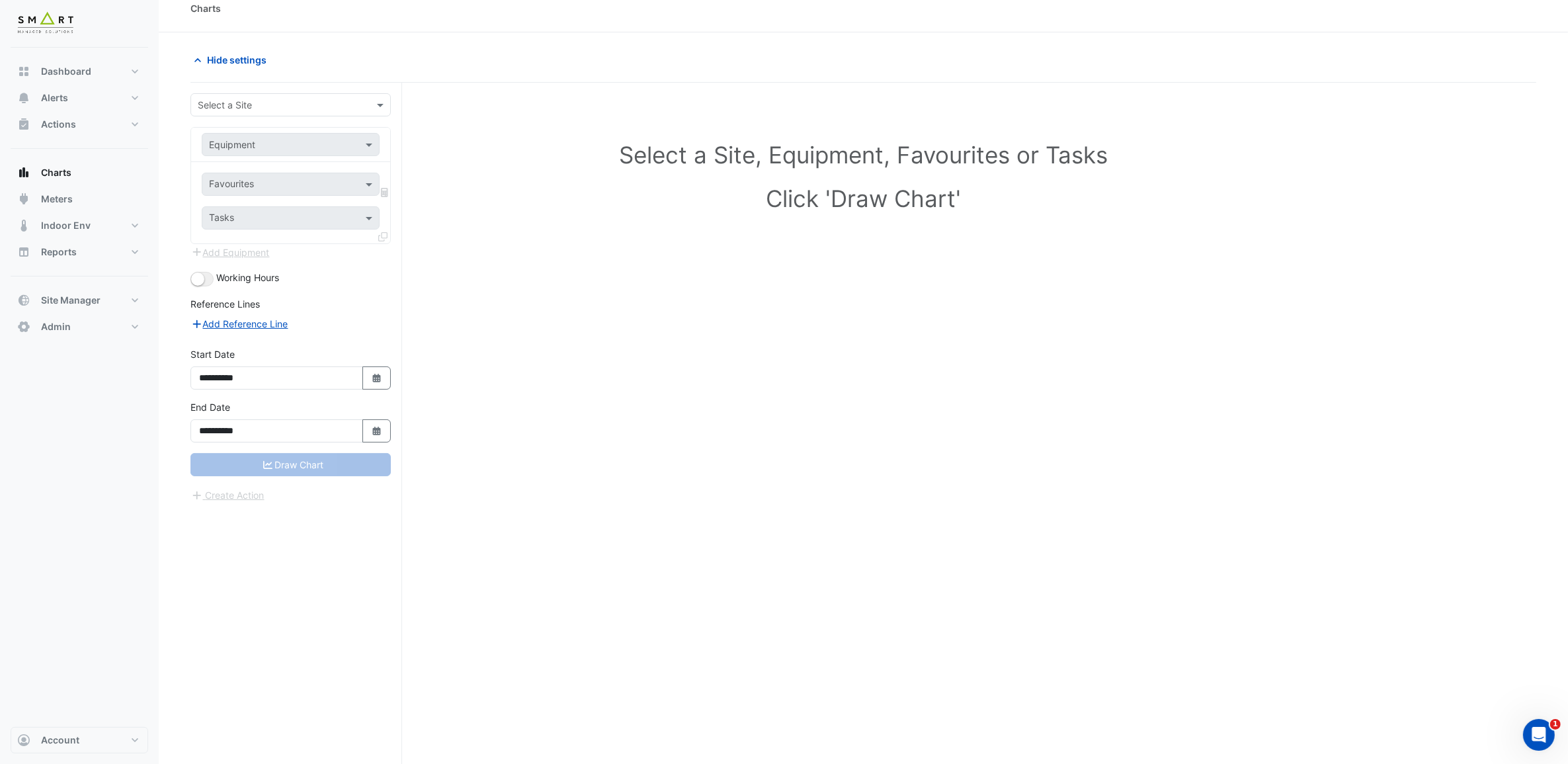
click at [356, 107] on input "text" at bounding box center [277, 105] width 160 height 14
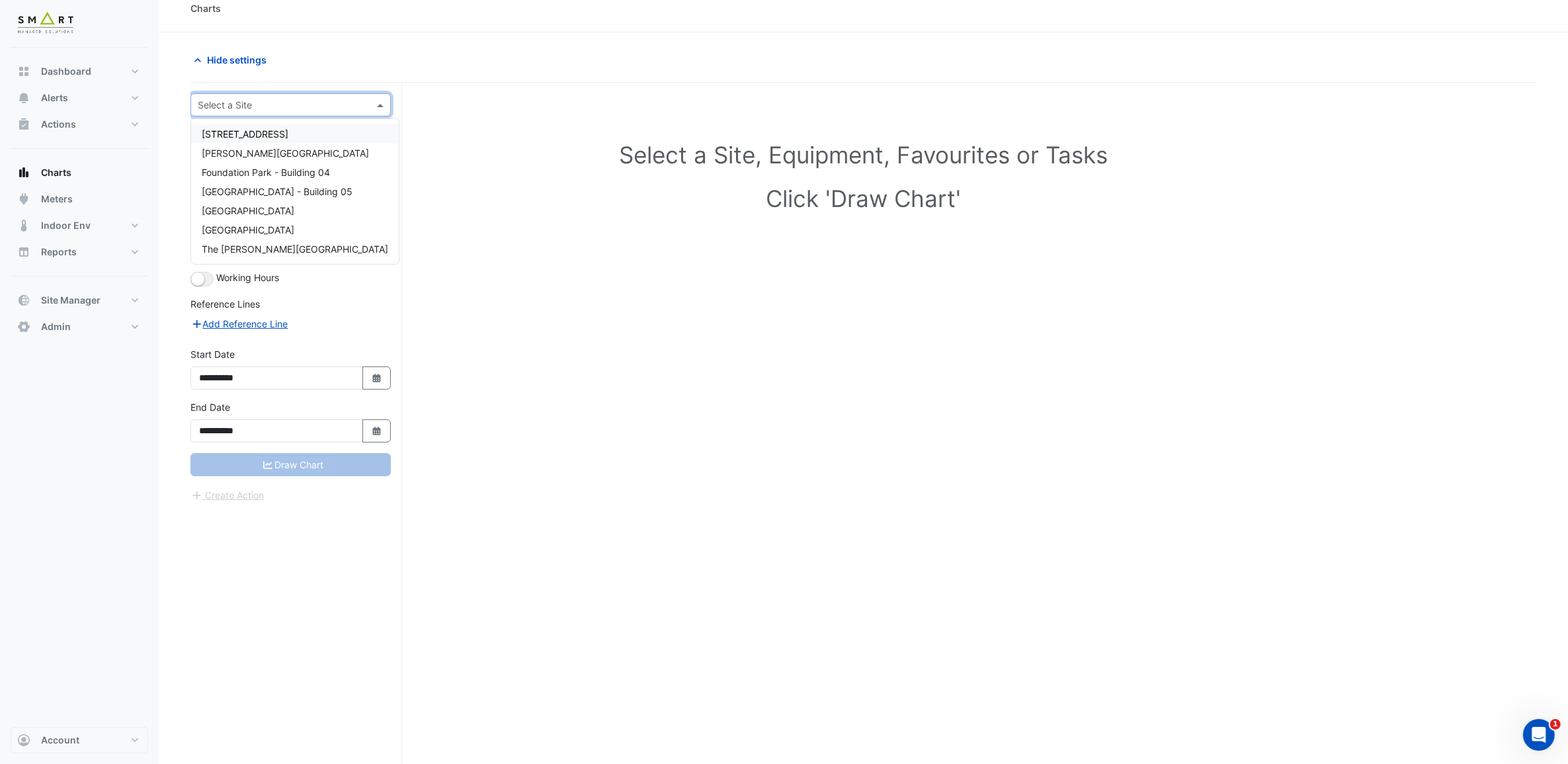
click at [325, 137] on div "[STREET_ADDRESS]" at bounding box center [295, 134] width 208 height 19
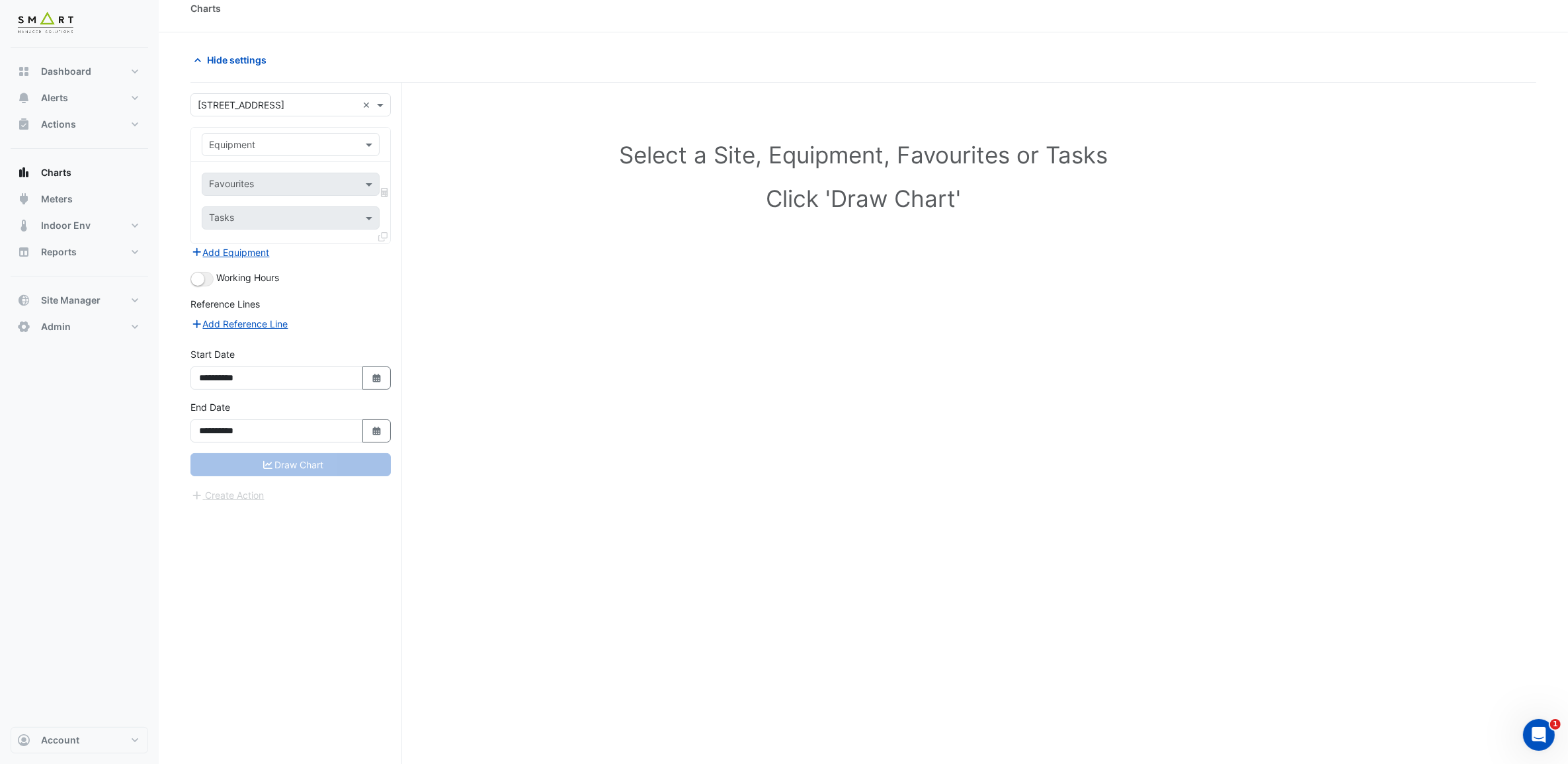
click at [359, 150] on div at bounding box center [290, 145] width 177 height 15
click at [295, 177] on div "AHU-01" at bounding box center [291, 174] width 179 height 19
click at [370, 145] on span at bounding box center [370, 144] width 16 height 14
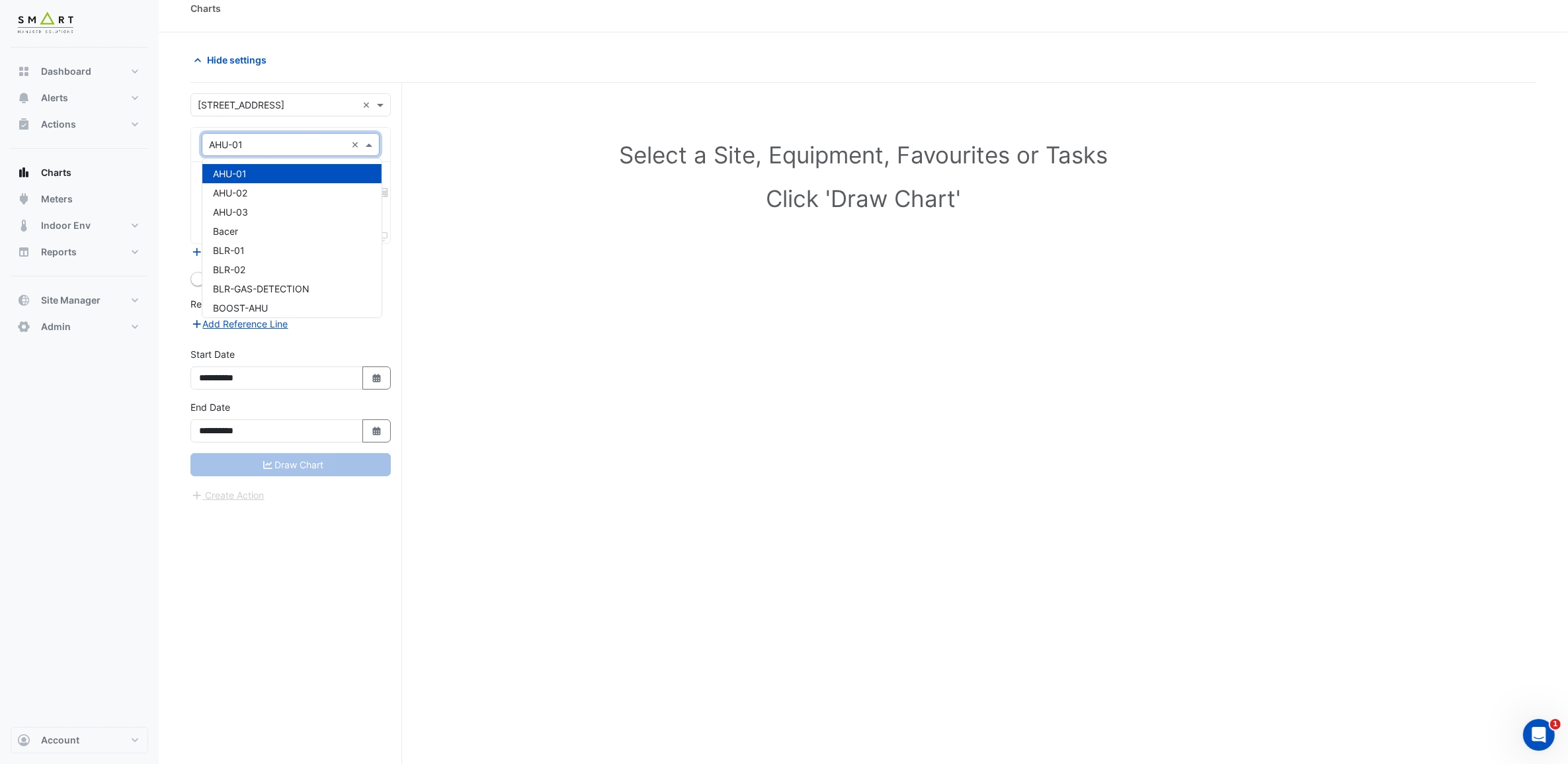
click at [370, 145] on span at bounding box center [370, 144] width 16 height 14
click at [349, 146] on div at bounding box center [290, 145] width 177 height 15
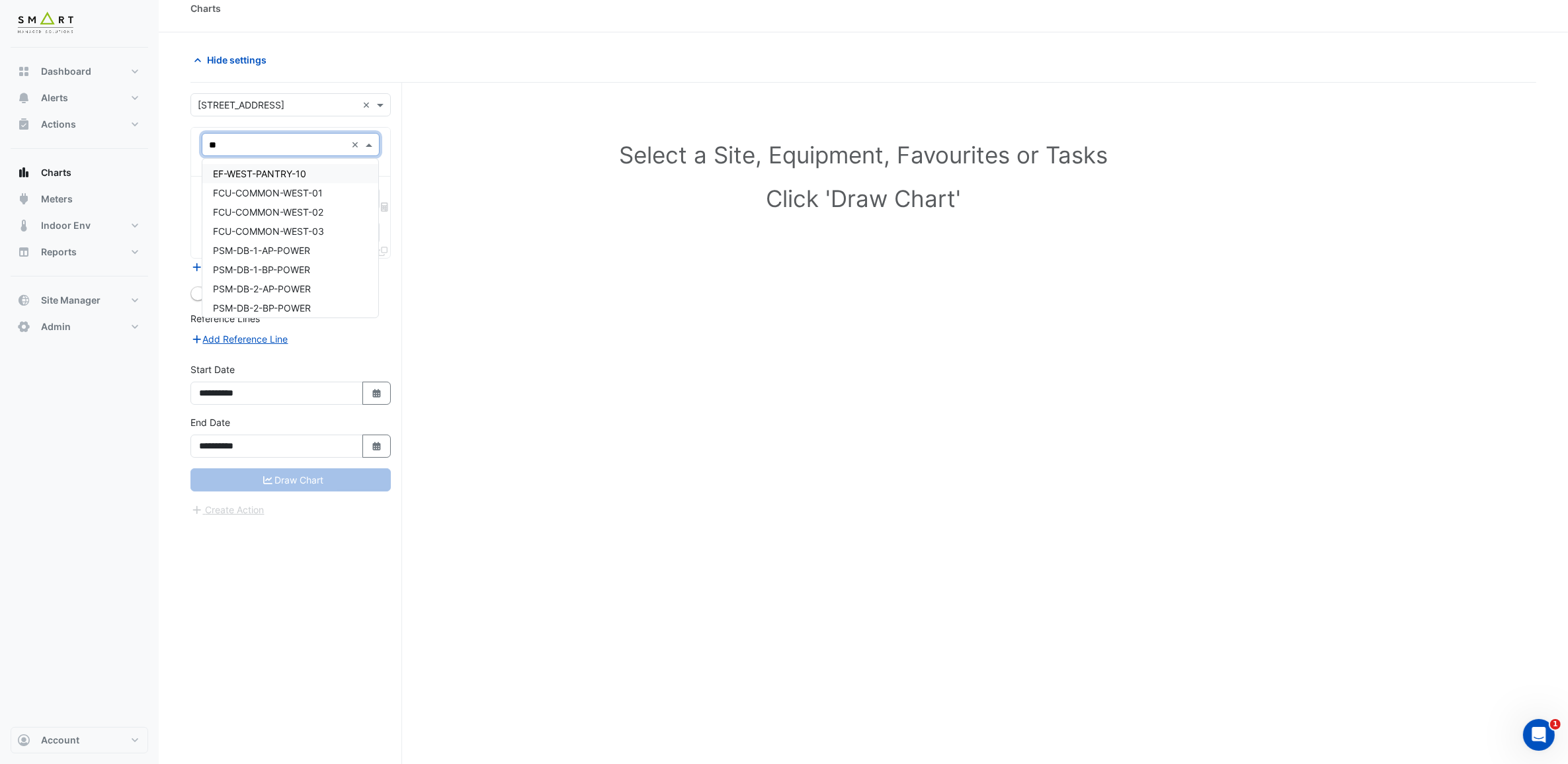
type input "***"
click at [302, 168] on div "Weather" at bounding box center [290, 174] width 176 height 19
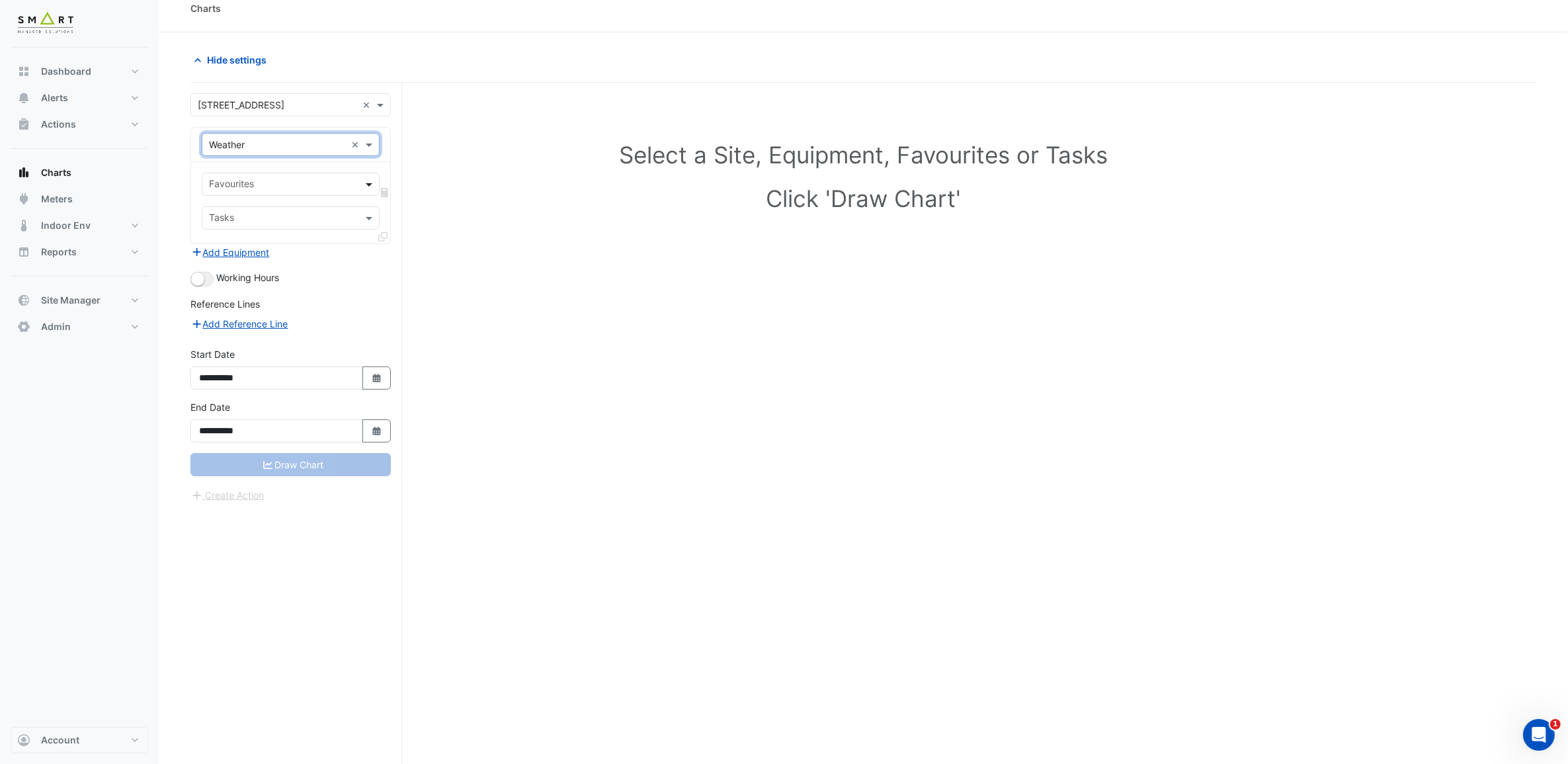
click at [365, 185] on span at bounding box center [370, 184] width 16 height 14
click at [289, 248] on span "Temperature ([PERSON_NAME])" at bounding box center [282, 251] width 139 height 12
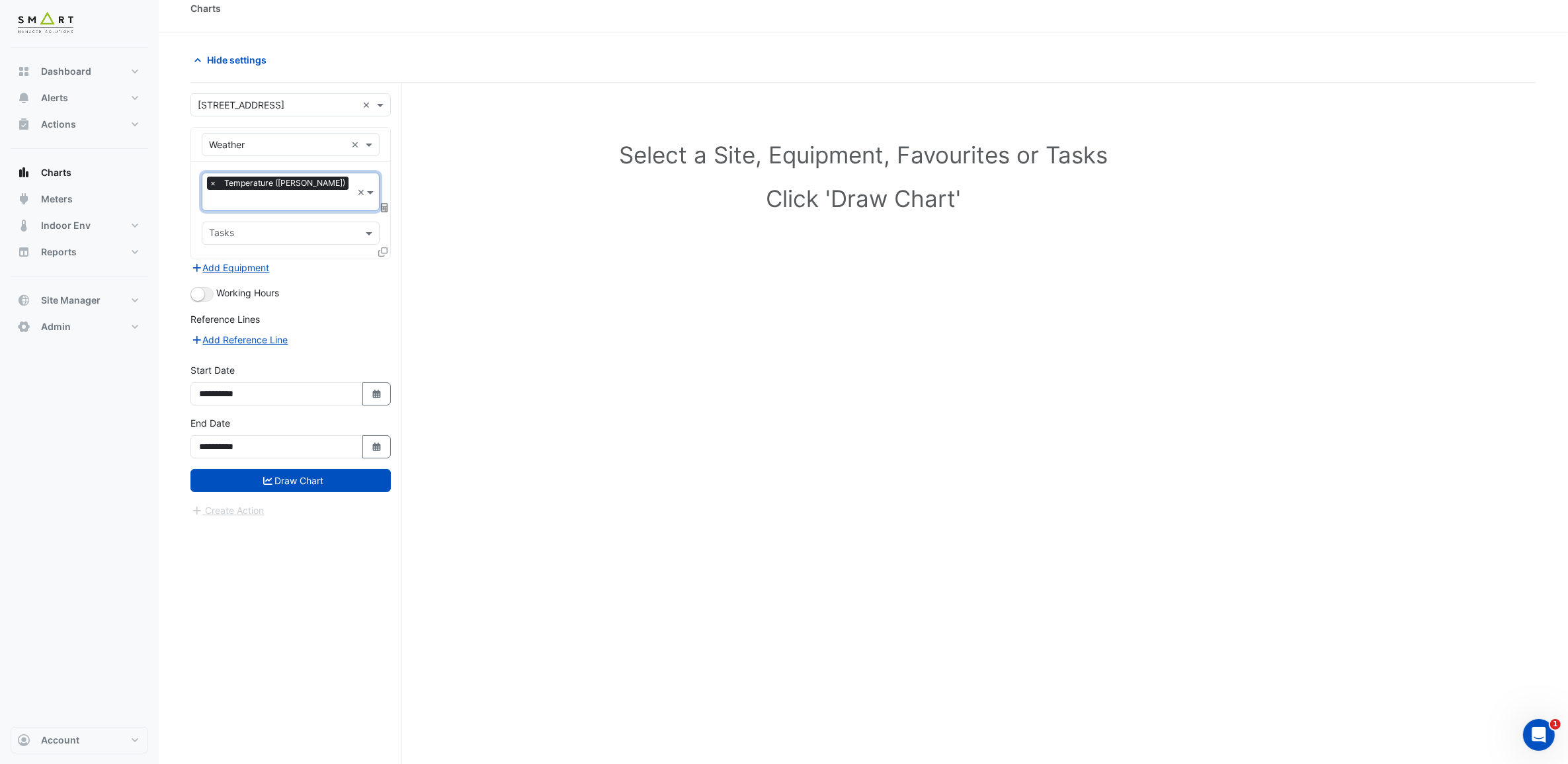
click at [363, 285] on div "Working Hours" at bounding box center [290, 293] width 200 height 15
click at [314, 227] on input "text" at bounding box center [282, 234] width 148 height 14
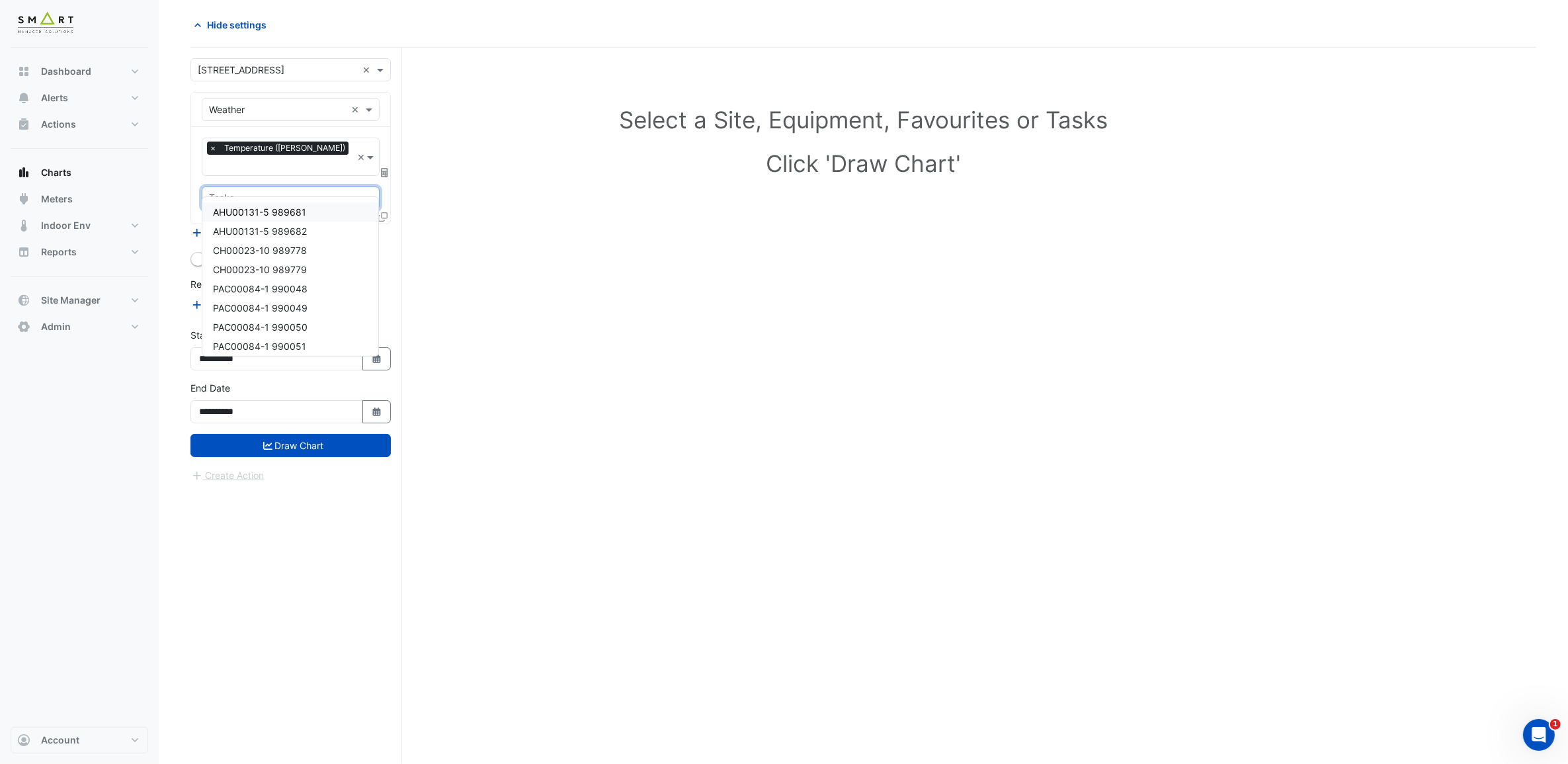
click at [299, 210] on span "AHU00131-5 989681" at bounding box center [259, 212] width 93 height 12
click at [384, 168] on icon at bounding box center [385, 173] width 8 height 10
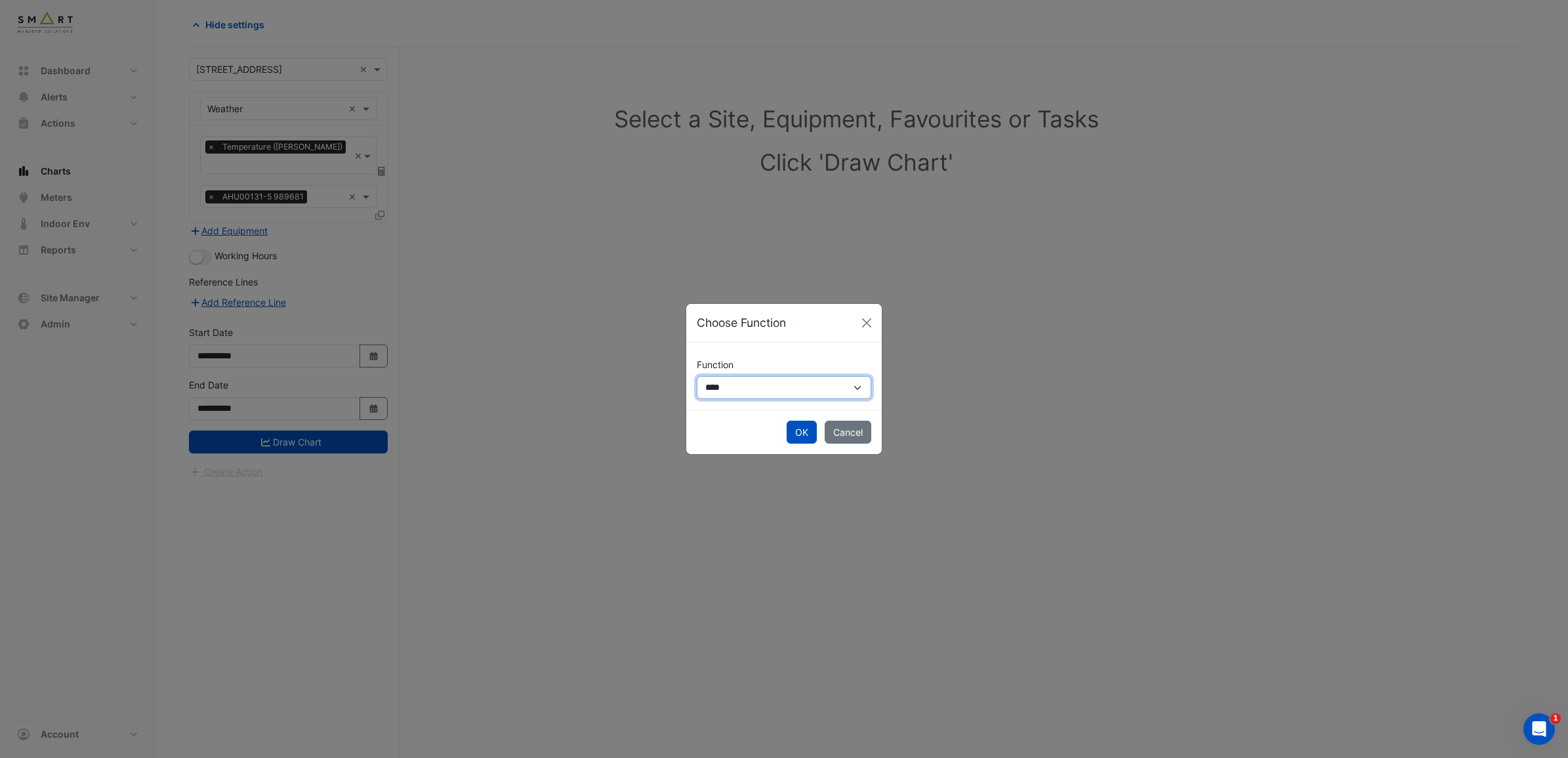
drag, startPoint x: 805, startPoint y: 381, endPoint x: 808, endPoint y: 389, distance: 8.5
click at [805, 382] on select "**********" at bounding box center [784, 388] width 175 height 23
select select "******"
click at [697, 376] on select "**********" at bounding box center [784, 388] width 175 height 23
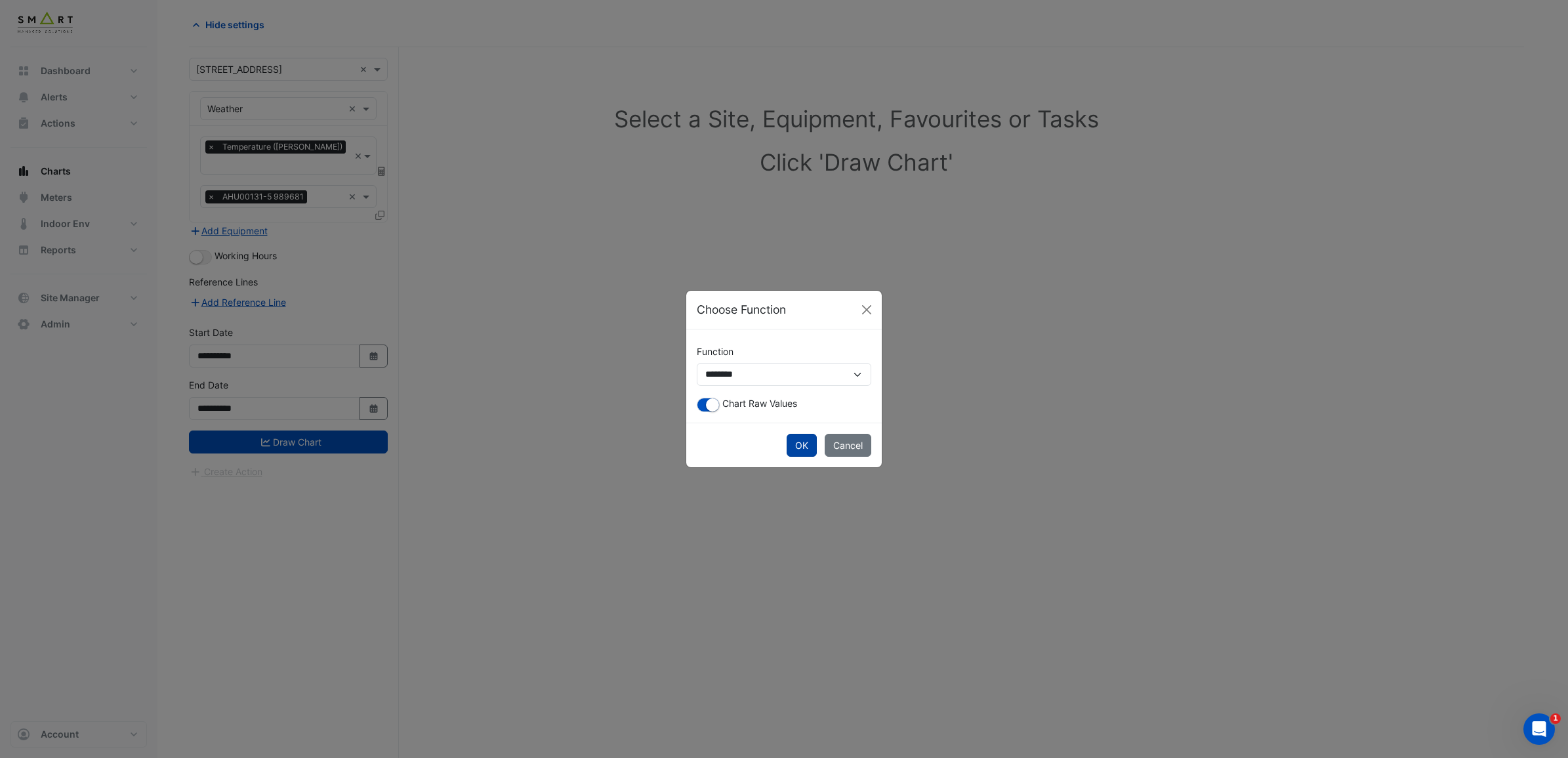
click at [797, 445] on button "OK" at bounding box center [801, 445] width 30 height 23
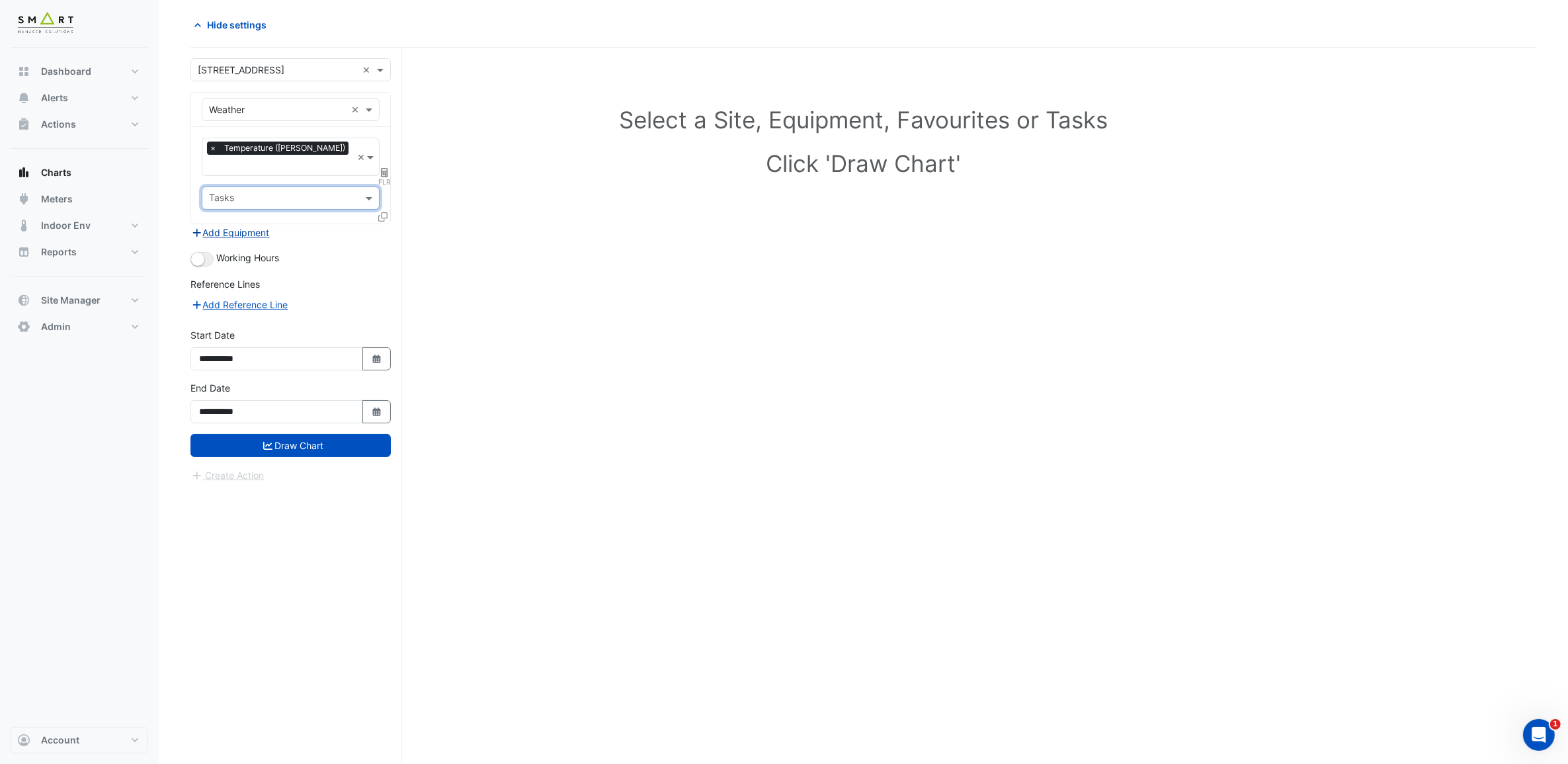
click at [243, 224] on button "Add Equipment" at bounding box center [230, 232] width 80 height 15
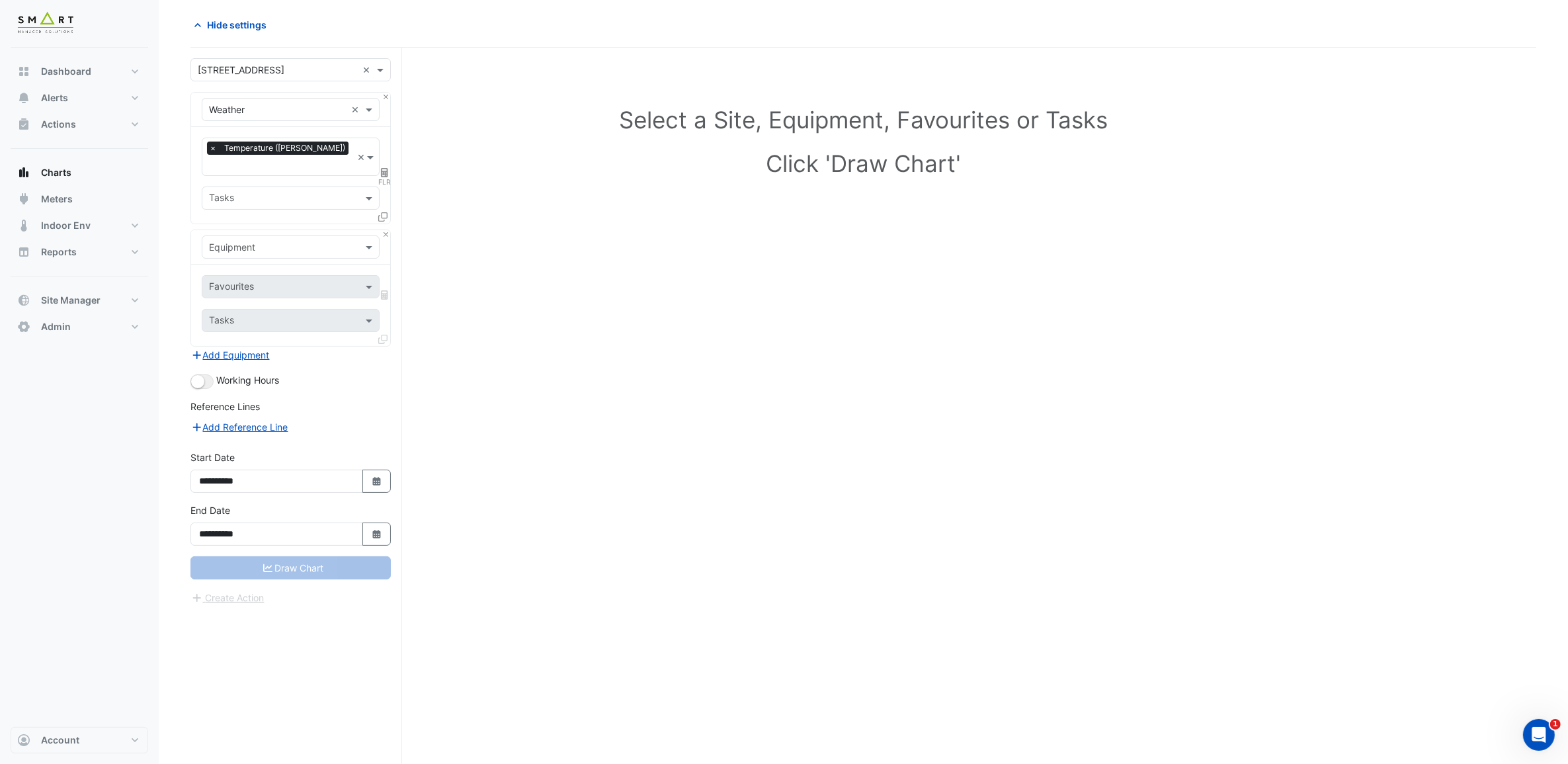
click at [319, 241] on input "text" at bounding box center [278, 248] width 137 height 14
click at [282, 336] on div "BLR-01" at bounding box center [291, 338] width 179 height 19
click at [344, 281] on input "text" at bounding box center [282, 288] width 148 height 14
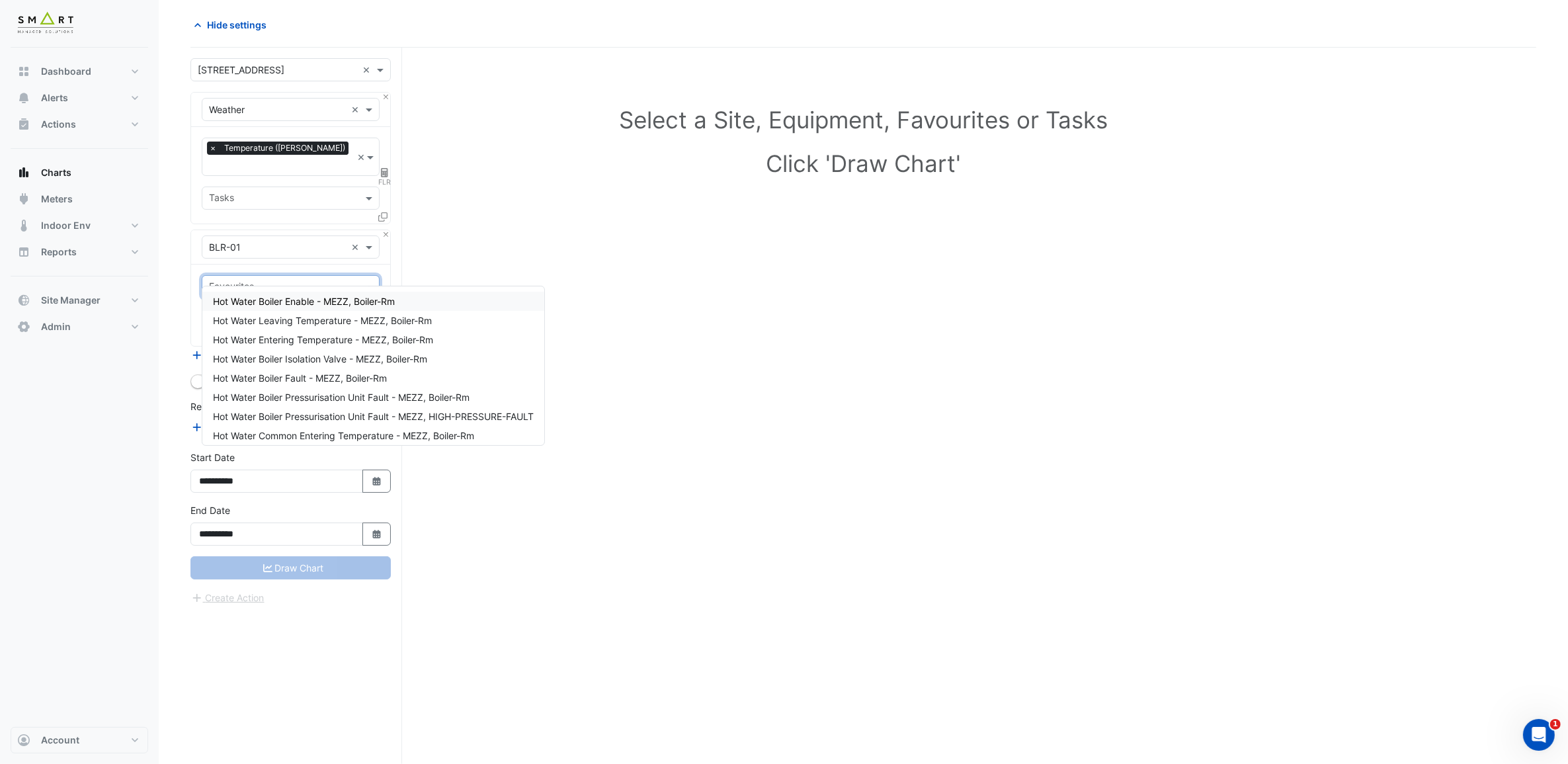
click at [348, 298] on span "Hot Water Boiler Enable - MEZZ, Boiler-Rm" at bounding box center [304, 302] width 182 height 12
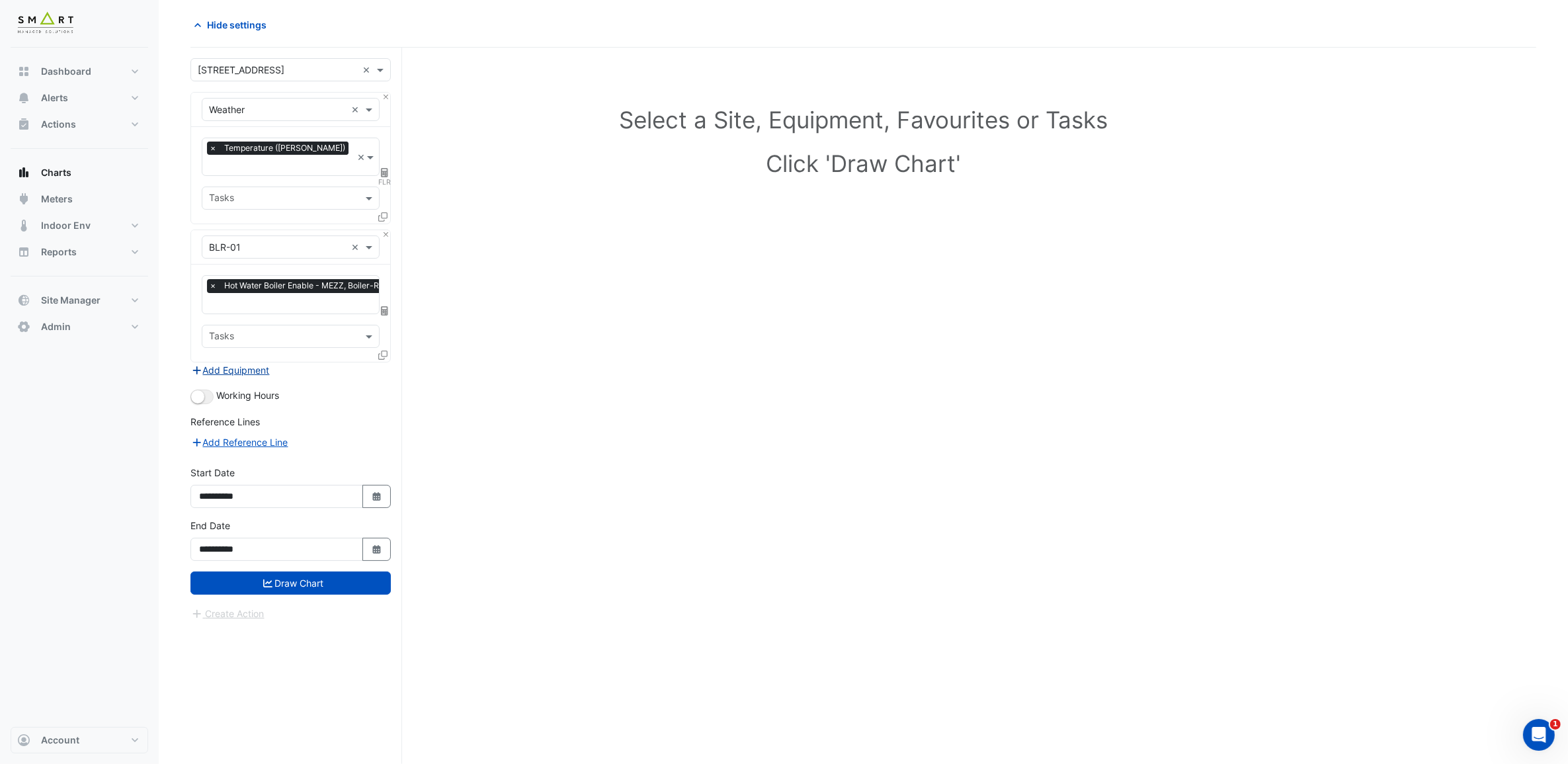
click at [252, 363] on button "Add Equipment" at bounding box center [230, 370] width 80 height 15
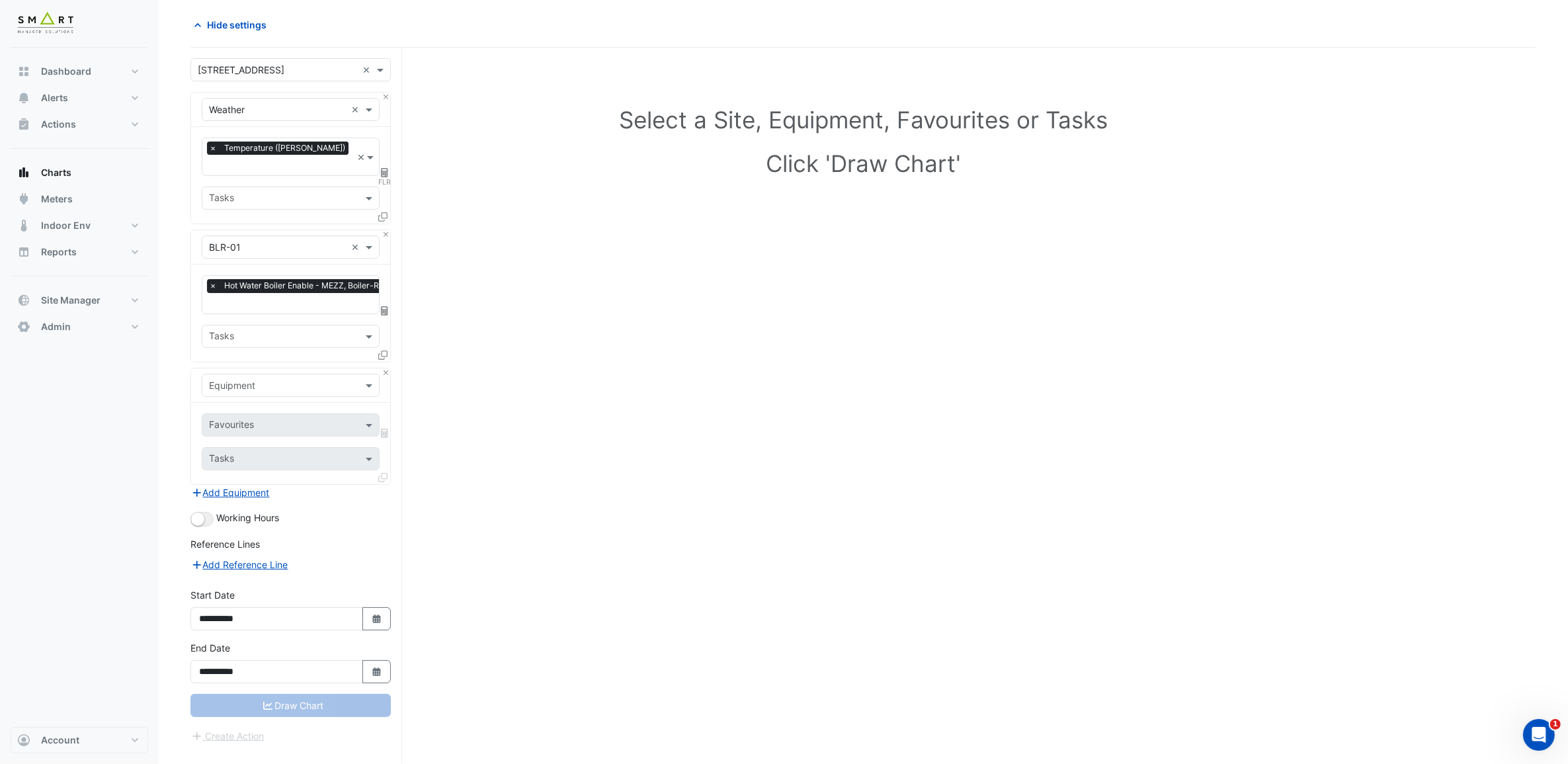
click at [298, 379] on input "text" at bounding box center [278, 386] width 137 height 14
click at [262, 493] on div "BLR-02" at bounding box center [291, 494] width 179 height 19
click at [265, 415] on div "Favourites" at bounding box center [272, 425] width 140 height 20
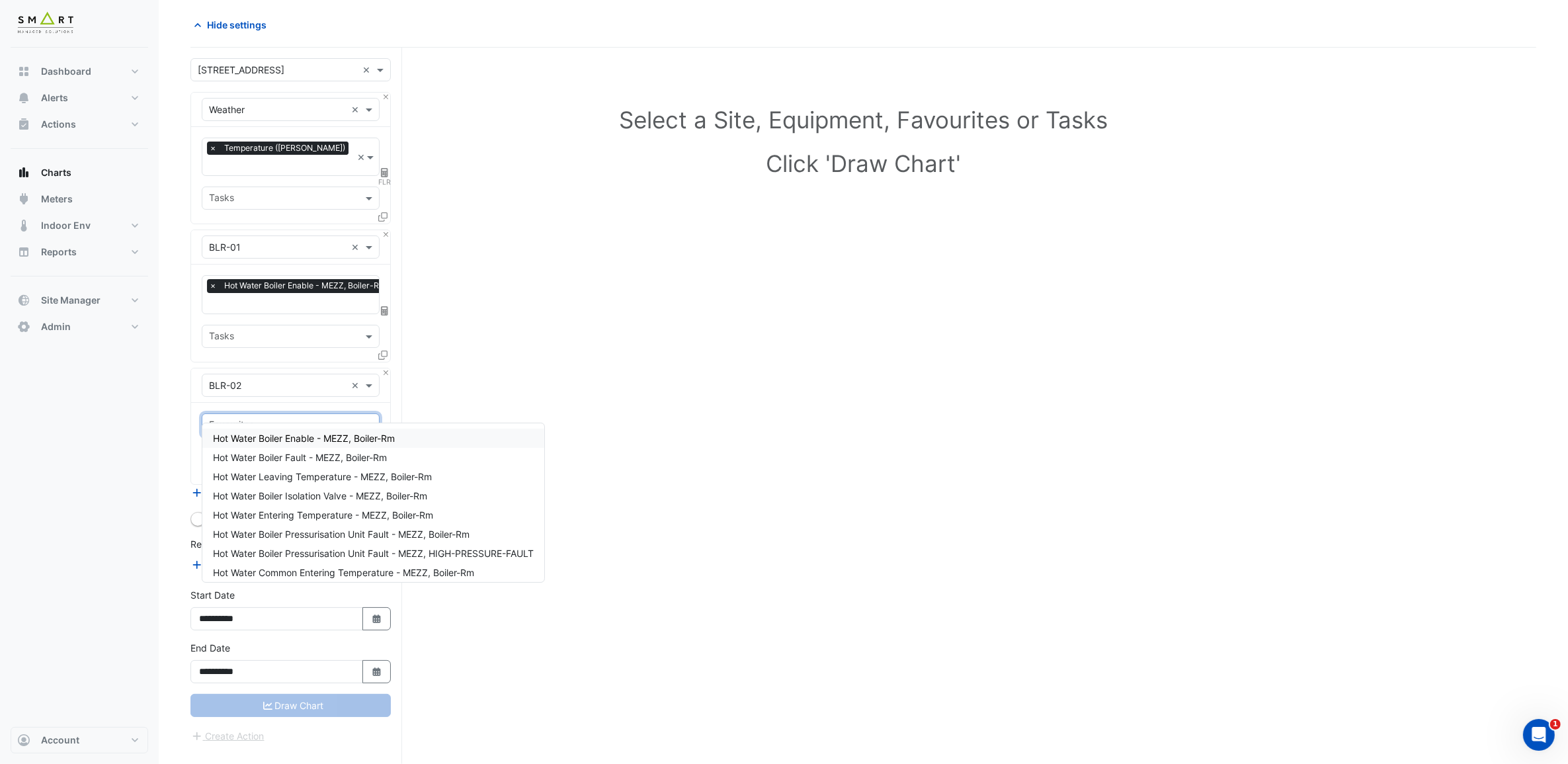
click at [306, 434] on span "Hot Water Boiler Enable - MEZZ, Boiler-Rm" at bounding box center [304, 438] width 182 height 12
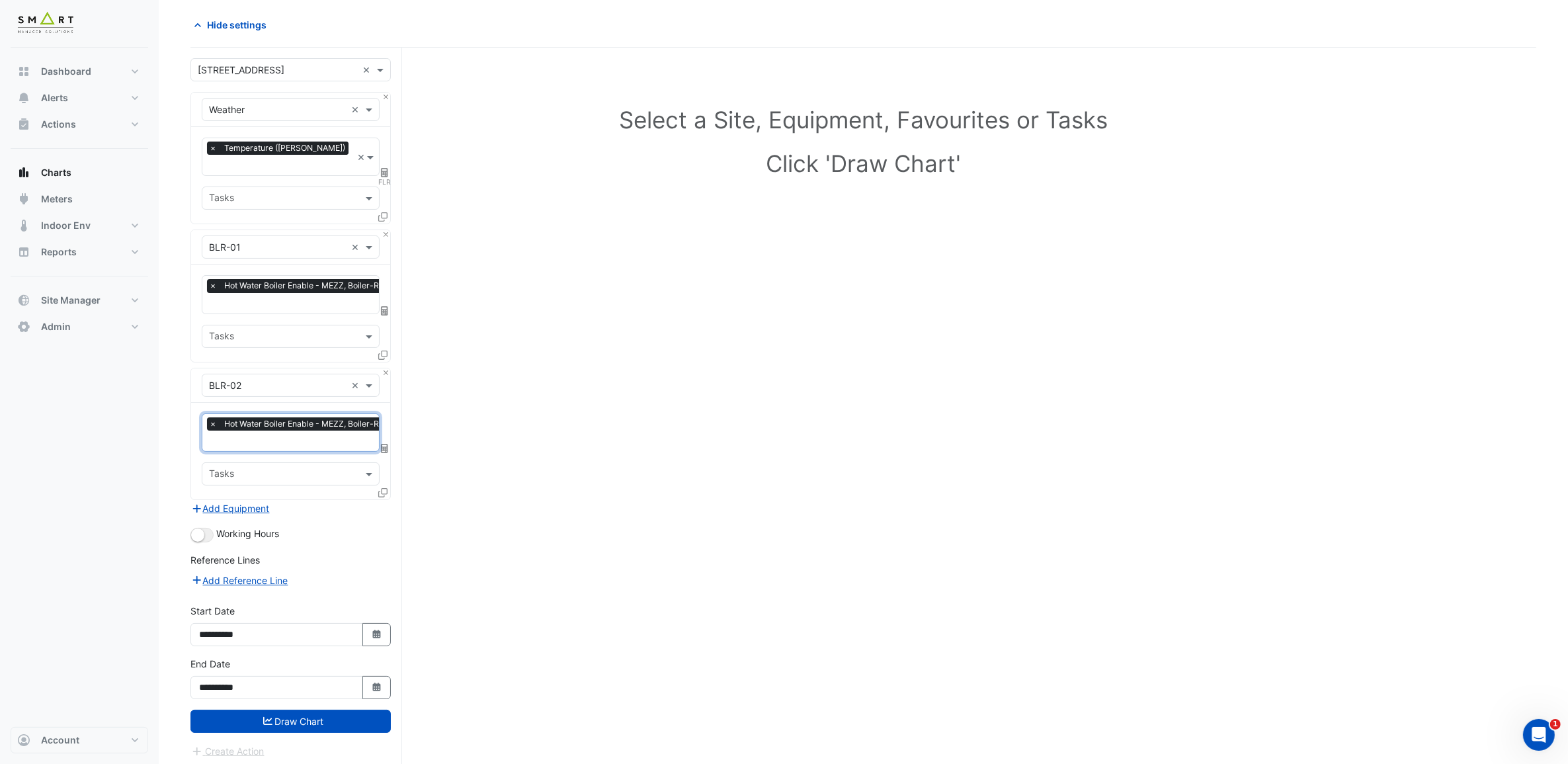
click at [369, 526] on div "Working Hours" at bounding box center [290, 534] width 200 height 15
drag, startPoint x: 319, startPoint y: 708, endPoint x: 332, endPoint y: 708, distance: 13.0
click at [321, 584] on button "Draw Chart" at bounding box center [290, 721] width 200 height 23
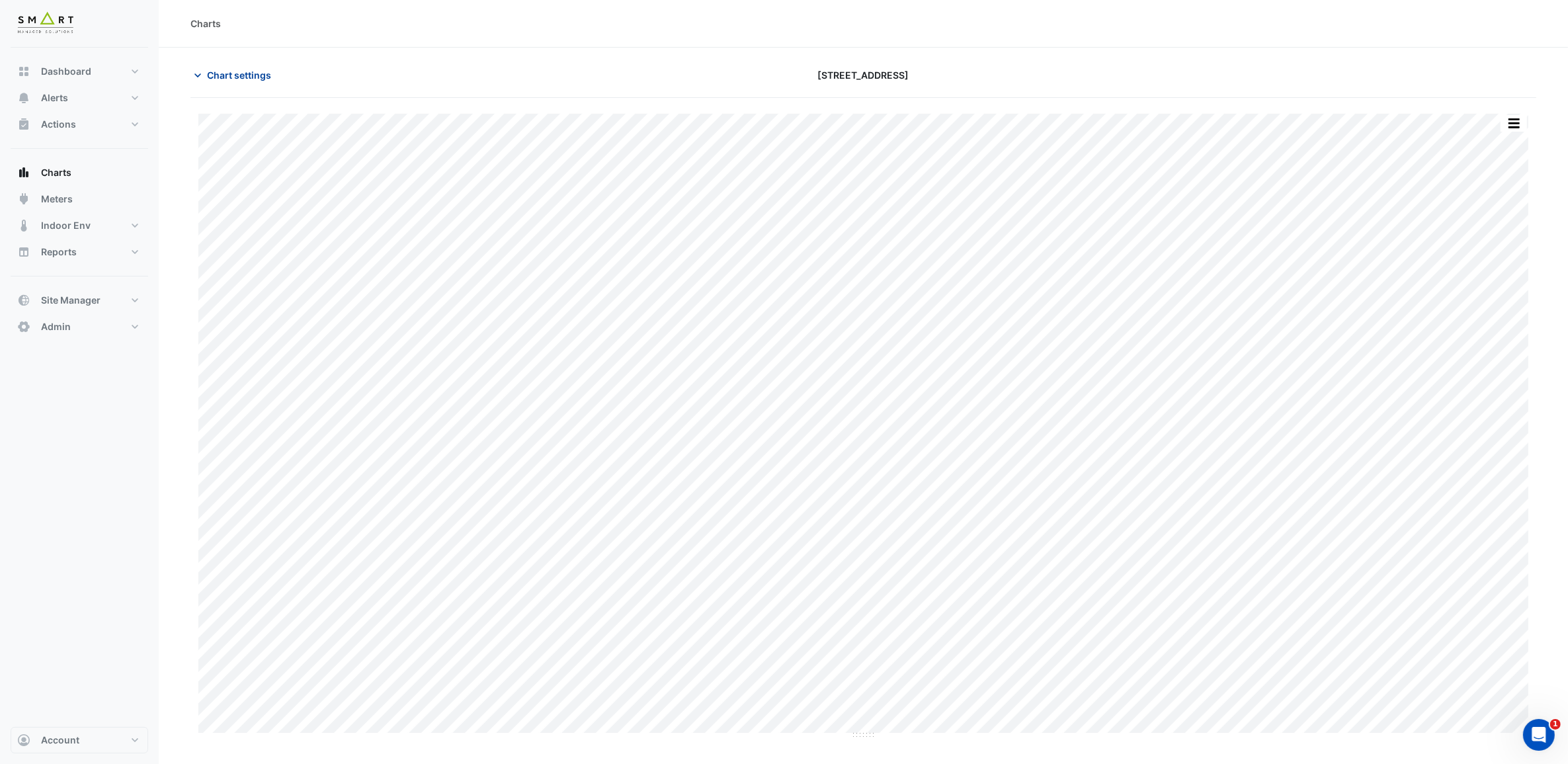
click at [239, 80] on span "Chart settings" at bounding box center [239, 74] width 64 height 14
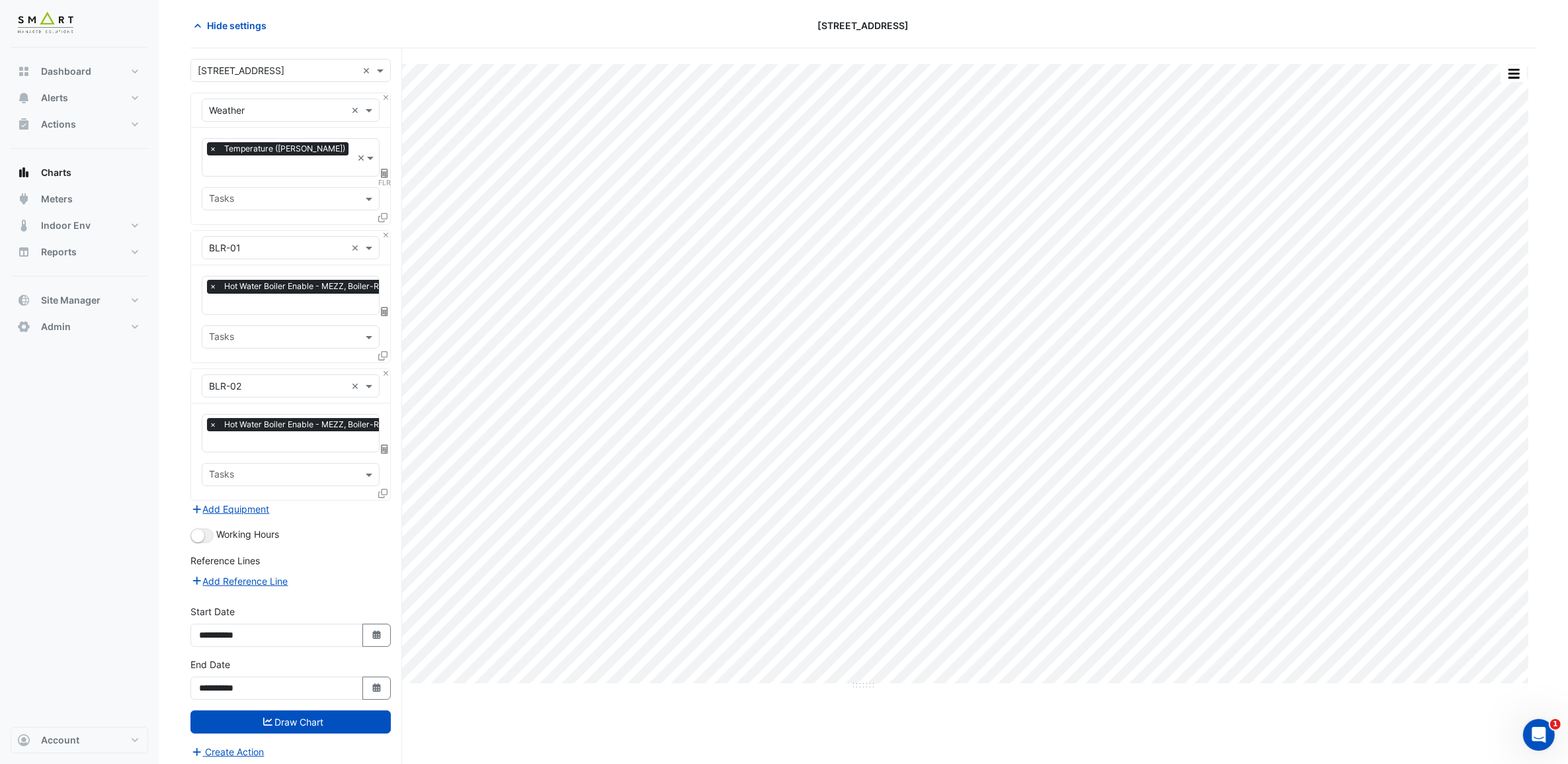
scroll to position [50, 0]
click at [200, 528] on small "button" at bounding box center [198, 535] width 14 height 14
click at [371, 584] on button "Draw Chart" at bounding box center [290, 721] width 200 height 23
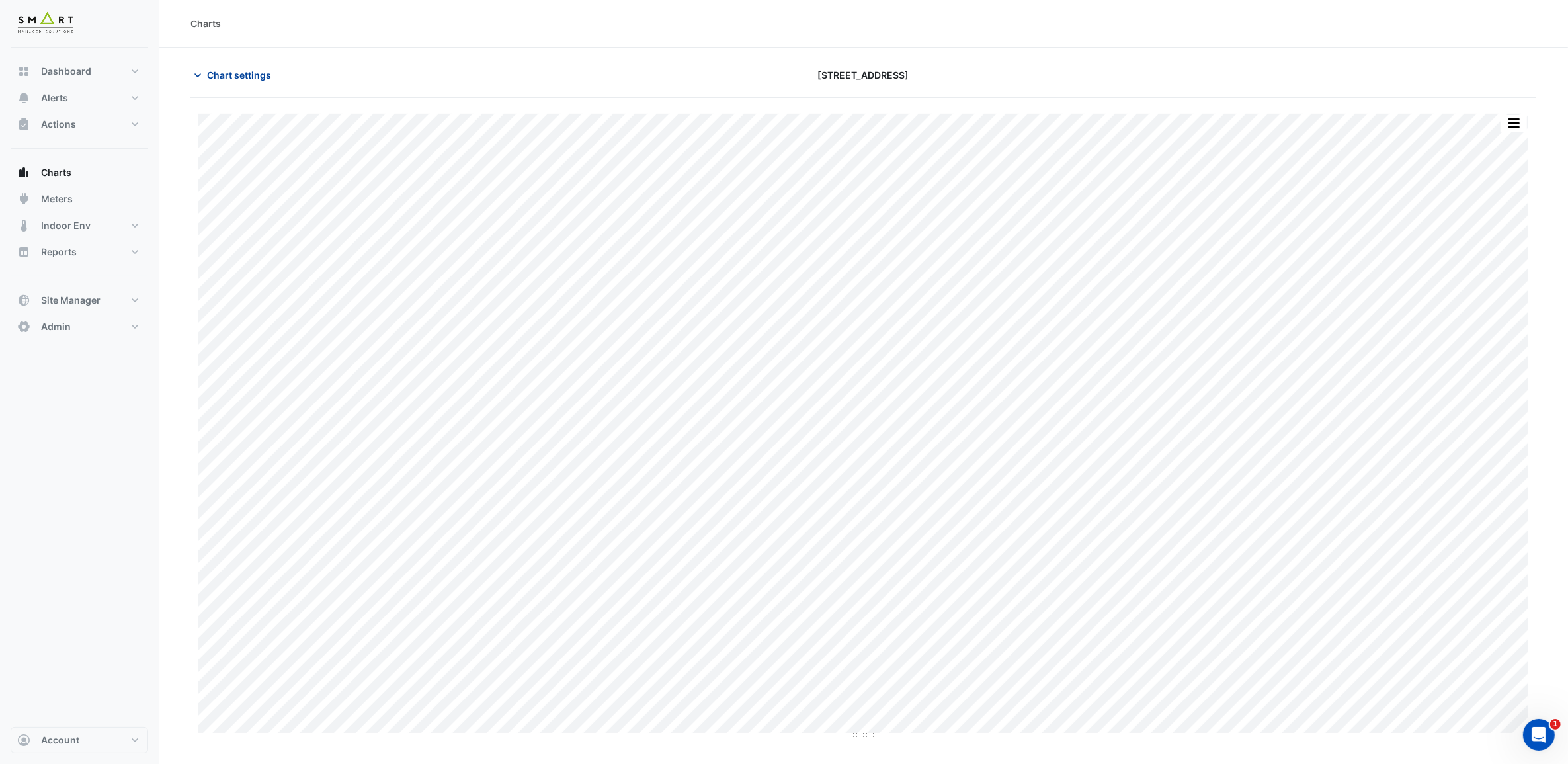
click at [221, 64] on button "Chart settings" at bounding box center [235, 75] width 89 height 23
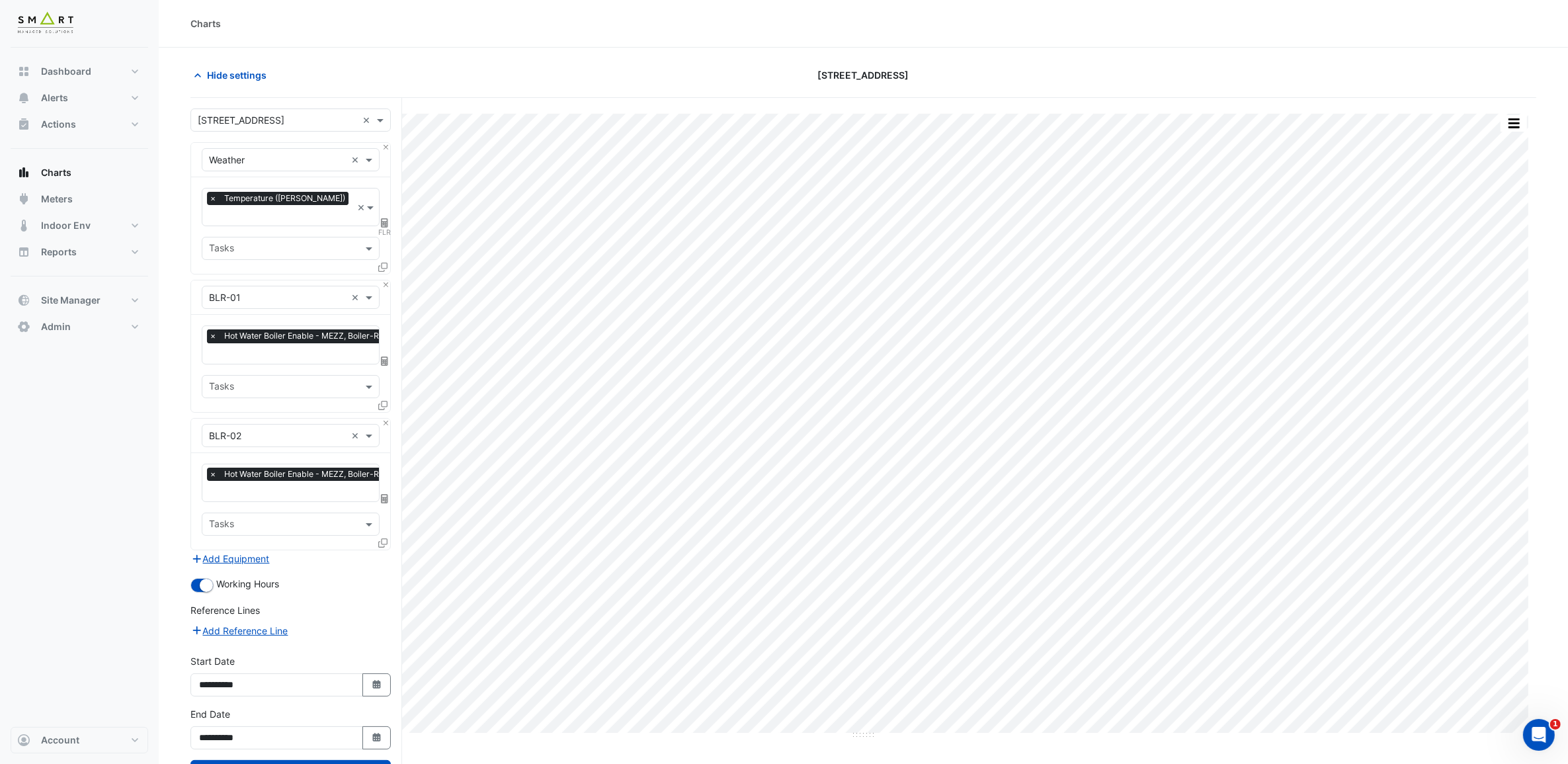
click at [212, 330] on span "×" at bounding box center [213, 337] width 12 height 14
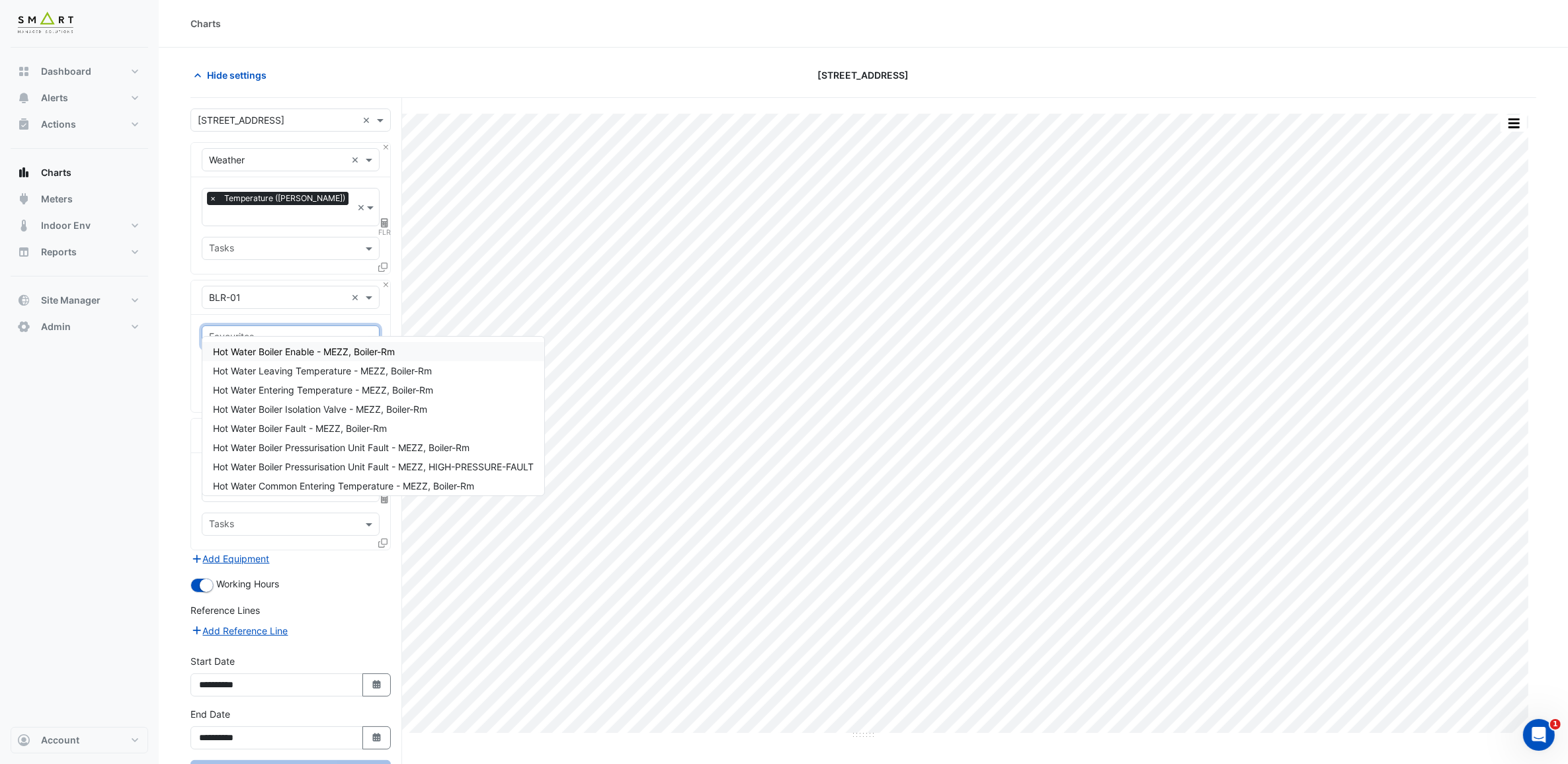
click at [289, 332] on input "text" at bounding box center [282, 338] width 148 height 14
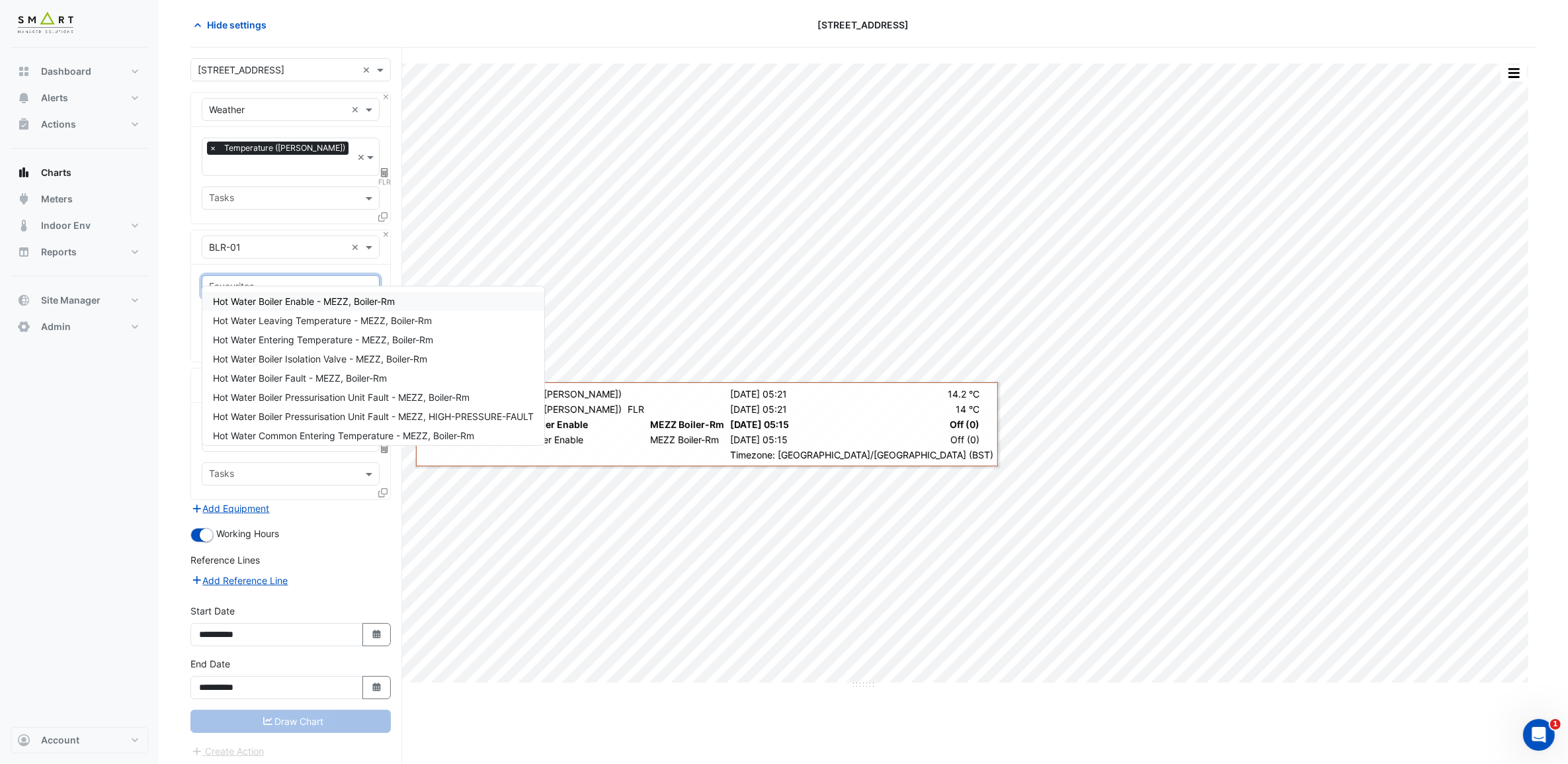
click at [325, 296] on span "Hot Water Boiler Enable - MEZZ, Boiler-Rm" at bounding box center [304, 302] width 182 height 12
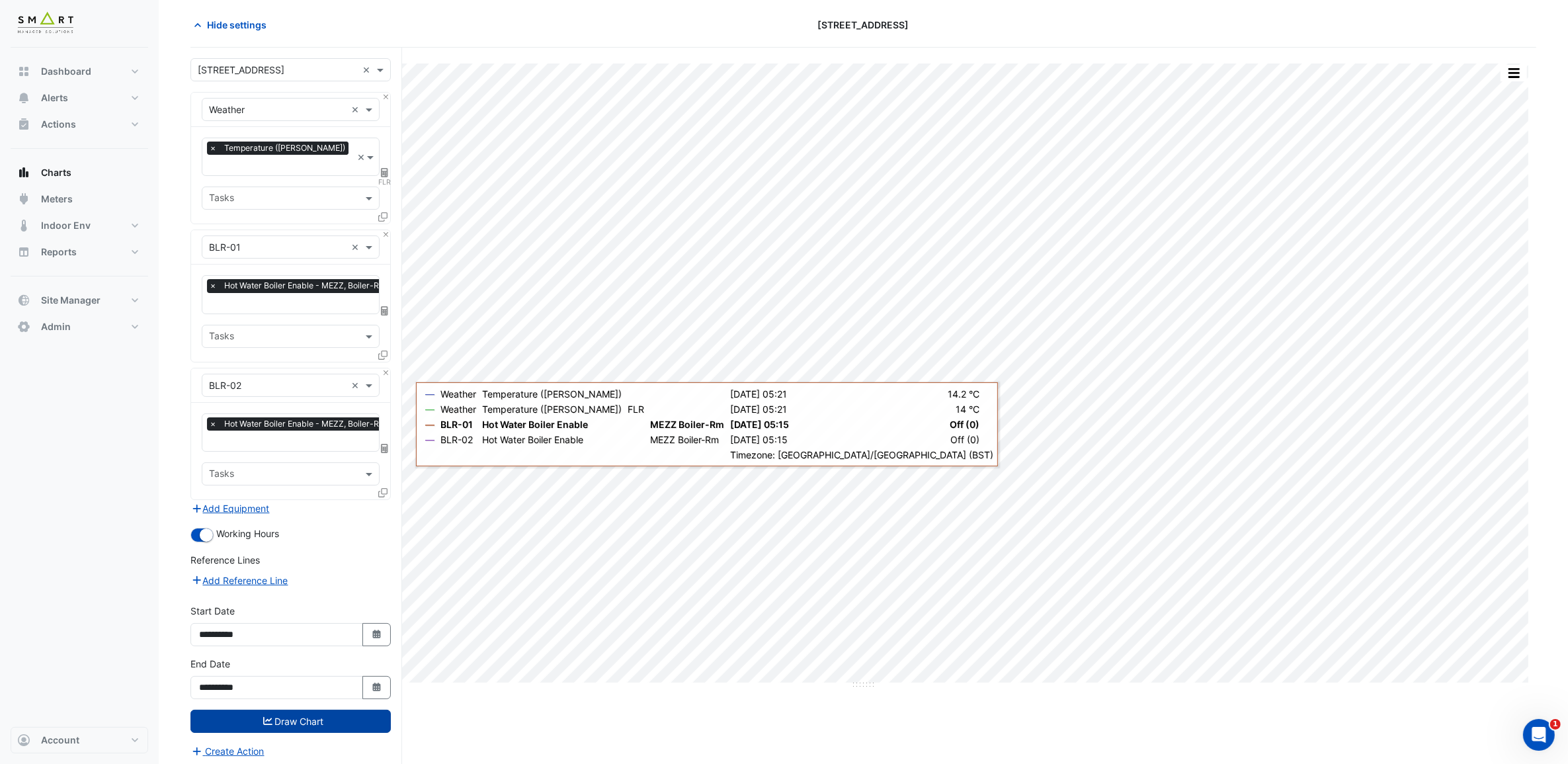
click at [338, 584] on button "Draw Chart" at bounding box center [290, 721] width 200 height 23
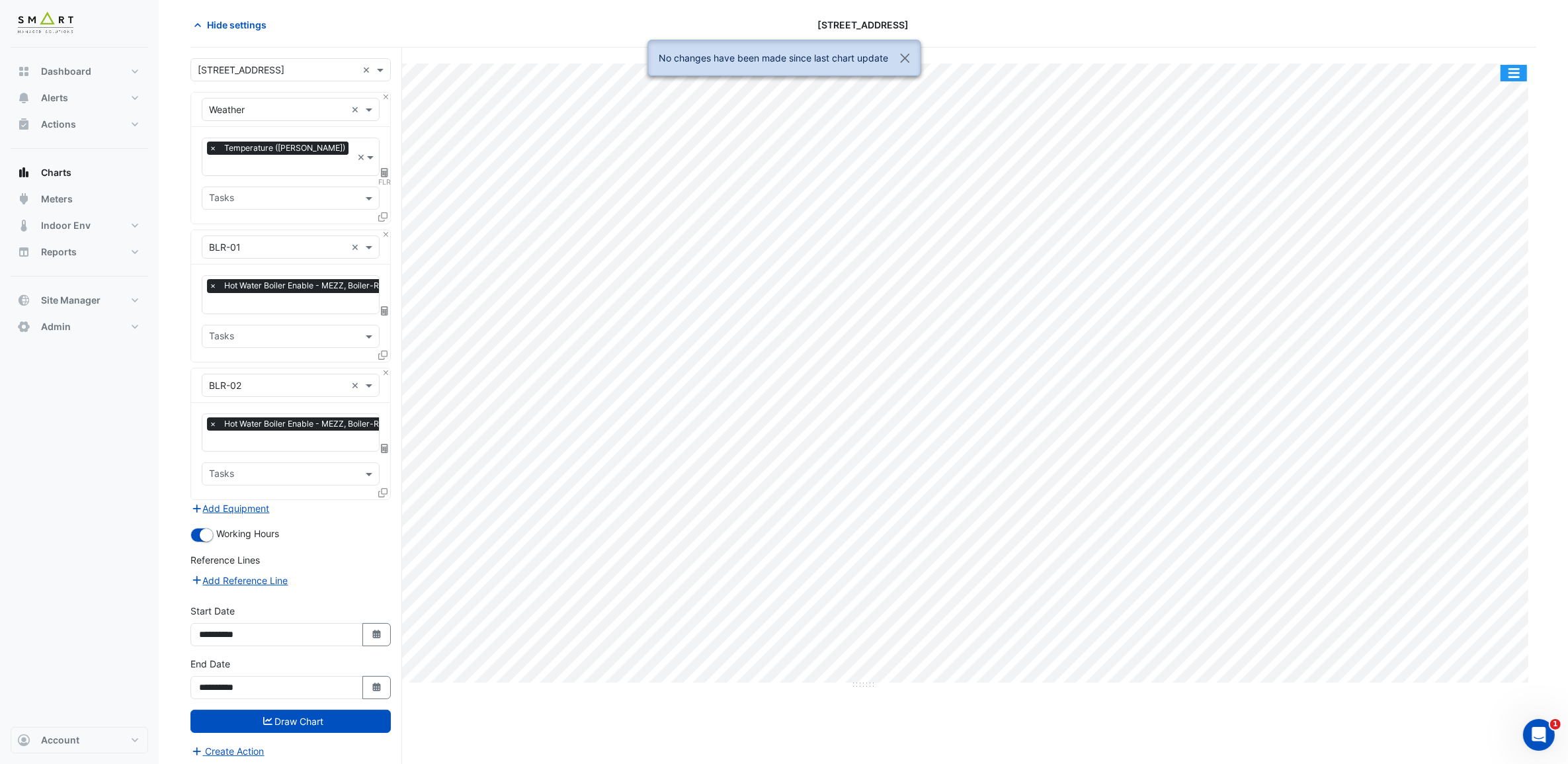
click at [1262, 74] on button "button" at bounding box center [1513, 73] width 26 height 16
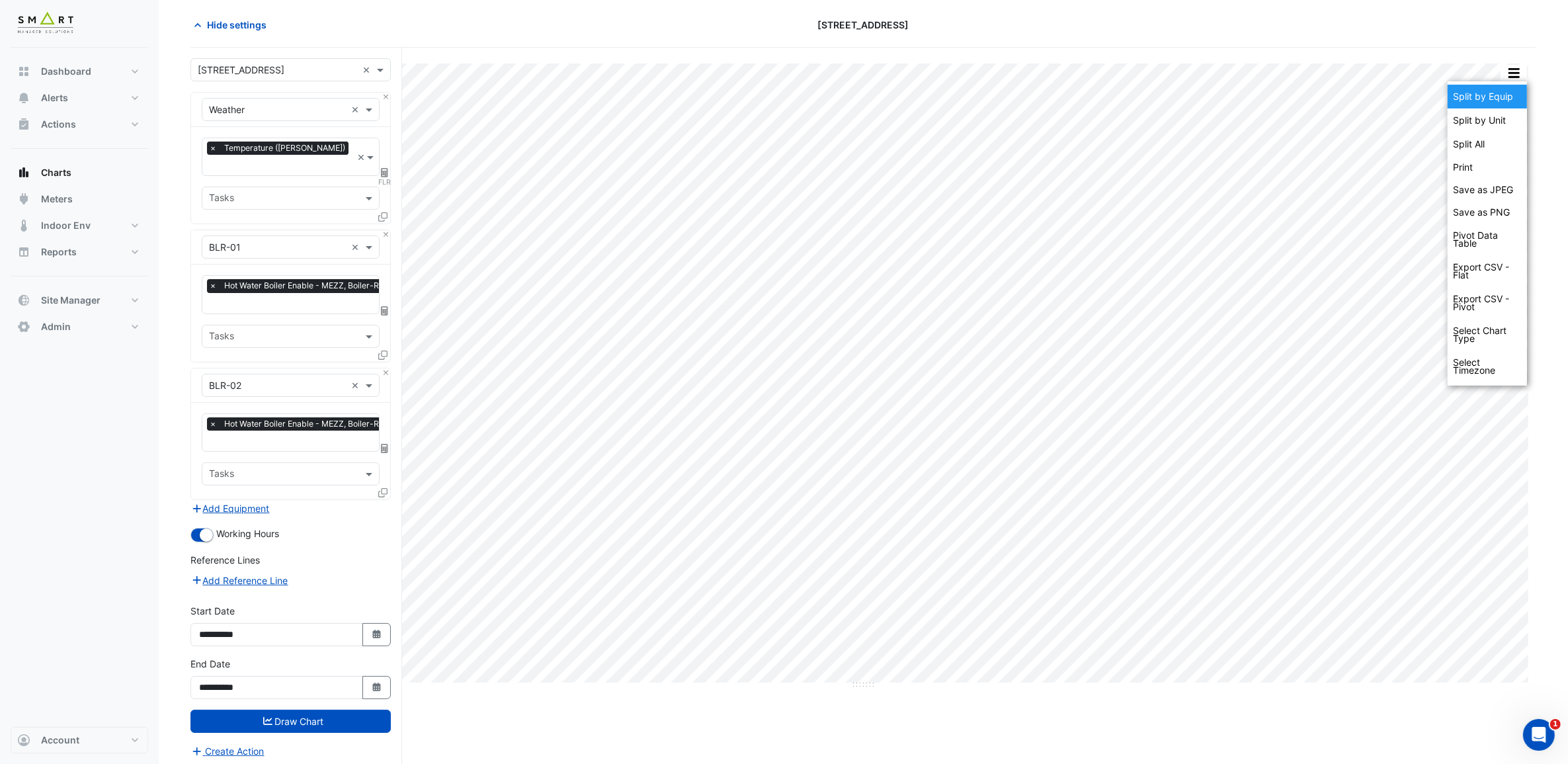
click at [1262, 95] on div "Split by Equip" at bounding box center [1488, 97] width 79 height 24
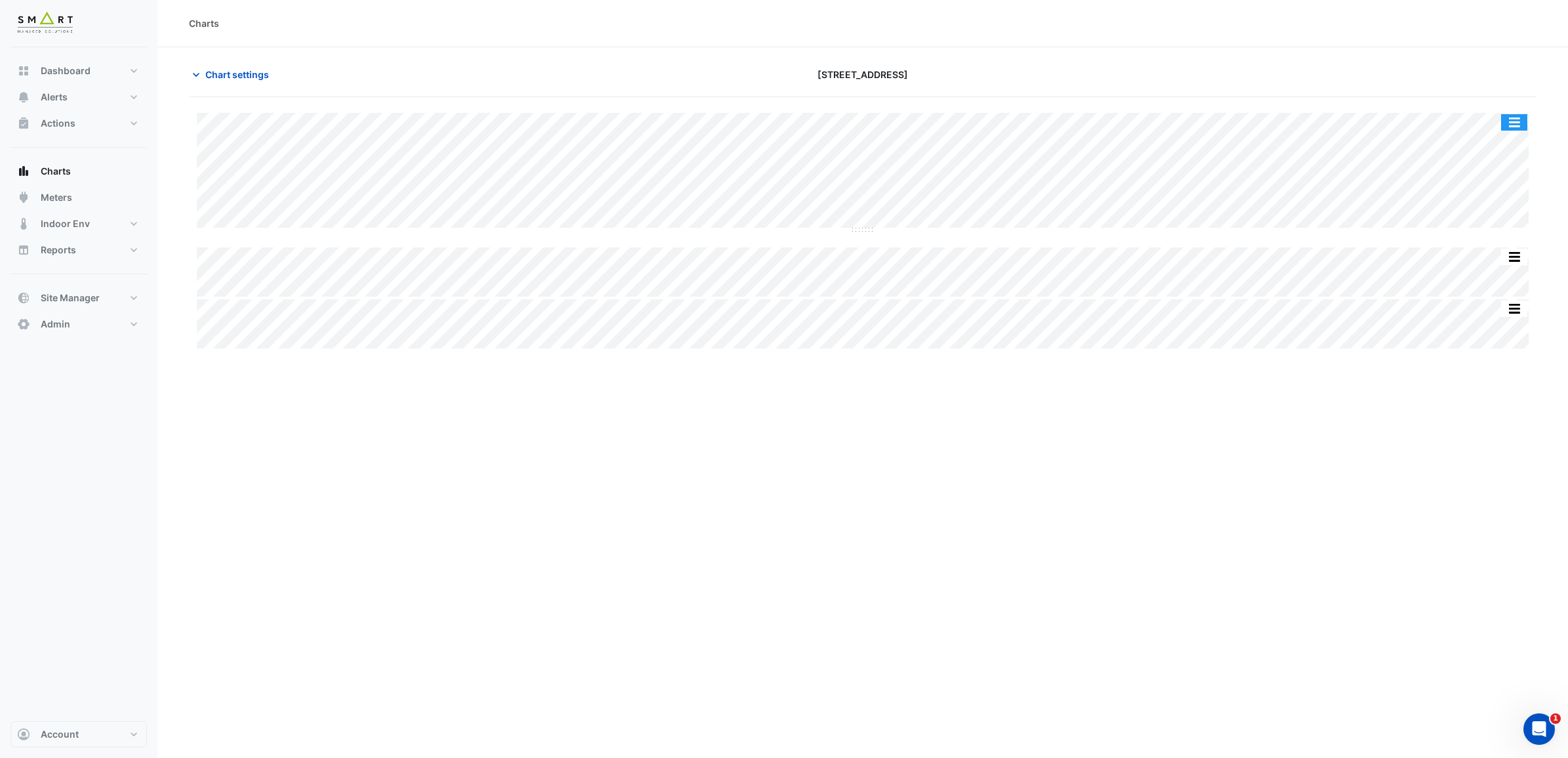
click at [1252, 123] on button "button" at bounding box center [1513, 122] width 26 height 16
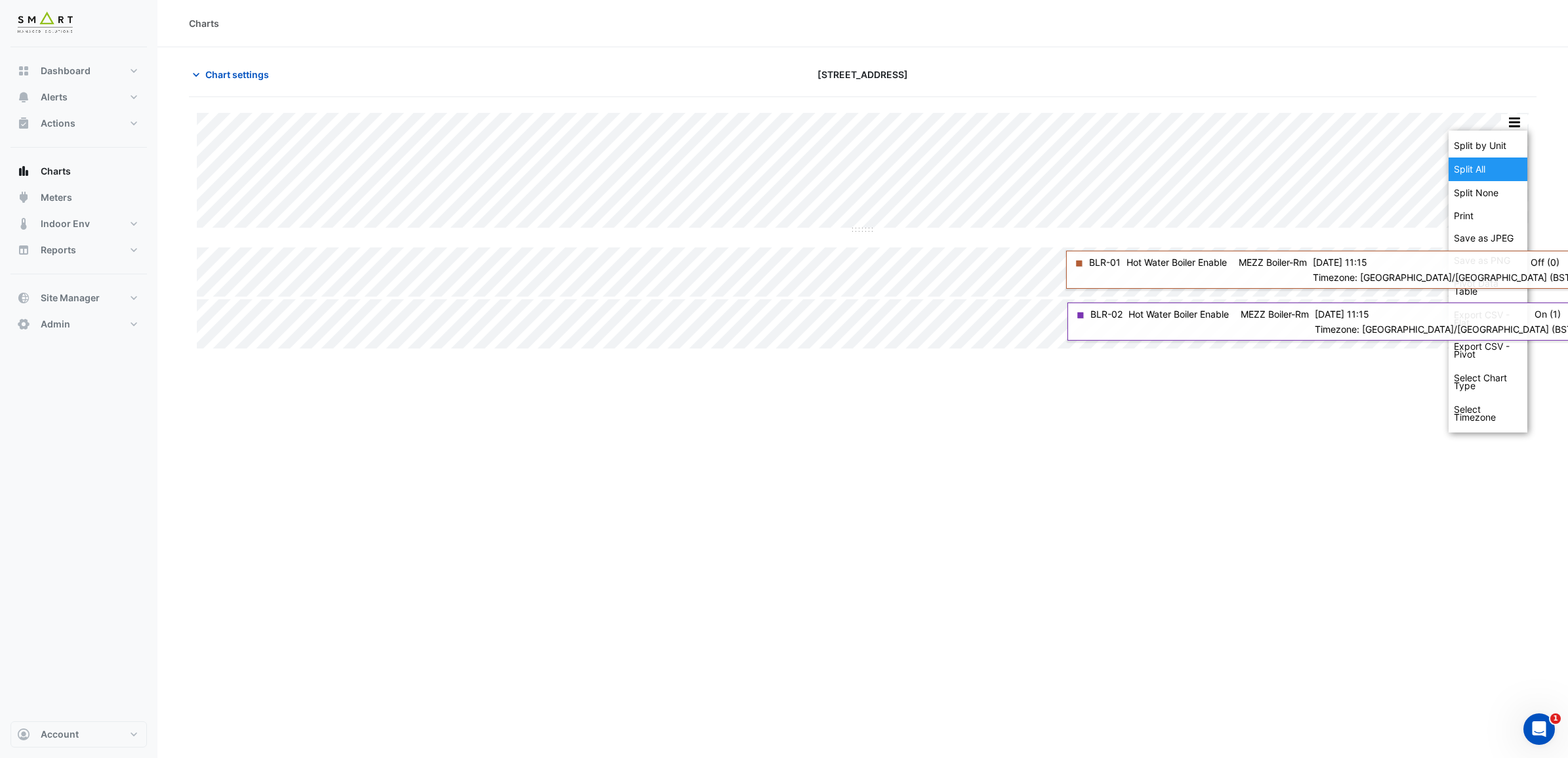
click at [1252, 176] on div "Split All" at bounding box center [1488, 169] width 79 height 24
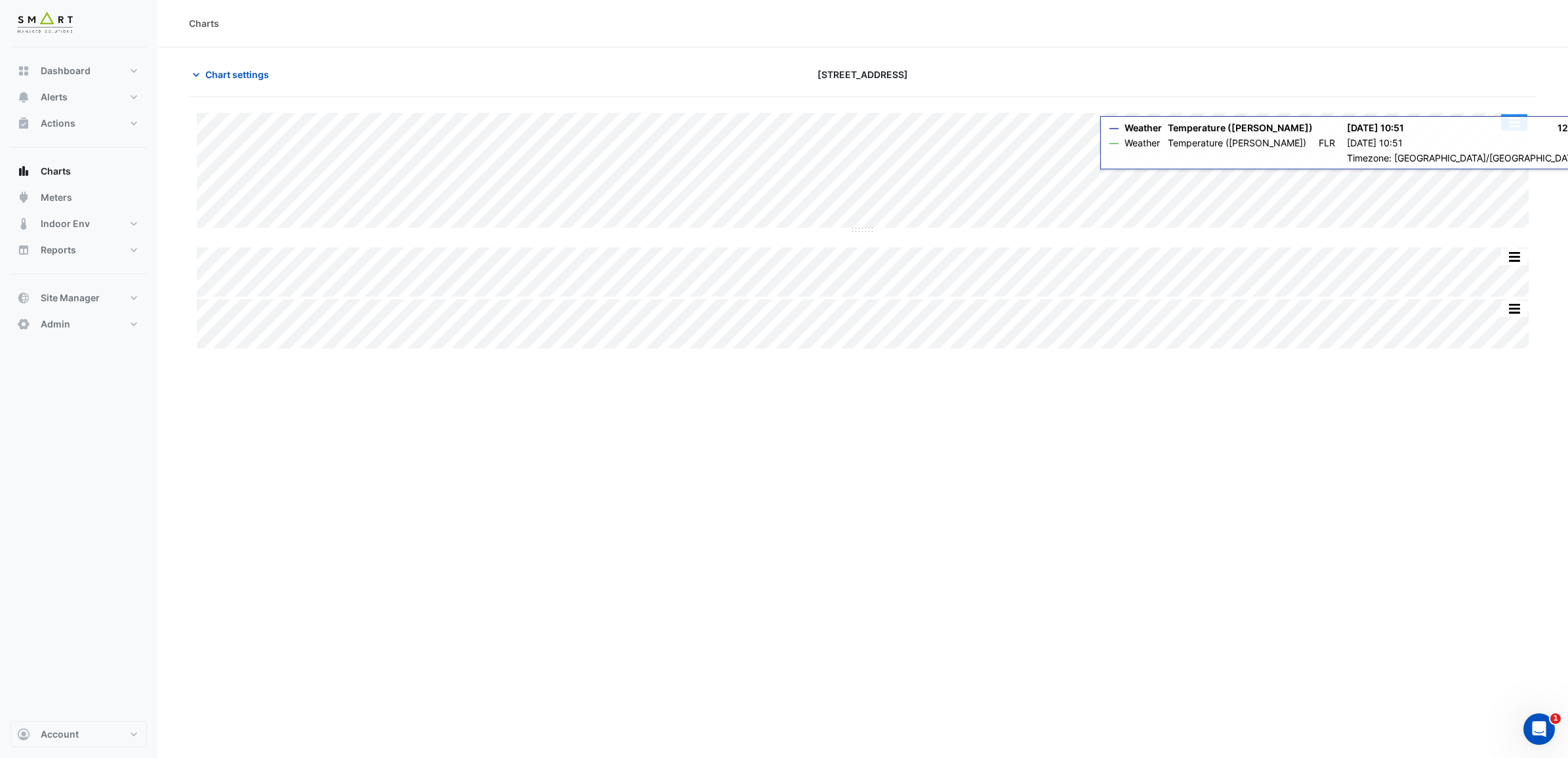
click at [1252, 123] on button "button" at bounding box center [1513, 122] width 26 height 16
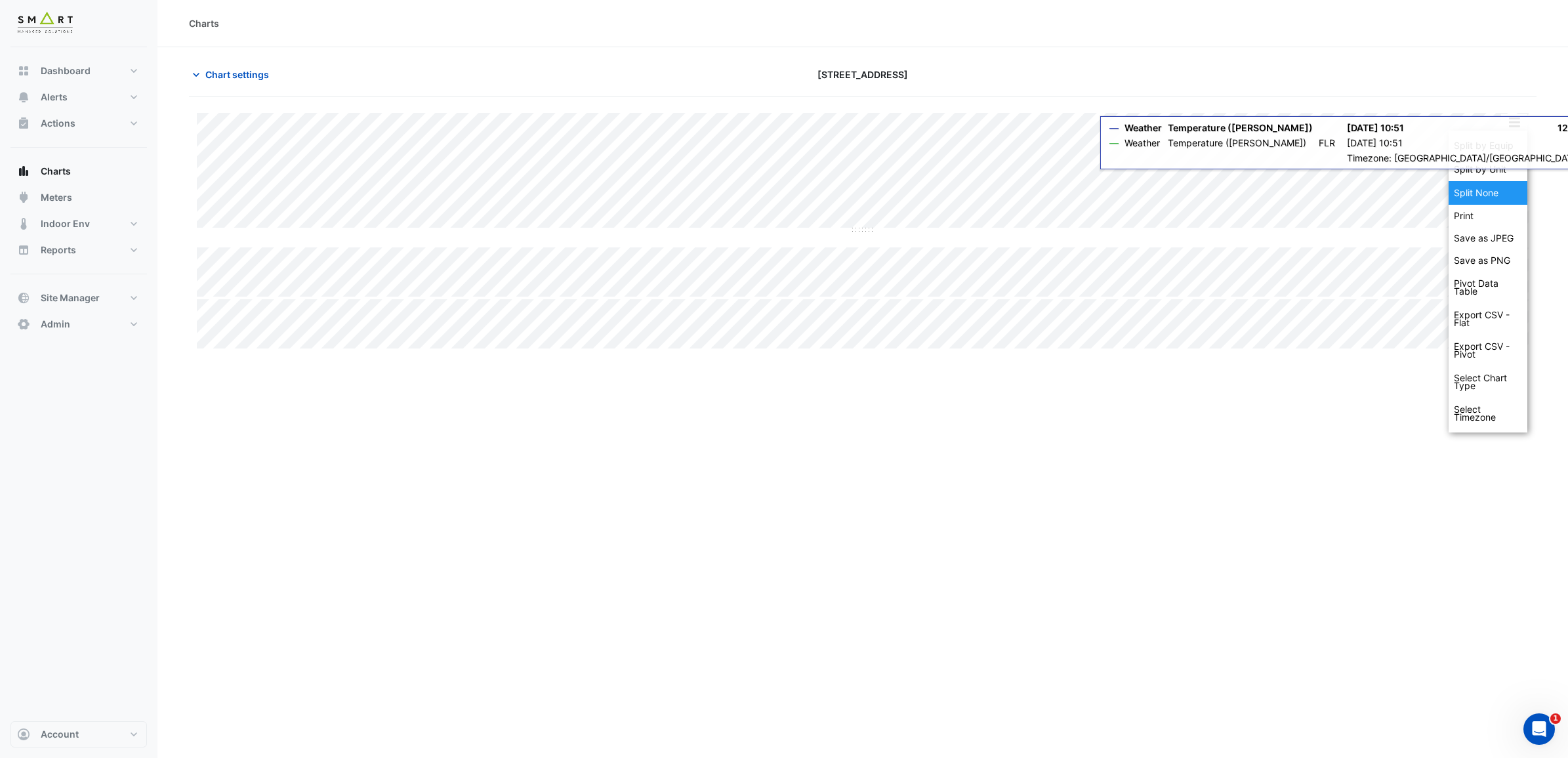
click at [1252, 188] on div "Split None" at bounding box center [1488, 193] width 79 height 24
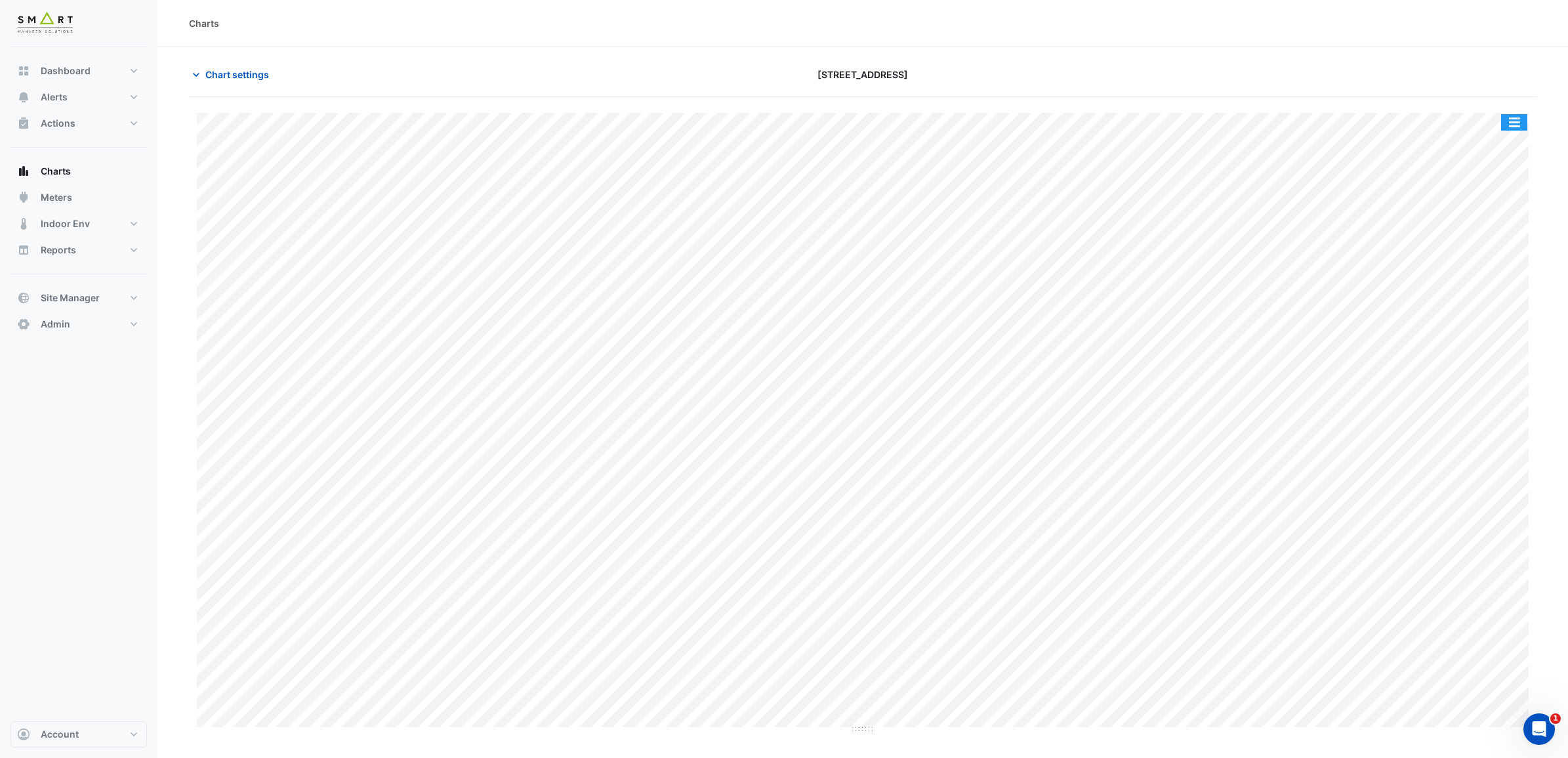
click at [1252, 126] on button "button" at bounding box center [1513, 122] width 26 height 16
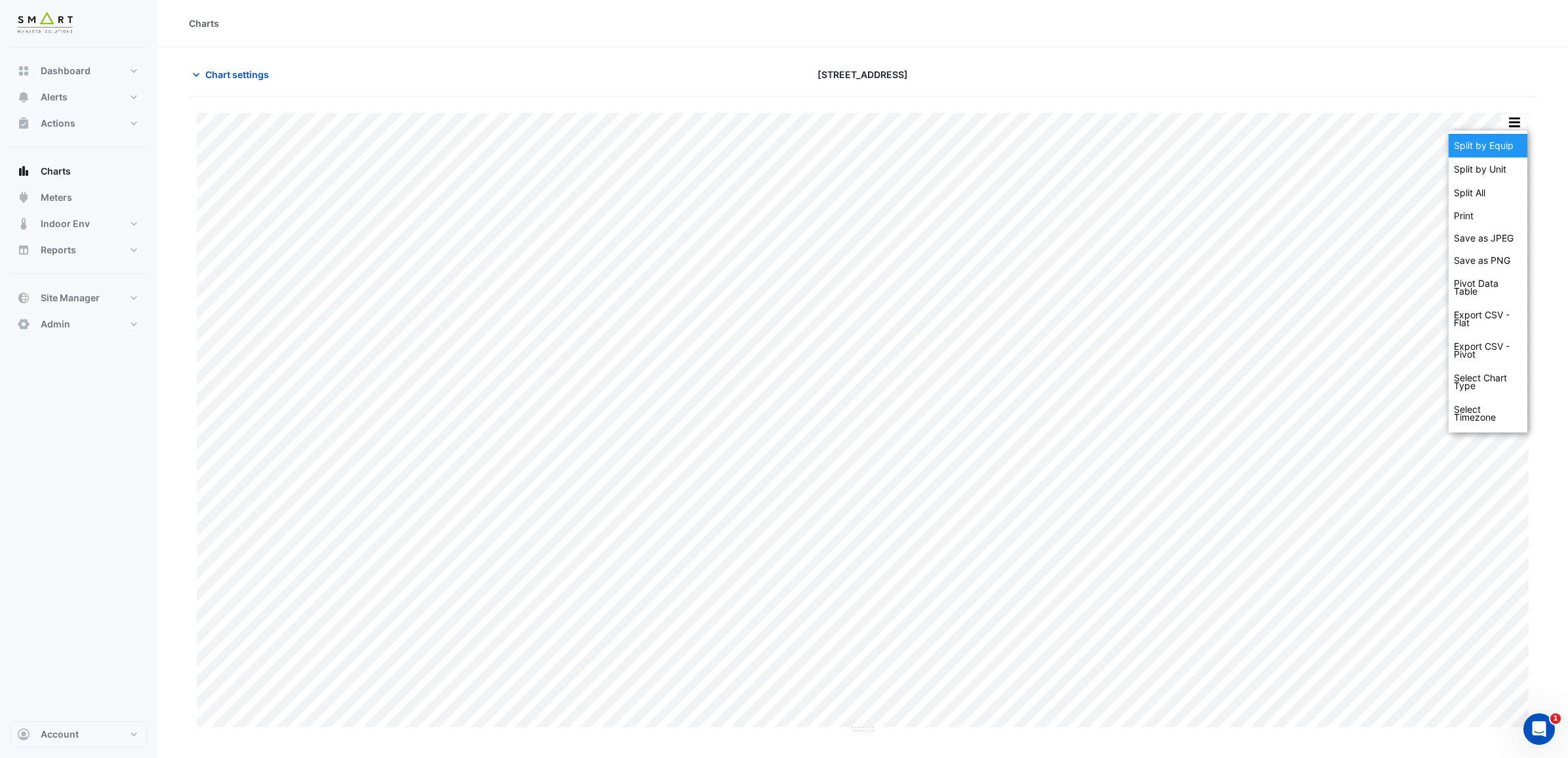
click at [1252, 144] on div "Split by Equip" at bounding box center [1488, 145] width 79 height 24
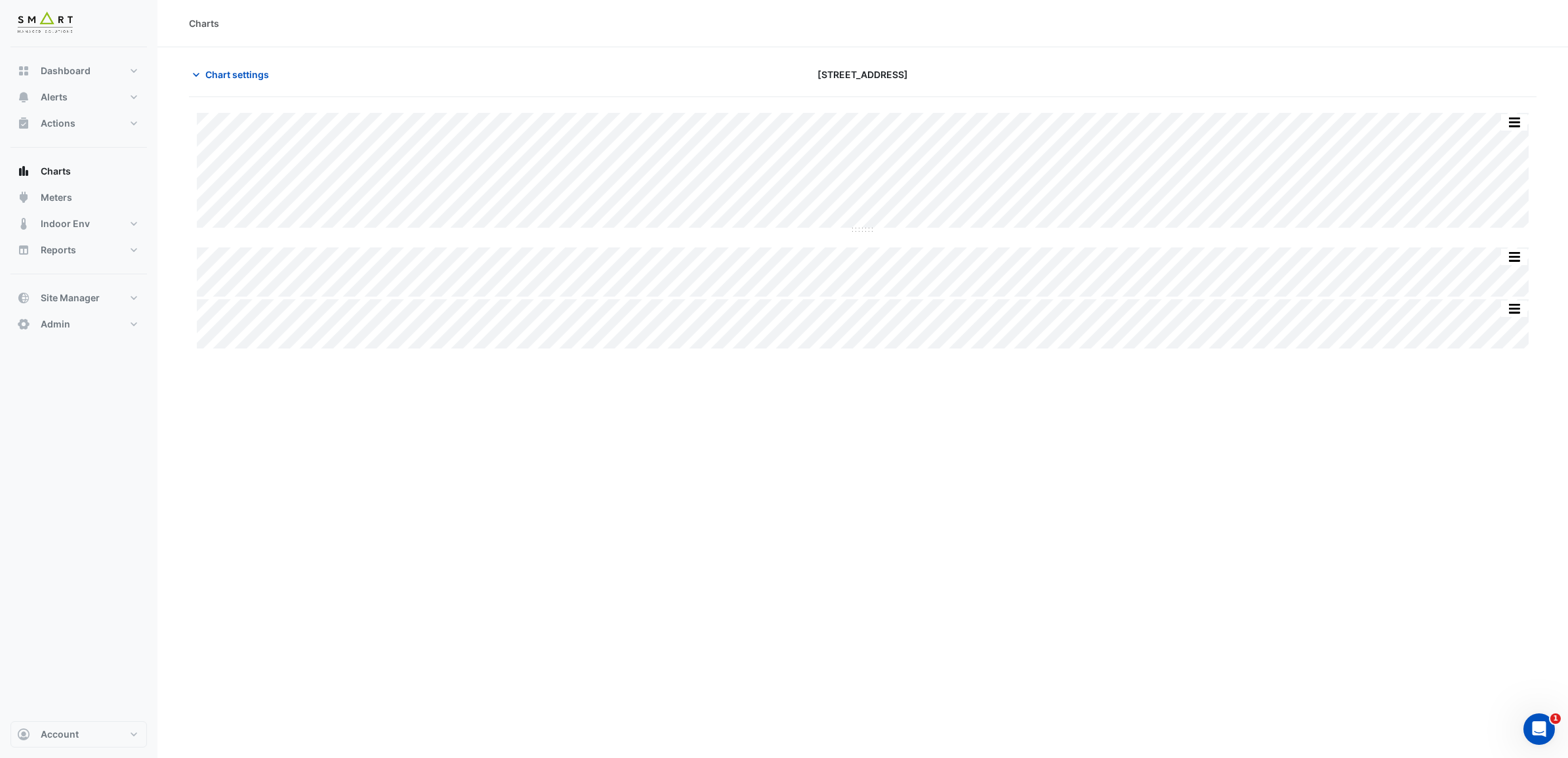
click at [221, 89] on div "Chart settings 12 Hammersmith Grove" at bounding box center [863, 81] width 1347 height 35
click at [226, 78] on span "Chart settings" at bounding box center [237, 74] width 63 height 13
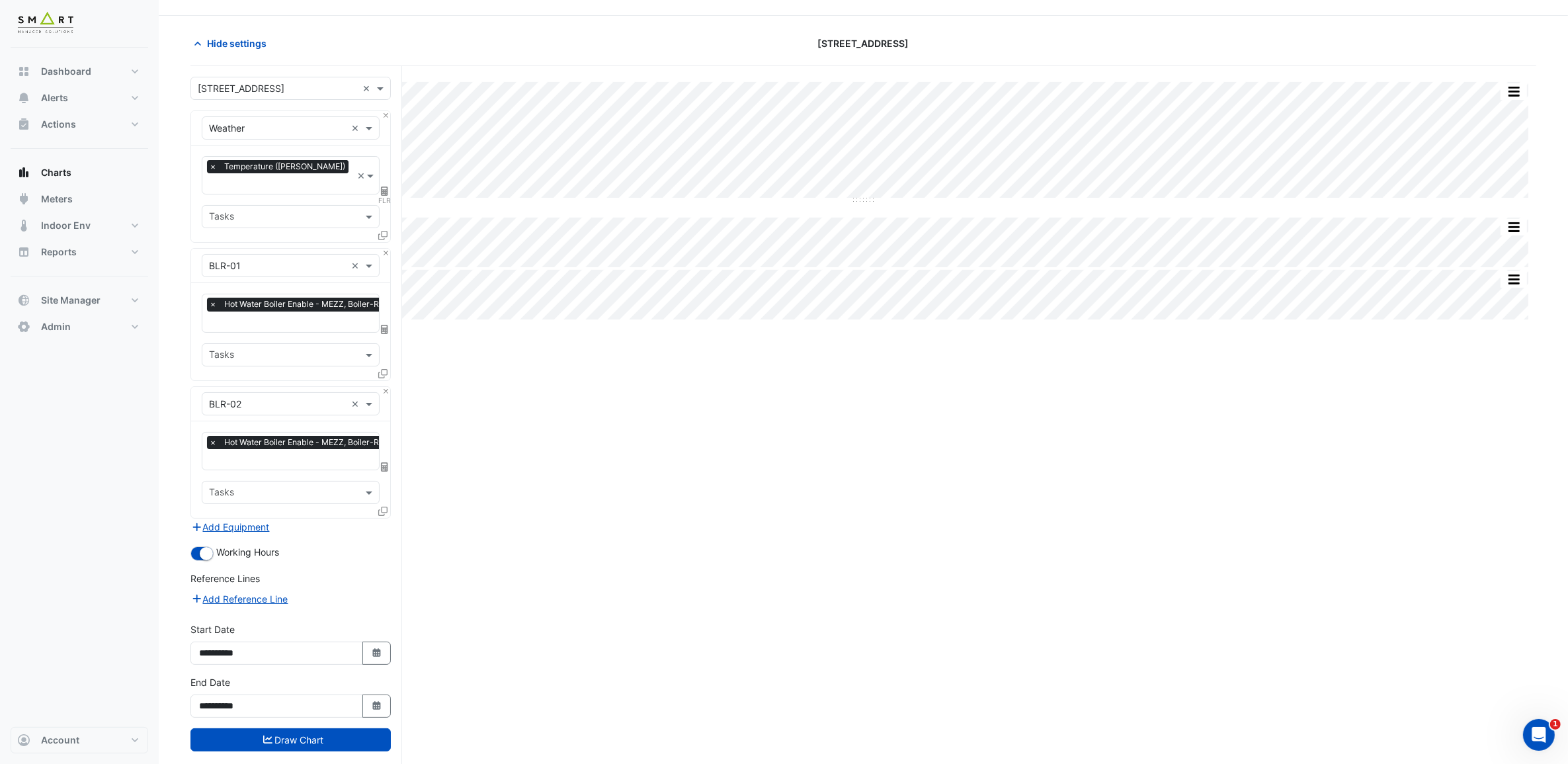
scroll to position [50, 0]
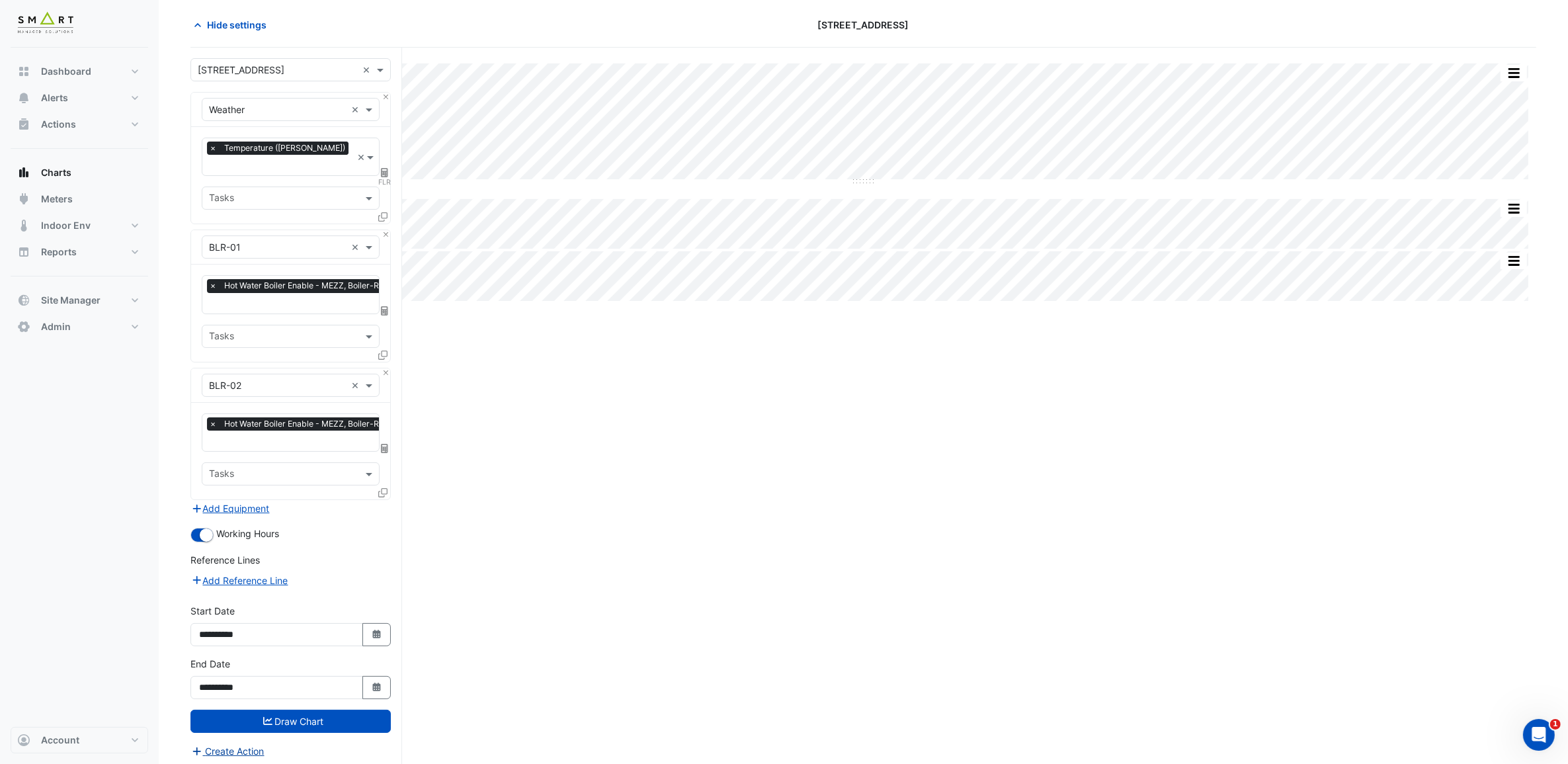
click at [235, 584] on button "Create Action" at bounding box center [227, 751] width 74 height 15
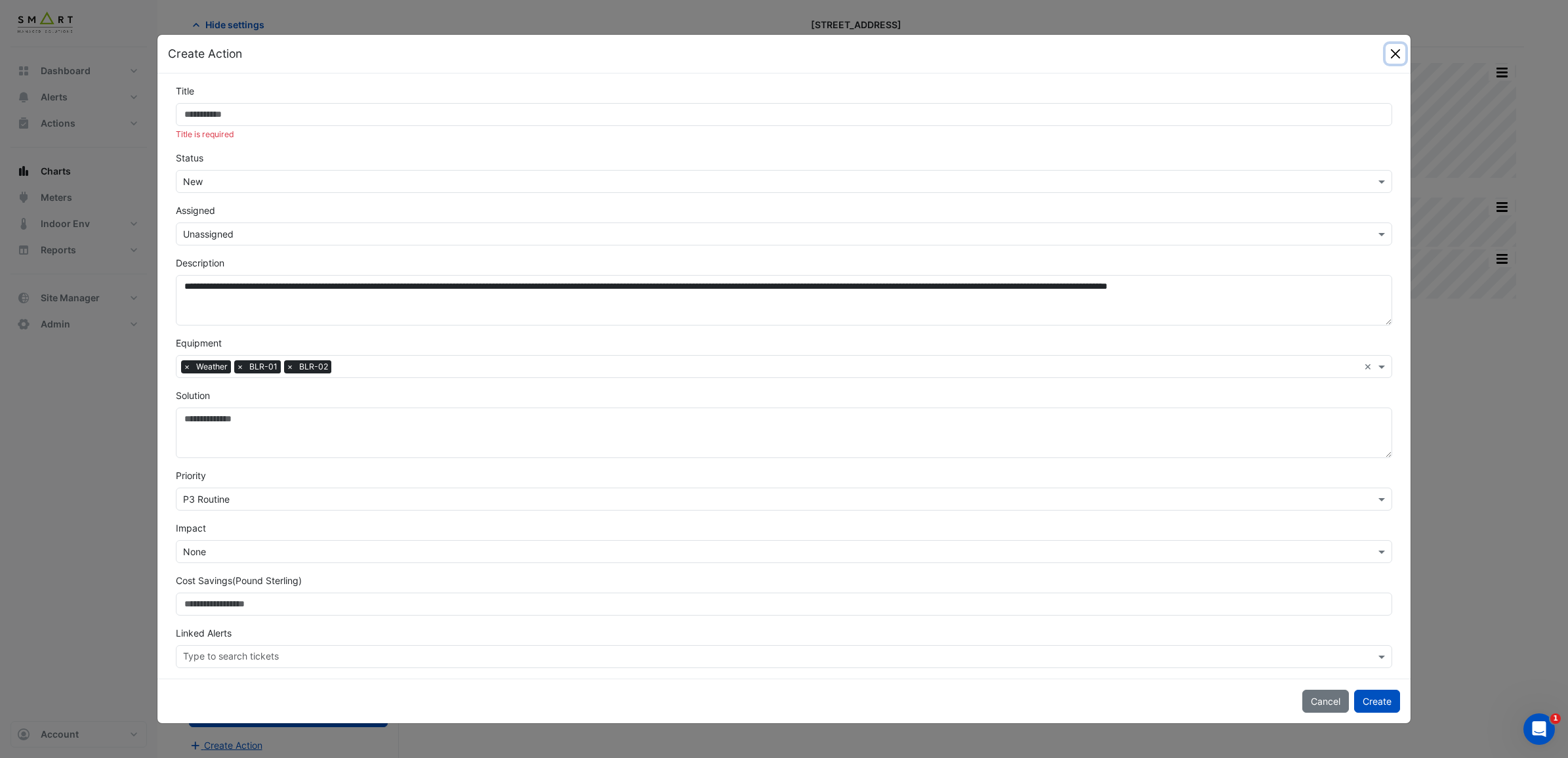
click at [1252, 48] on button "Close" at bounding box center [1395, 54] width 20 height 20
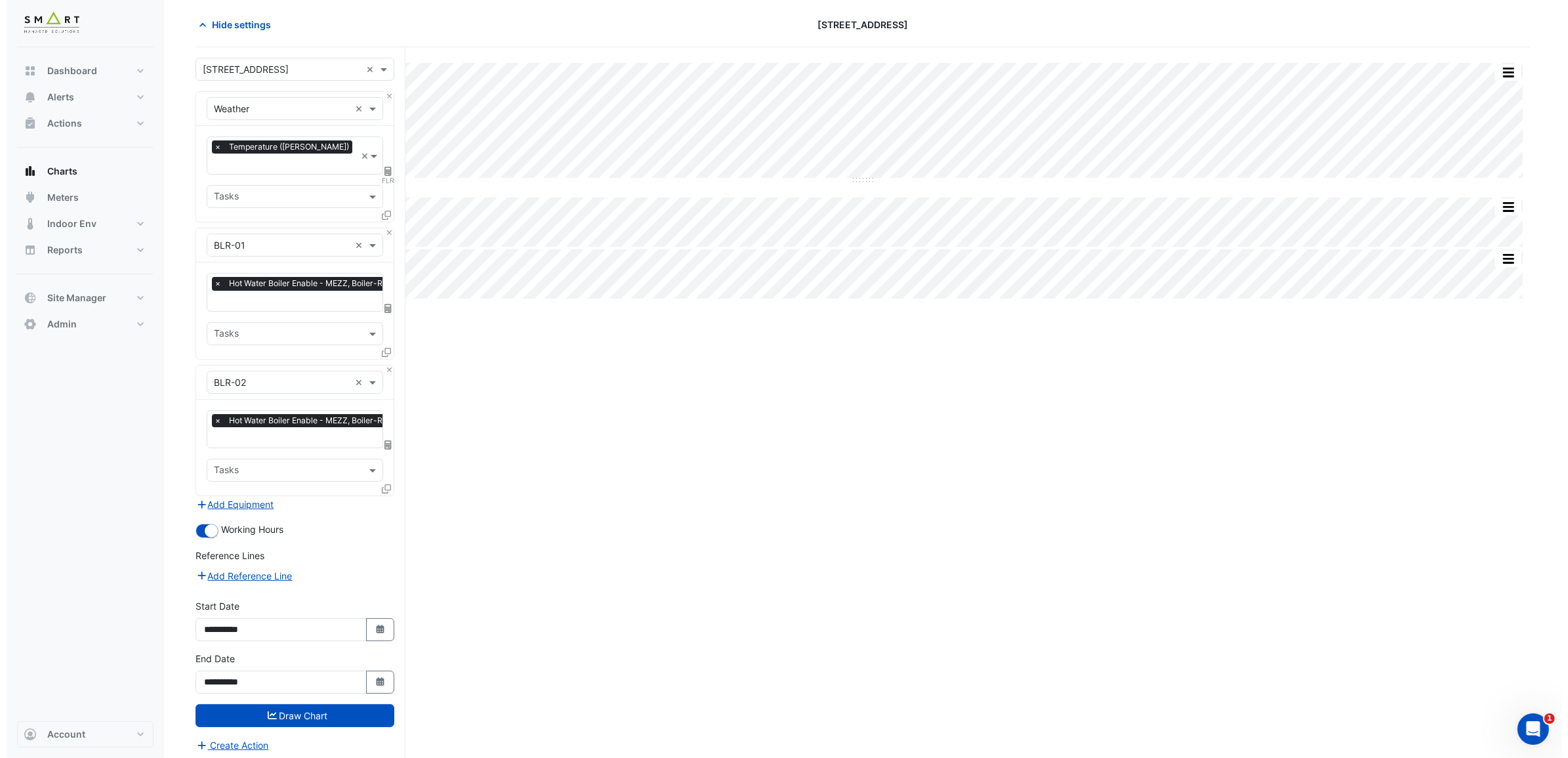
scroll to position [0, 0]
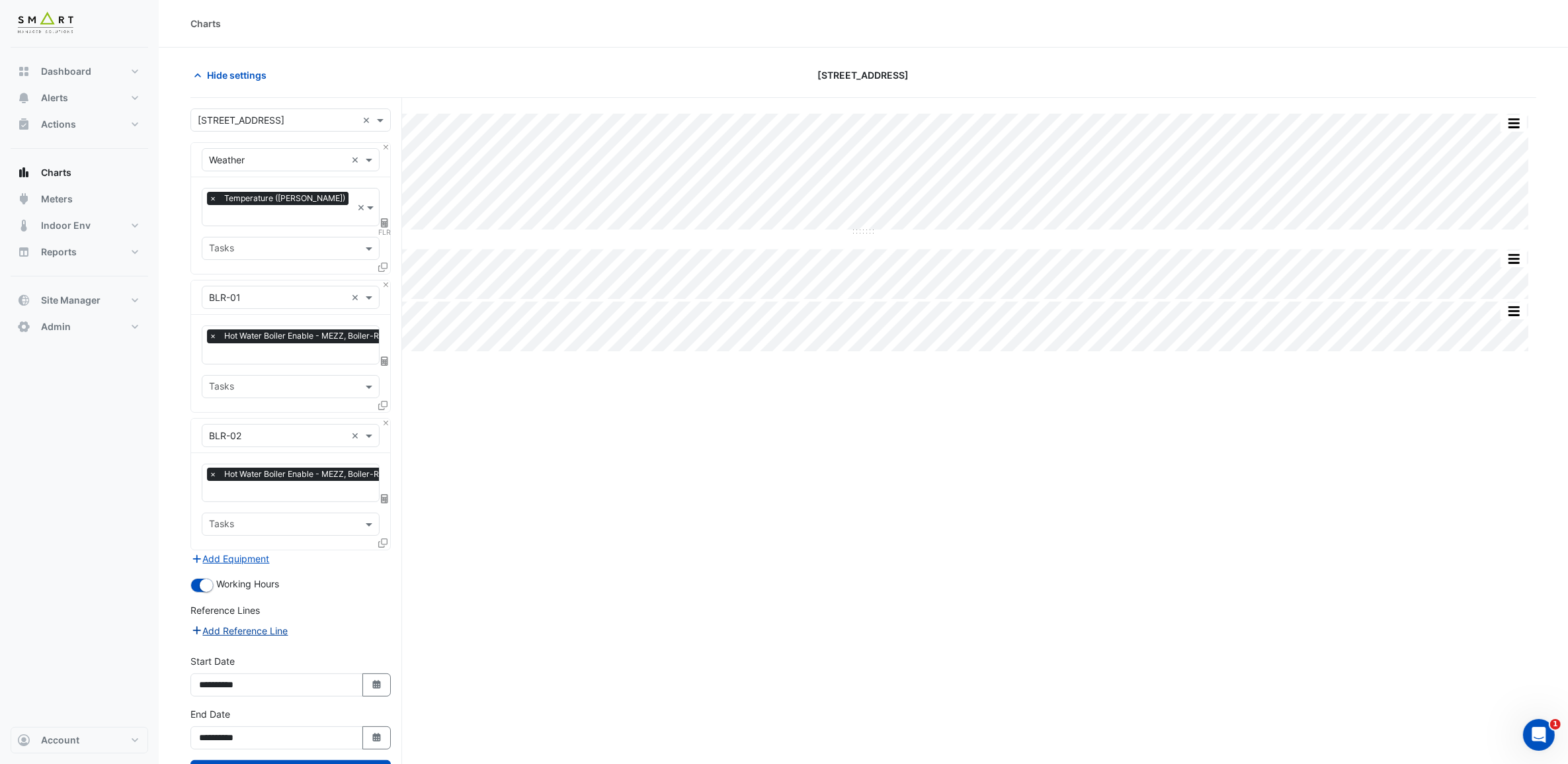
click at [270, 584] on button "Add Reference Line" at bounding box center [240, 631] width 99 height 15
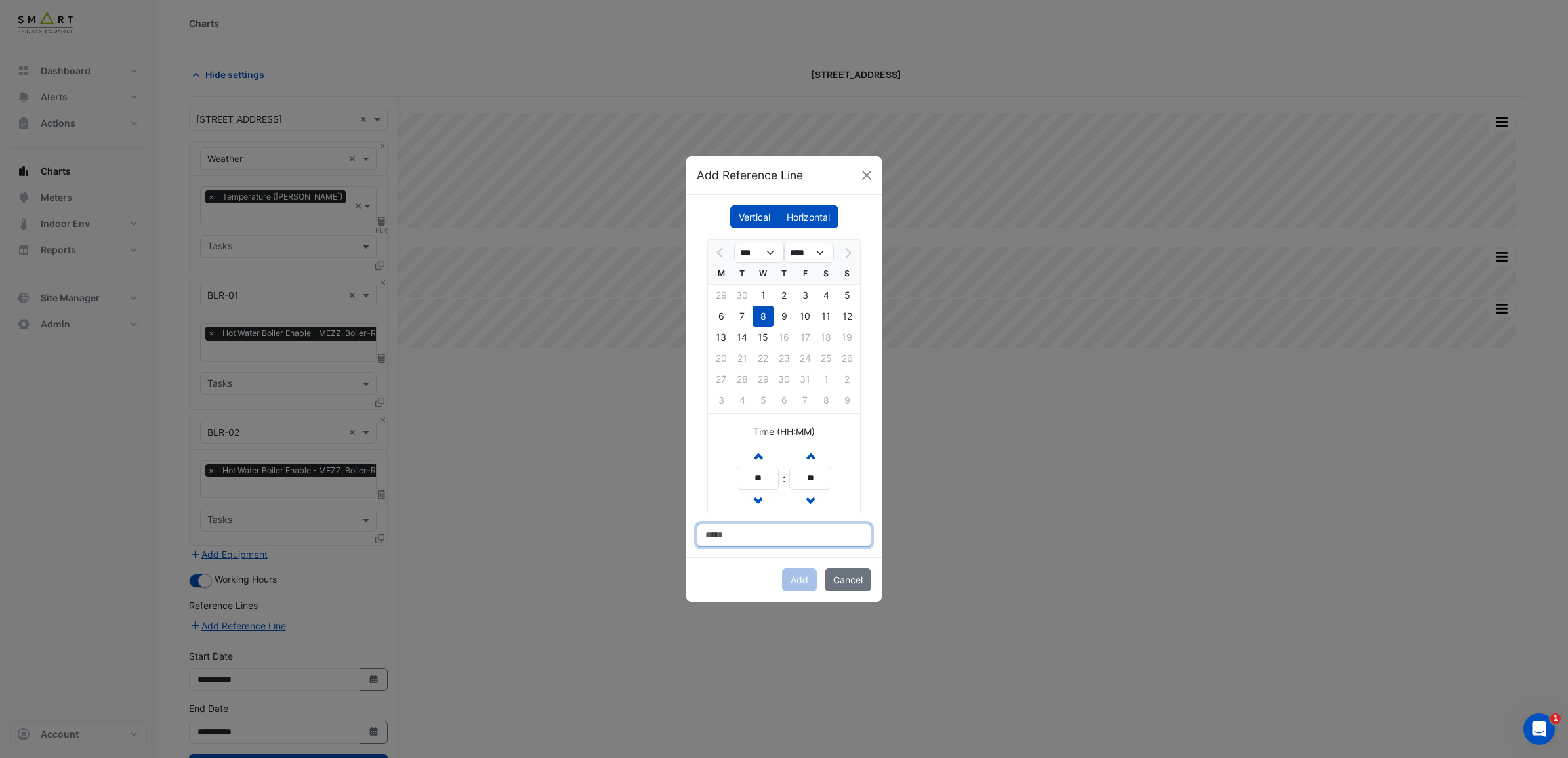
click at [815, 530] on input at bounding box center [784, 535] width 175 height 23
click at [751, 210] on label "Vertical" at bounding box center [754, 217] width 49 height 23
click at [806, 210] on label "Horizontal" at bounding box center [808, 217] width 60 height 23
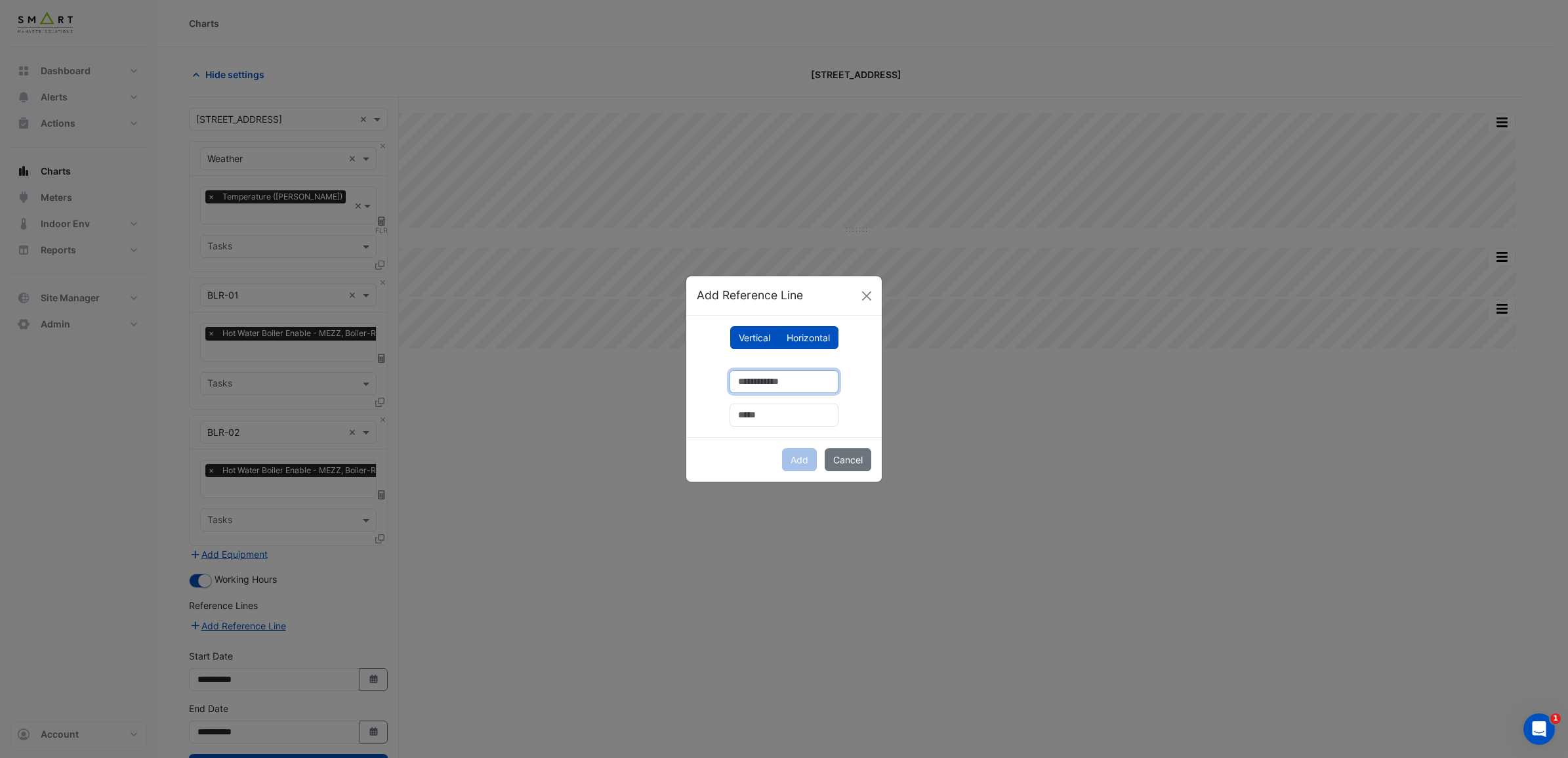
click at [819, 385] on input "number" at bounding box center [784, 382] width 109 height 23
click at [808, 414] on input "text" at bounding box center [784, 415] width 109 height 23
click at [815, 382] on input "number" at bounding box center [784, 382] width 109 height 23
click at [839, 379] on input "*" at bounding box center [784, 382] width 109 height 23
type input "***"
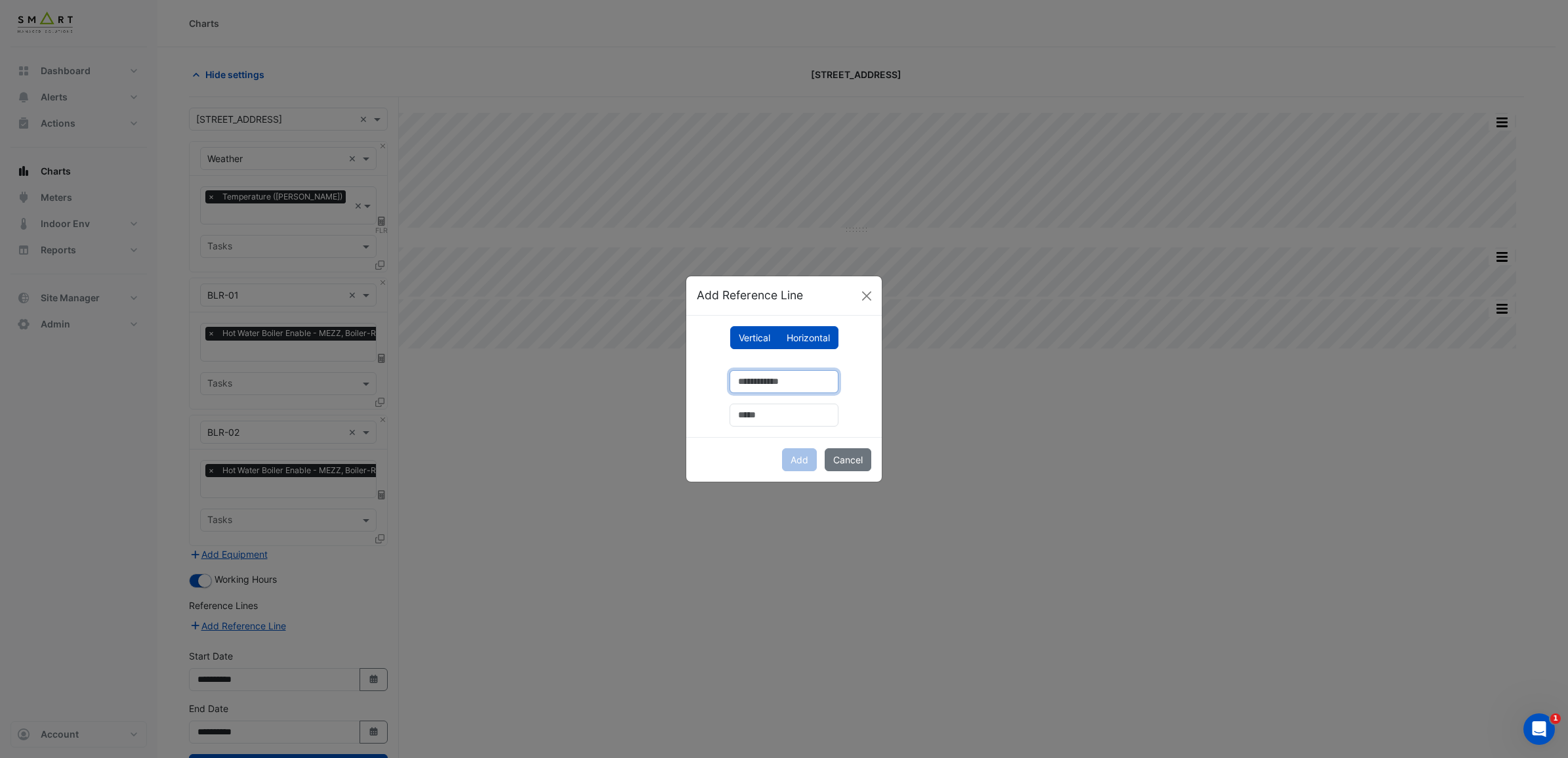
click at [839, 379] on input "***" at bounding box center [784, 382] width 109 height 23
click at [837, 451] on button "Cancel" at bounding box center [847, 460] width 47 height 23
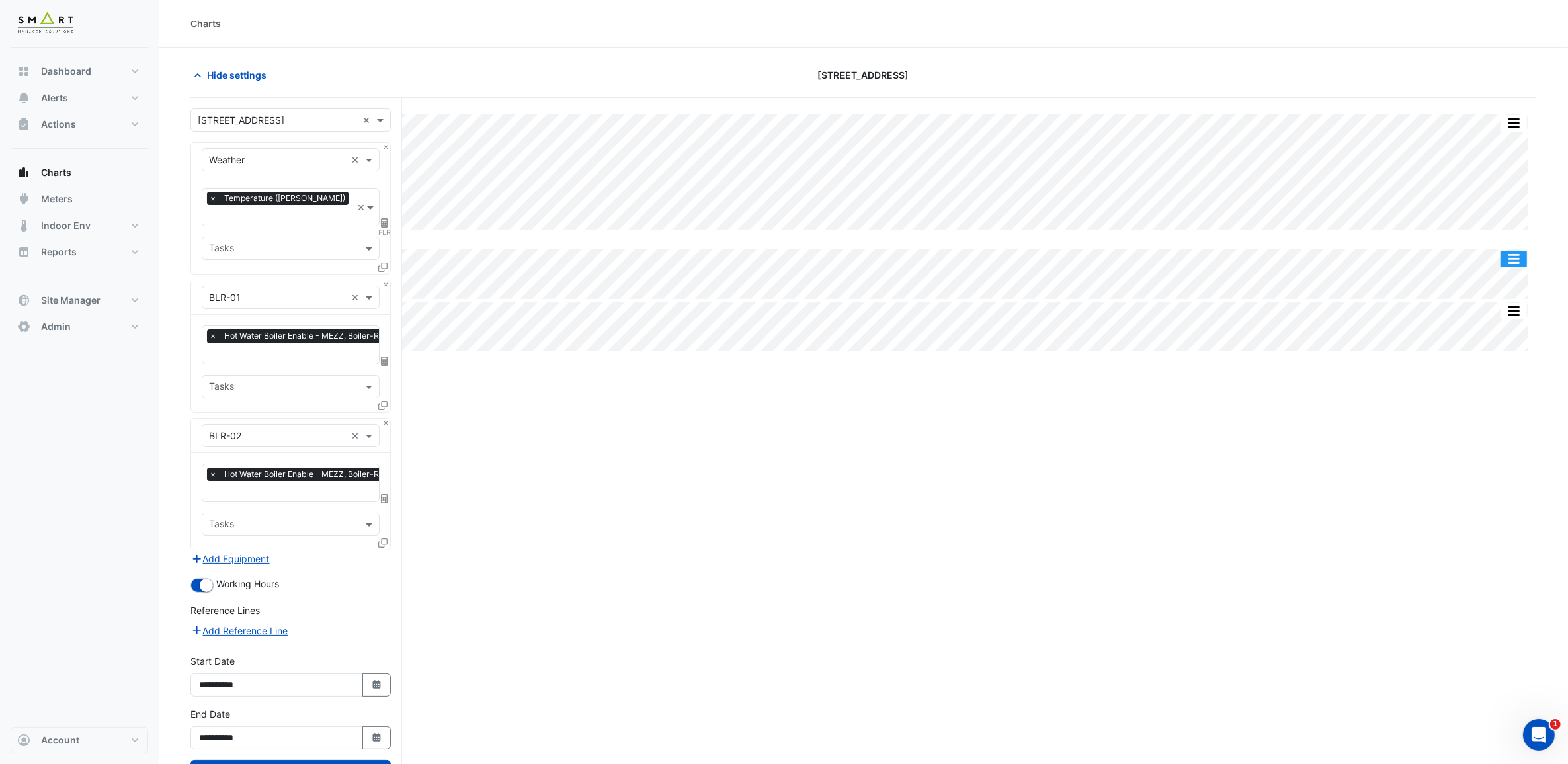
click at [1262, 262] on button "button" at bounding box center [1513, 258] width 26 height 16
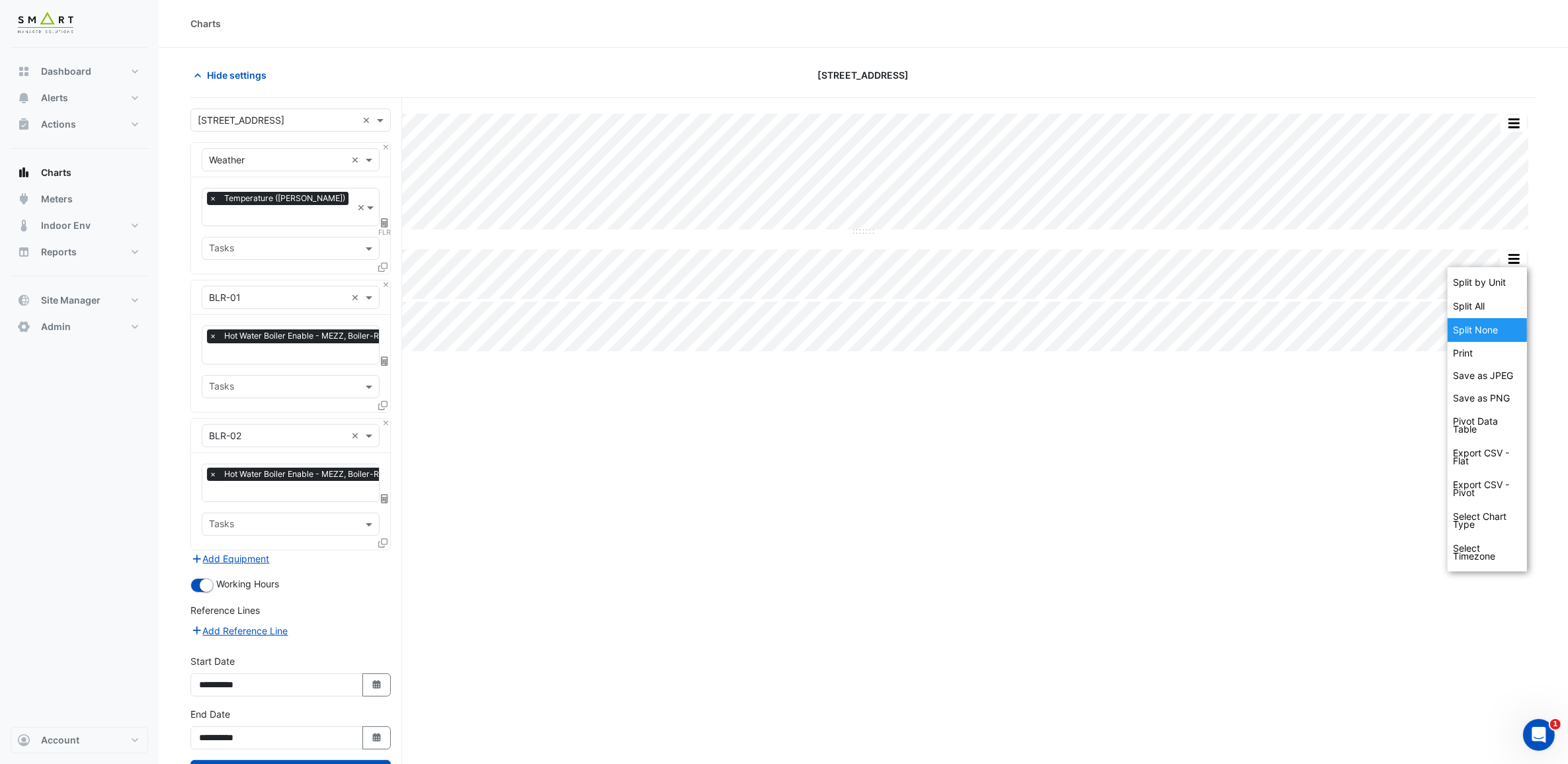
click at [1262, 321] on div "Split None" at bounding box center [1488, 330] width 79 height 24
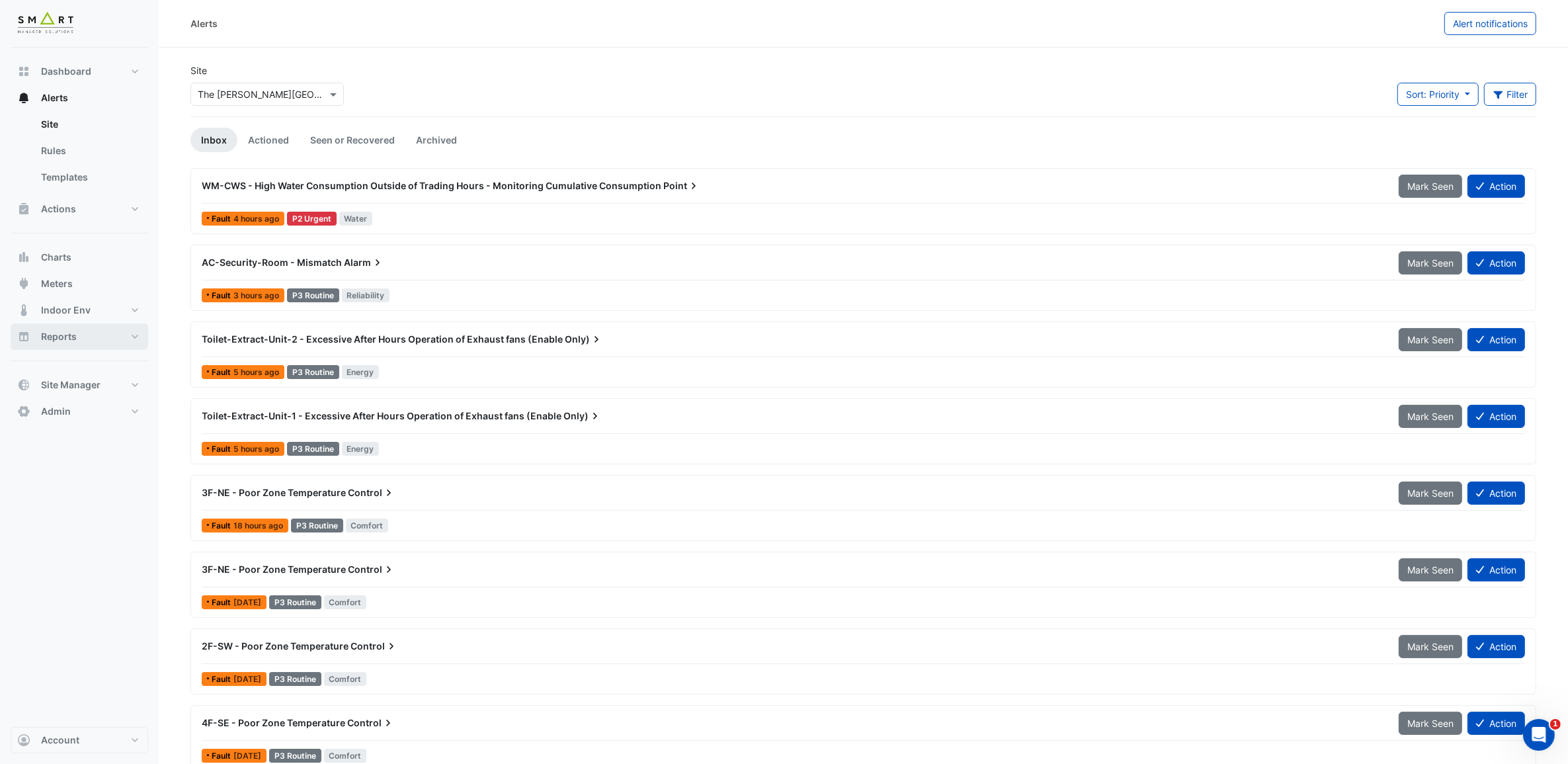
drag, startPoint x: 73, startPoint y: 332, endPoint x: 135, endPoint y: 335, distance: 62.1
click at [73, 333] on span "Reports" at bounding box center [58, 337] width 36 height 14
select select "***"
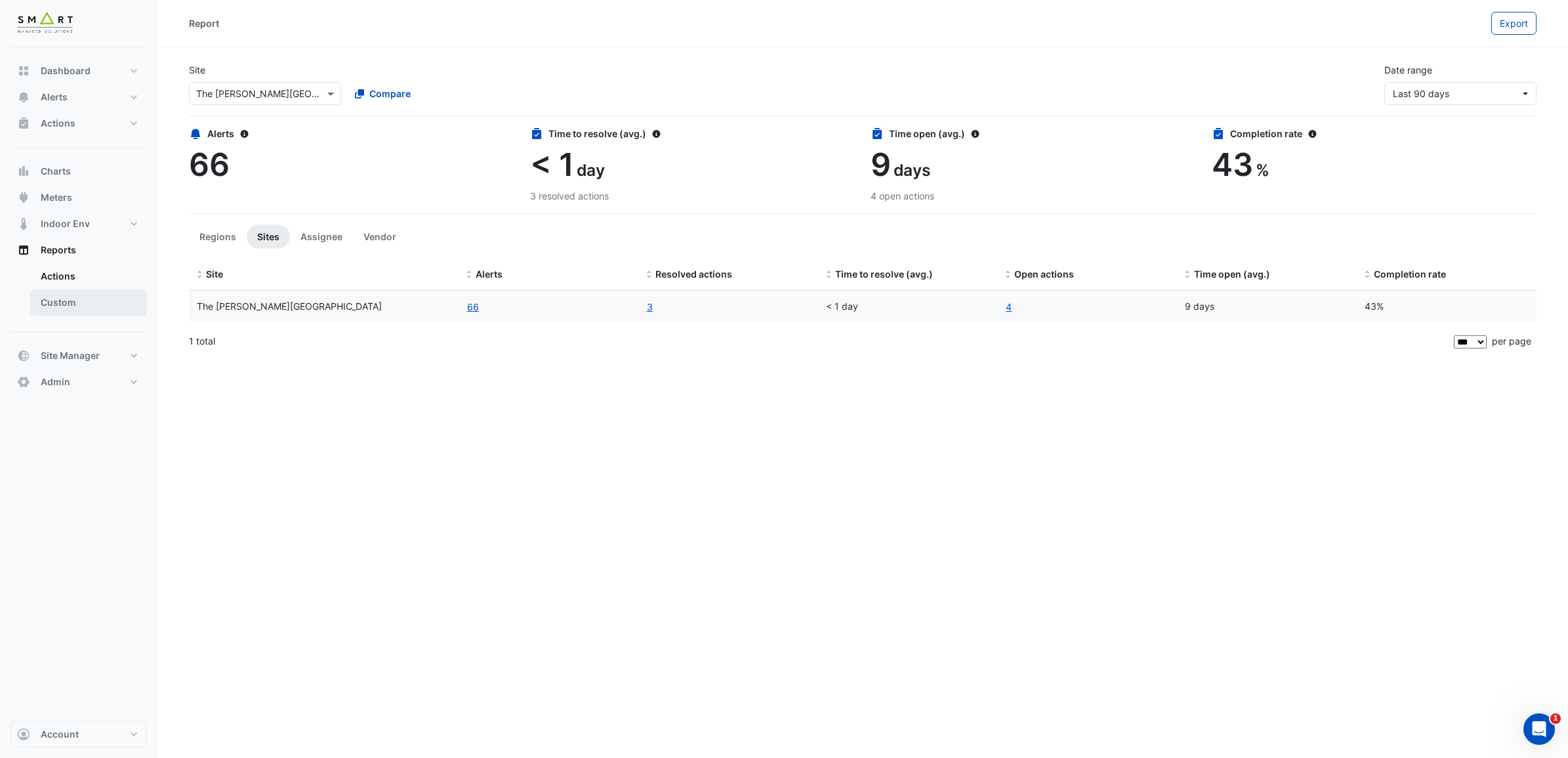
click at [69, 306] on link "Custom" at bounding box center [88, 302] width 117 height 26
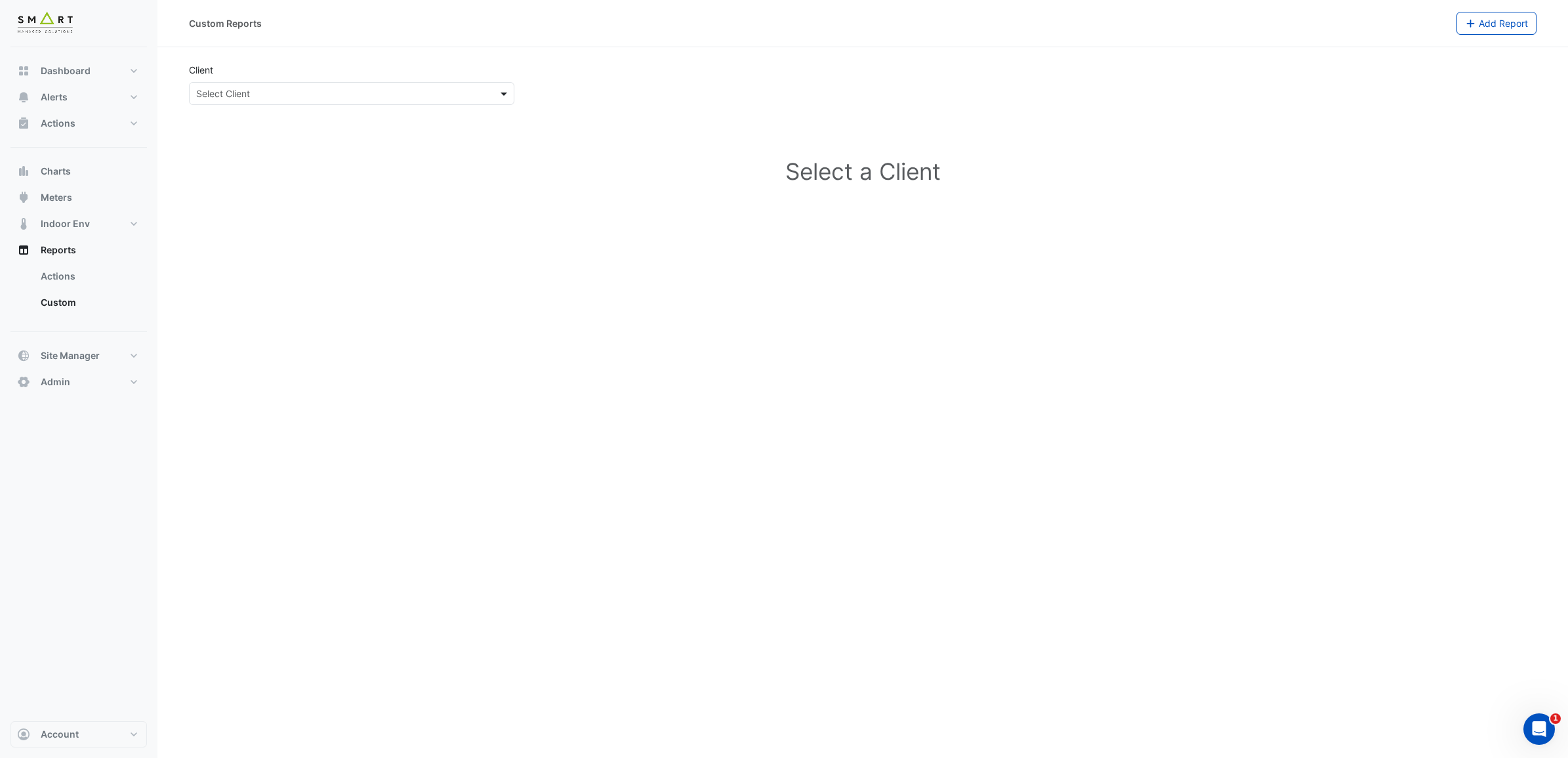
click at [501, 92] on span at bounding box center [505, 93] width 16 height 13
click at [59, 117] on span "Actions" at bounding box center [58, 124] width 35 height 13
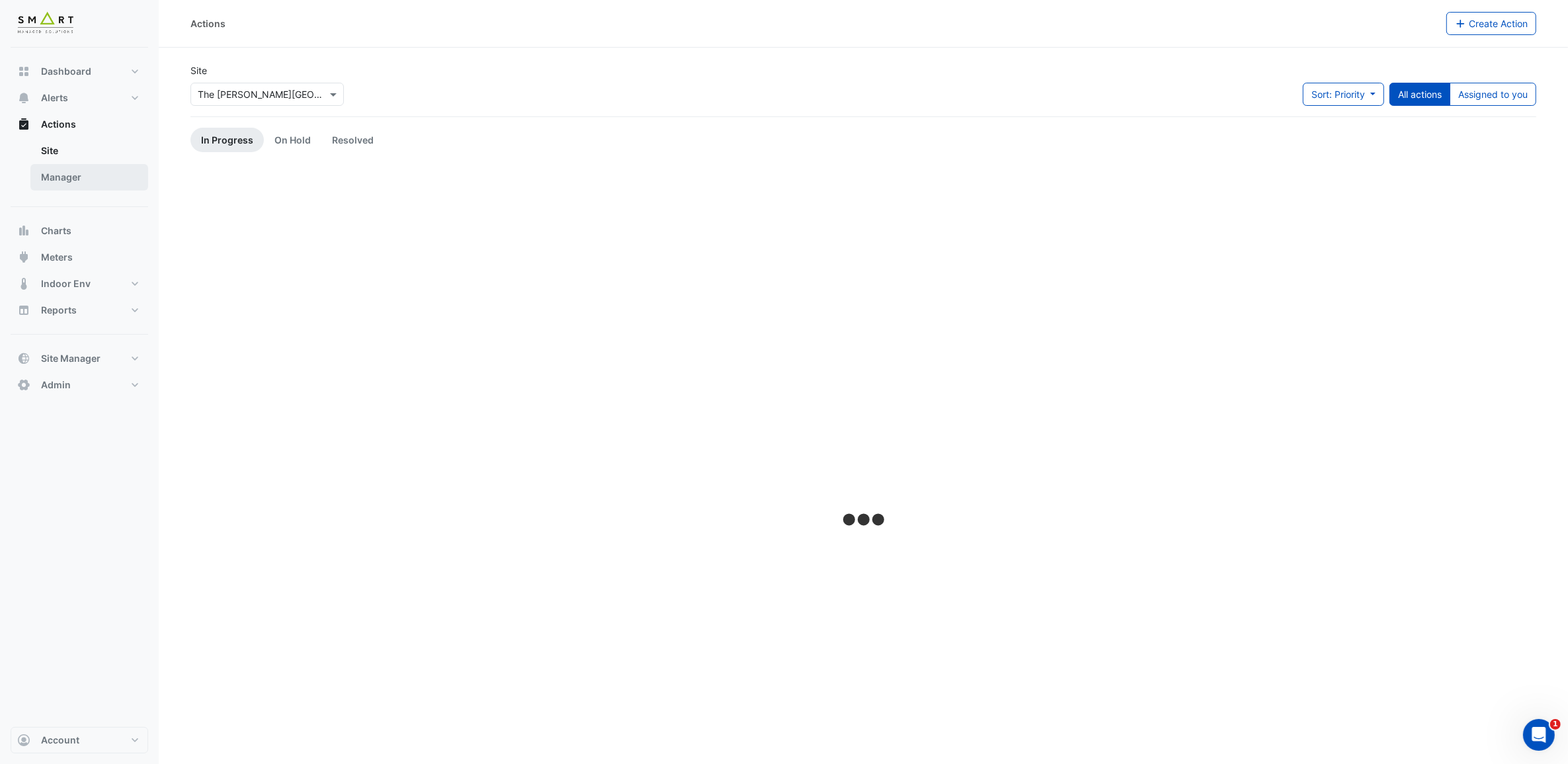
click at [74, 172] on link "Manager" at bounding box center [89, 177] width 118 height 26
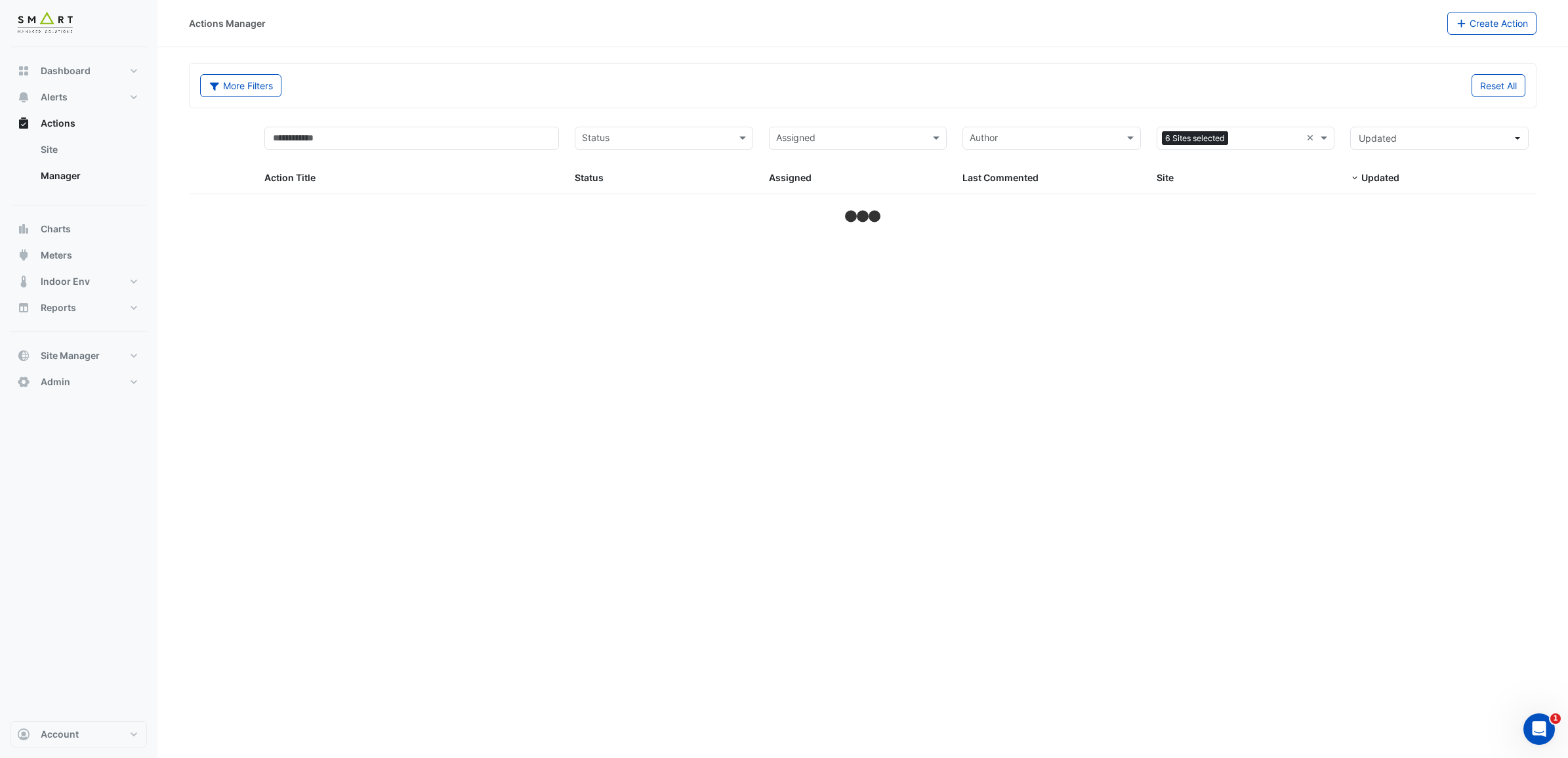
select select "***"
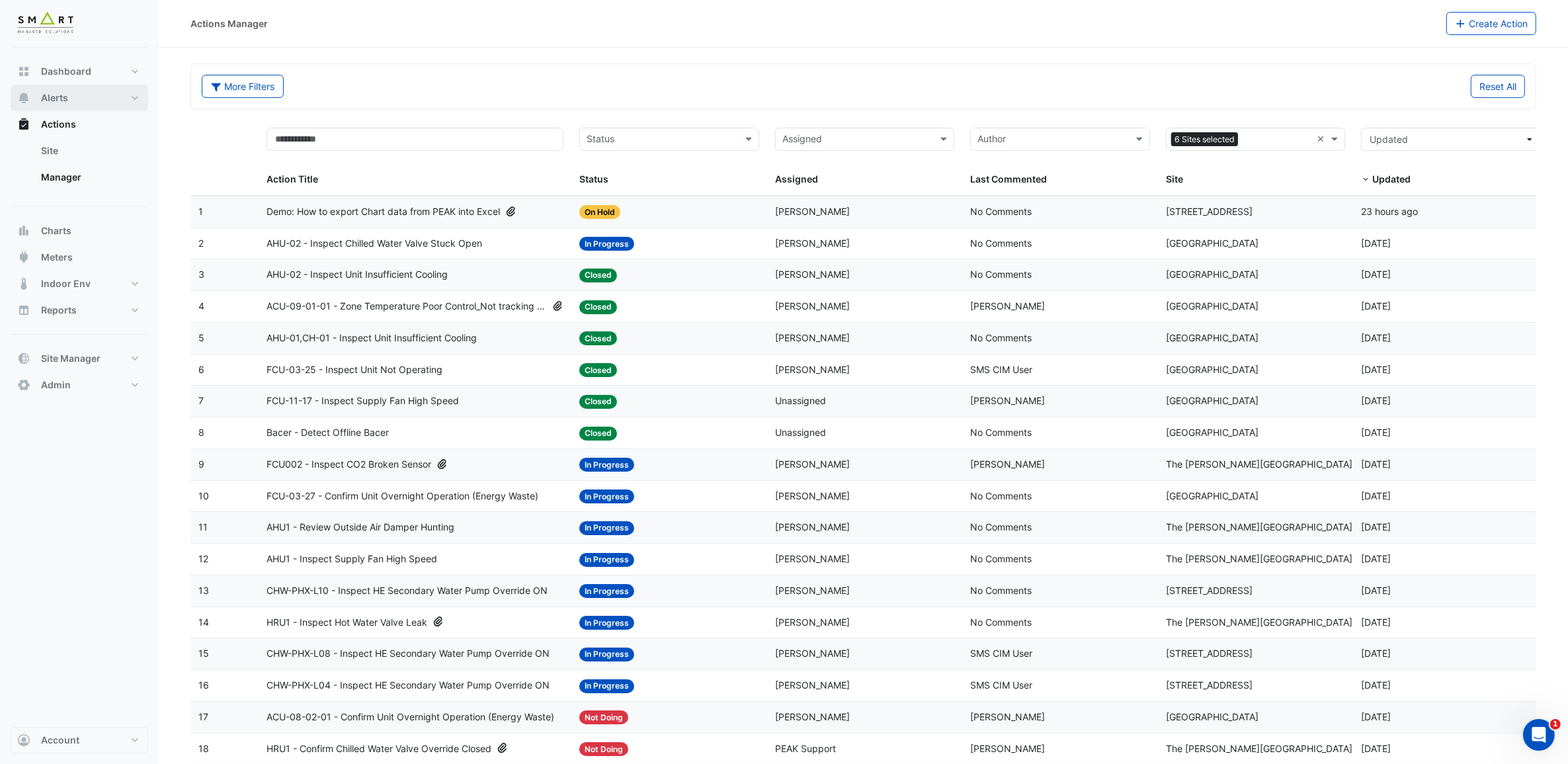
click at [137, 93] on button "Alerts" at bounding box center [79, 98] width 137 height 26
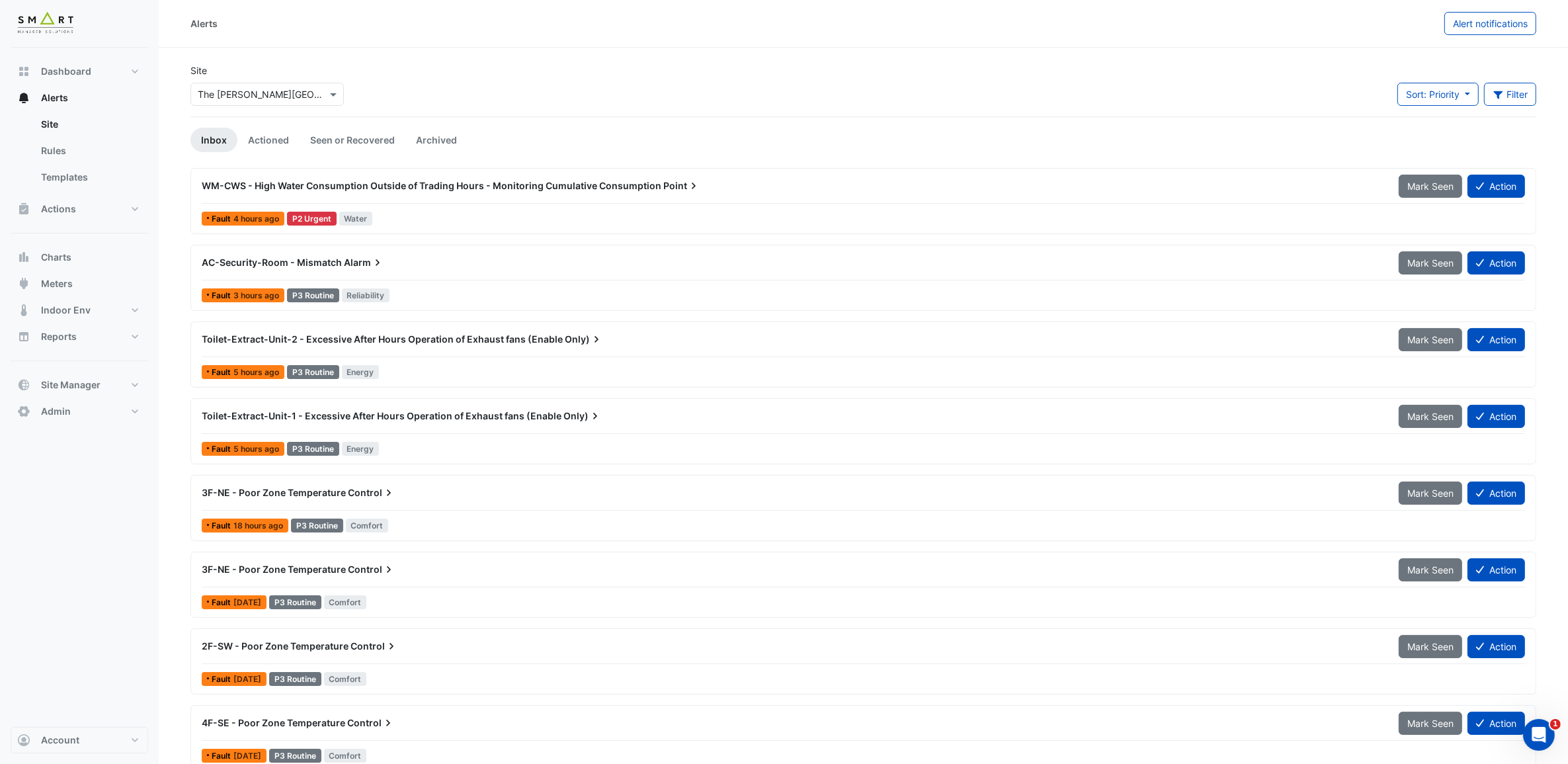
click at [62, 474] on div "Dashboard Portfolio Ratings Performance Alerts Site Rules Templates Actions Sit…" at bounding box center [79, 387] width 137 height 679
click at [68, 258] on span "Charts" at bounding box center [55, 257] width 30 height 14
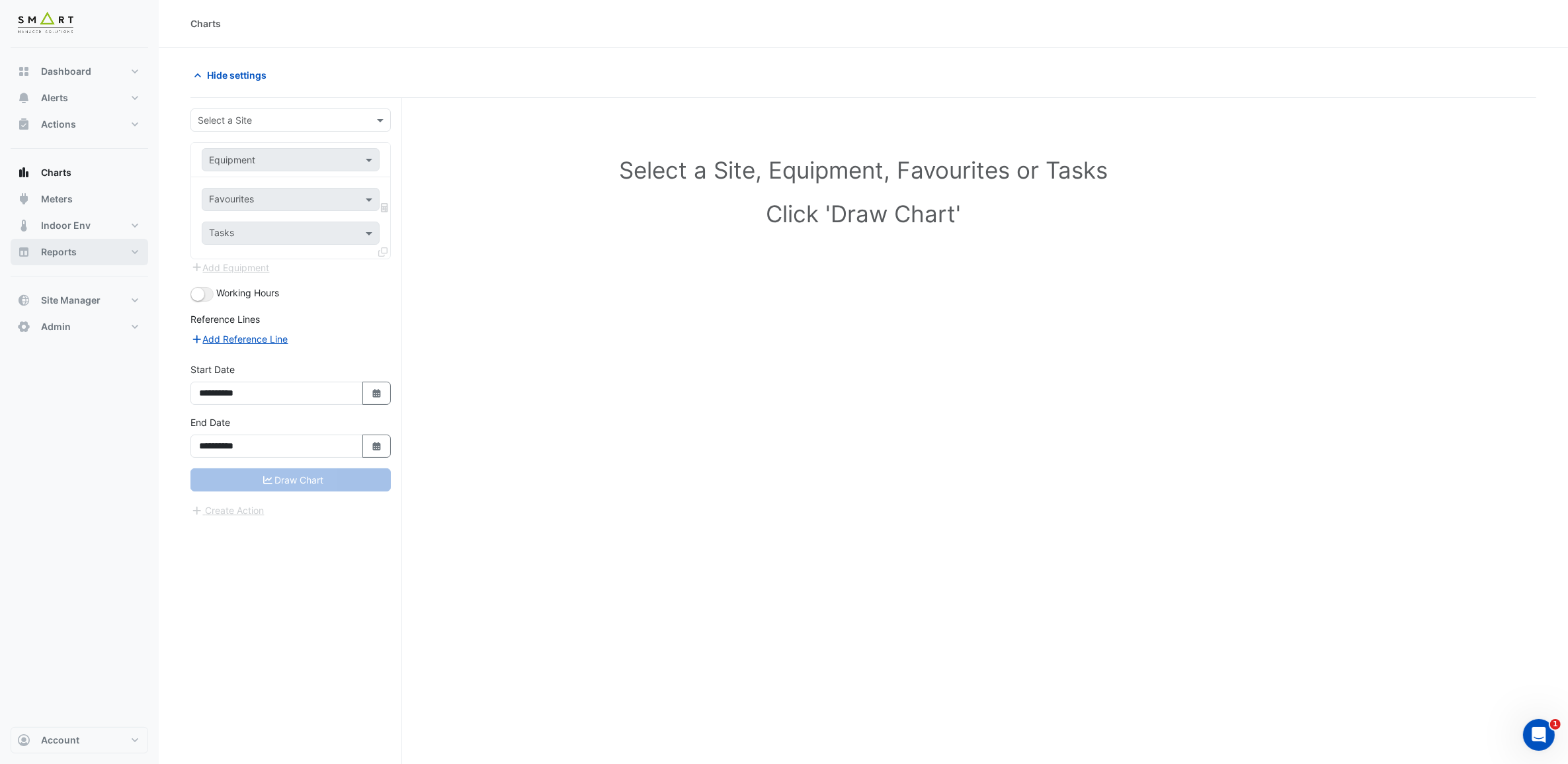
click at [128, 244] on button "Reports" at bounding box center [79, 251] width 137 height 26
select select "***"
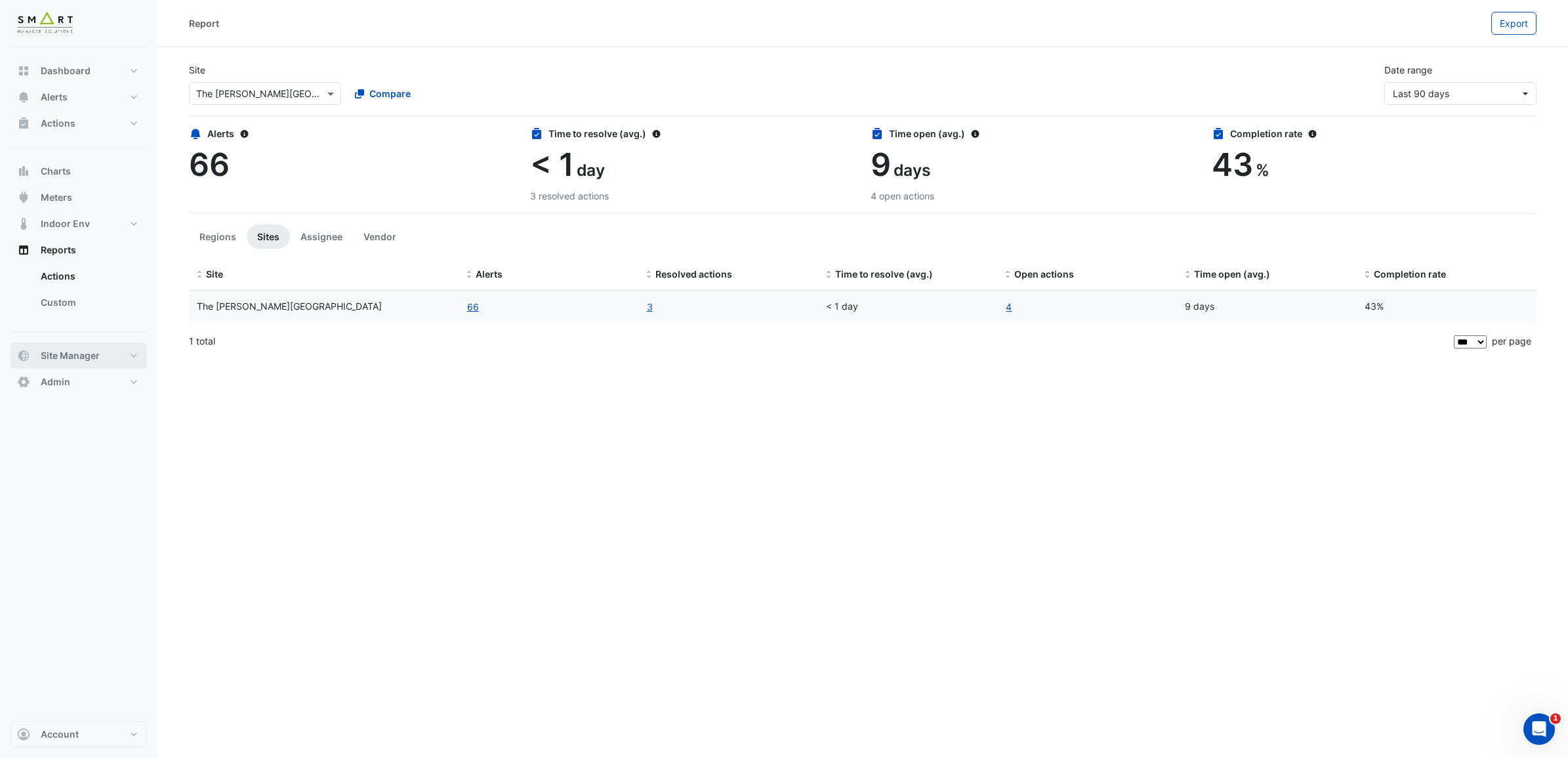
click at [129, 360] on button "Site Manager" at bounding box center [79, 355] width 136 height 26
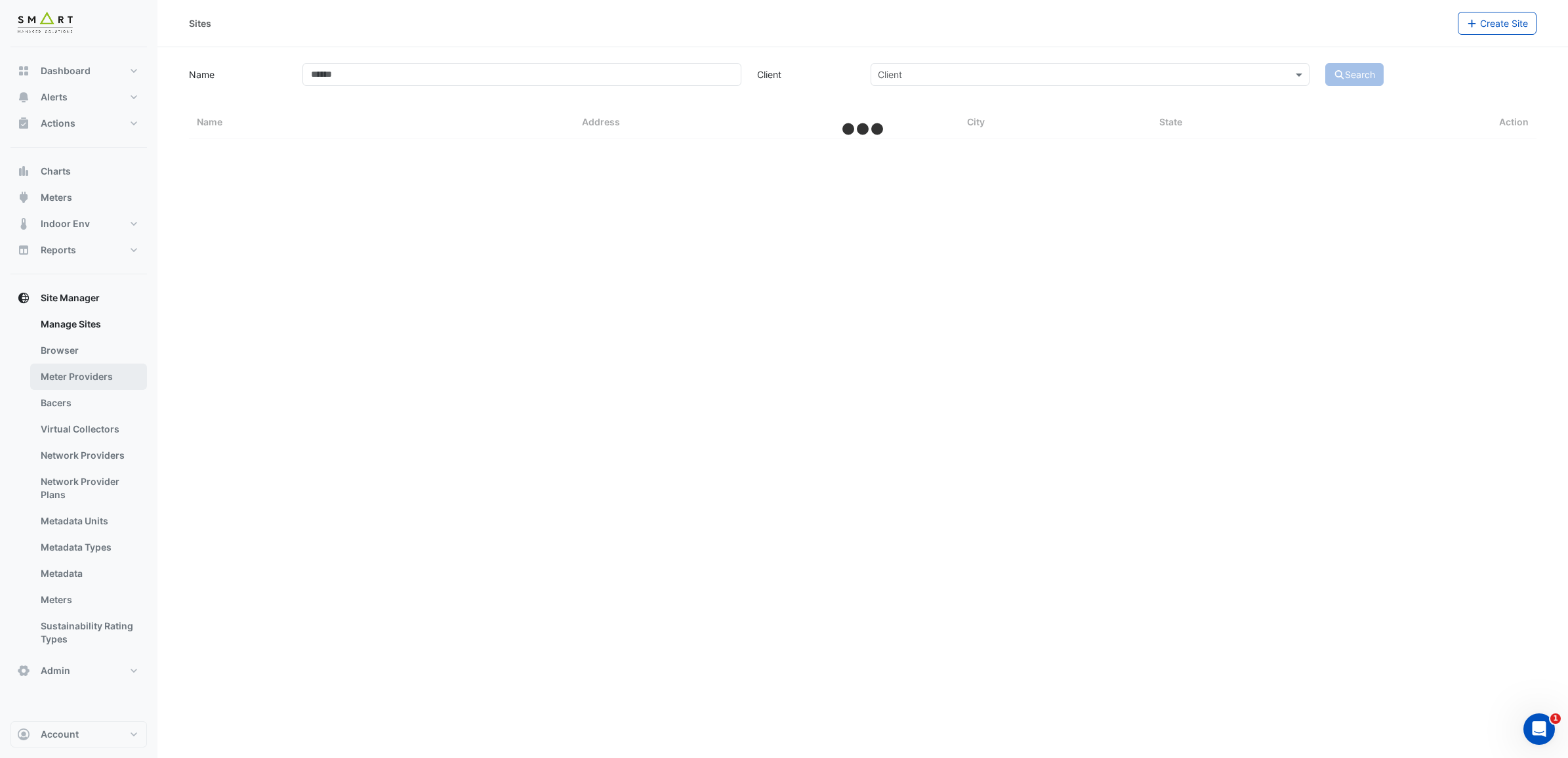
select select "***"
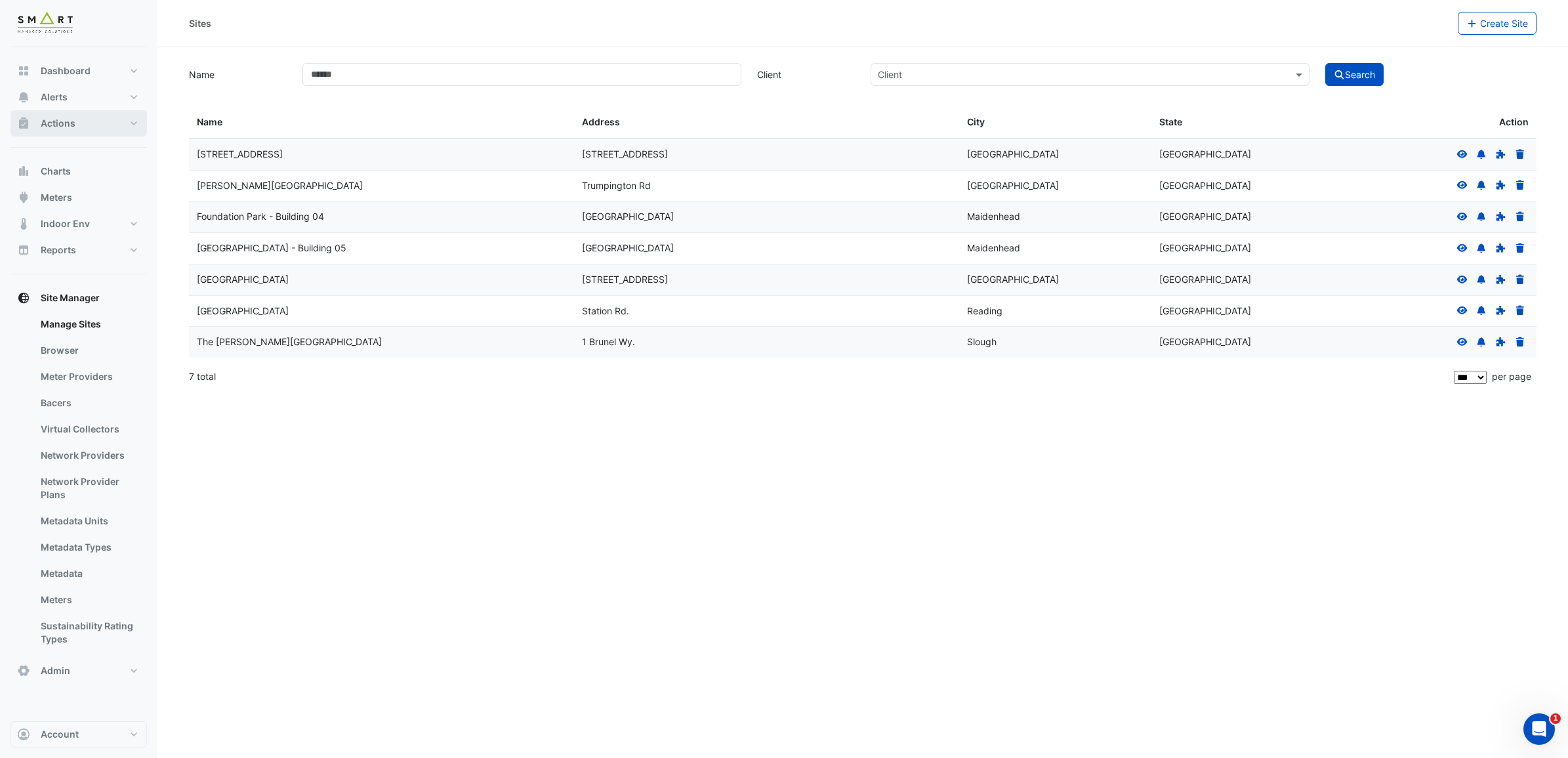
click at [106, 115] on button "Actions" at bounding box center [79, 123] width 136 height 26
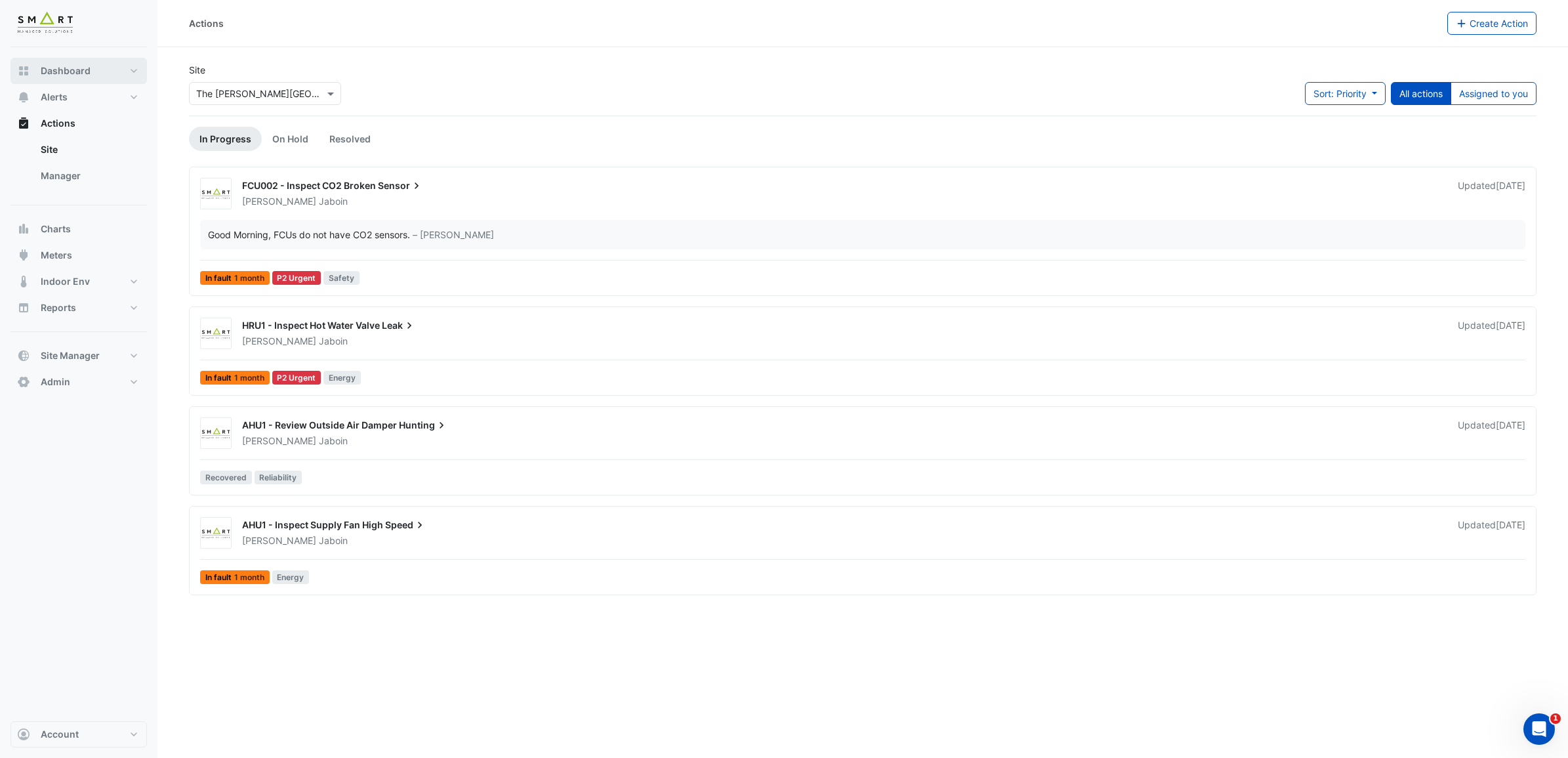
click at [111, 74] on button "Dashboard" at bounding box center [79, 70] width 136 height 26
select select "***"
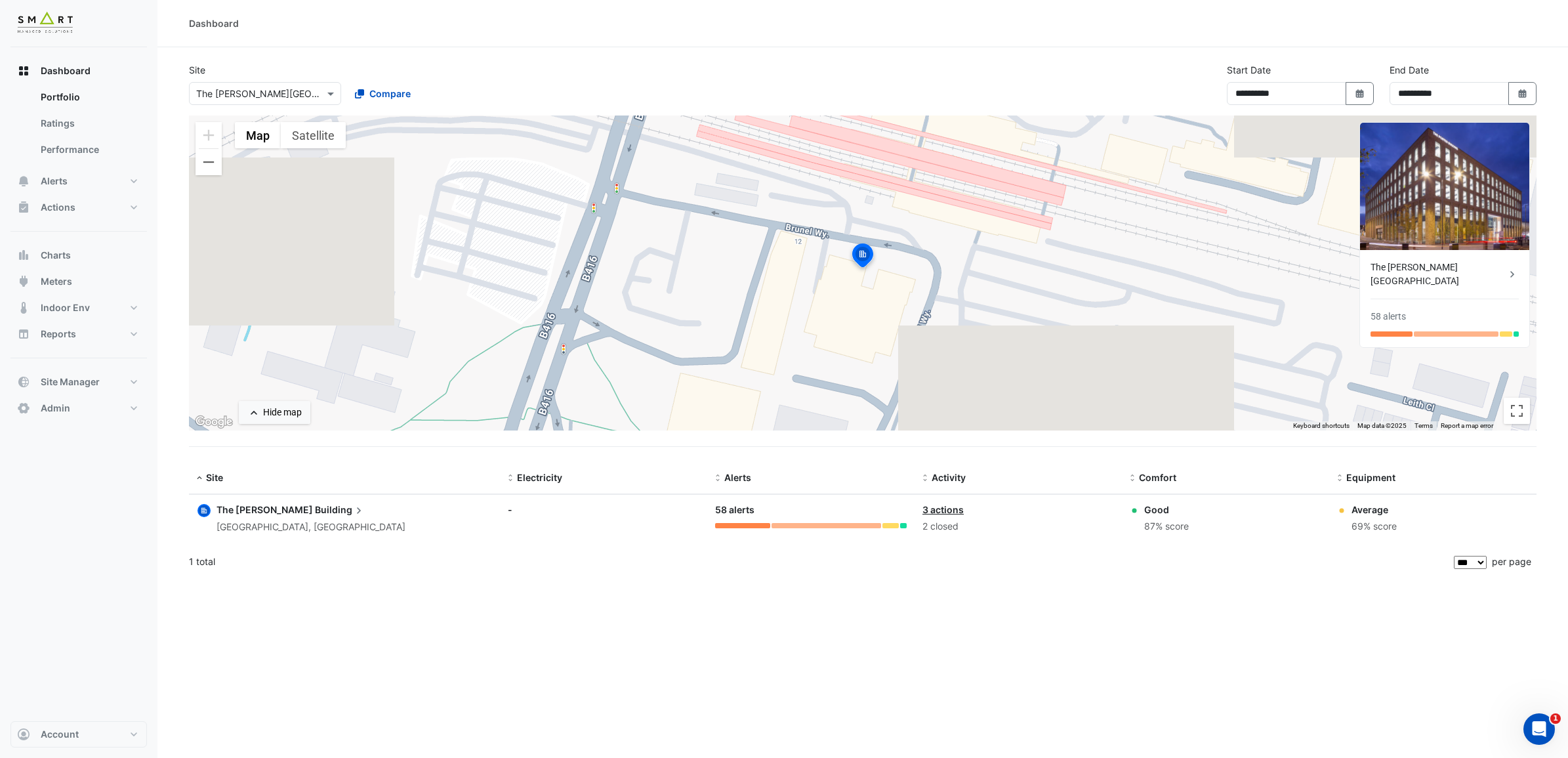
click at [315, 512] on span "Building" at bounding box center [340, 509] width 51 height 14
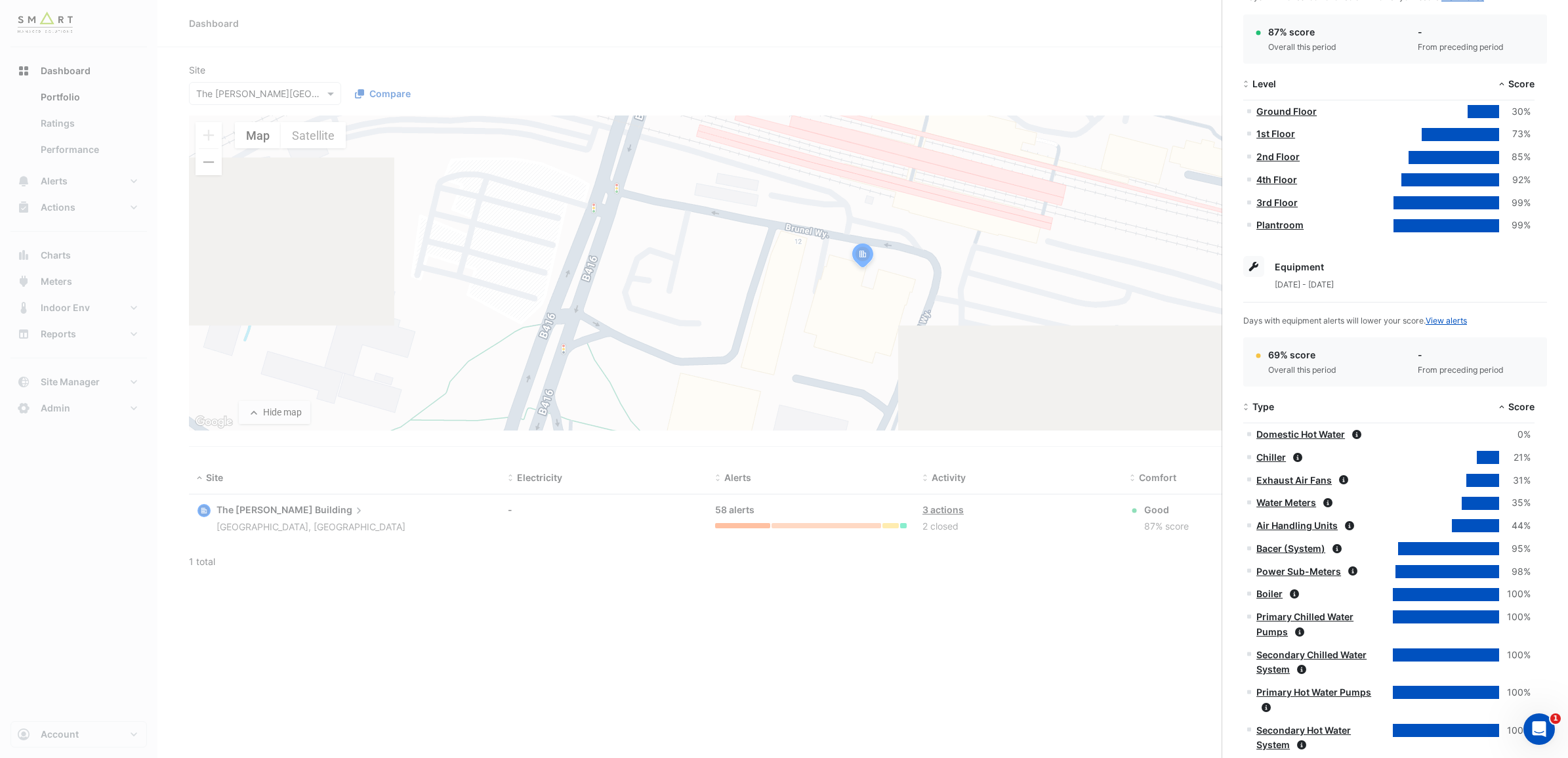
scroll to position [473, 0]
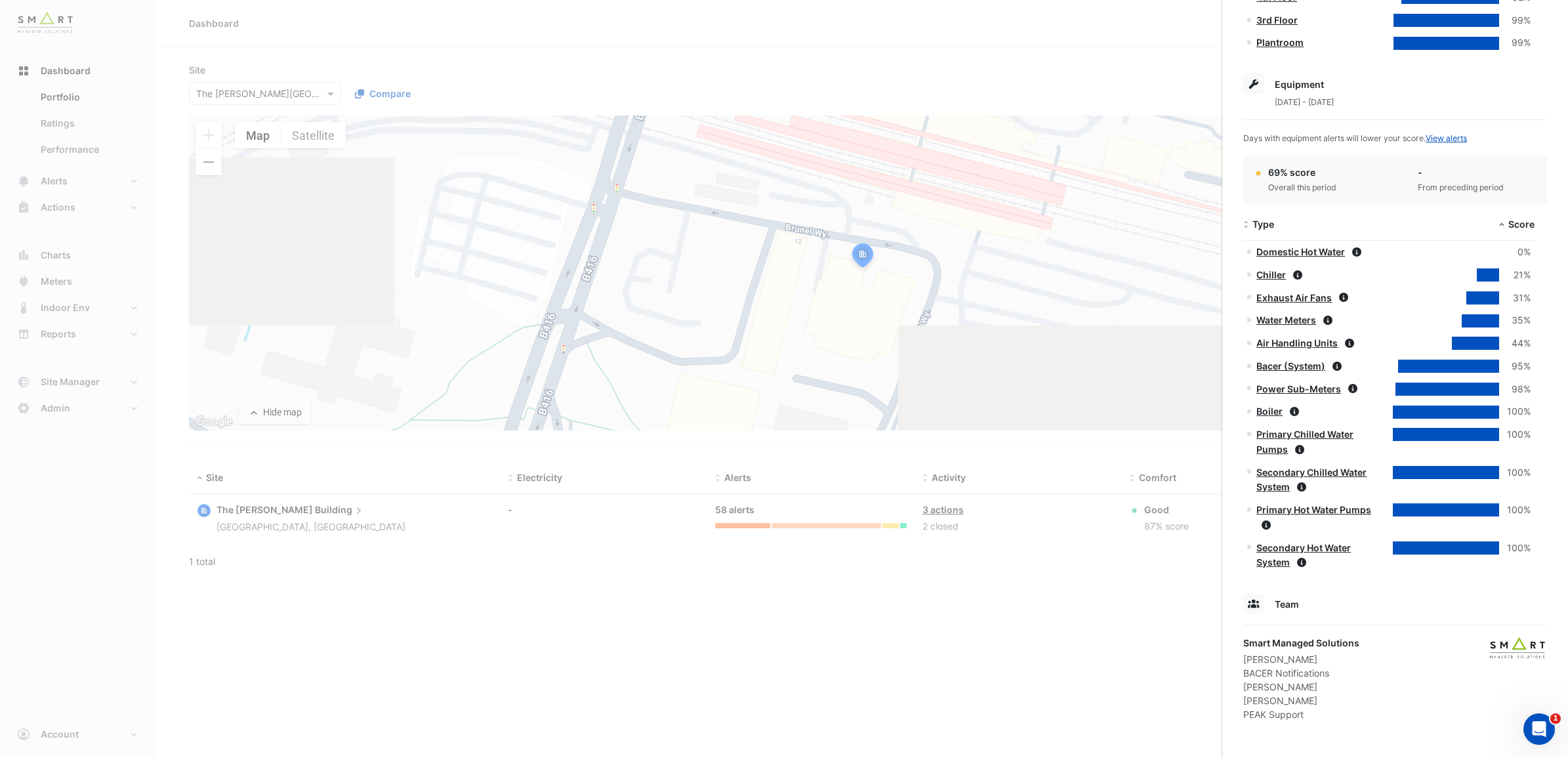
click at [1271, 283] on datatable-body-cell "Chiller" at bounding box center [1317, 275] width 146 height 23
click at [1272, 254] on link "Domestic Hot Water" at bounding box center [1300, 251] width 88 height 12
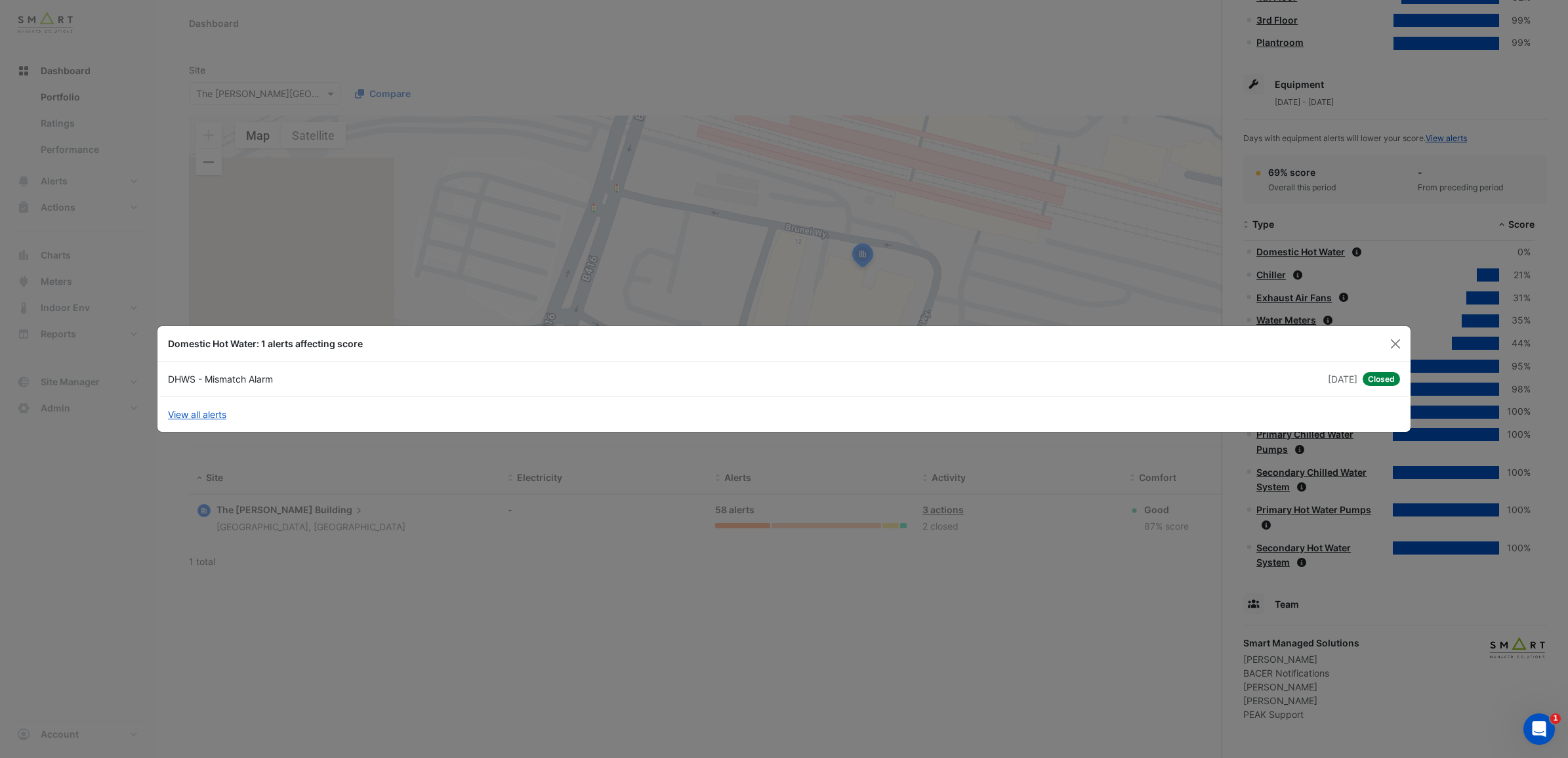
click at [1398, 279] on ngb-modal-window "Domestic Hot Water: 1 alerts affecting score DHWS - Mismatch Alarm 3 weeks and …" at bounding box center [784, 379] width 1568 height 758
click at [1401, 342] on button "Close" at bounding box center [1395, 343] width 20 height 20
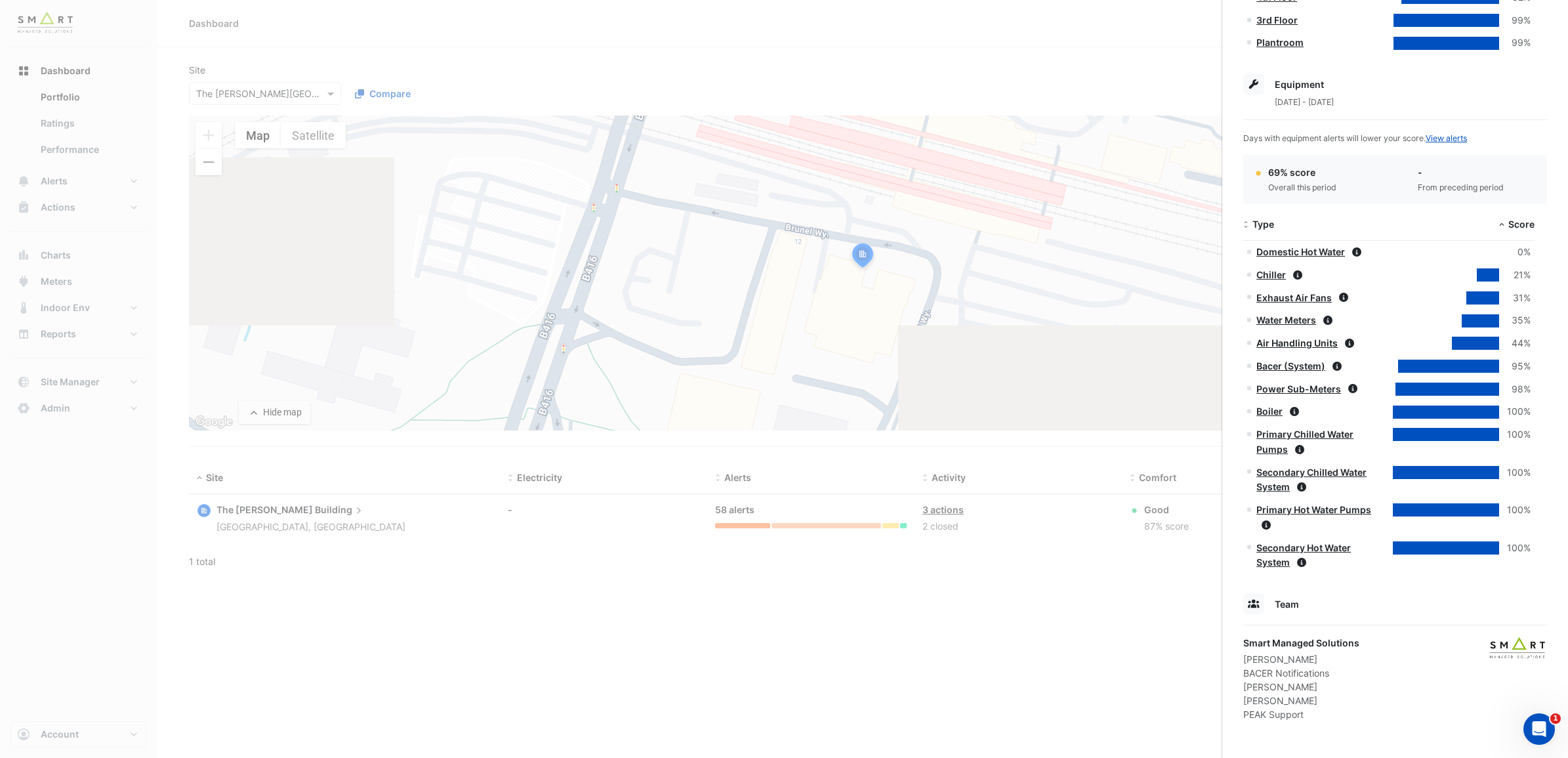
click at [1308, 342] on link "Air Handling Units" at bounding box center [1296, 343] width 82 height 12
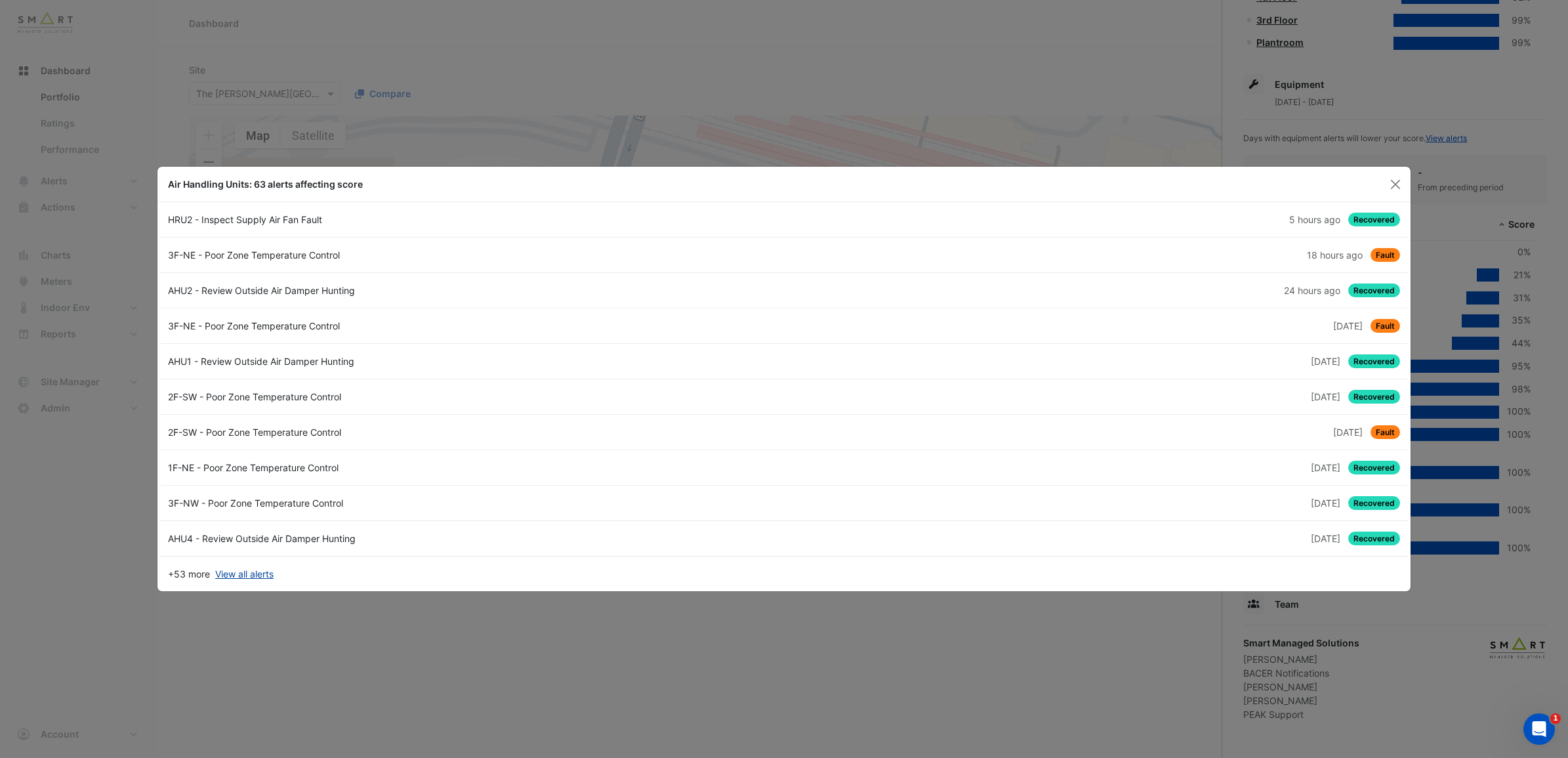
click at [234, 574] on link "View all alerts" at bounding box center [244, 574] width 59 height 13
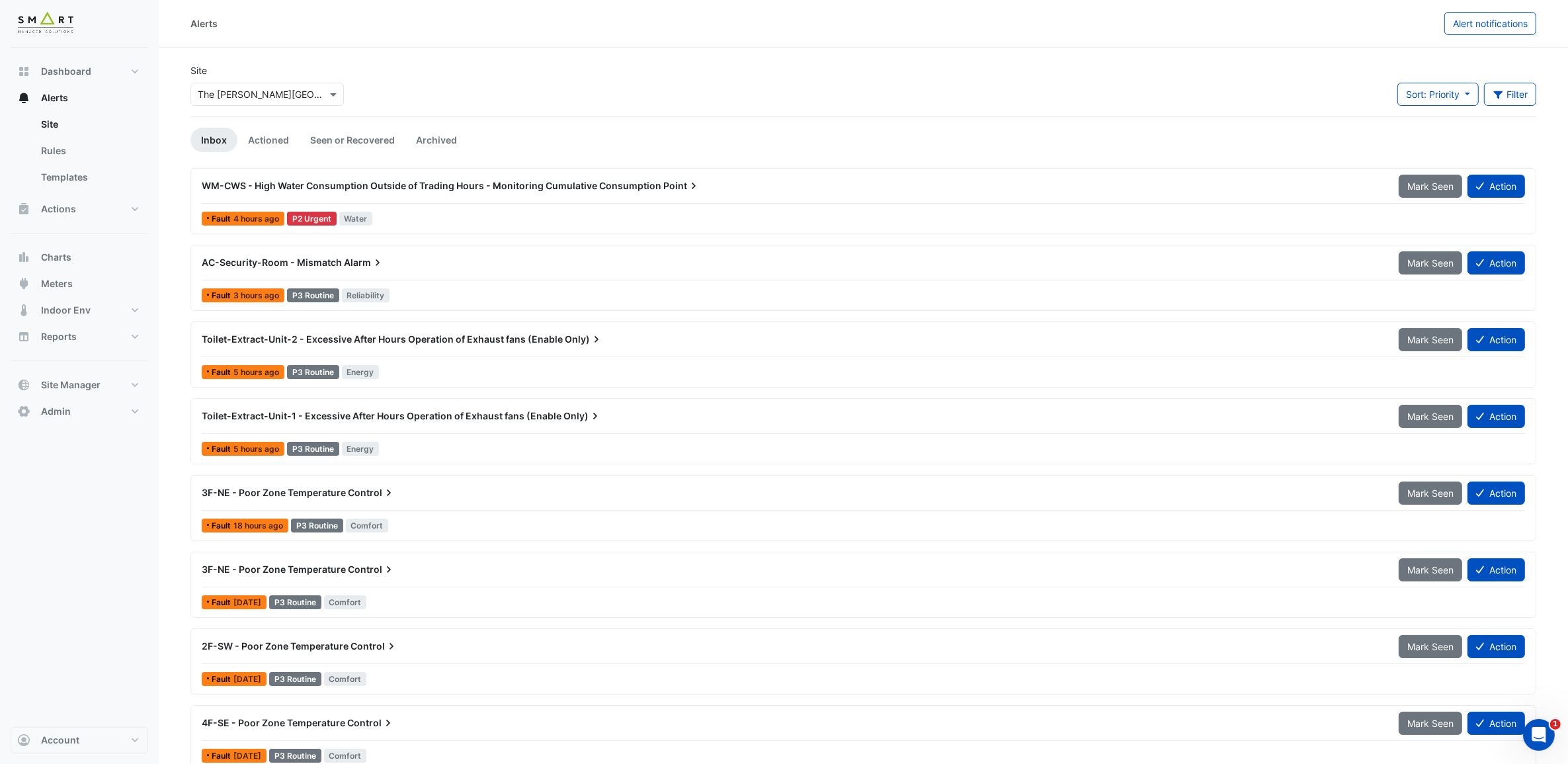
click at [593, 183] on span "WM-CWS - High Water Consumption Outside of Trading Hours - Monitoring Cumulativ…" at bounding box center [431, 186] width 459 height 12
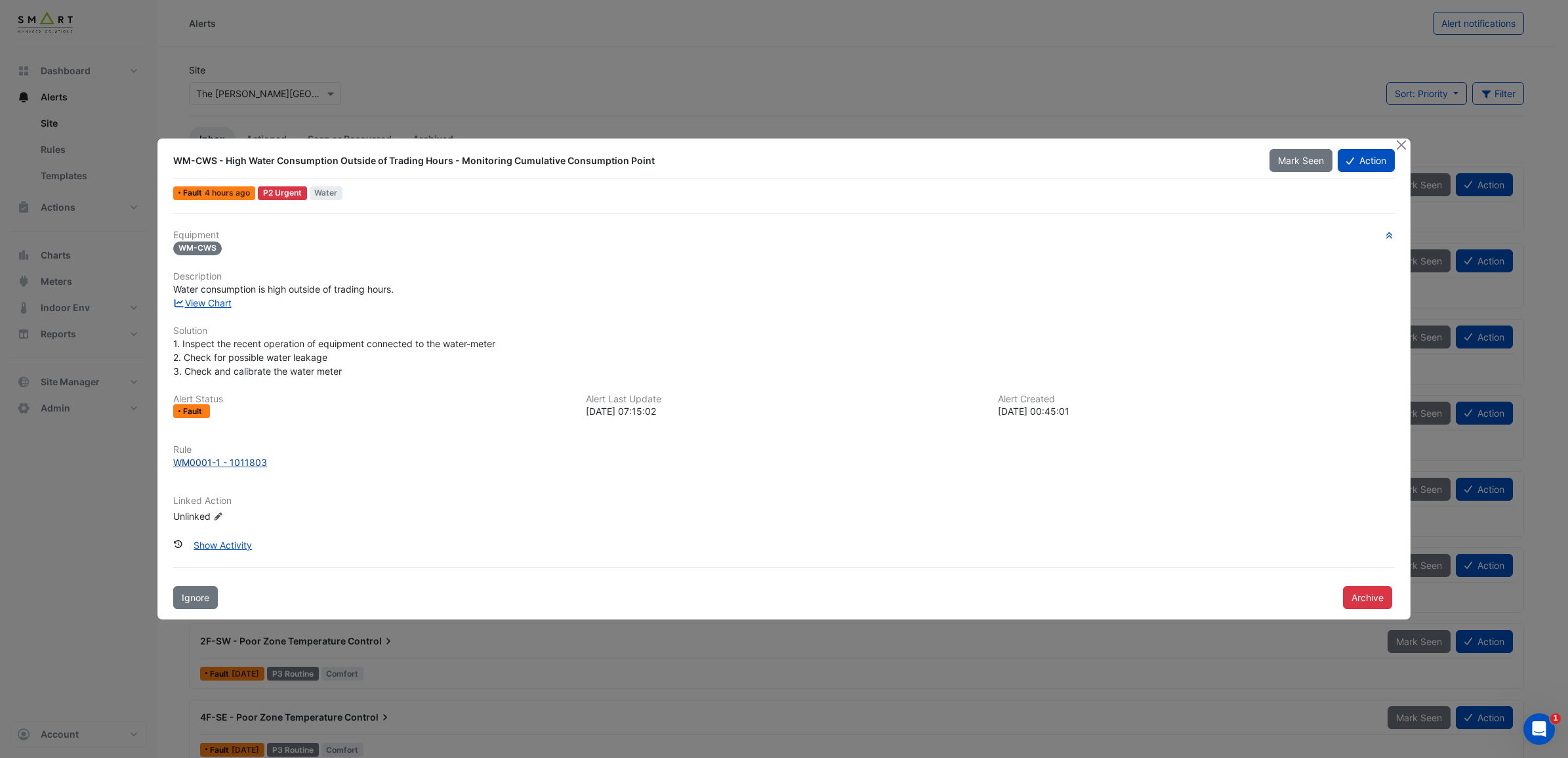
click at [242, 460] on div "WM0001-1 - 1011803" at bounding box center [221, 462] width 94 height 13
click at [220, 306] on link "View Chart" at bounding box center [202, 303] width 59 height 12
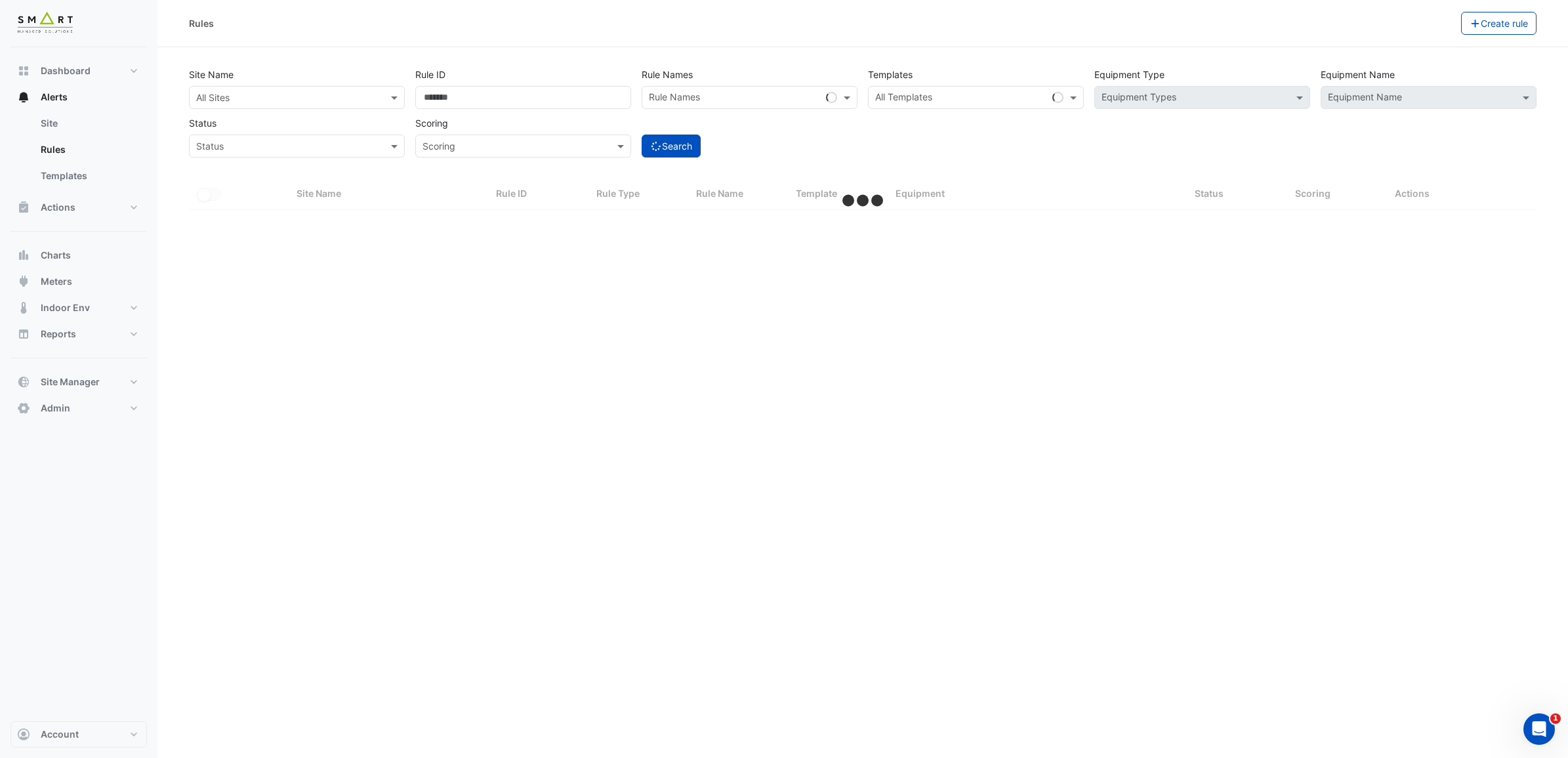
select select "***"
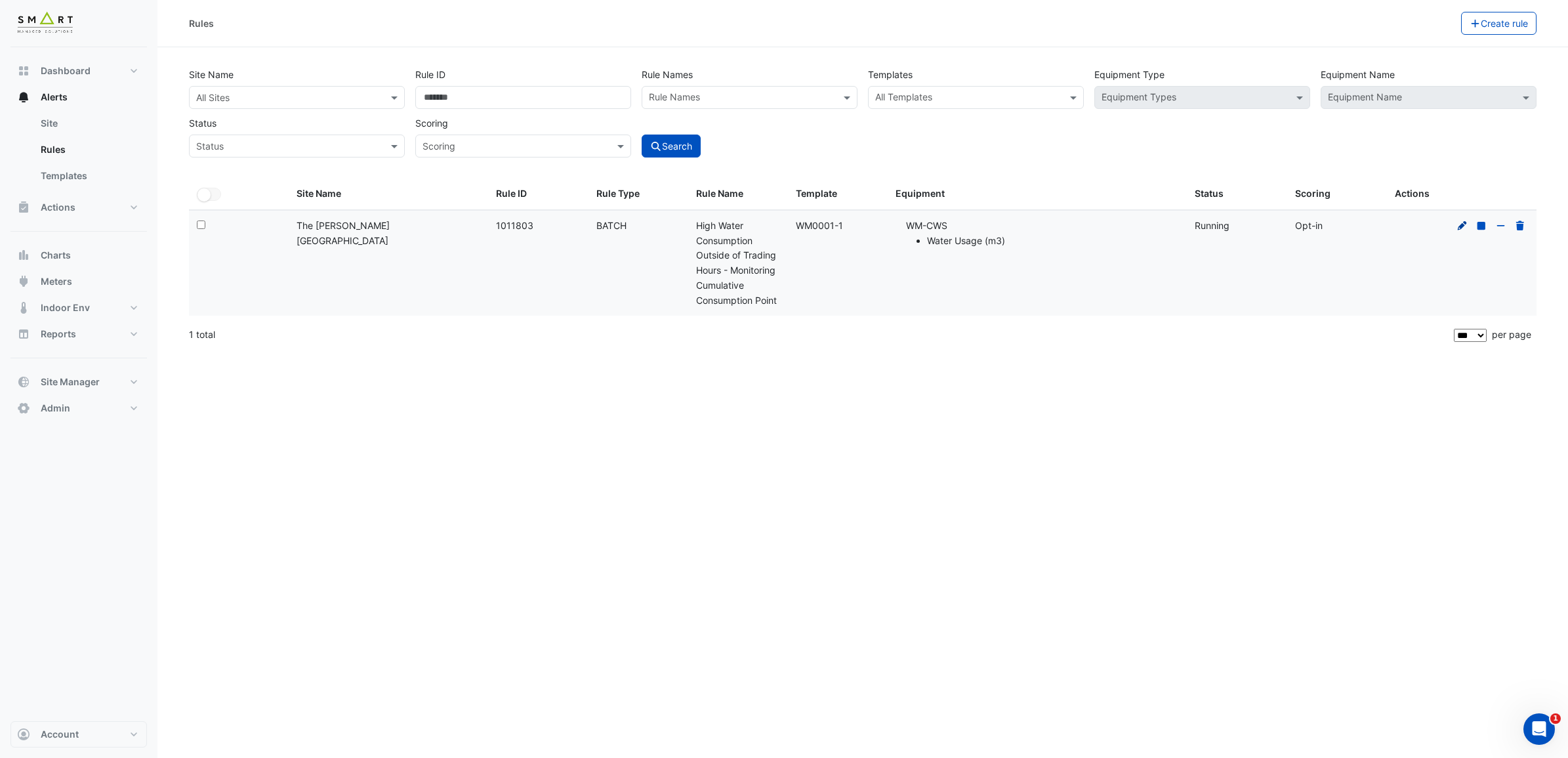
click at [1459, 221] on icon at bounding box center [1462, 225] width 12 height 10
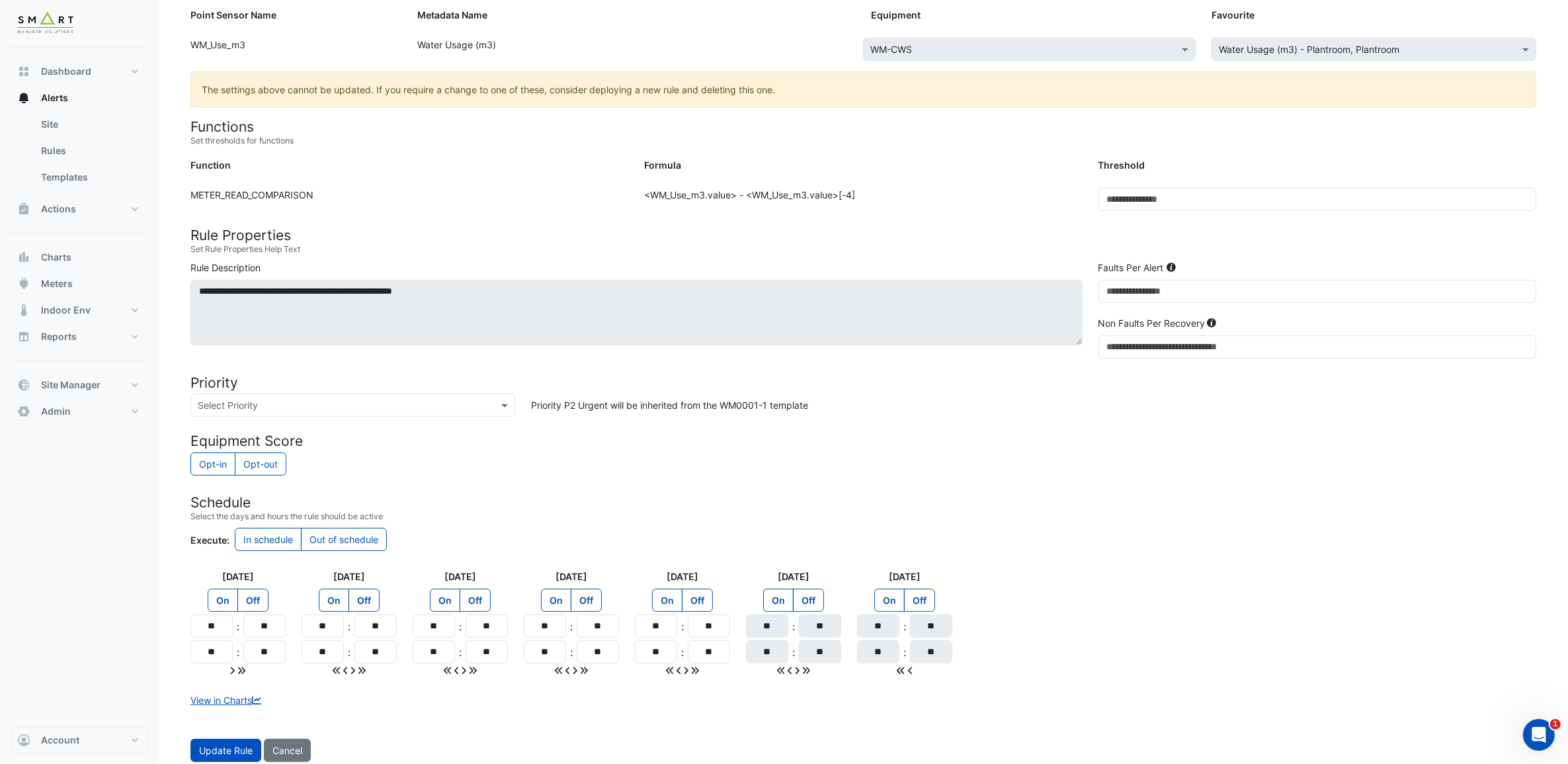
scroll to position [228, 0]
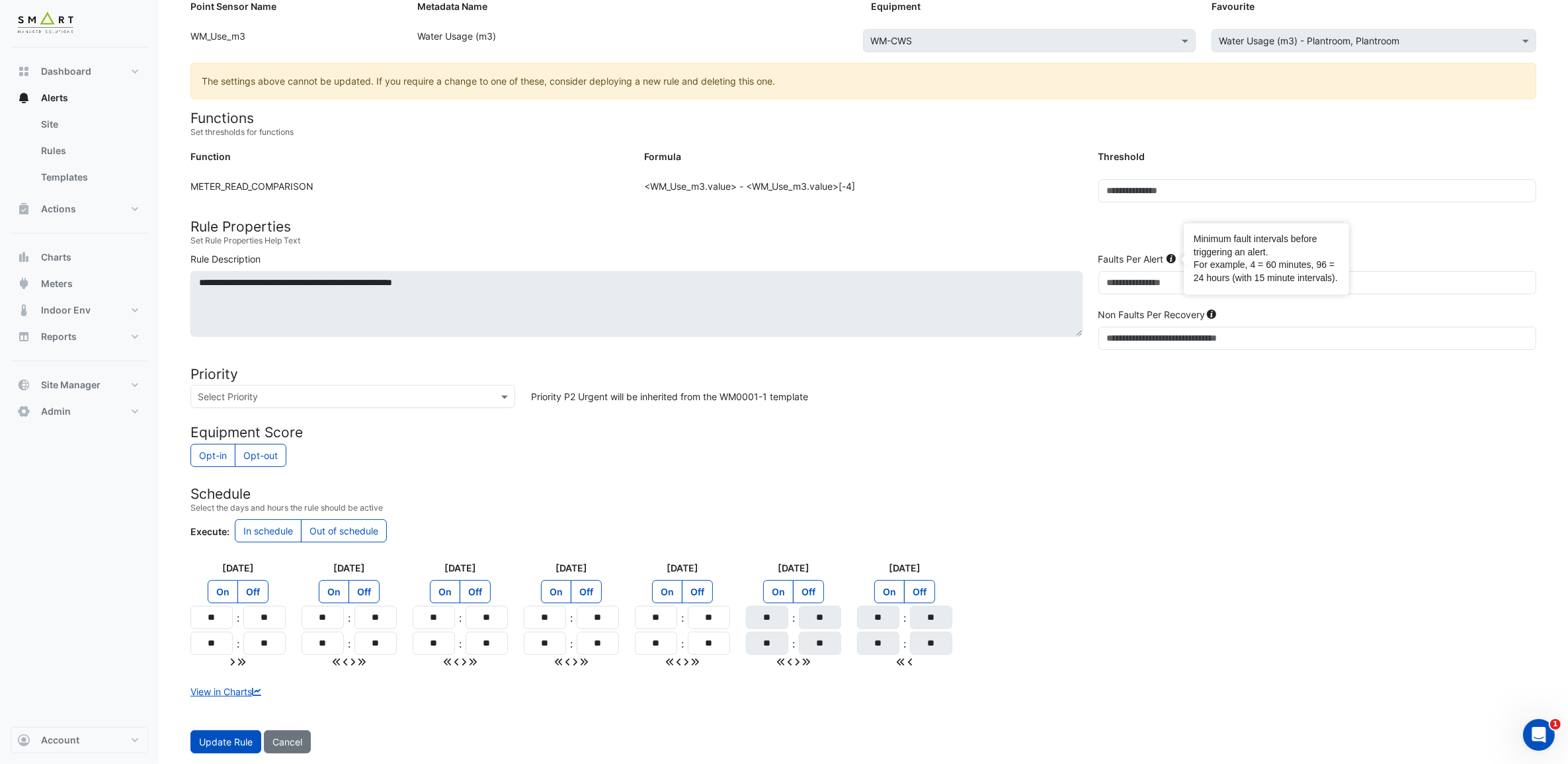
drag, startPoint x: 1118, startPoint y: 227, endPoint x: 1062, endPoint y: 190, distance: 67.1
click at [1062, 190] on form "Rule Type Batch Sensors Map sensors to concrete equipment properties Point Sens…" at bounding box center [863, 331] width 1346 height 845
drag, startPoint x: 1062, startPoint y: 190, endPoint x: 1037, endPoint y: 232, distance: 48.9
click at [1037, 235] on small "Set Rule Properties Help Text" at bounding box center [863, 241] width 1346 height 12
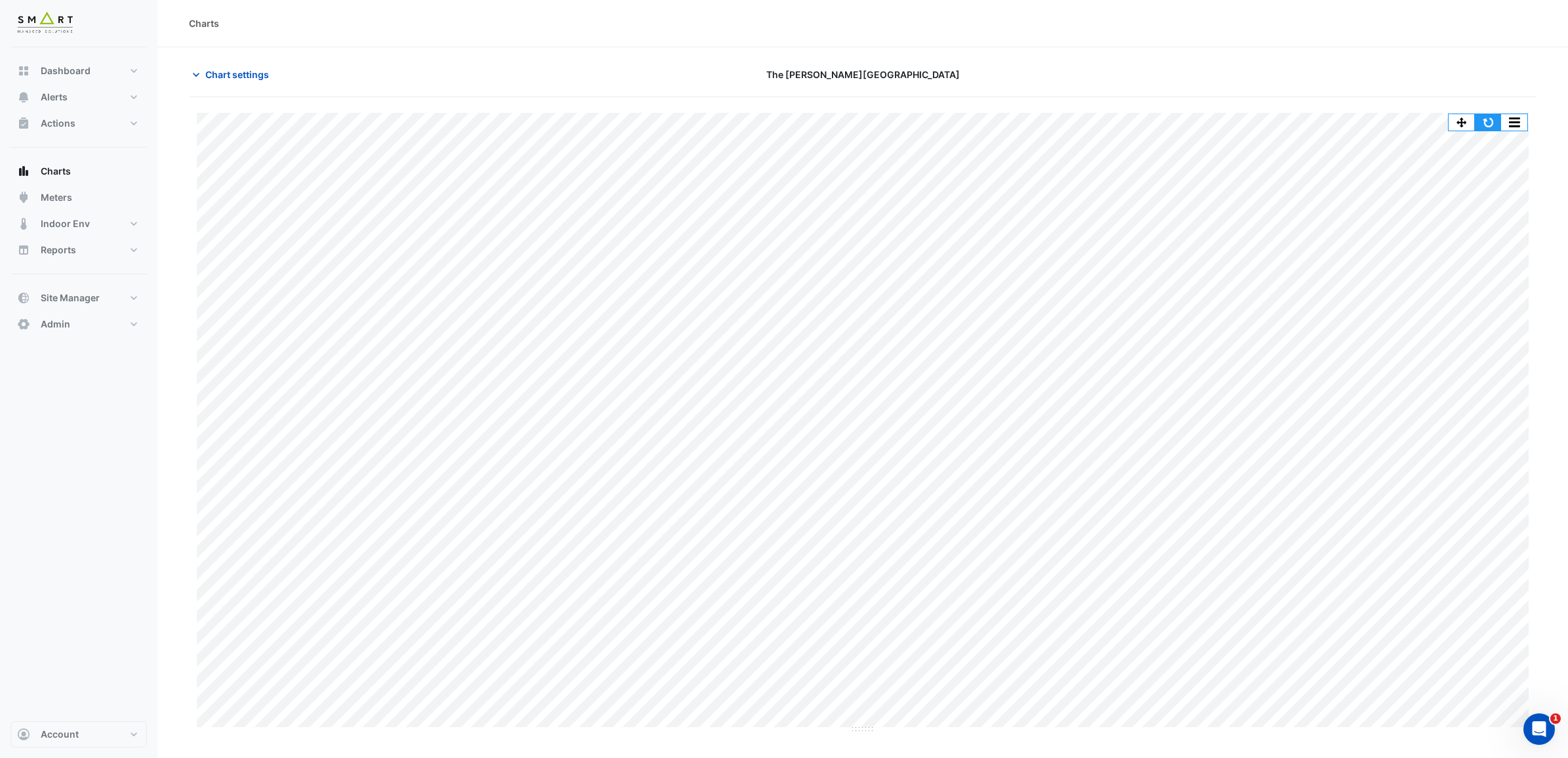
click at [1484, 124] on button "button" at bounding box center [1487, 122] width 26 height 16
click at [1489, 124] on button "button" at bounding box center [1487, 122] width 26 height 16
click at [211, 76] on span "Chart settings" at bounding box center [237, 74] width 63 height 13
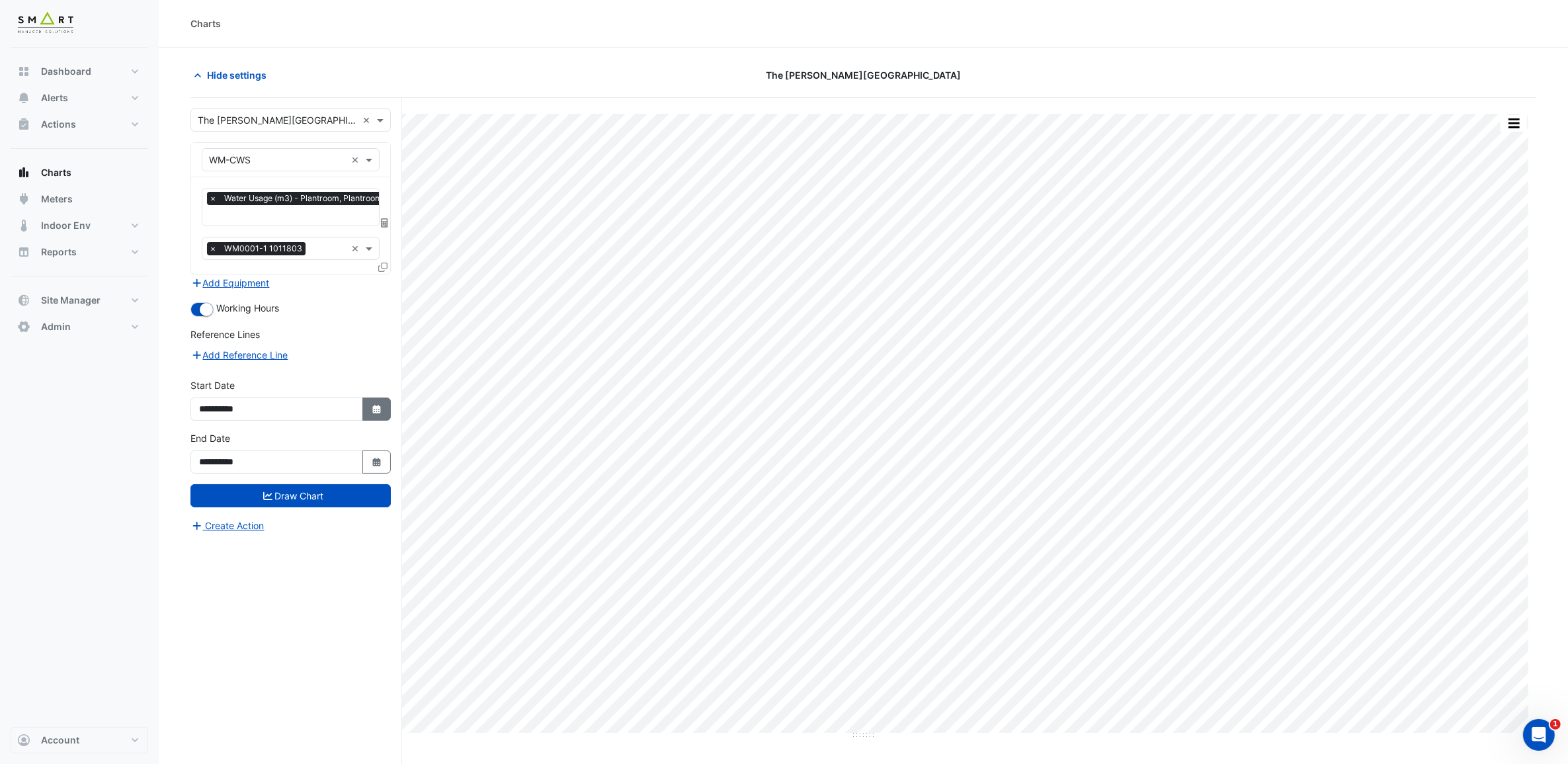
click at [379, 409] on icon "button" at bounding box center [376, 408] width 8 height 9
select select "**"
select select "****"
click at [253, 269] on div "1" at bounding box center [255, 276] width 21 height 21
type input "**********"
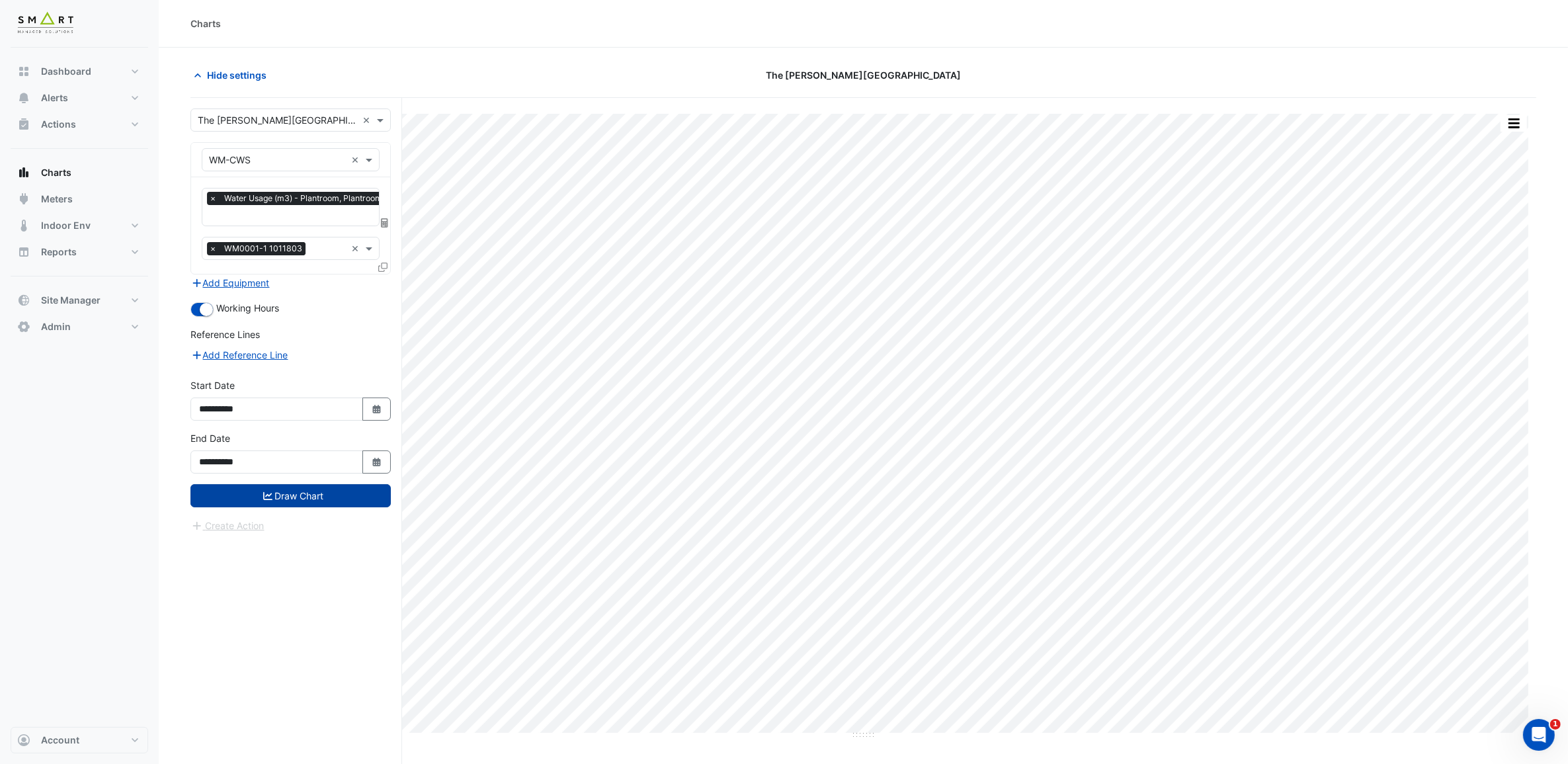
click at [305, 507] on button "Draw Chart" at bounding box center [290, 496] width 200 height 23
